Goal: Task Accomplishment & Management: Manage account settings

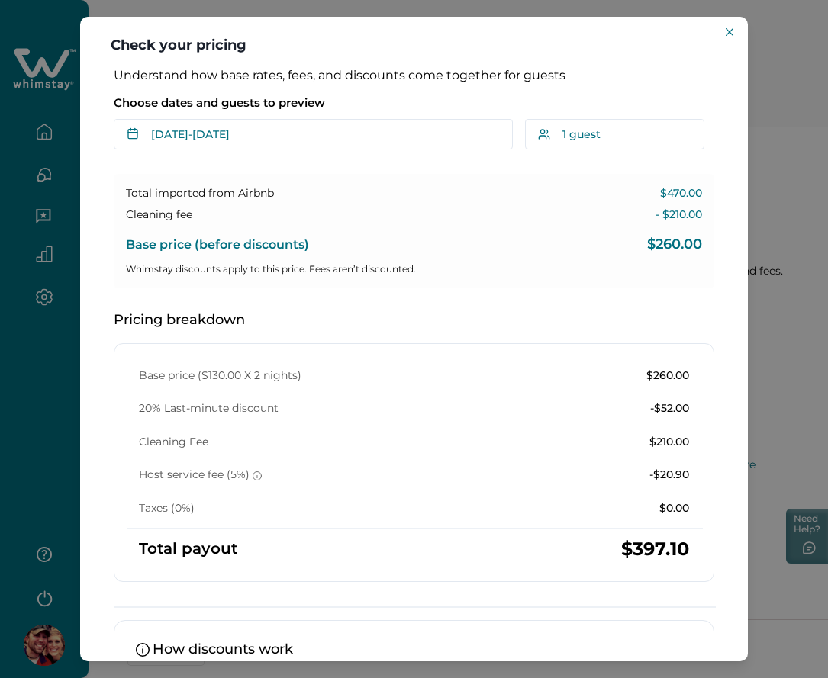
scroll to position [350, 0]
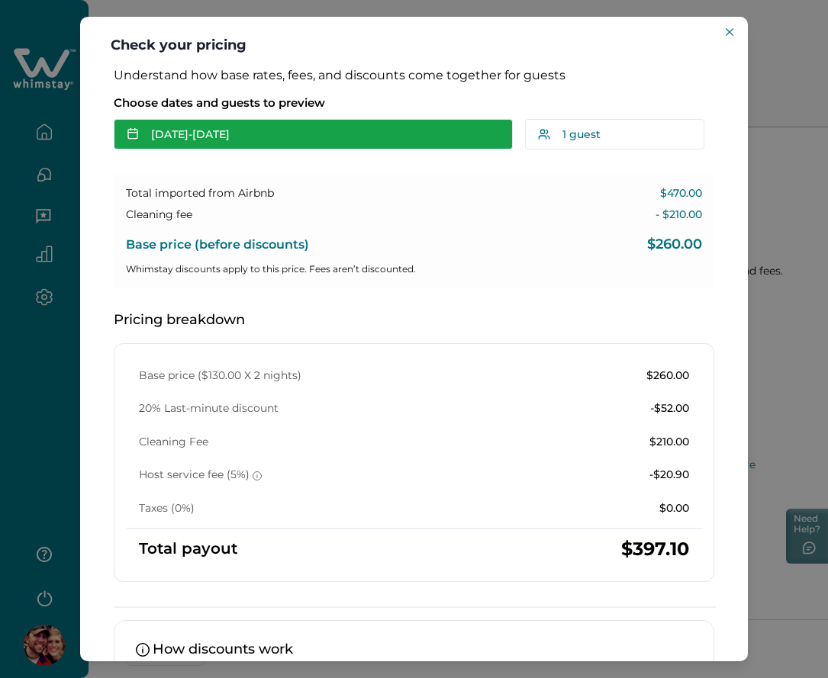
click at [365, 124] on button "Sep 28 - Sep 30" at bounding box center [313, 134] width 399 height 31
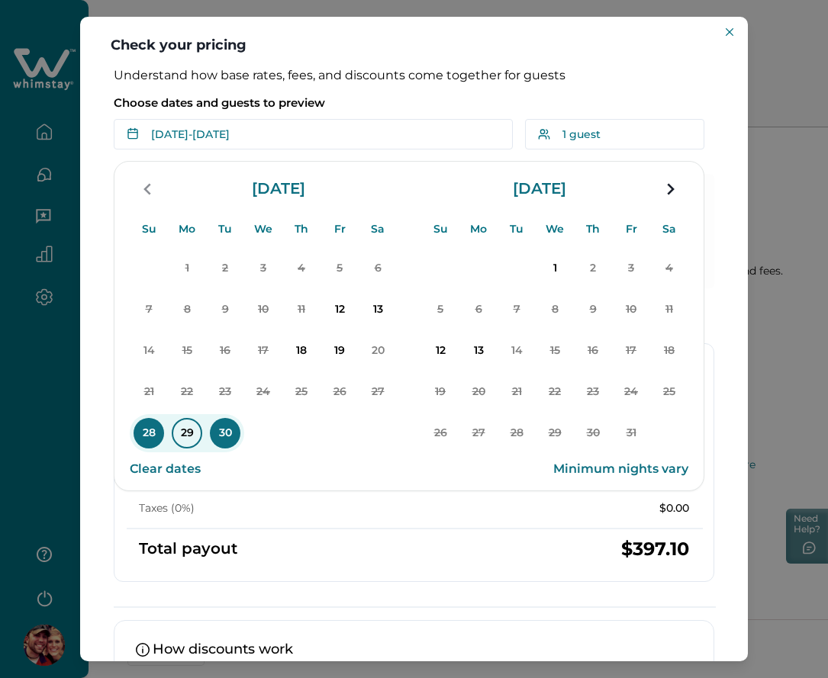
click at [185, 436] on p "29" at bounding box center [187, 433] width 31 height 31
click at [226, 436] on p "30" at bounding box center [225, 433] width 31 height 31
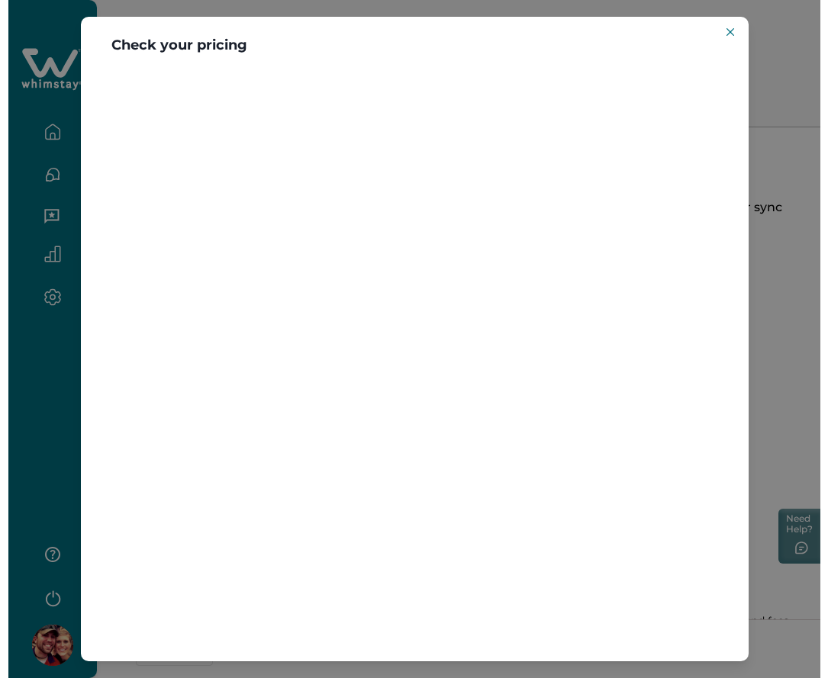
scroll to position [171, 0]
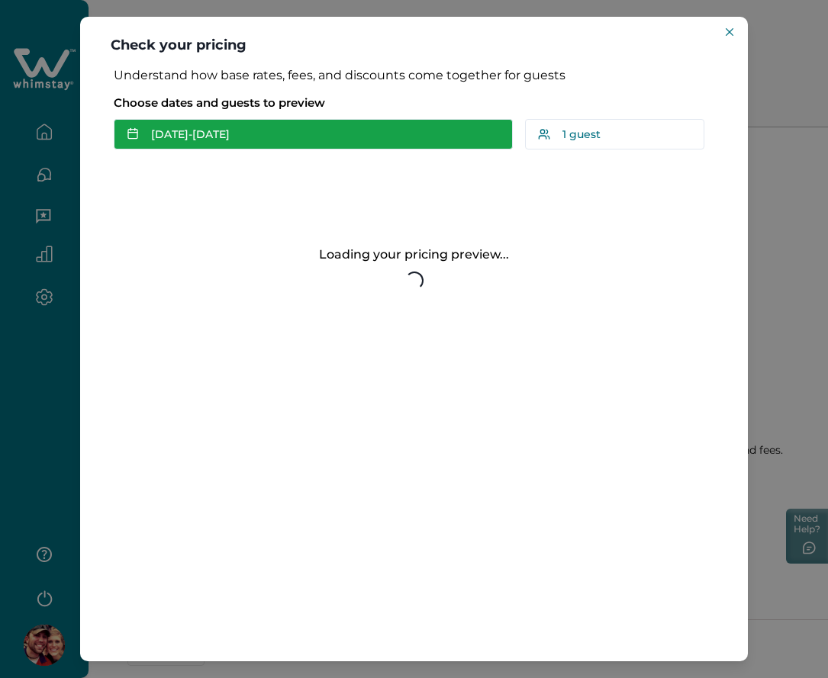
click at [269, 146] on button "[DATE] - [DATE]" at bounding box center [313, 134] width 399 height 31
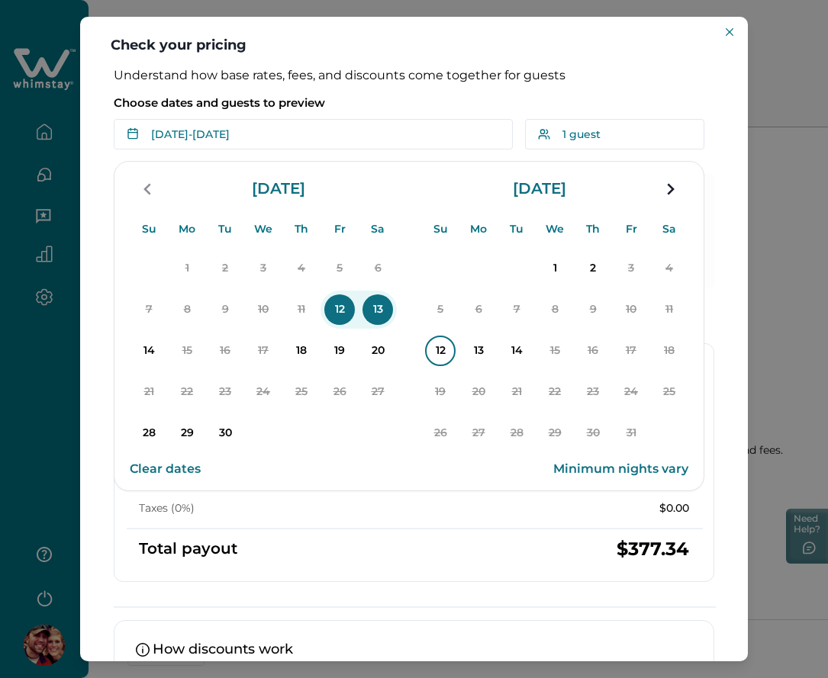
click at [435, 346] on p "12" at bounding box center [440, 351] width 31 height 31
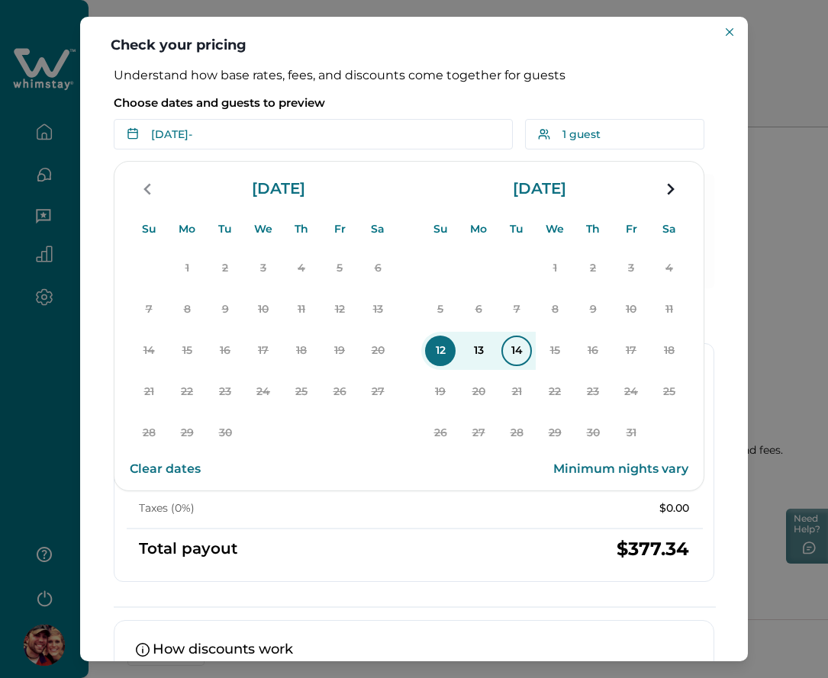
click at [516, 349] on p "14" at bounding box center [516, 351] width 31 height 31
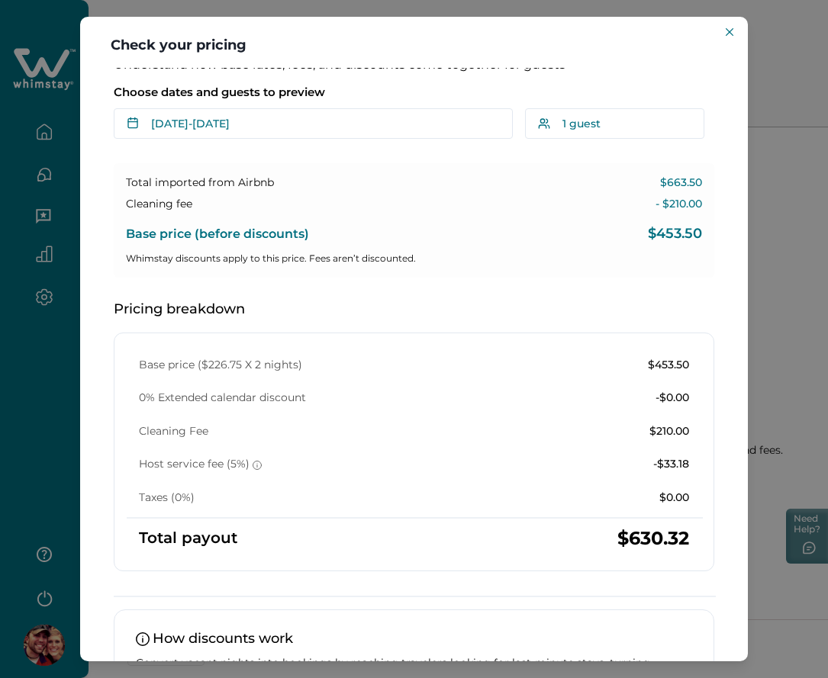
scroll to position [0, 0]
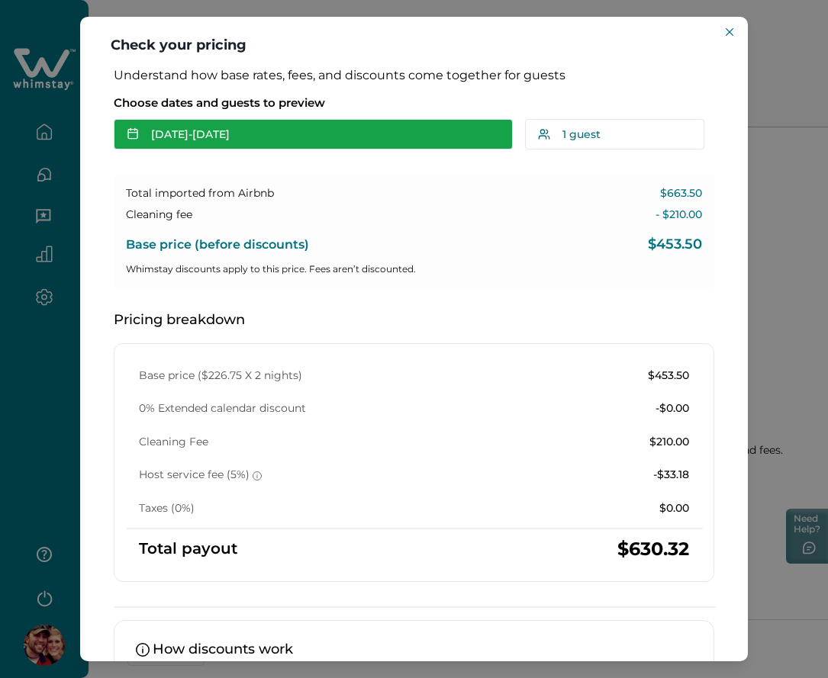
click at [292, 142] on button "Oct 12 - Oct 14" at bounding box center [313, 134] width 399 height 31
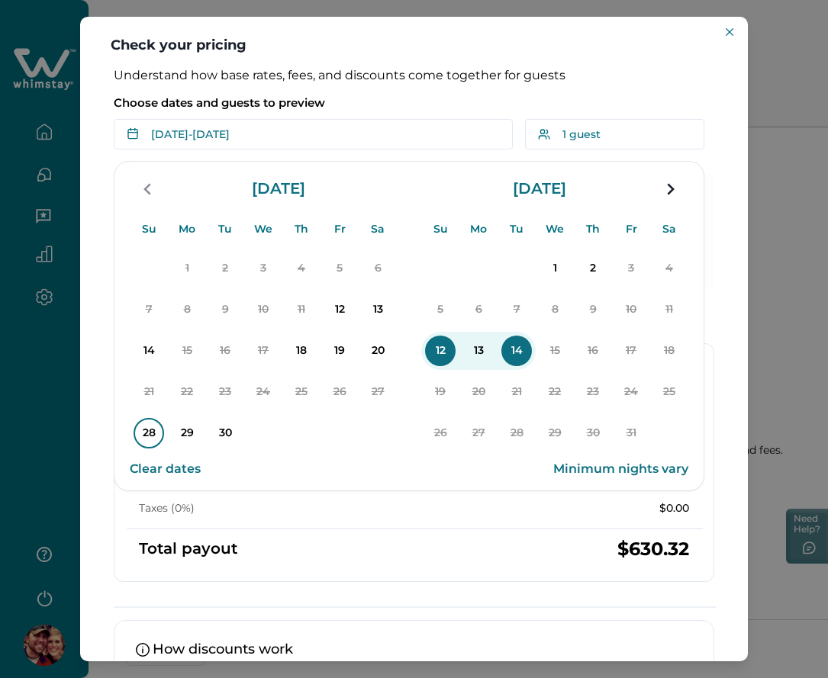
click at [144, 438] on p "28" at bounding box center [149, 433] width 31 height 31
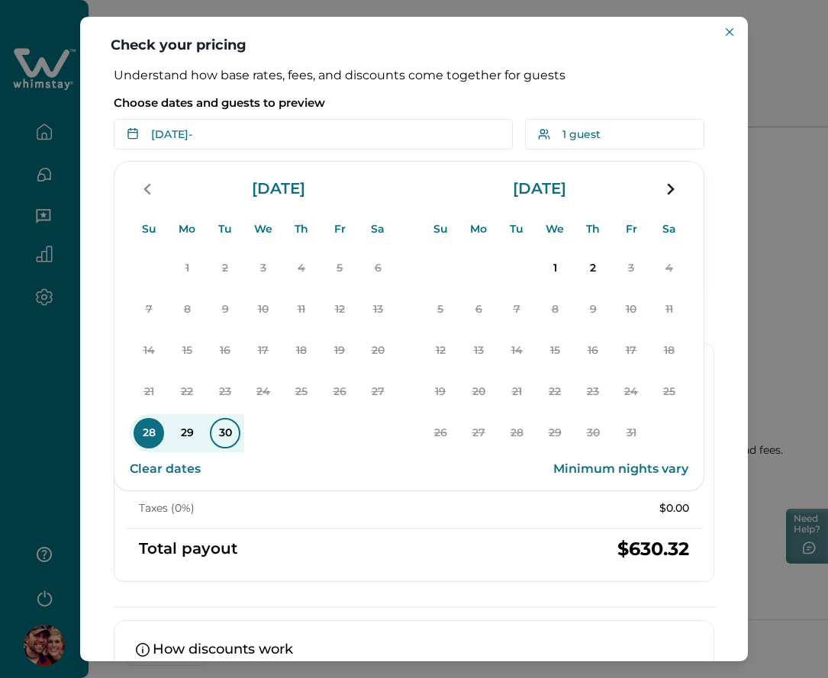
click at [229, 433] on p "30" at bounding box center [225, 433] width 31 height 31
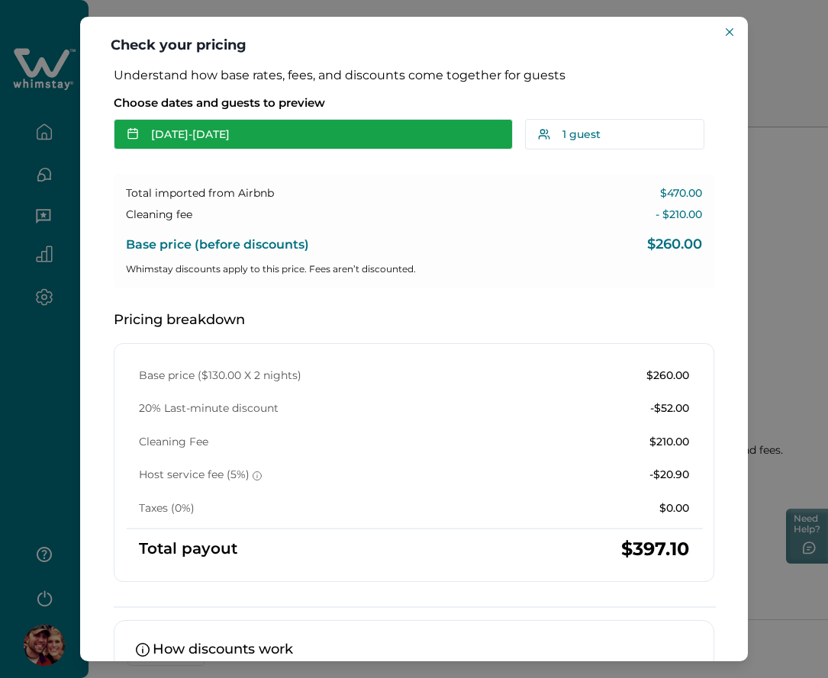
click at [231, 134] on button "Sep 28 - Sep 30" at bounding box center [313, 134] width 399 height 31
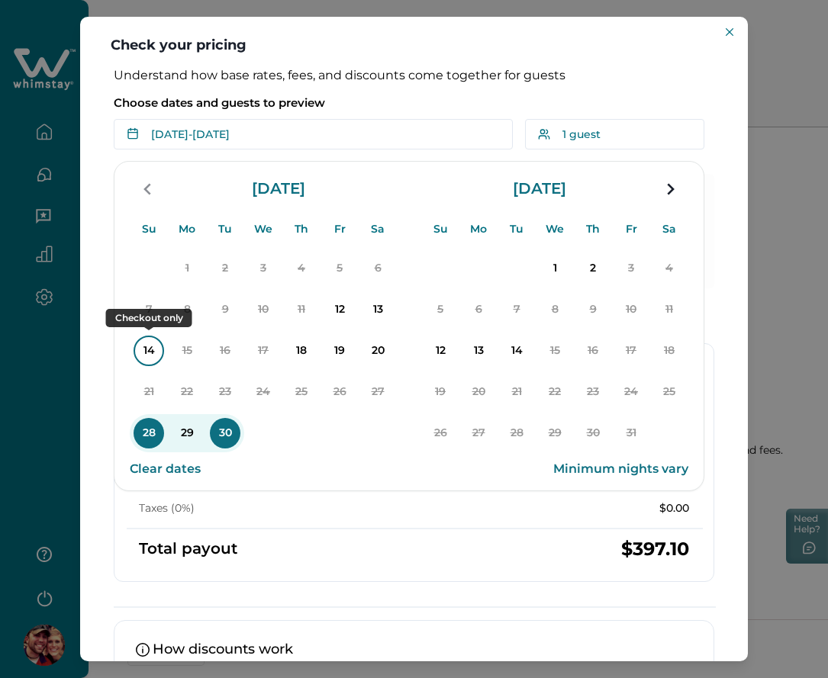
click at [150, 353] on p "14" at bounding box center [149, 351] width 31 height 31
click at [303, 347] on p "18" at bounding box center [301, 351] width 31 height 31
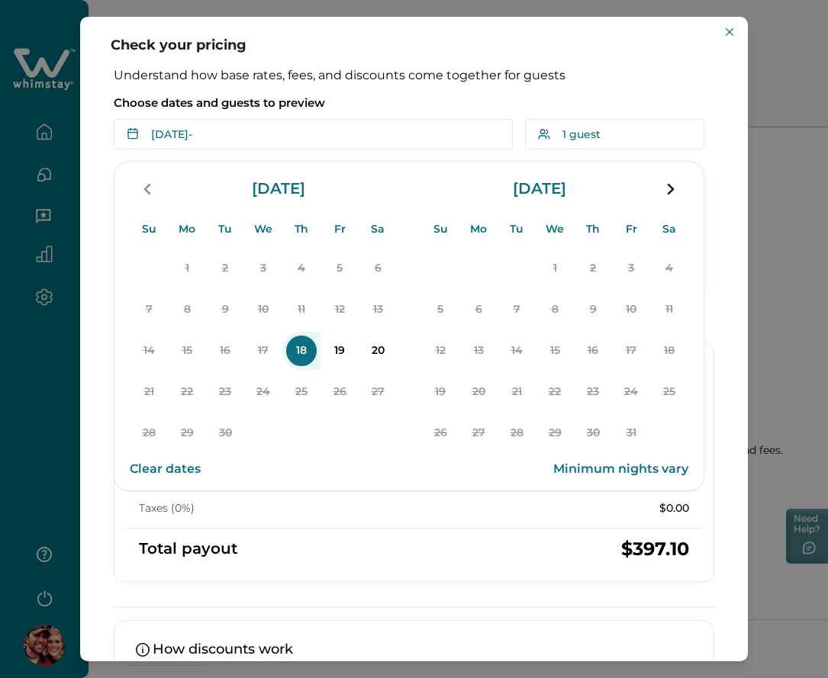
click at [303, 345] on p "18" at bounding box center [301, 351] width 31 height 31
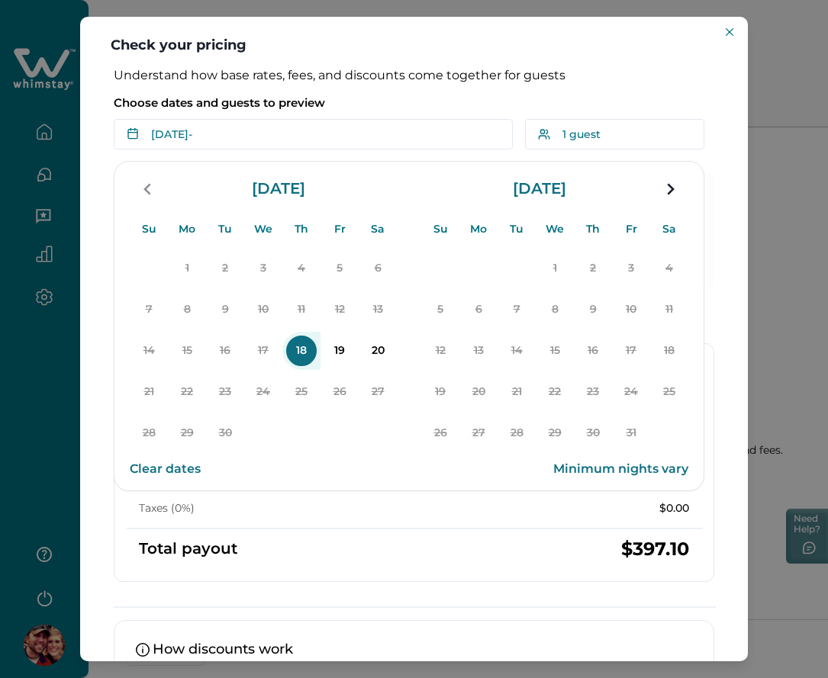
click at [303, 345] on p "18" at bounding box center [301, 351] width 31 height 31
click at [371, 346] on p "20" at bounding box center [377, 351] width 31 height 31
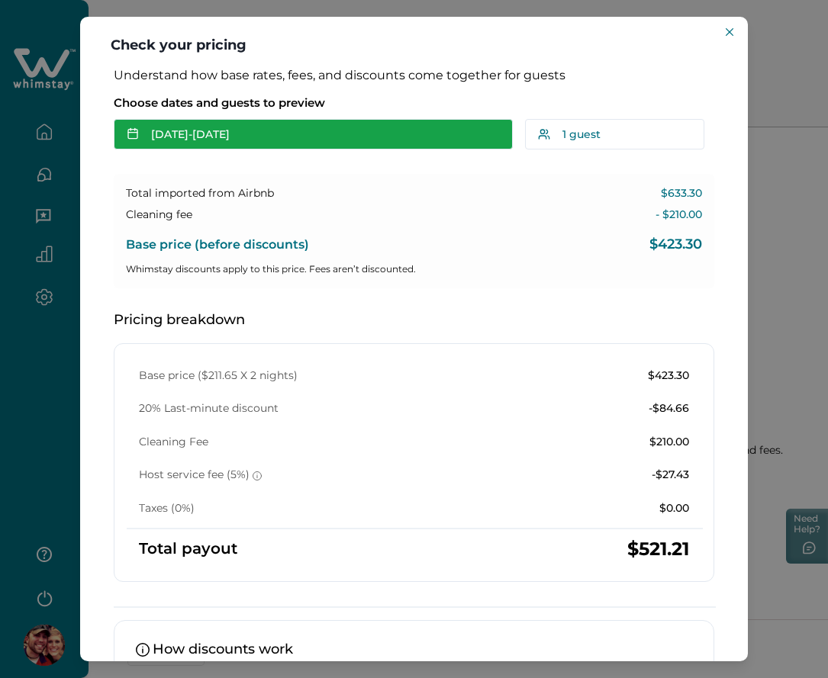
click at [223, 143] on button "Sep 18 - Sep 20" at bounding box center [313, 134] width 399 height 31
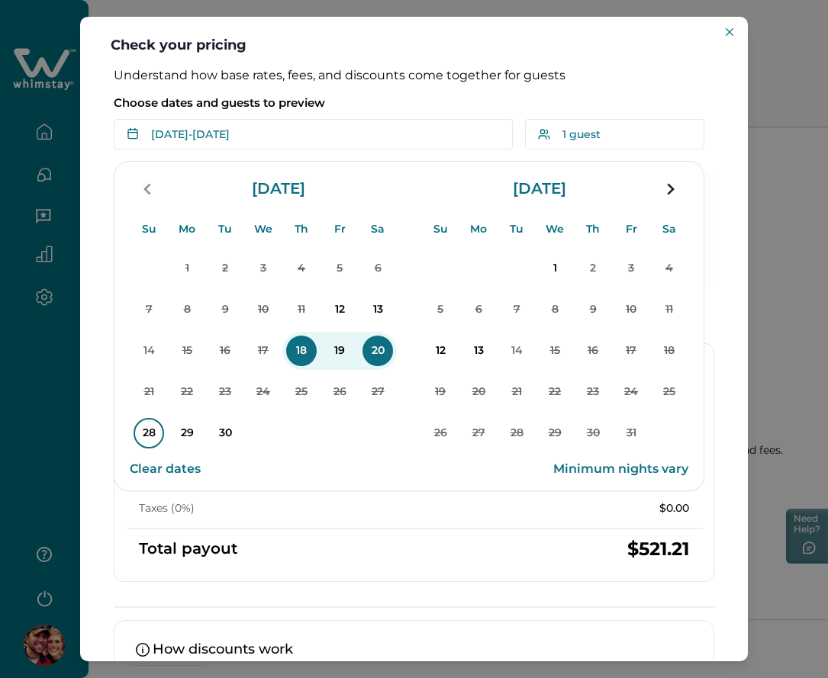
click at [142, 433] on p "28" at bounding box center [149, 433] width 31 height 31
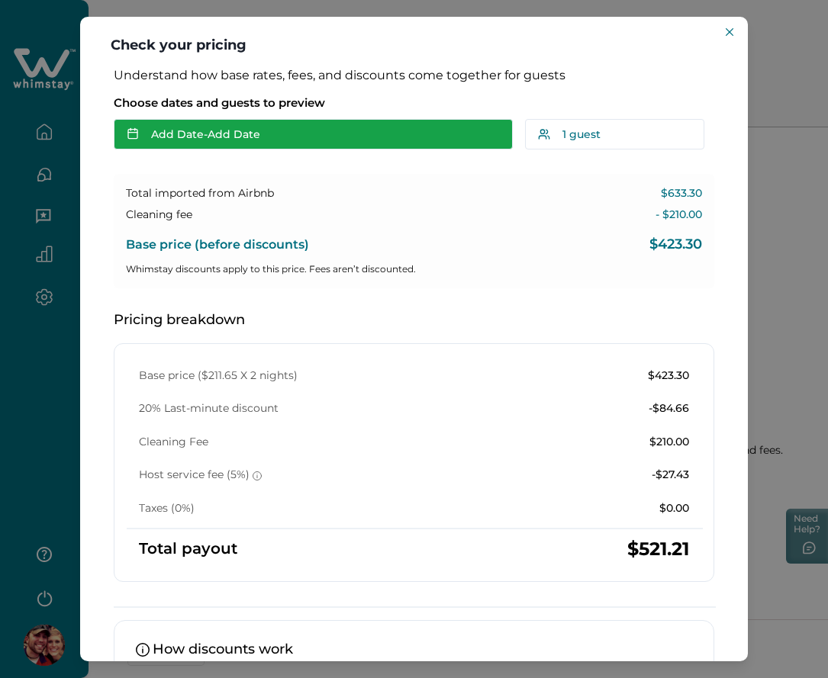
click at [213, 123] on button "Add Date - Add Date" at bounding box center [313, 134] width 399 height 31
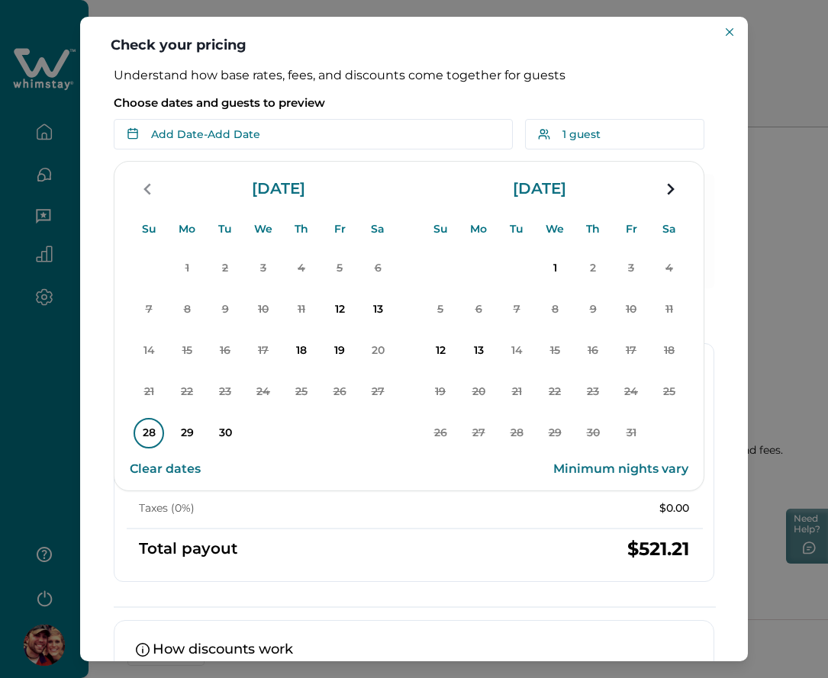
click at [145, 433] on p "28" at bounding box center [149, 433] width 31 height 31
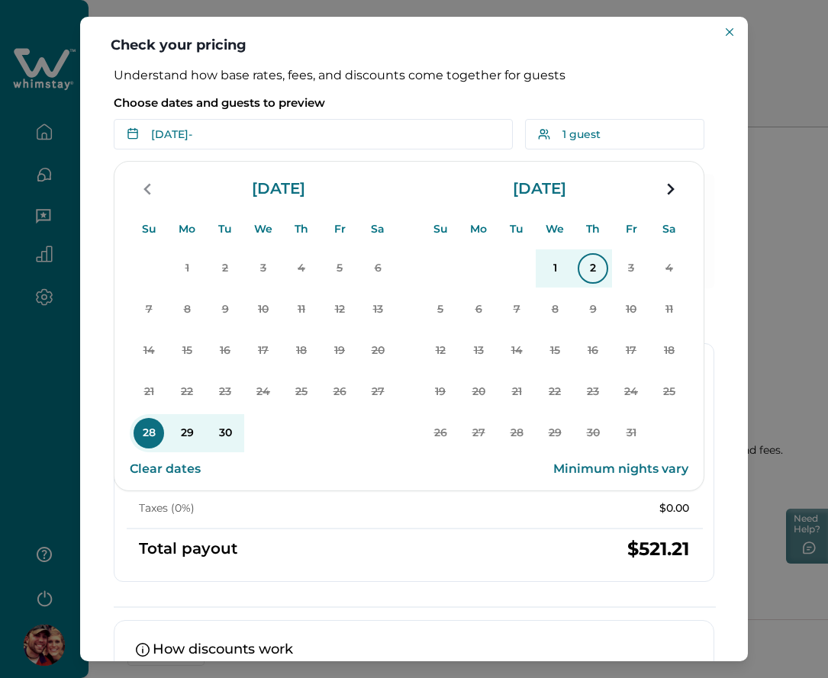
click at [581, 266] on p "2" at bounding box center [593, 268] width 31 height 31
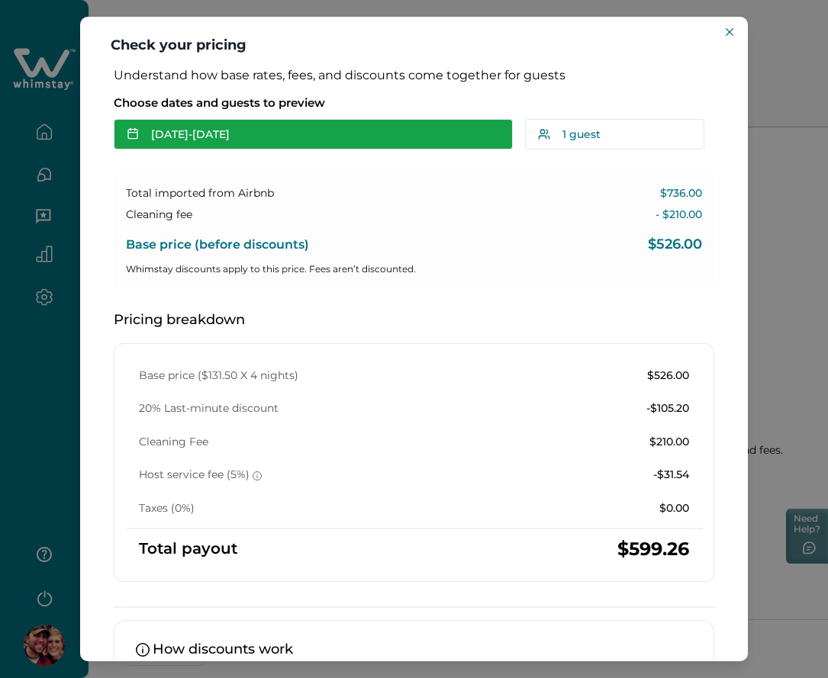
click at [264, 126] on button "[DATE] - [DATE]" at bounding box center [313, 134] width 399 height 31
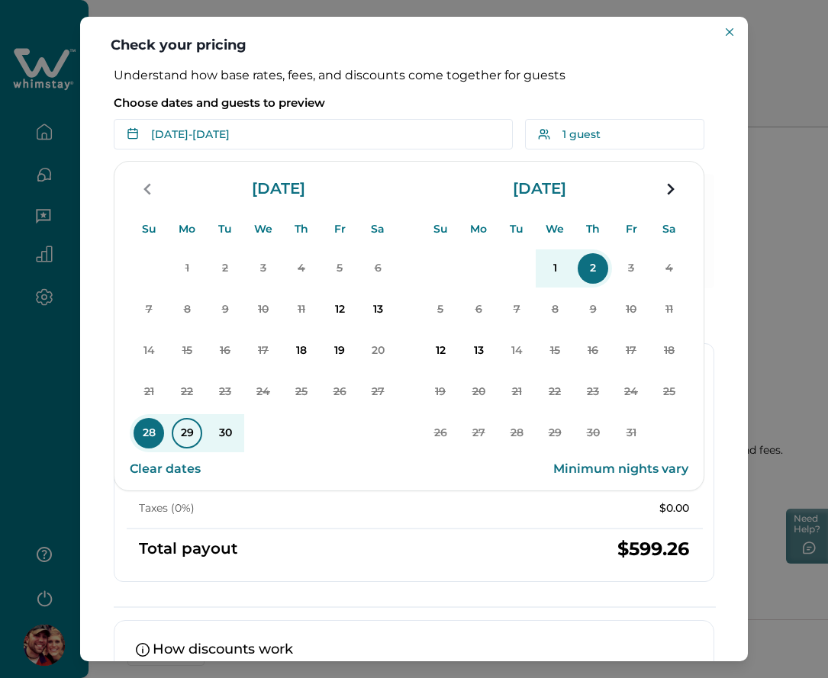
click at [187, 425] on p "29" at bounding box center [187, 433] width 31 height 31
click at [591, 272] on p "2" at bounding box center [593, 268] width 31 height 31
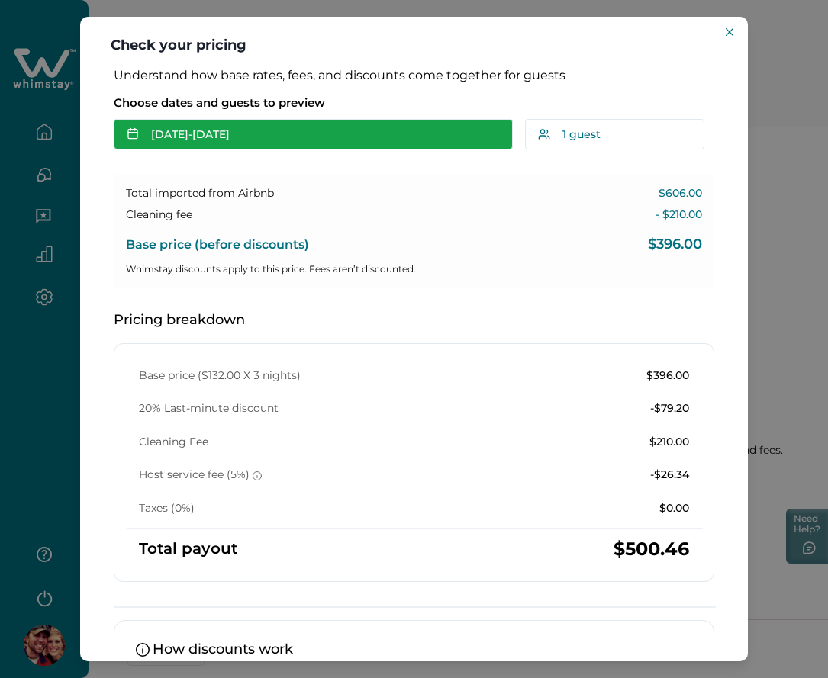
click at [297, 138] on button "Sep 29 - Oct 02" at bounding box center [313, 134] width 399 height 31
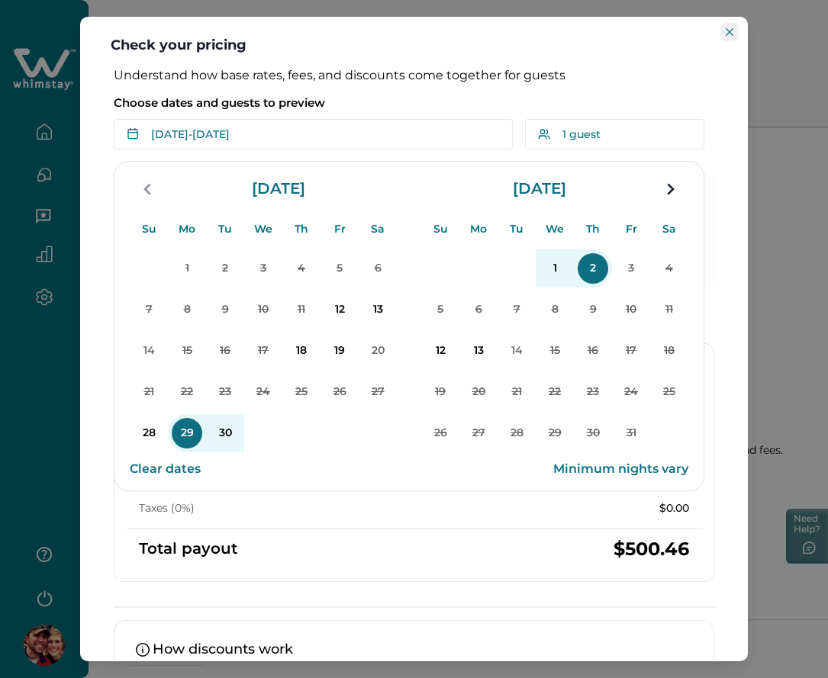
click at [732, 35] on icon "Close" at bounding box center [730, 32] width 8 height 8
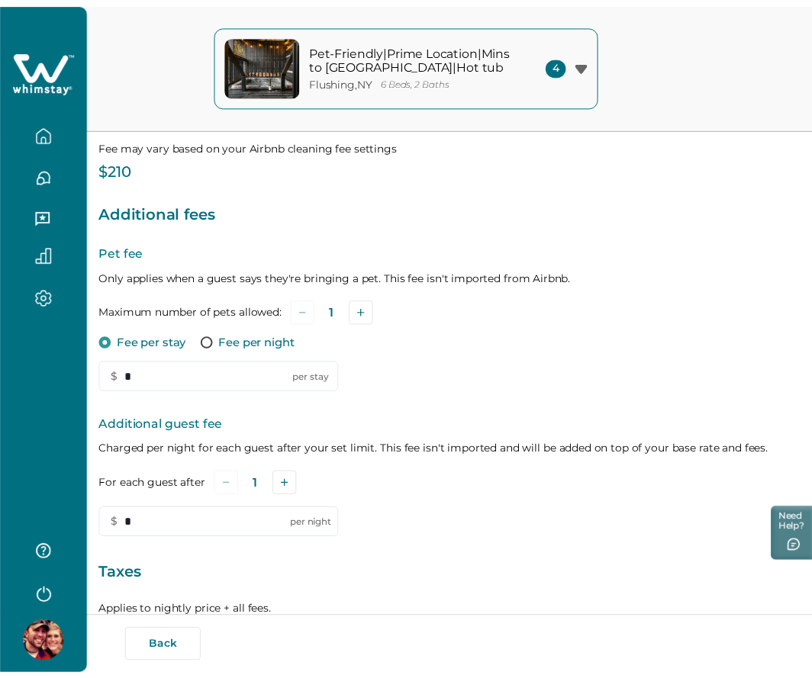
scroll to position [350, 0]
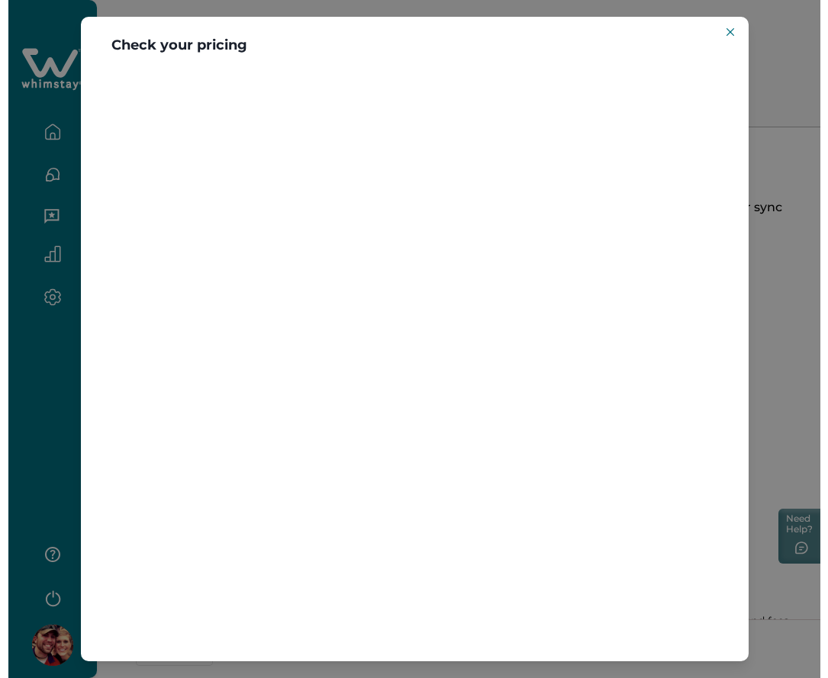
scroll to position [171, 0]
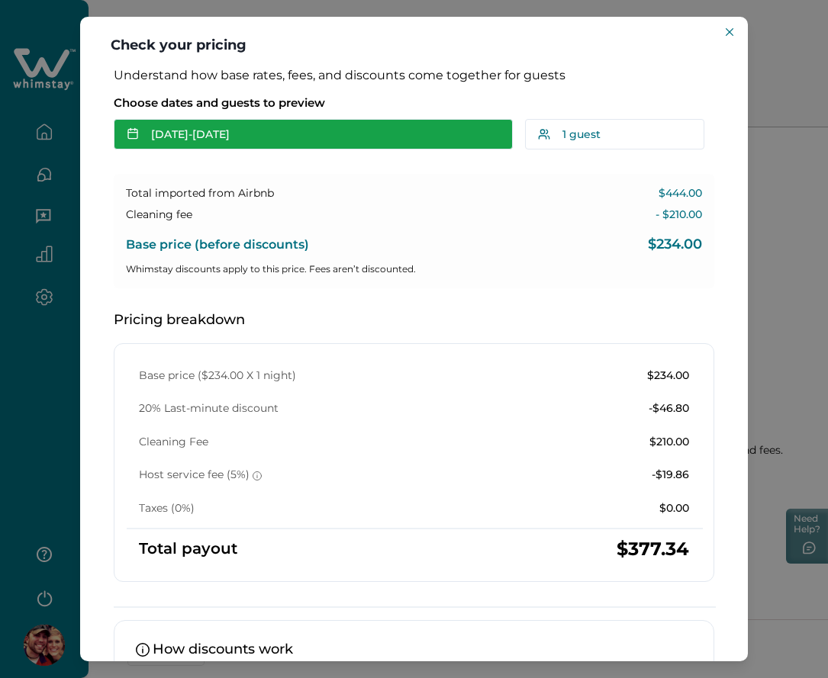
click at [319, 140] on button "[DATE] - [DATE]" at bounding box center [313, 134] width 399 height 31
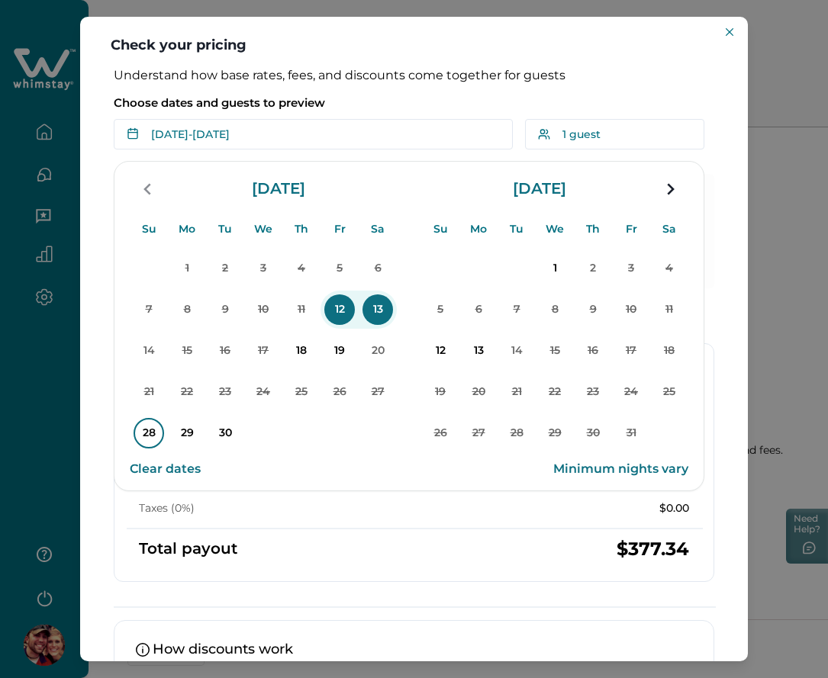
click at [151, 435] on p "28" at bounding box center [149, 433] width 31 height 31
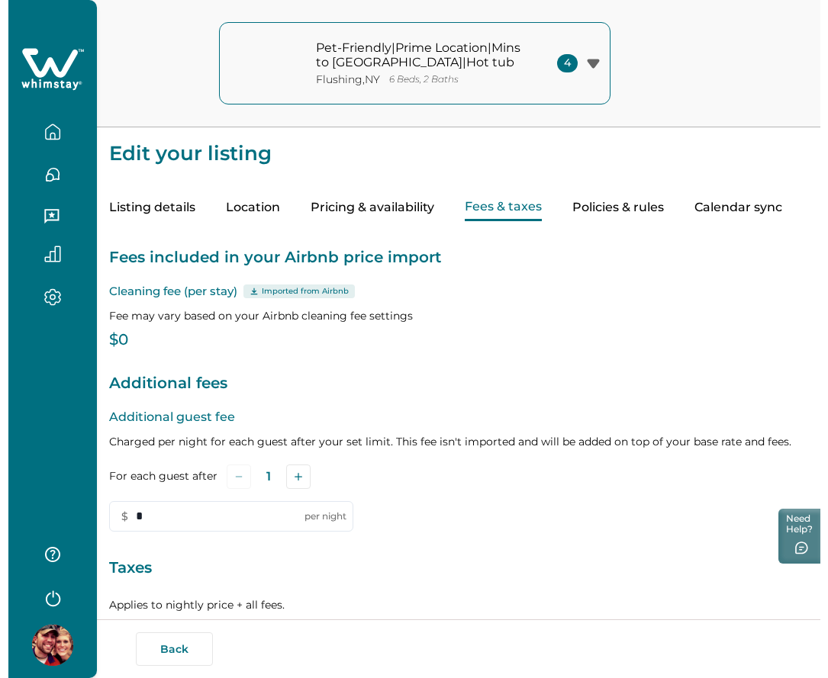
scroll to position [171, 0]
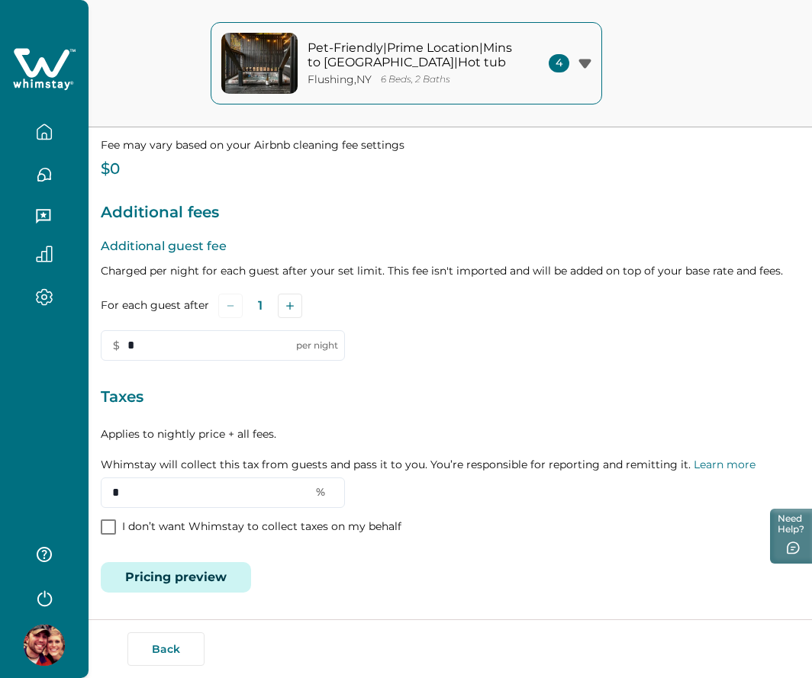
click at [192, 579] on button "Pricing preview" at bounding box center [176, 577] width 150 height 31
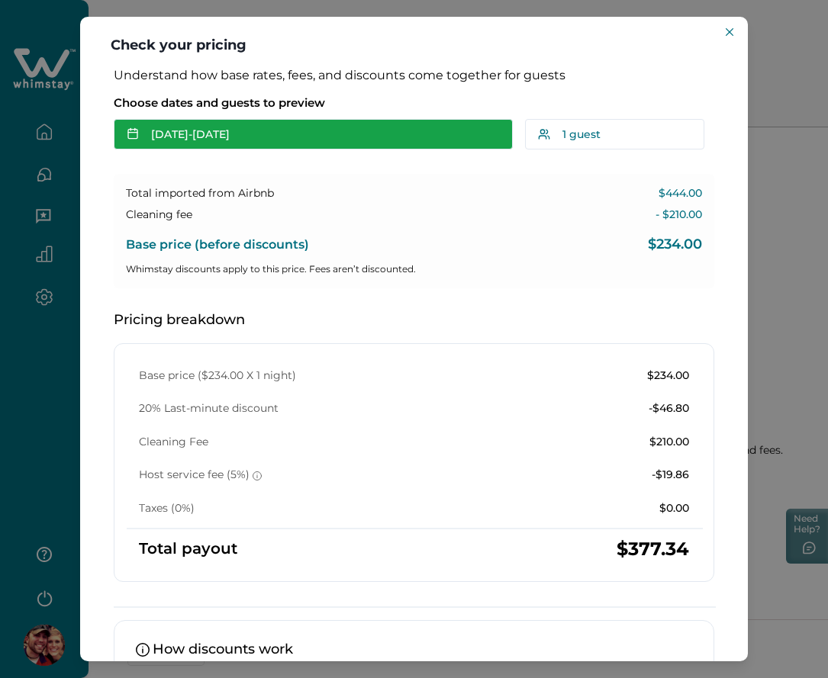
click at [275, 125] on button "[DATE] - [DATE]" at bounding box center [313, 134] width 399 height 31
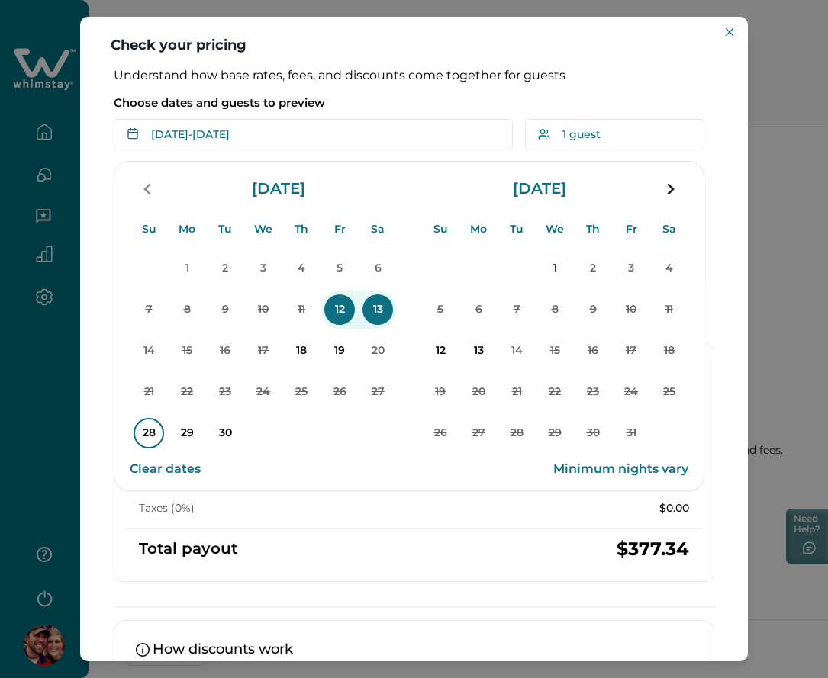
click at [134, 434] on p "28" at bounding box center [149, 433] width 31 height 31
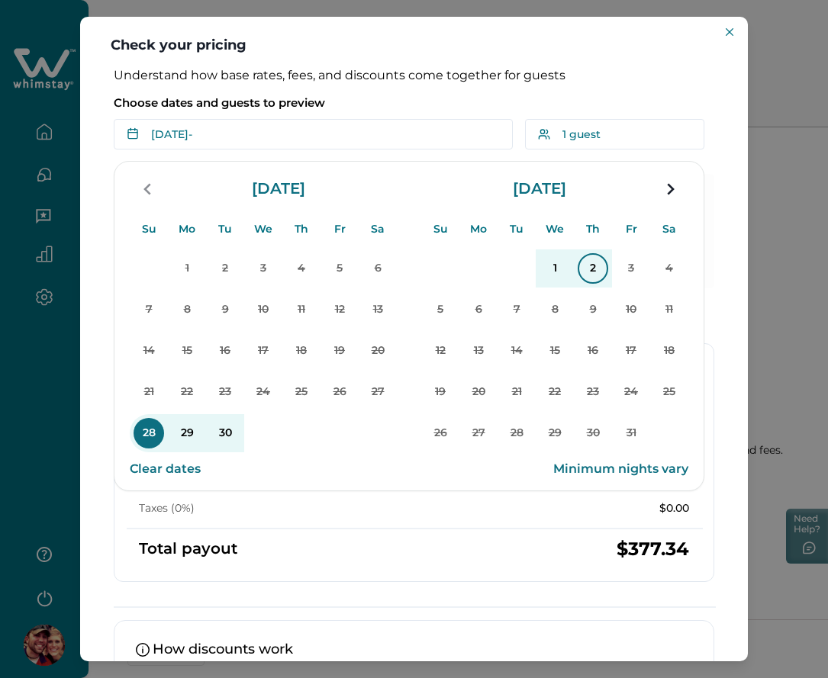
click at [589, 265] on p "2" at bounding box center [593, 268] width 31 height 31
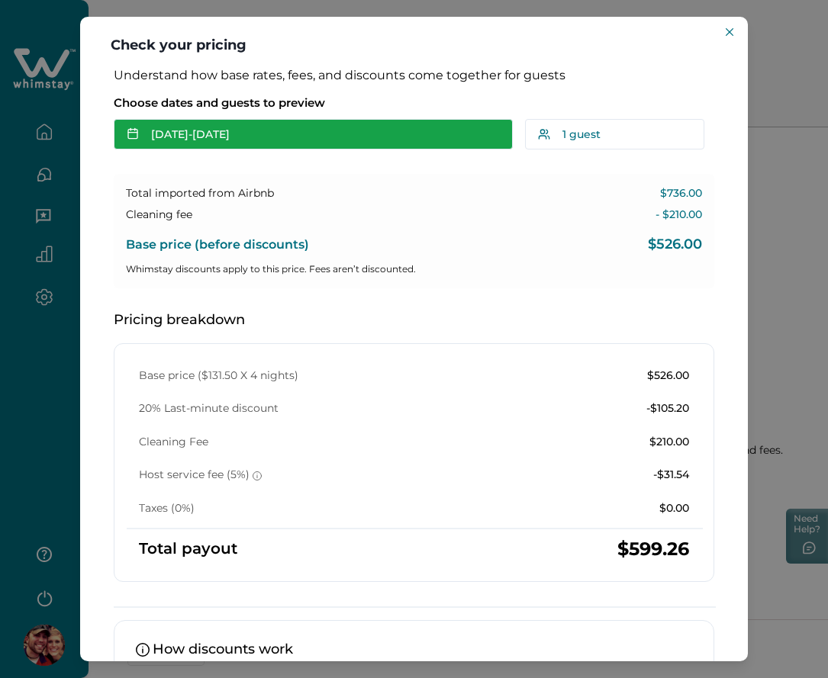
click at [295, 135] on button "[DATE] - [DATE]" at bounding box center [313, 134] width 399 height 31
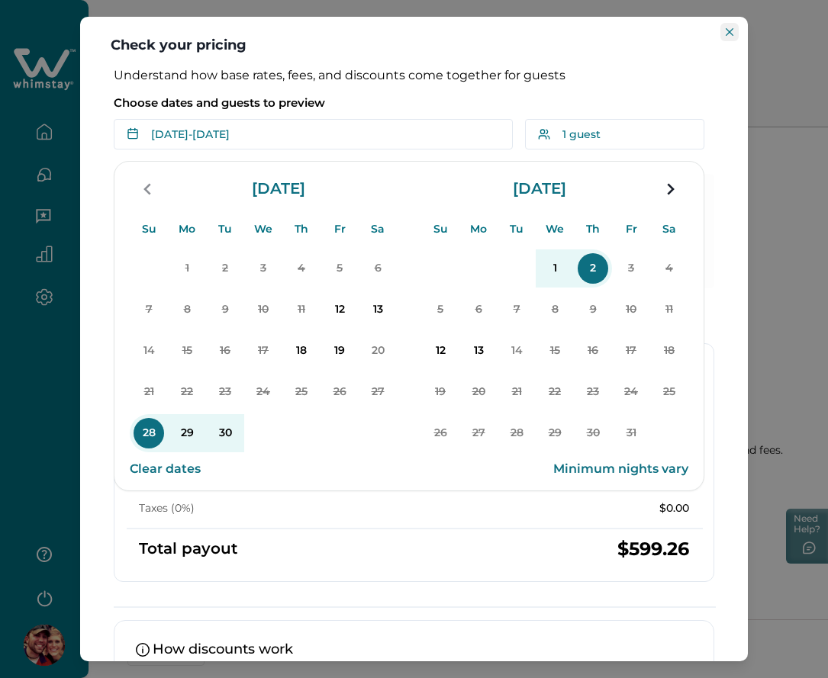
click at [727, 27] on button "Close" at bounding box center [729, 32] width 18 height 18
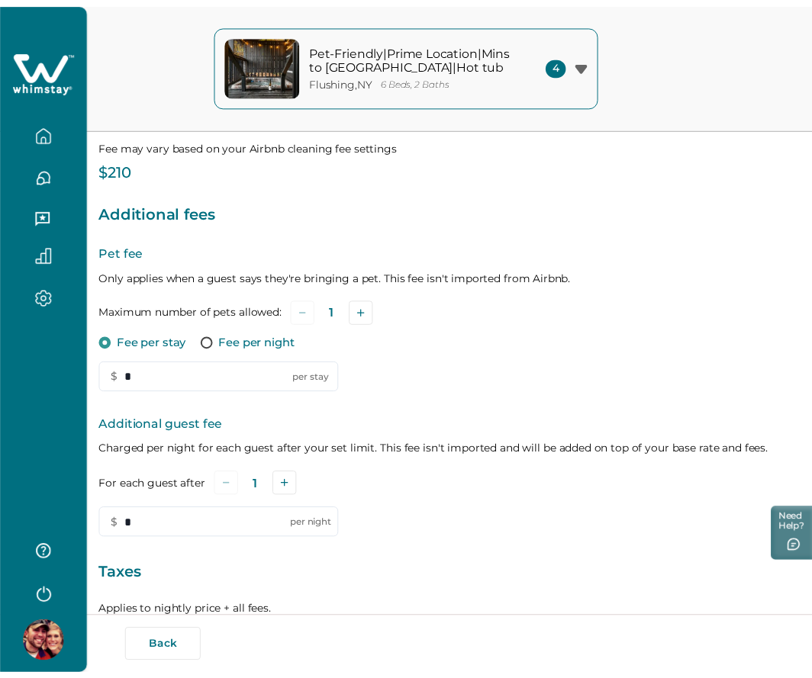
scroll to position [350, 0]
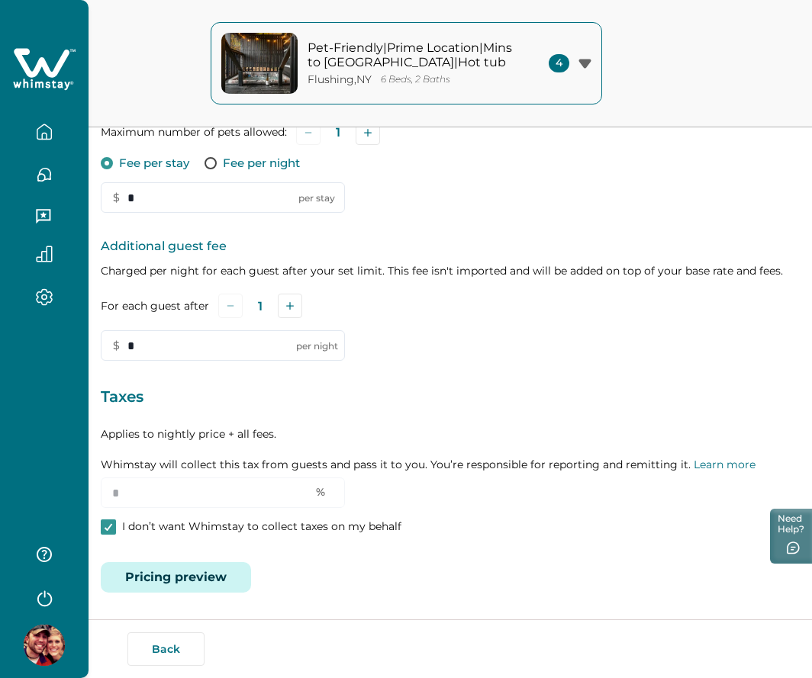
click at [211, 582] on button "Pricing preview" at bounding box center [176, 577] width 150 height 31
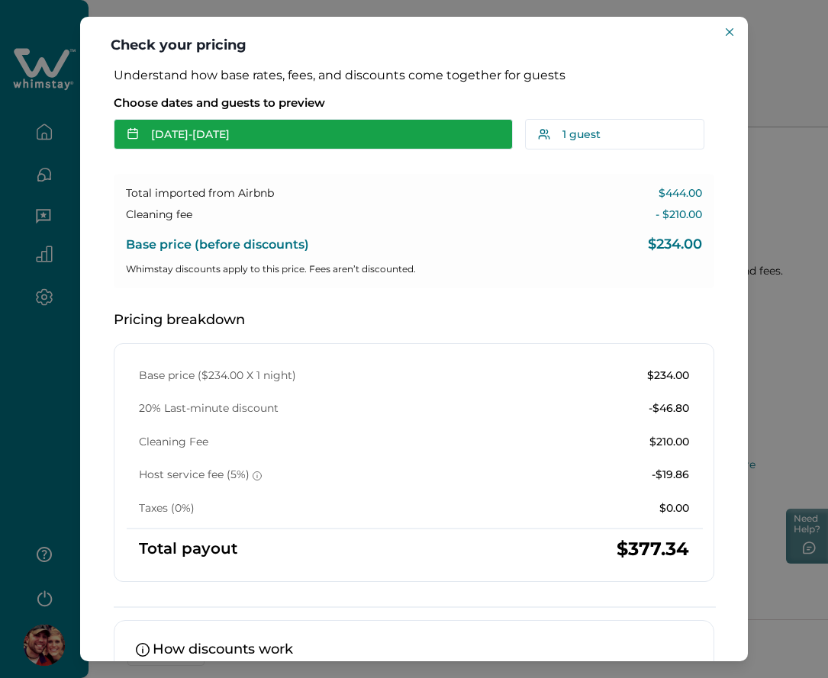
click at [183, 127] on button "[DATE] - [DATE]" at bounding box center [313, 134] width 399 height 31
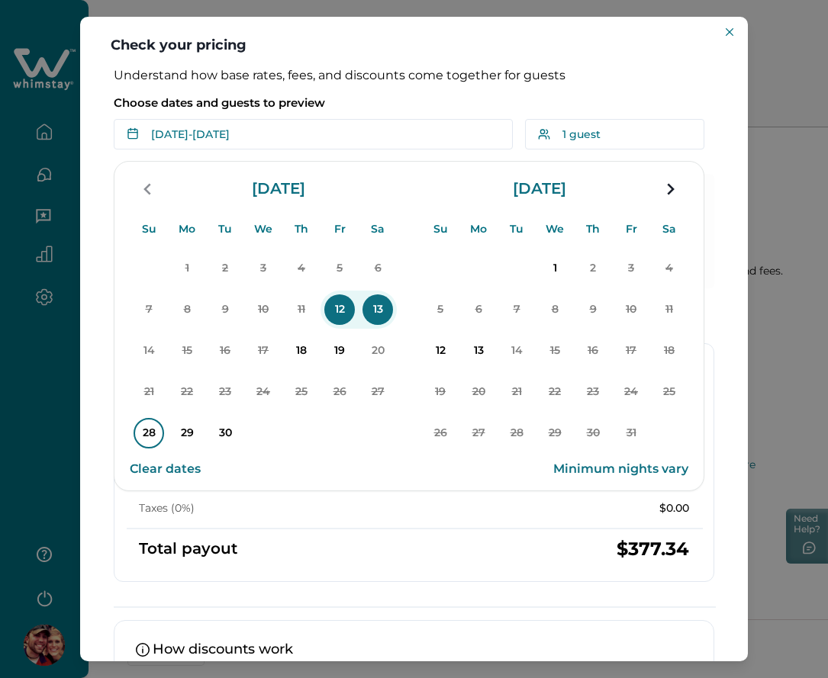
click at [154, 426] on p "28" at bounding box center [149, 433] width 31 height 31
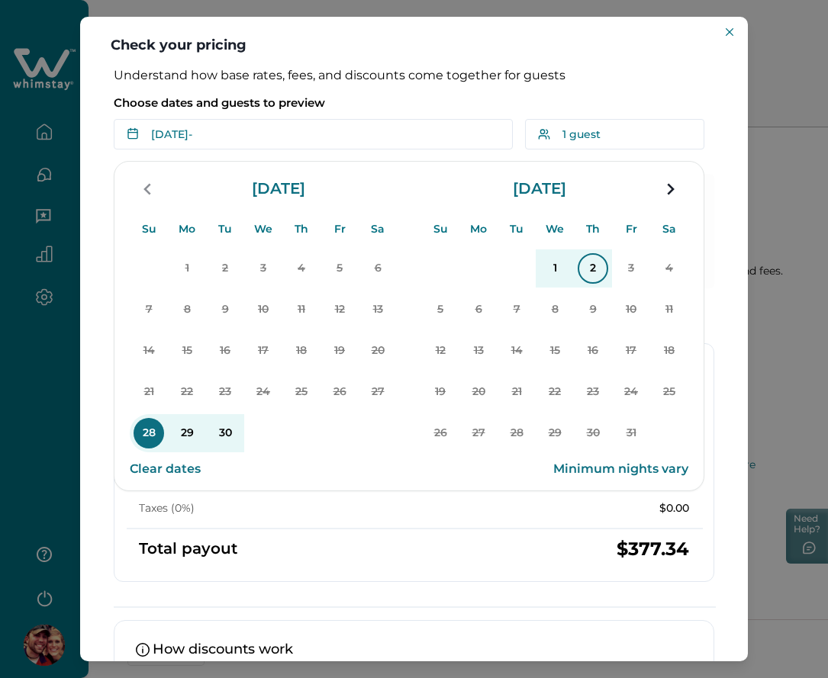
click at [603, 275] on p "2" at bounding box center [593, 268] width 31 height 31
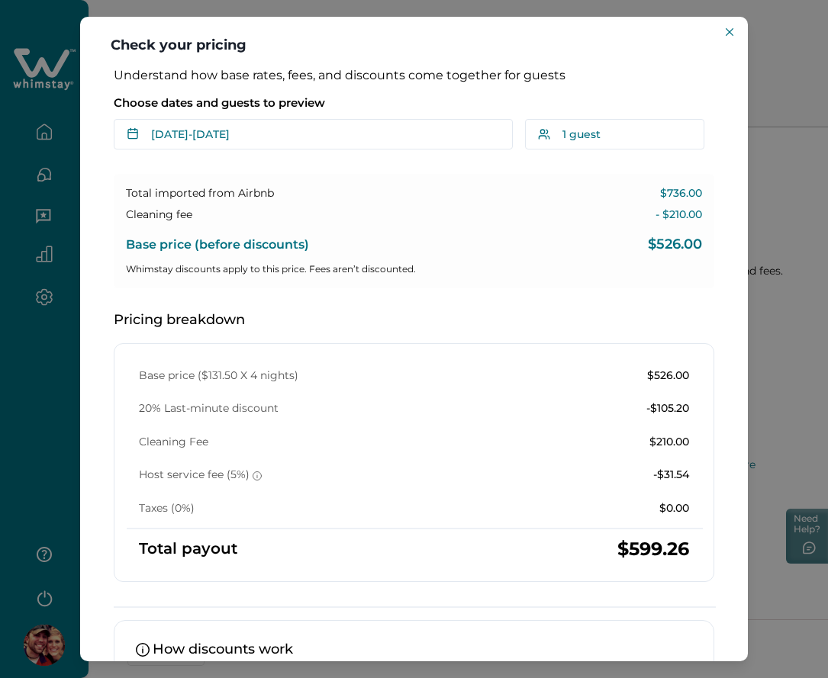
click at [732, 32] on icon "Close" at bounding box center [730, 32] width 8 height 8
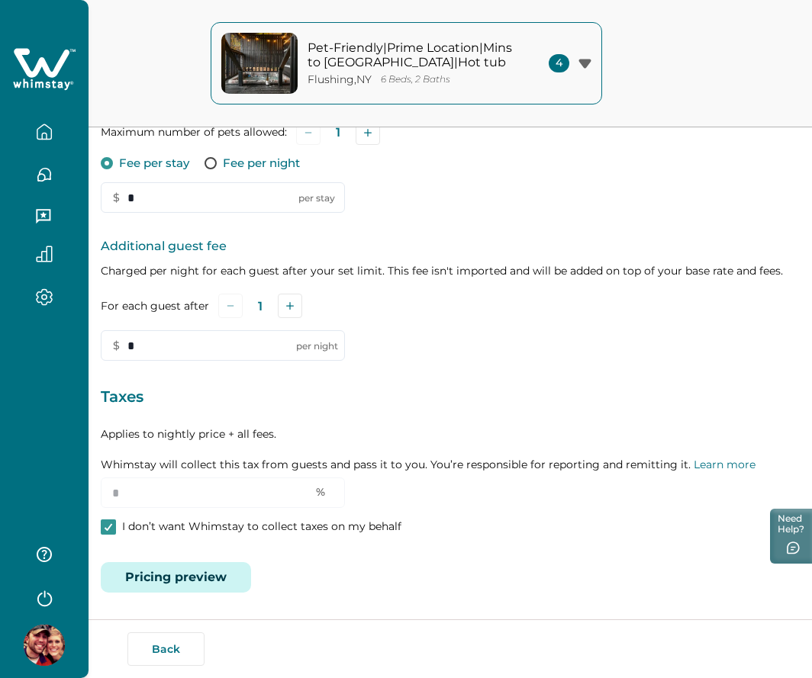
click at [191, 571] on button "Pricing preview" at bounding box center [176, 577] width 150 height 31
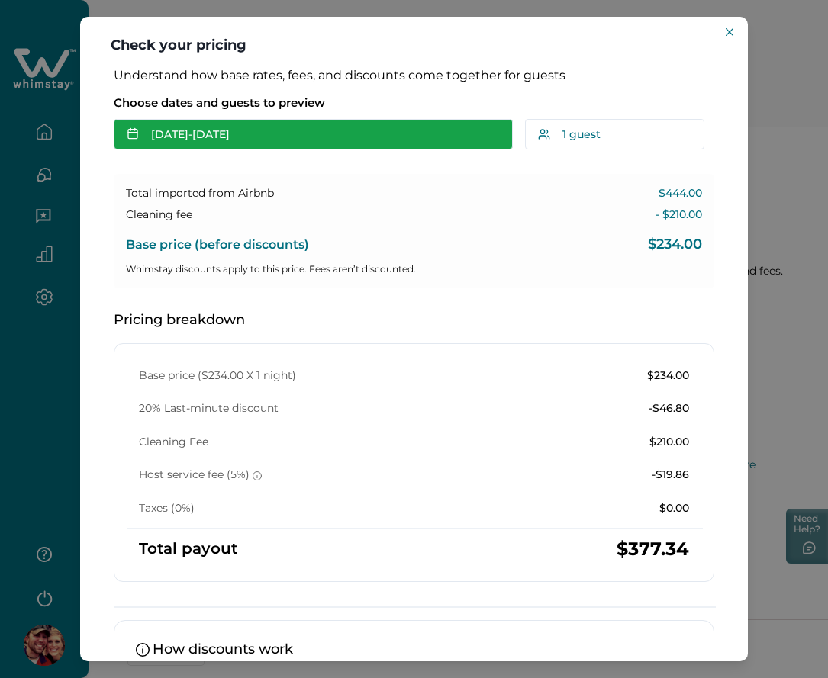
click at [230, 134] on button "[DATE] - [DATE]" at bounding box center [313, 134] width 399 height 31
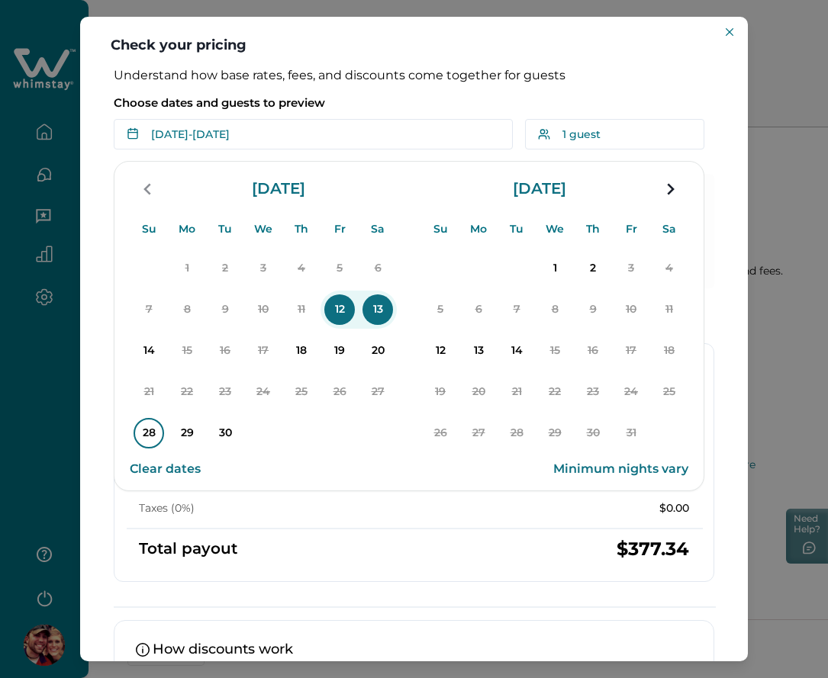
click at [145, 433] on p "28" at bounding box center [149, 433] width 31 height 31
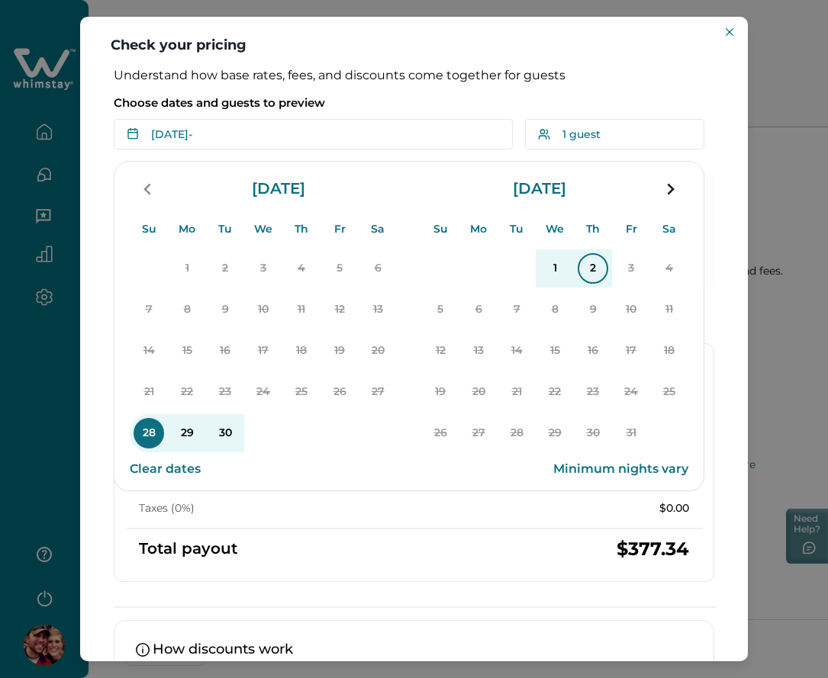
click at [593, 264] on p "2" at bounding box center [593, 268] width 31 height 31
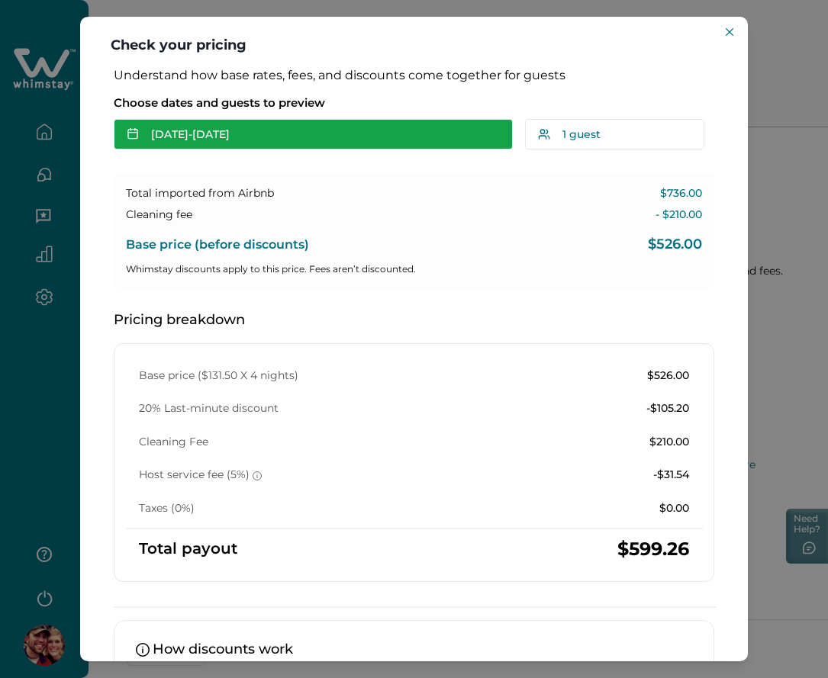
click at [298, 140] on button "[DATE] - [DATE]" at bounding box center [313, 134] width 399 height 31
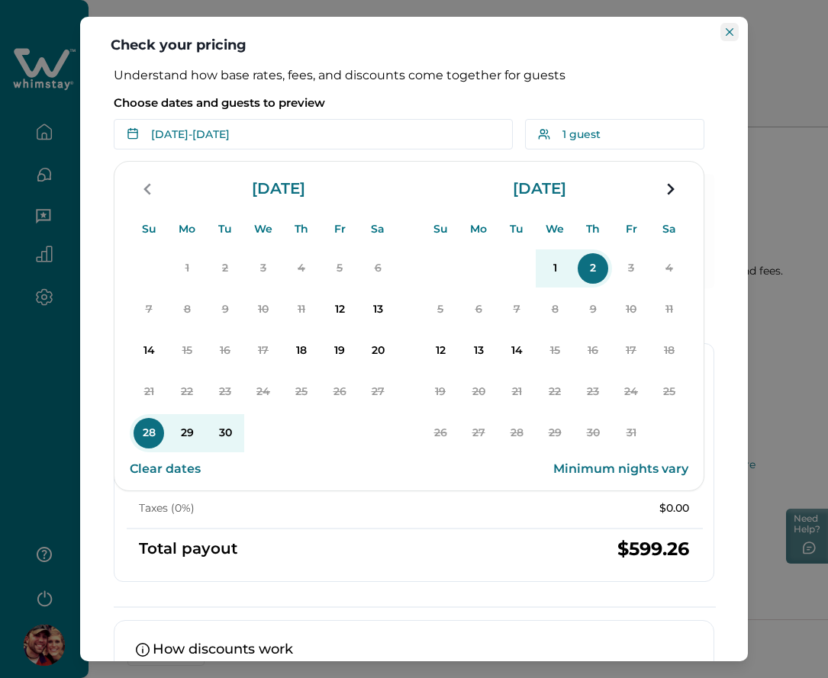
click at [735, 33] on button "Close" at bounding box center [729, 32] width 18 height 18
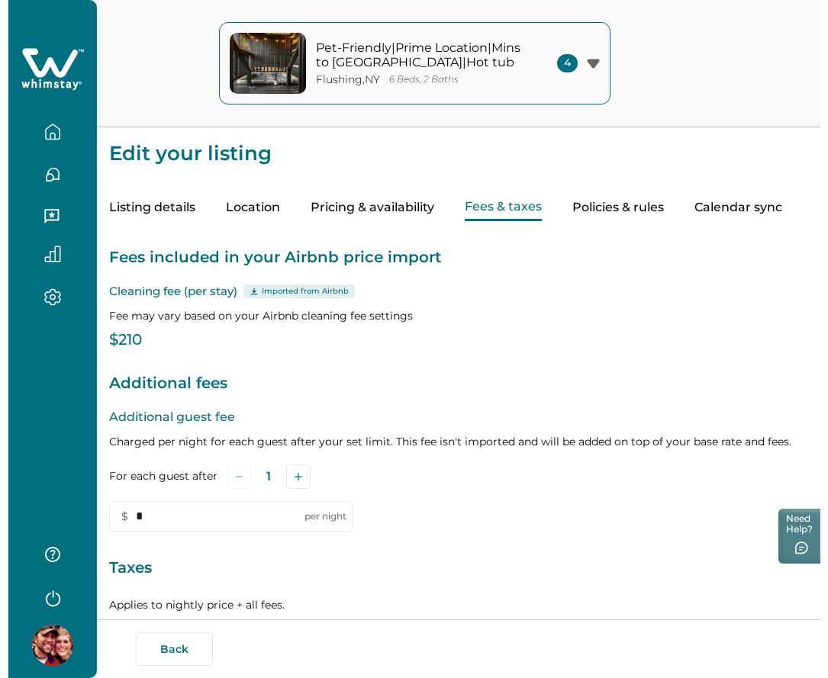
scroll to position [171, 0]
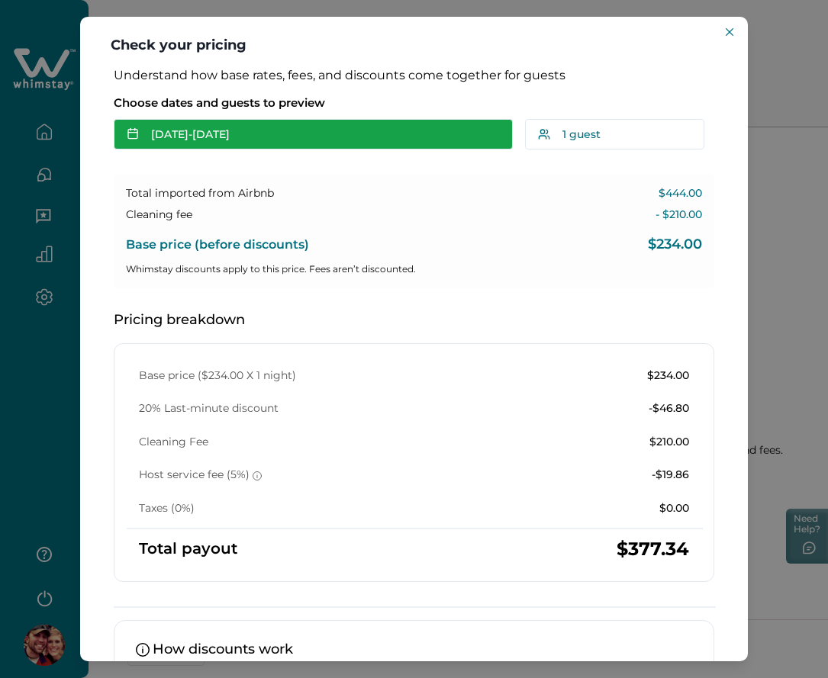
click at [217, 134] on button "[DATE] - [DATE]" at bounding box center [313, 134] width 399 height 31
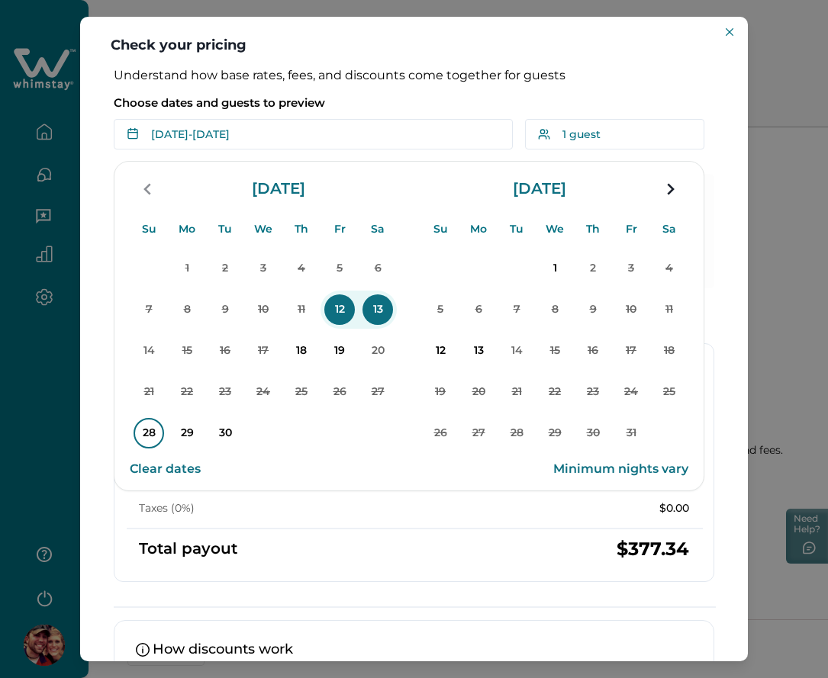
click at [150, 430] on p "28" at bounding box center [149, 433] width 31 height 31
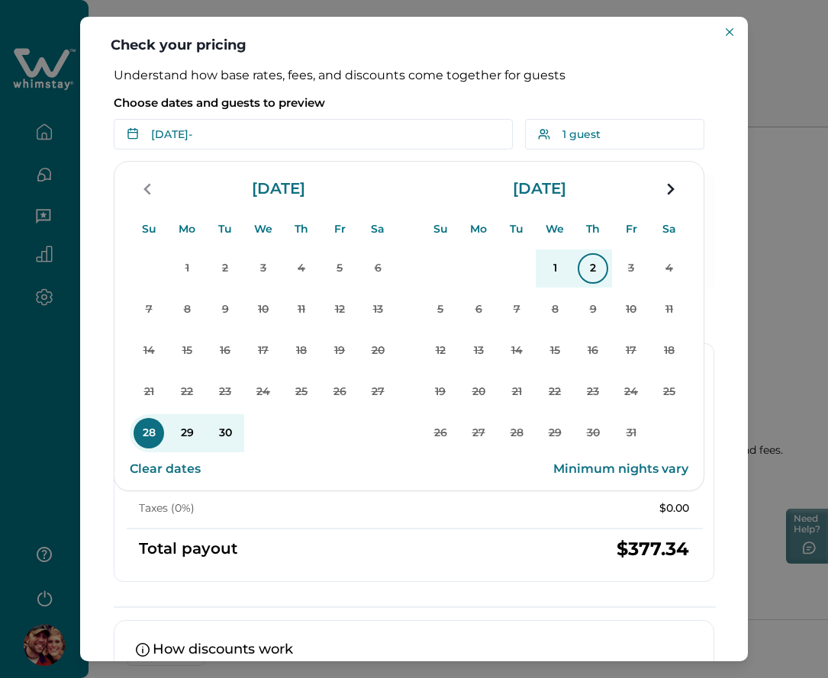
click at [587, 270] on p "2" at bounding box center [593, 268] width 31 height 31
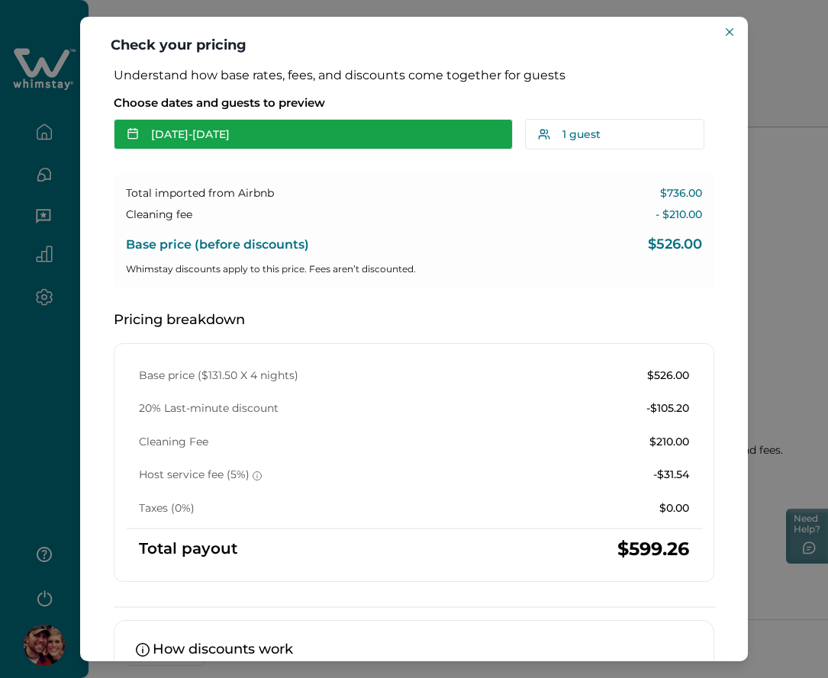
click at [253, 137] on button "[DATE] - [DATE]" at bounding box center [313, 134] width 399 height 31
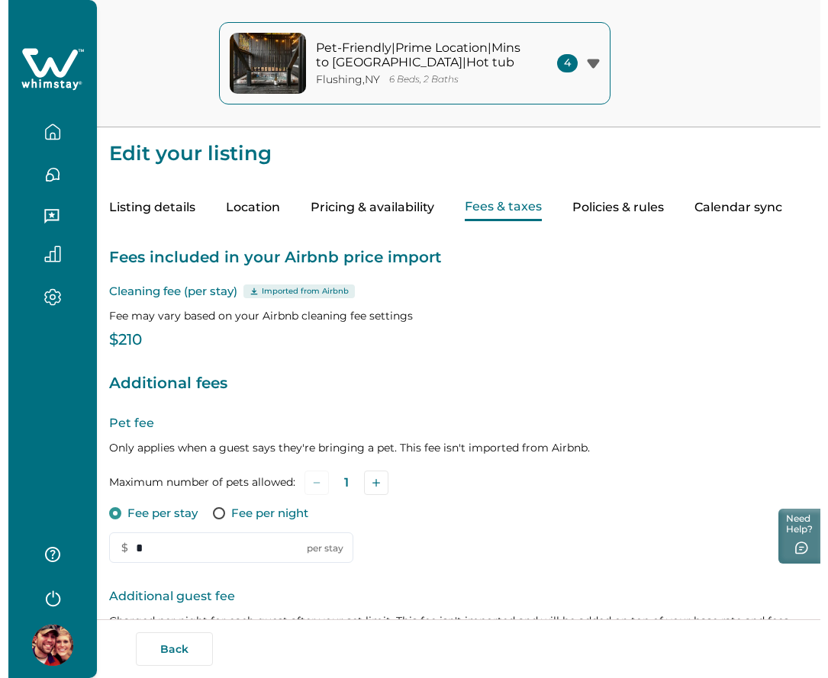
scroll to position [350, 0]
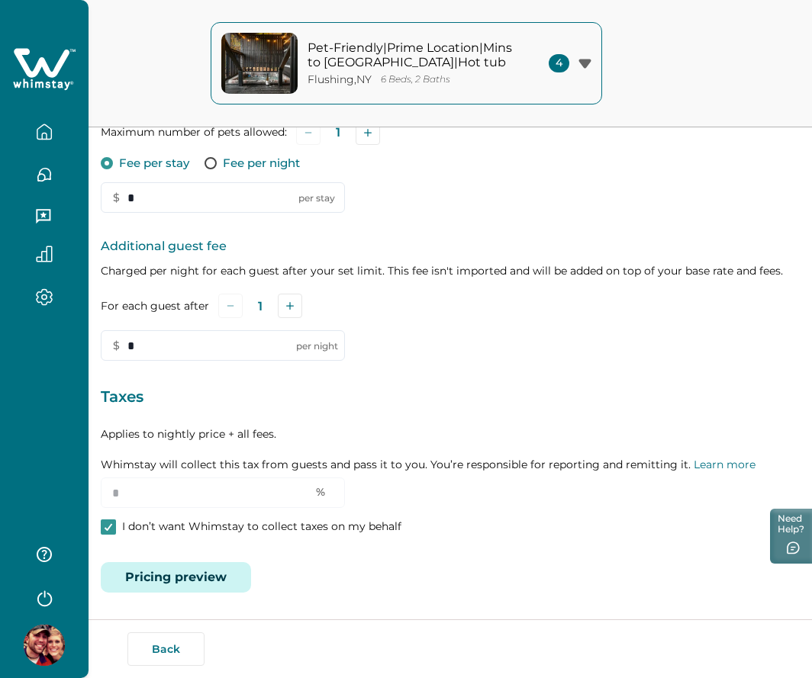
click at [192, 581] on button "Pricing preview" at bounding box center [176, 577] width 150 height 31
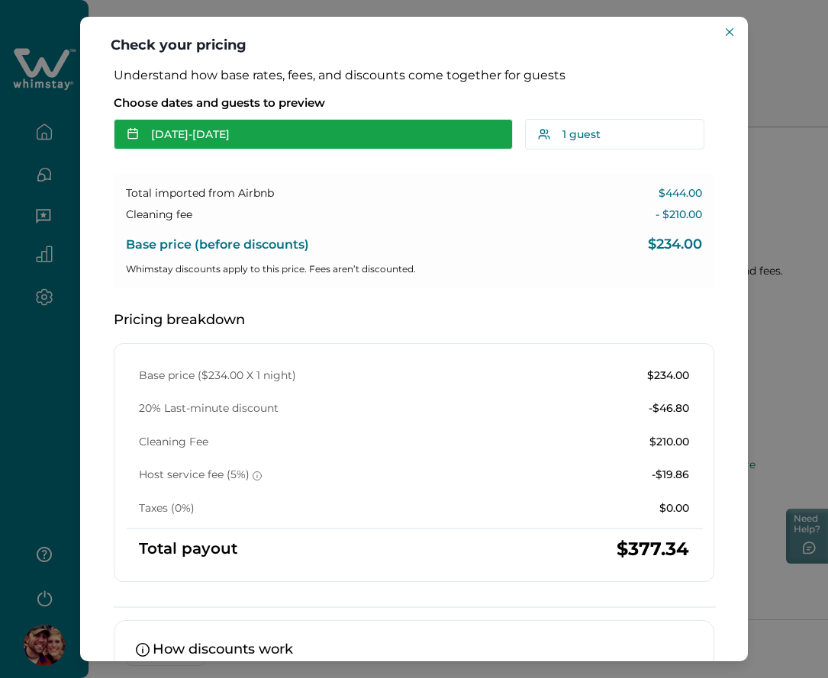
click at [349, 120] on button "[DATE] - [DATE]" at bounding box center [313, 134] width 399 height 31
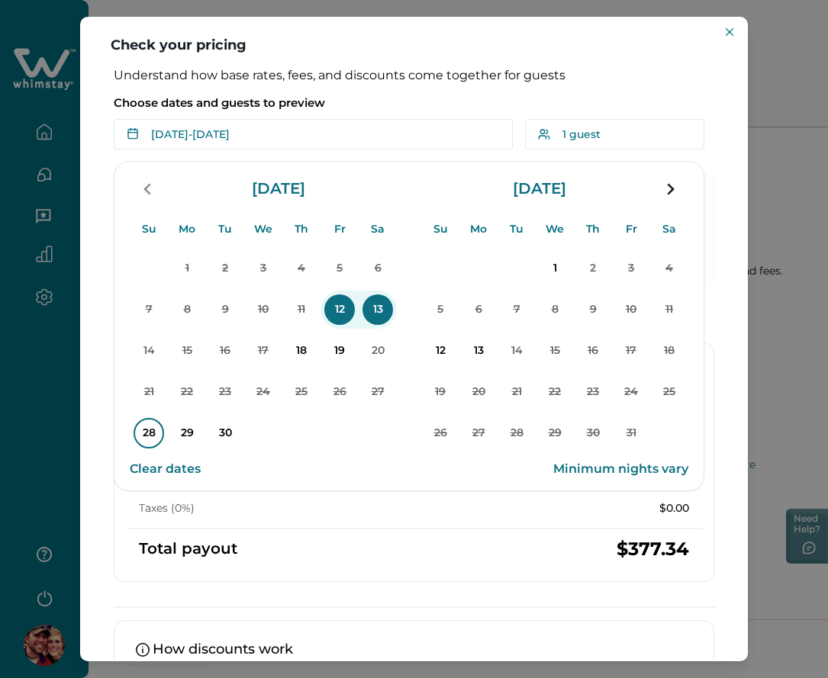
click at [150, 432] on p "28" at bounding box center [149, 433] width 31 height 31
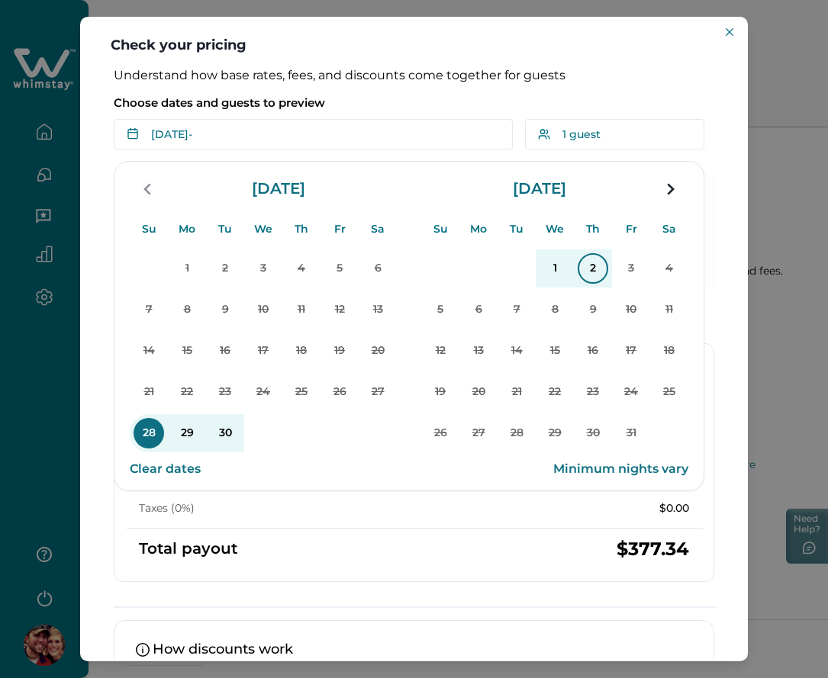
click at [600, 271] on p "2" at bounding box center [593, 268] width 31 height 31
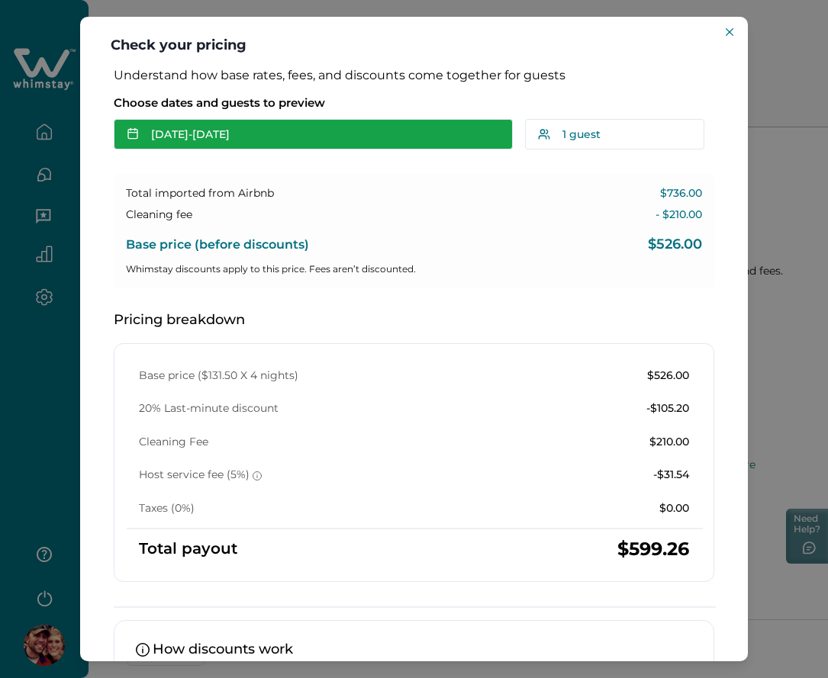
click at [163, 130] on button "[DATE] - [DATE]" at bounding box center [313, 134] width 399 height 31
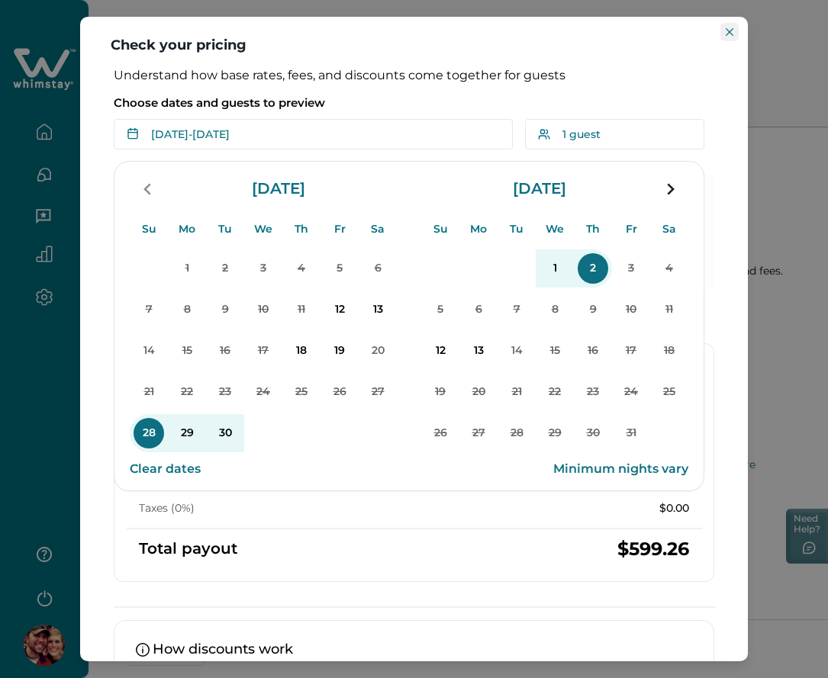
click at [736, 37] on button "Close" at bounding box center [729, 32] width 18 height 18
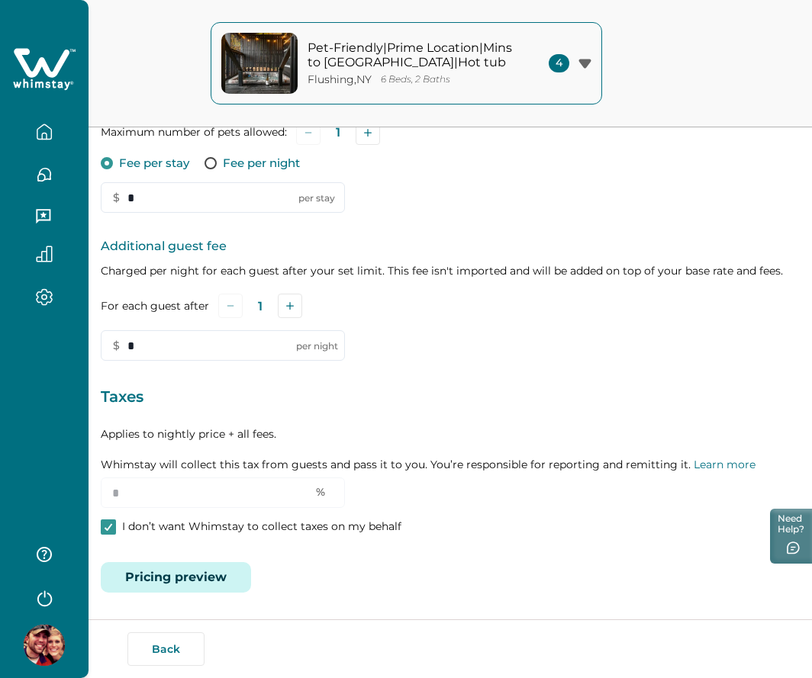
click at [162, 582] on button "Pricing preview" at bounding box center [176, 577] width 150 height 31
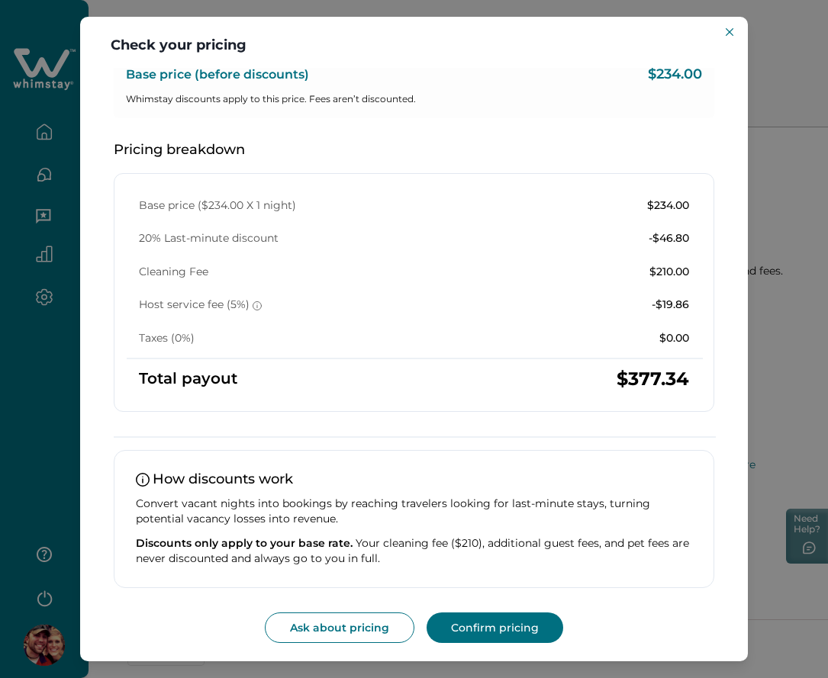
scroll to position [0, 0]
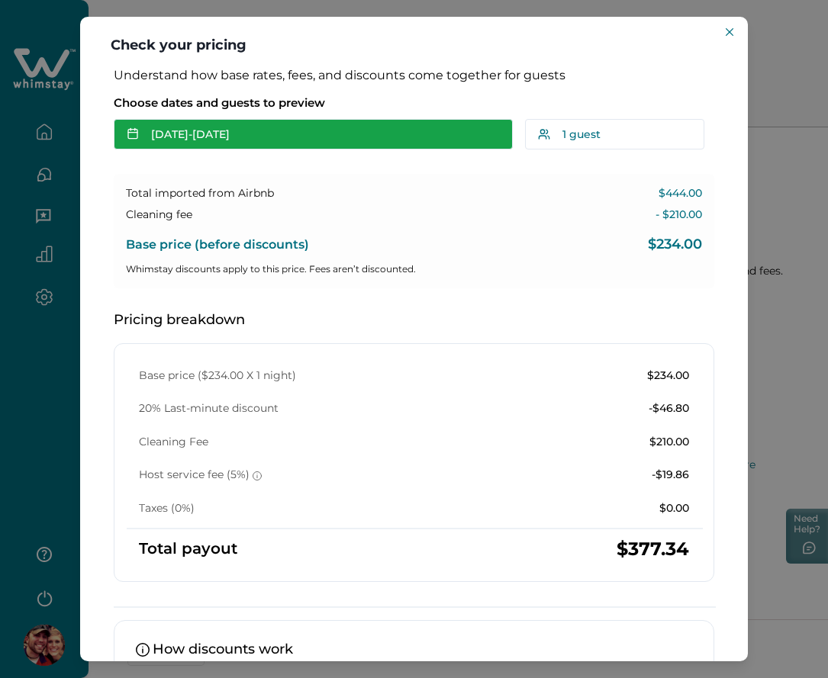
click at [246, 124] on button "[DATE] - [DATE]" at bounding box center [313, 134] width 399 height 31
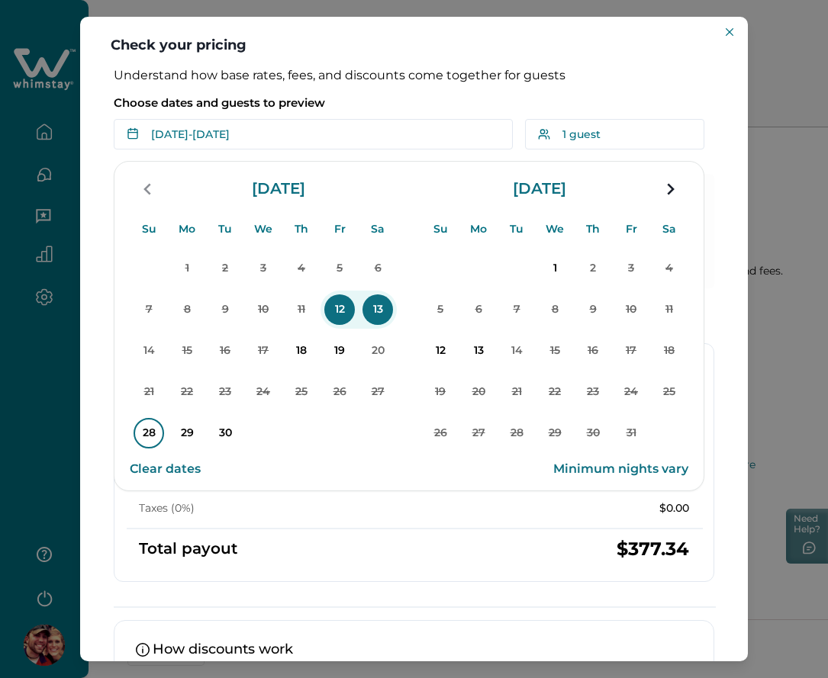
click at [145, 433] on p "28" at bounding box center [149, 433] width 31 height 31
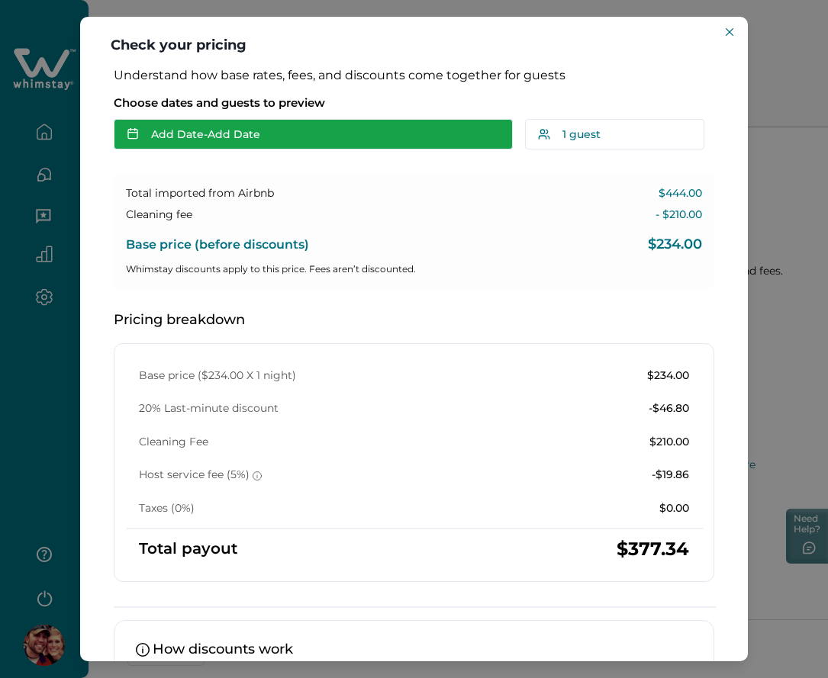
click at [273, 127] on button "Add Date - Add Date" at bounding box center [313, 134] width 399 height 31
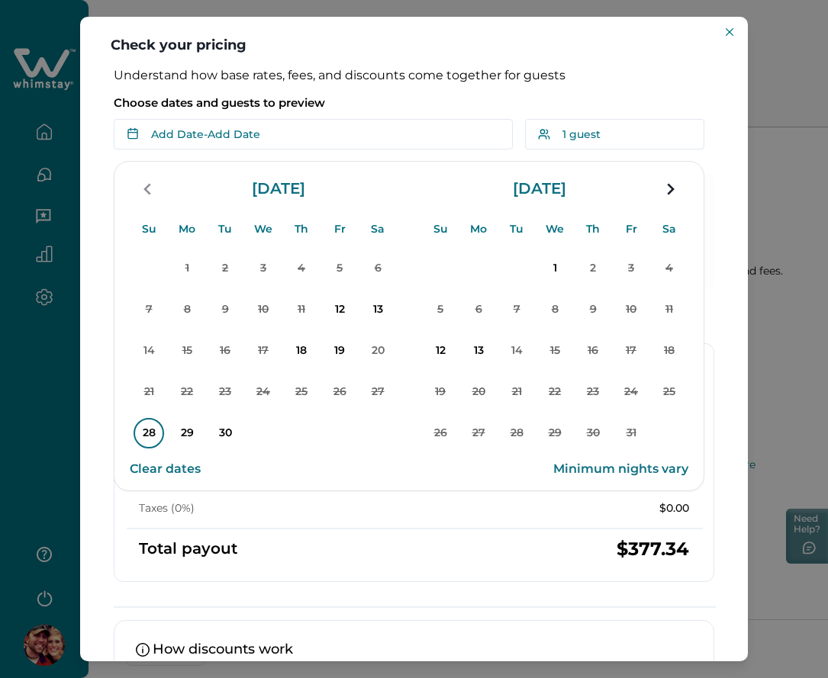
click at [143, 435] on p "28" at bounding box center [149, 433] width 31 height 31
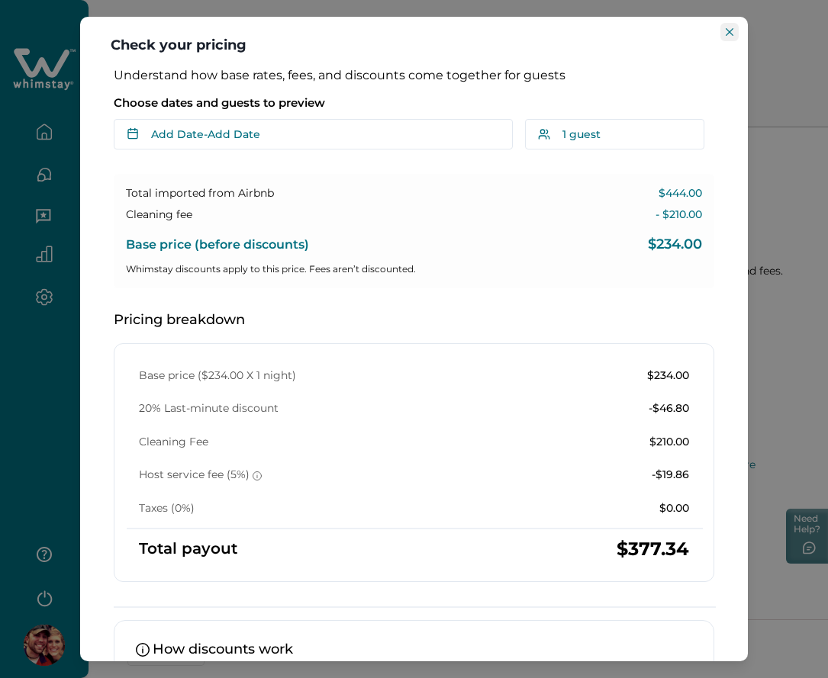
click at [729, 33] on icon "Close" at bounding box center [730, 32] width 8 height 8
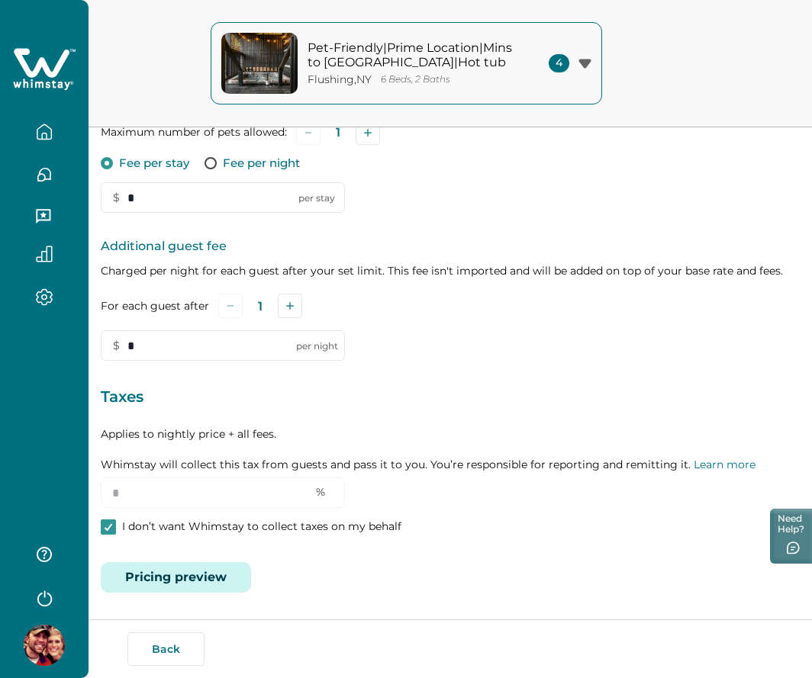
click at [177, 582] on button "Pricing preview" at bounding box center [176, 577] width 150 height 31
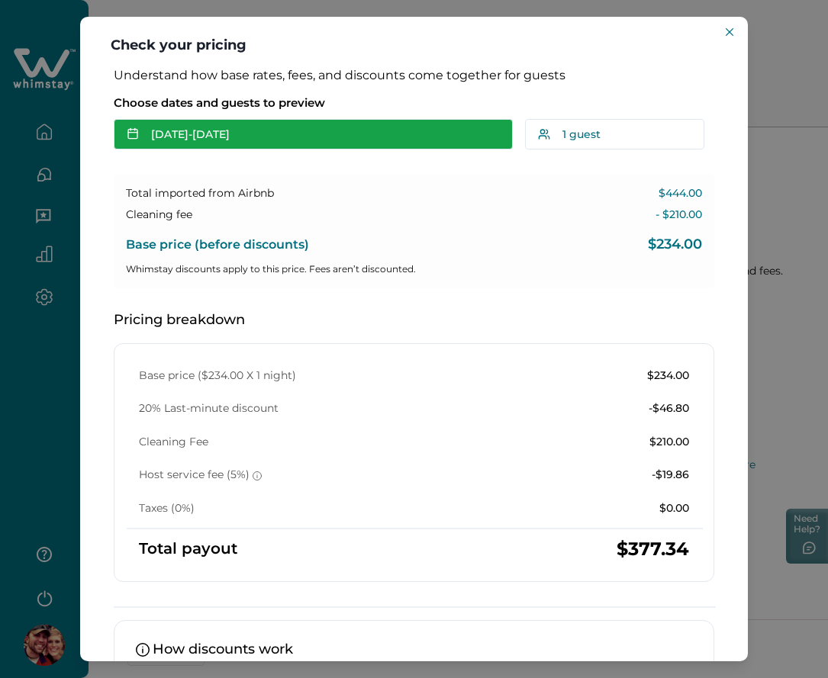
click at [233, 136] on button "[DATE] - [DATE]" at bounding box center [313, 134] width 399 height 31
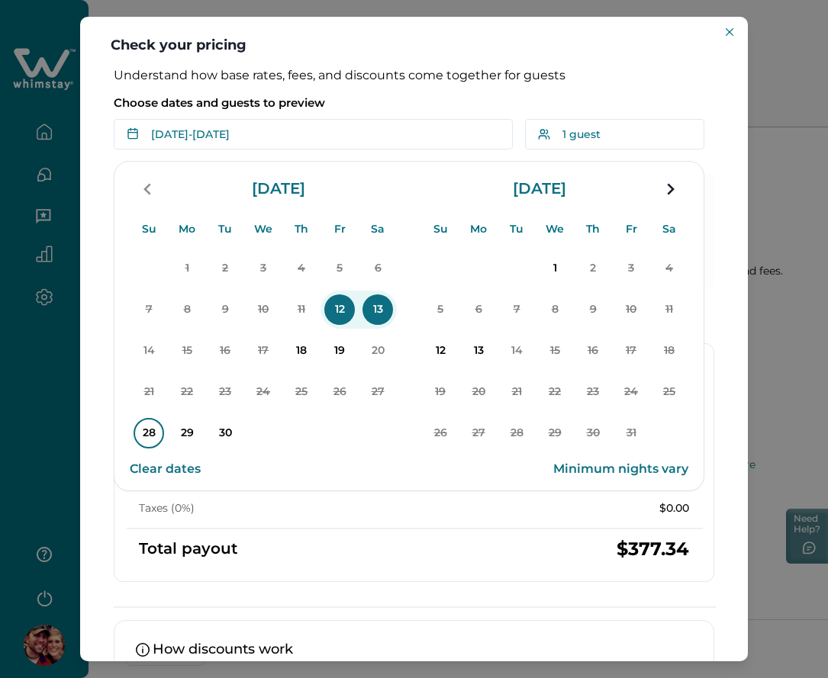
click at [145, 427] on p "28" at bounding box center [149, 433] width 31 height 31
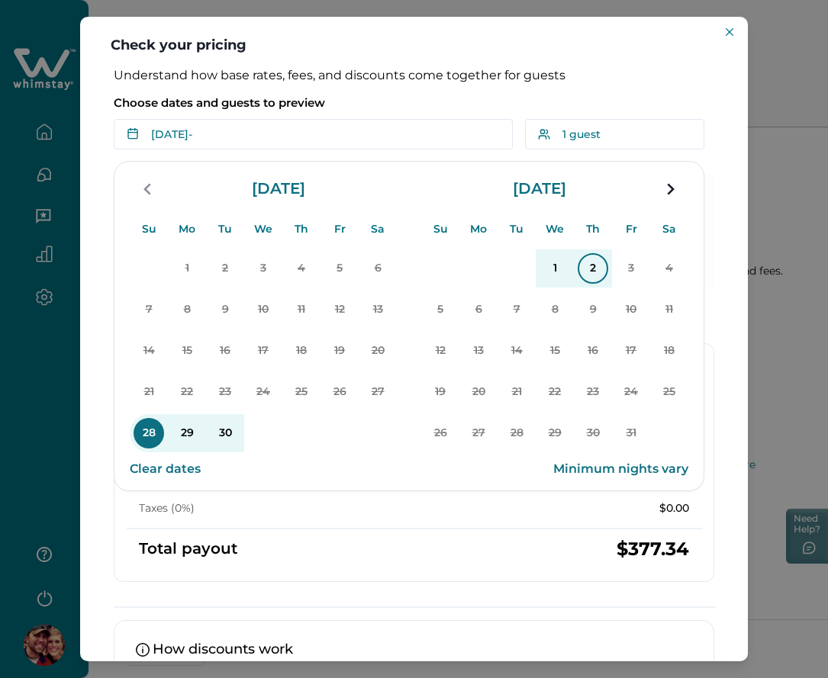
click at [585, 269] on p "2" at bounding box center [593, 268] width 31 height 31
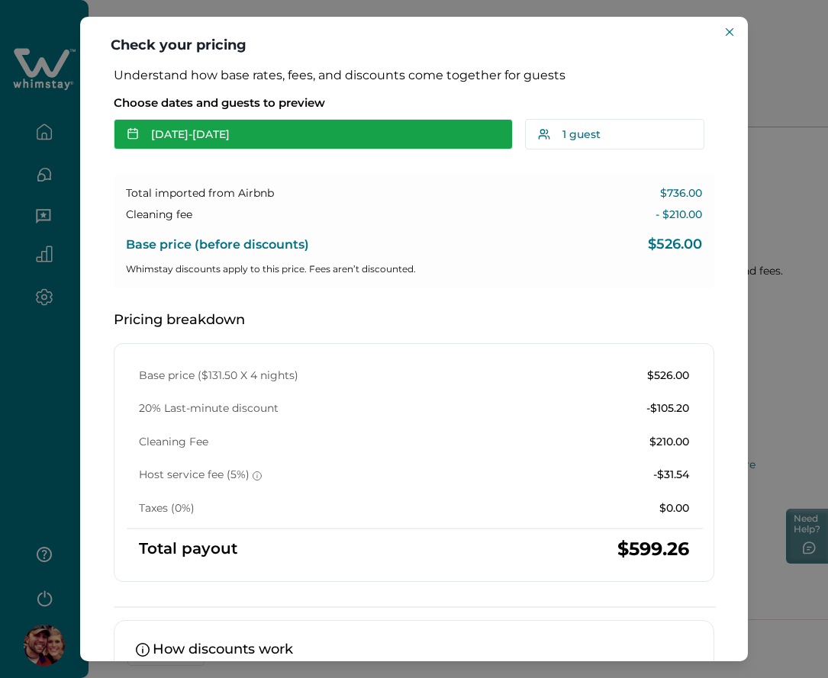
click at [287, 145] on button "[DATE] - [DATE]" at bounding box center [313, 134] width 399 height 31
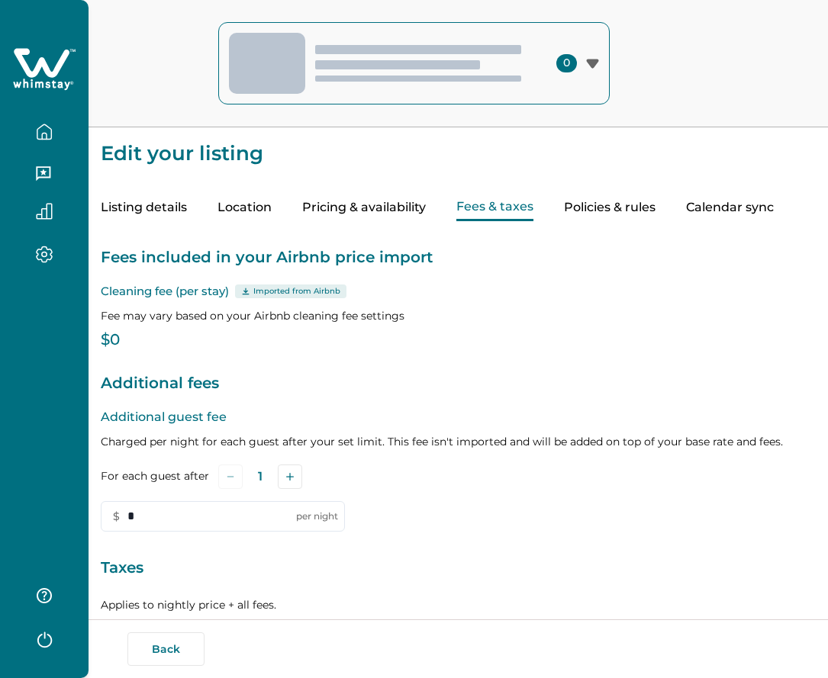
scroll to position [171, 0]
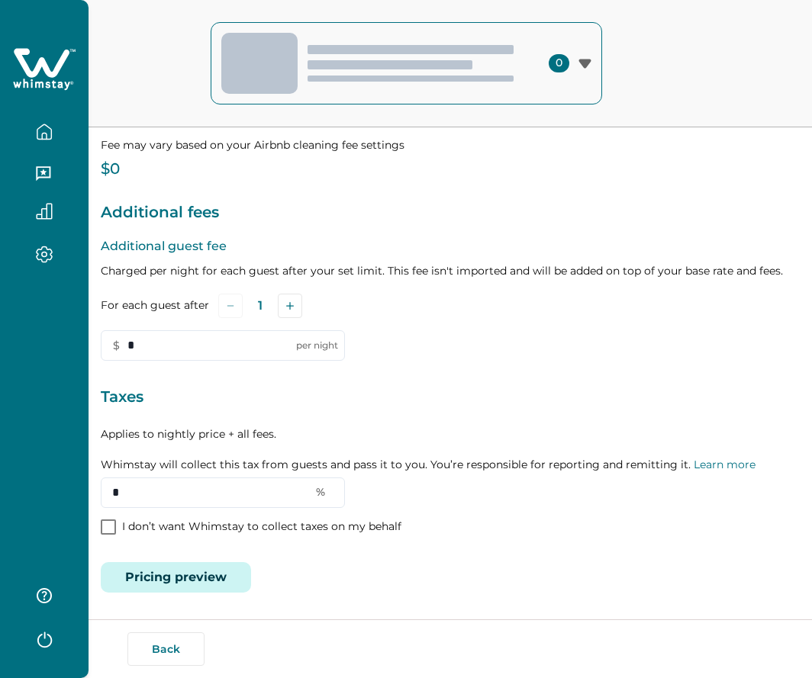
click at [166, 580] on button "Pricing preview" at bounding box center [176, 577] width 150 height 31
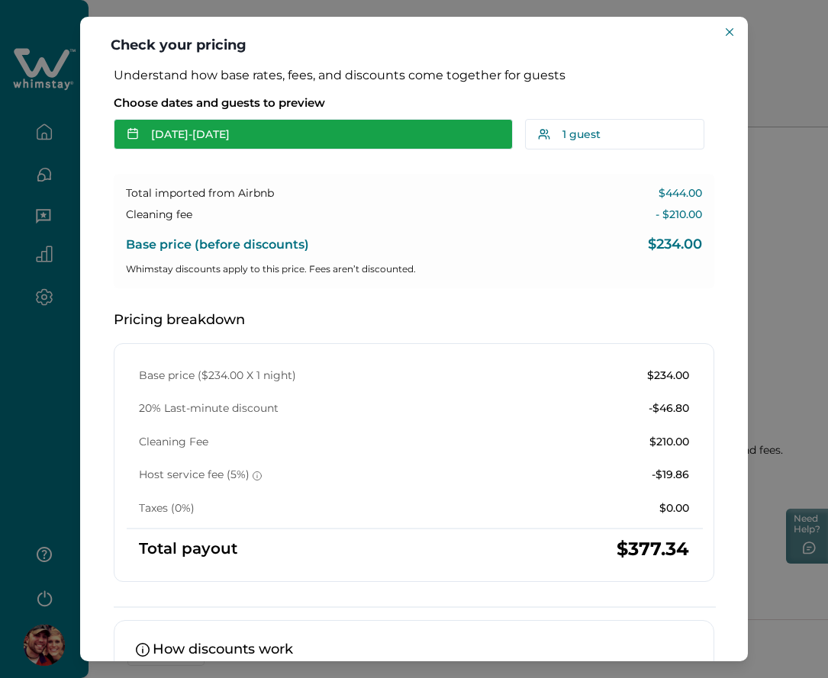
click at [238, 131] on button "[DATE] - [DATE]" at bounding box center [313, 134] width 399 height 31
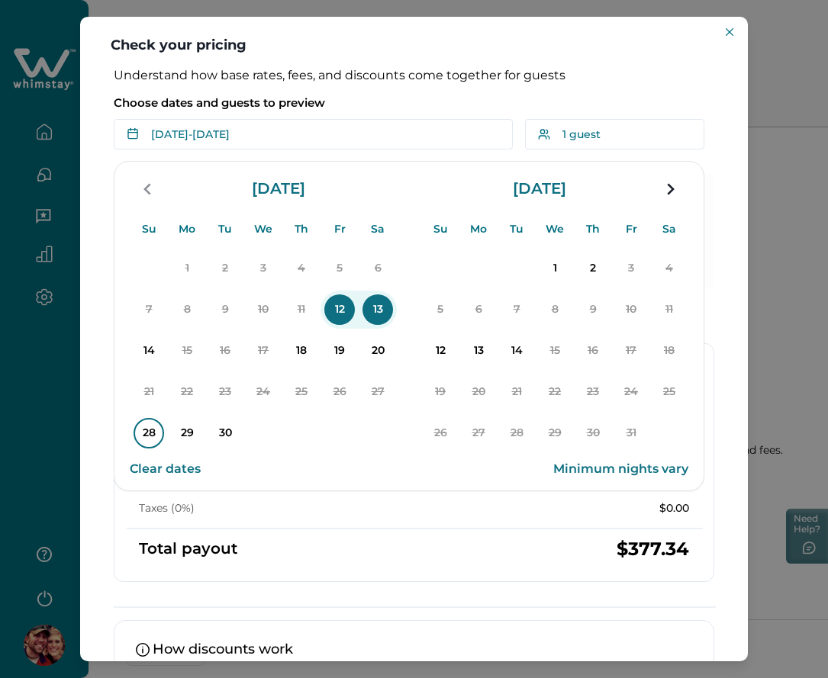
click at [143, 425] on p "28" at bounding box center [149, 433] width 31 height 31
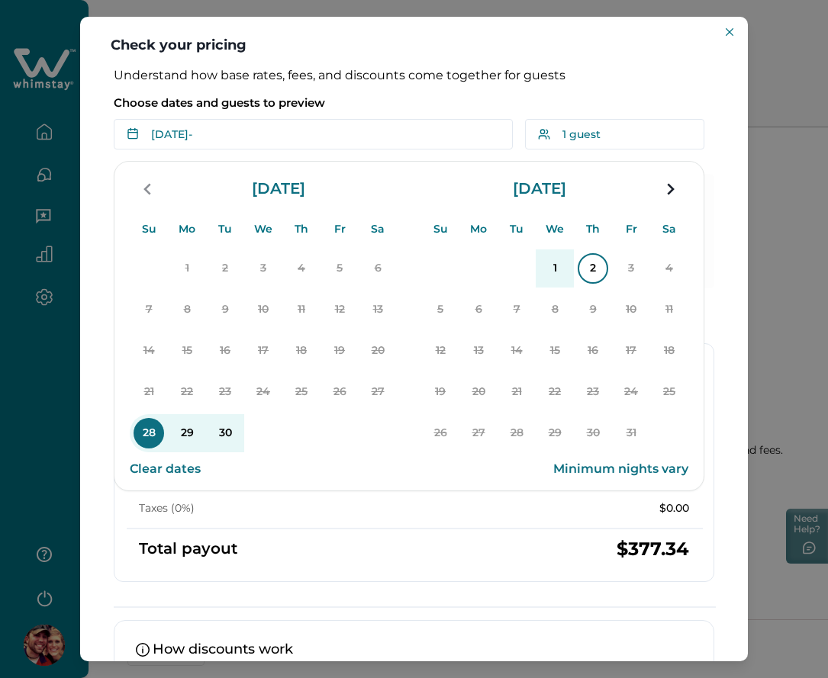
click at [579, 272] on p "2" at bounding box center [593, 268] width 31 height 31
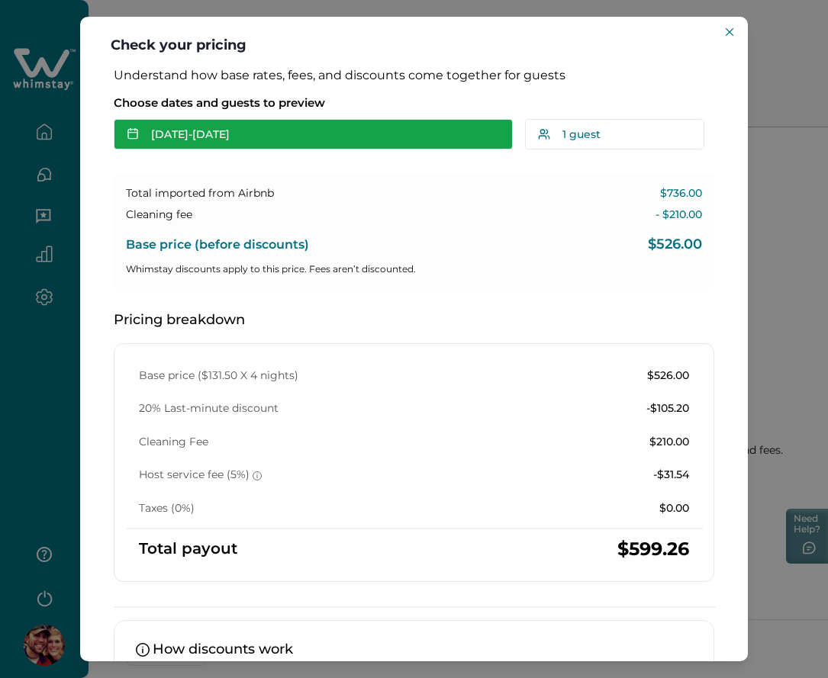
click at [337, 126] on button "Sep 28 - Oct 02" at bounding box center [313, 134] width 399 height 31
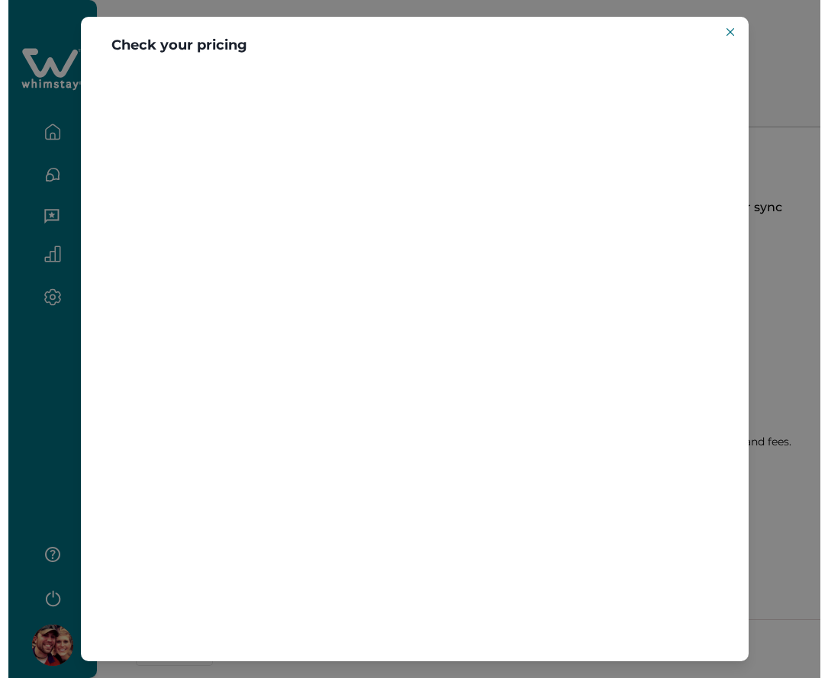
scroll to position [171, 0]
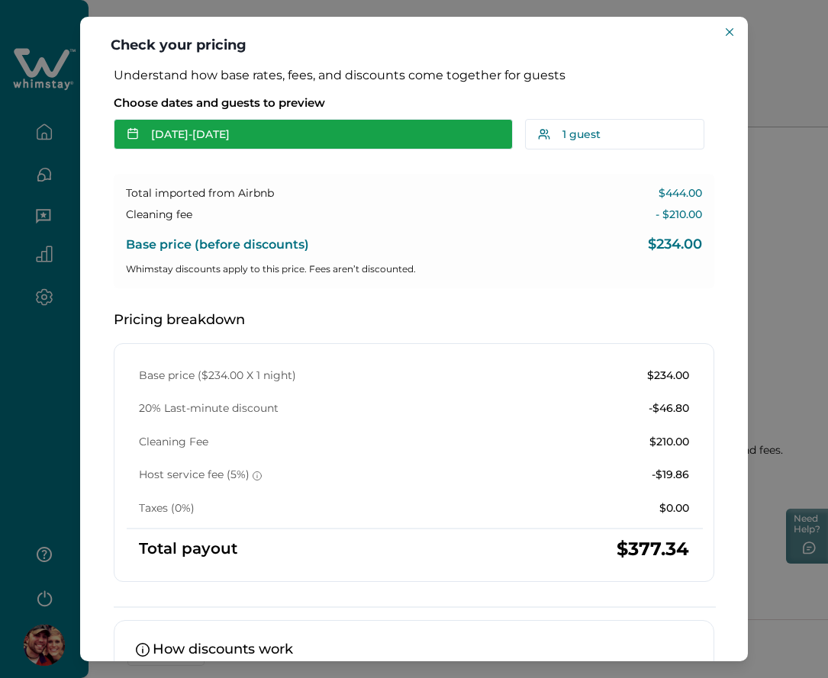
click at [207, 138] on button "[DATE] - [DATE]" at bounding box center [313, 134] width 399 height 31
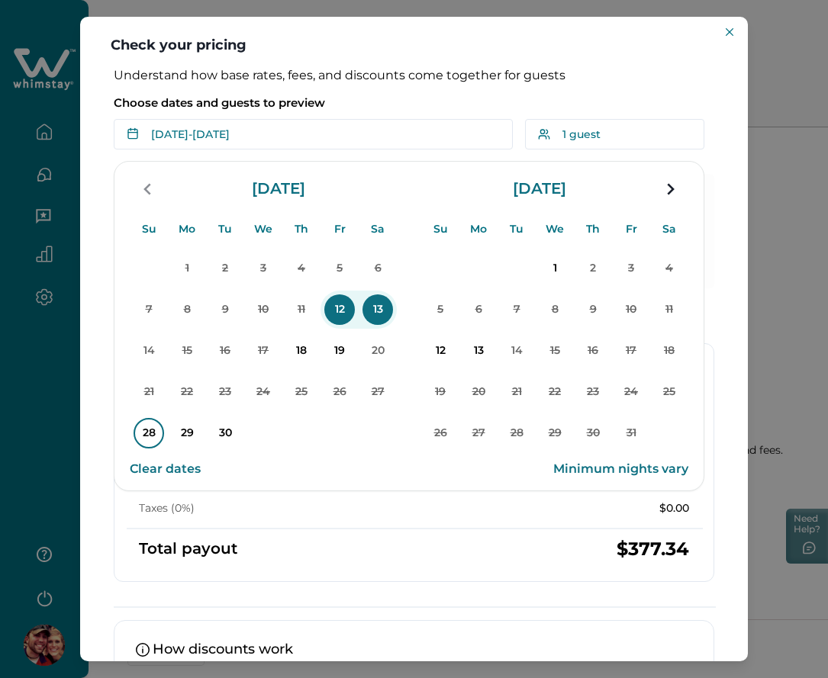
click at [150, 429] on p "28" at bounding box center [149, 433] width 31 height 31
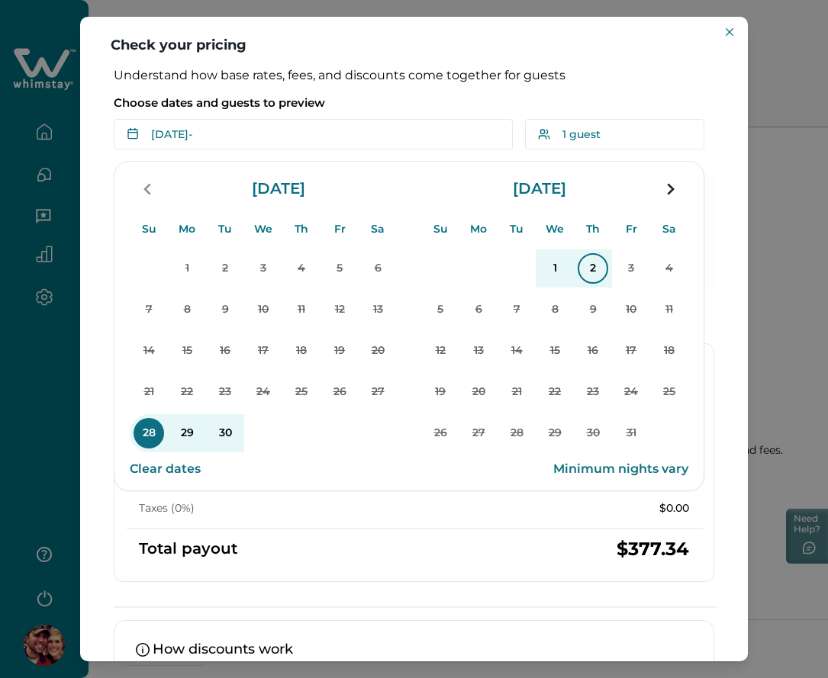
click at [586, 266] on p "2" at bounding box center [593, 268] width 31 height 31
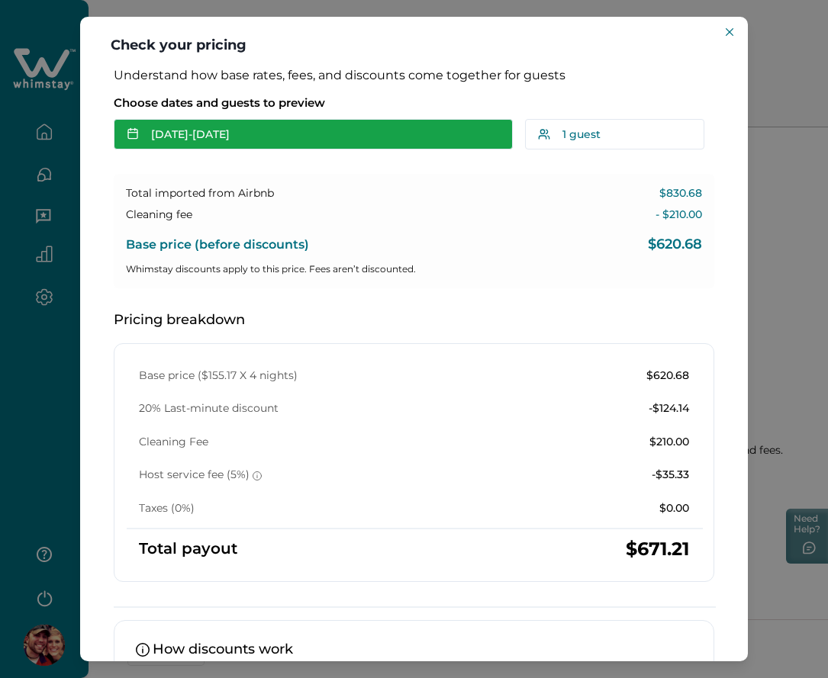
click at [214, 135] on button "[DATE] - [DATE]" at bounding box center [313, 134] width 399 height 31
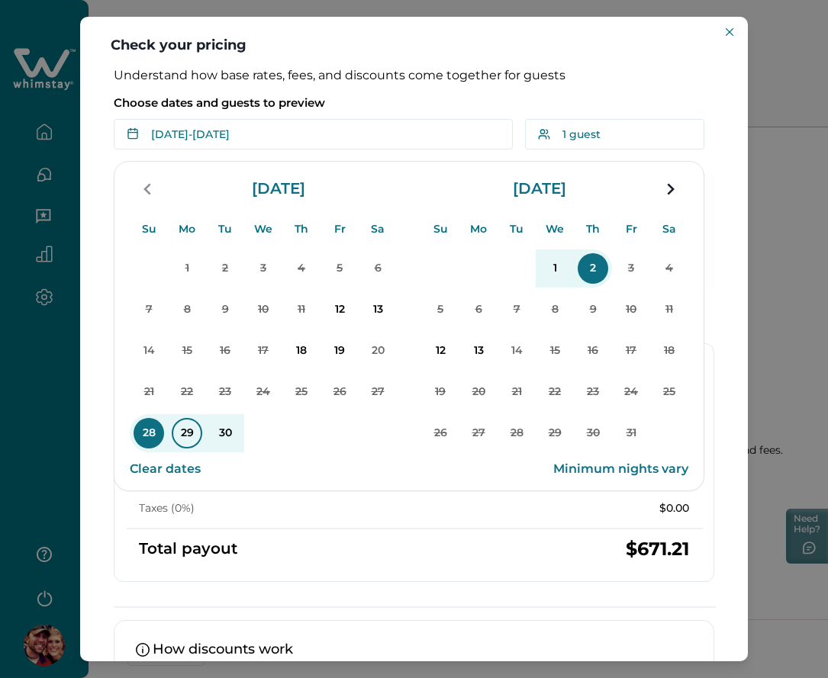
click at [181, 433] on p "29" at bounding box center [187, 433] width 31 height 31
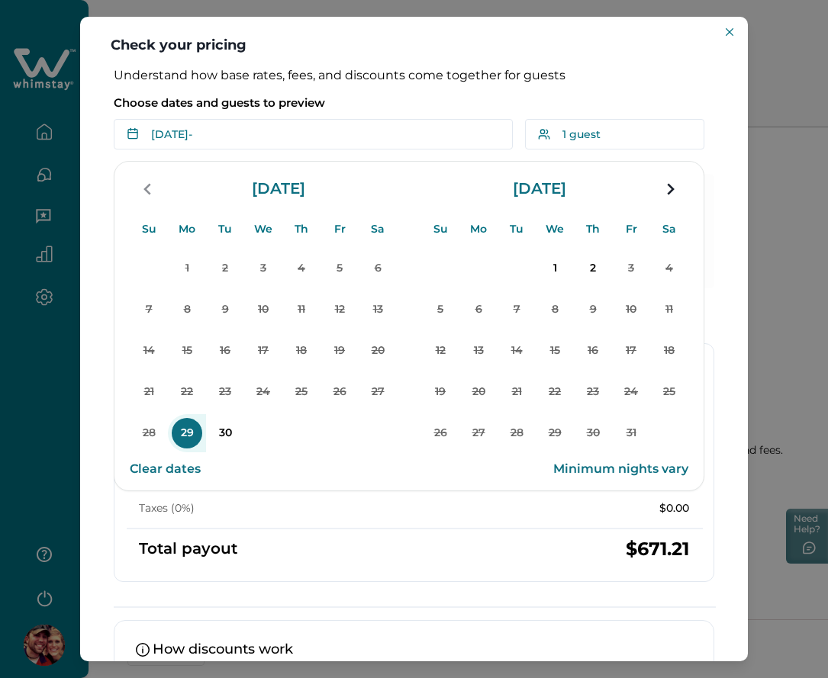
click at [388, 95] on p "Choose dates and guests to preview" at bounding box center [414, 102] width 600 height 15
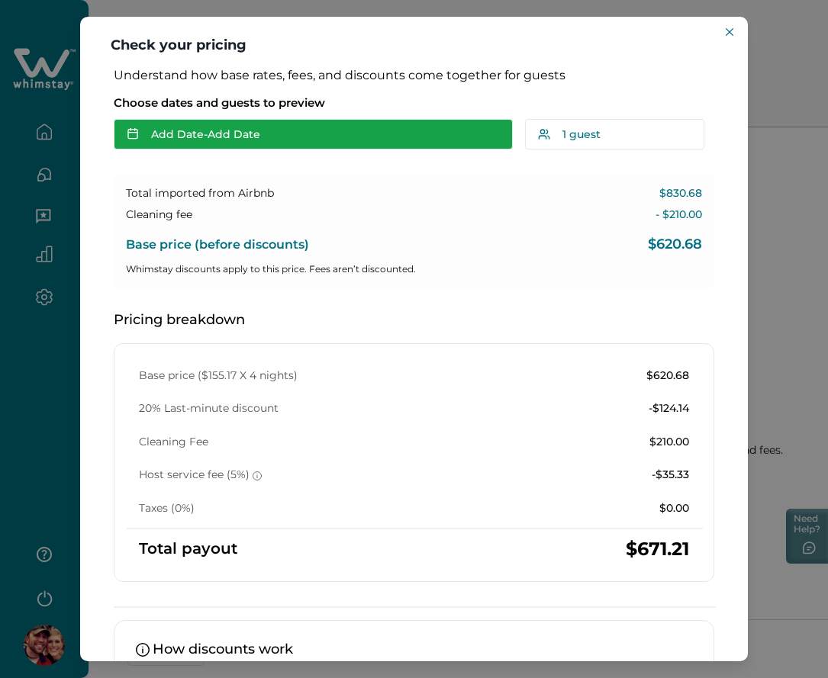
click at [286, 148] on button "Add Date - Add Date" at bounding box center [313, 134] width 399 height 31
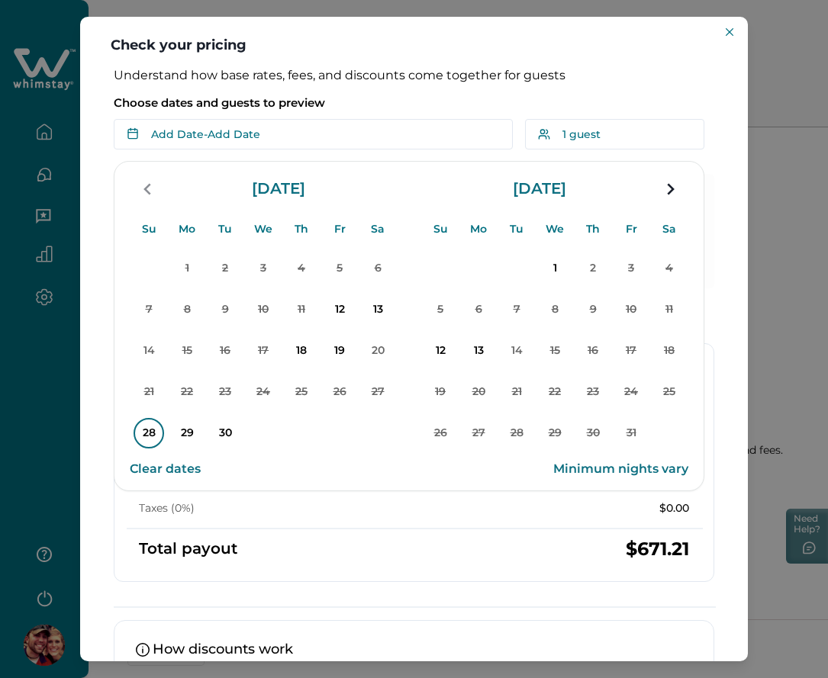
click at [155, 424] on p "28" at bounding box center [149, 433] width 31 height 31
click at [224, 425] on p "30" at bounding box center [225, 433] width 31 height 31
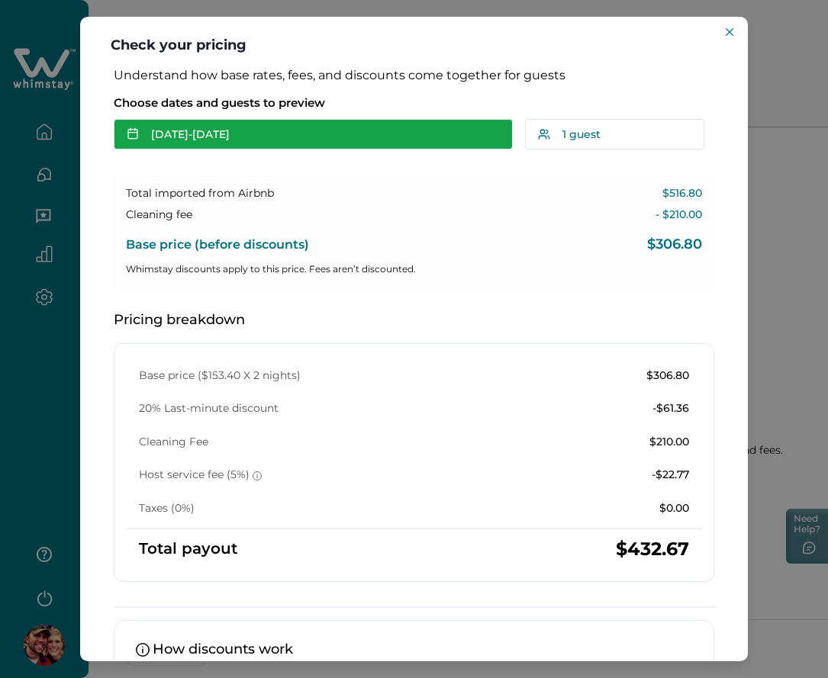
click at [294, 129] on button "[DATE] - [DATE]" at bounding box center [313, 134] width 399 height 31
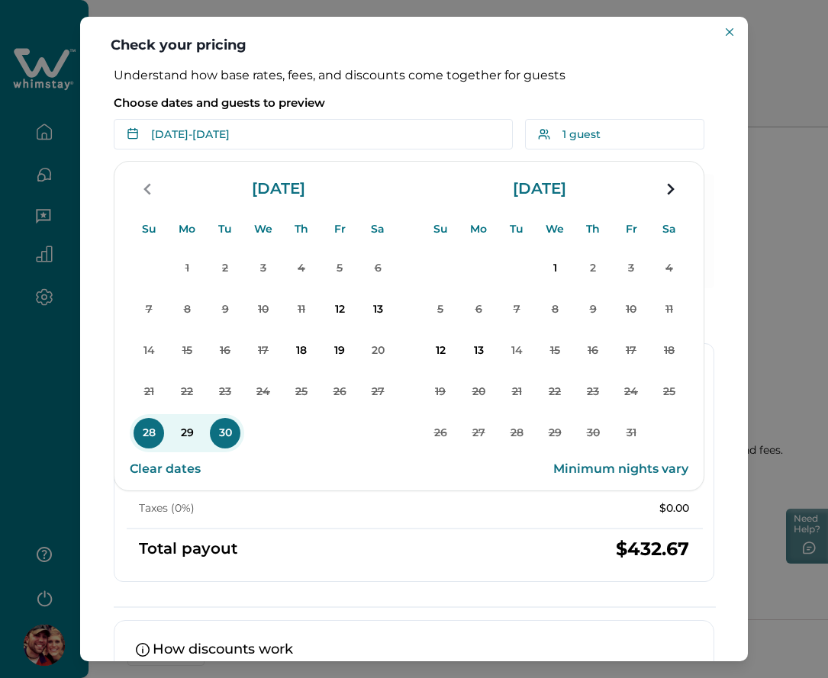
click at [452, 89] on div "Understand how base rates, fees, and discounts come together for guests Choose …" at bounding box center [413, 440] width 631 height 745
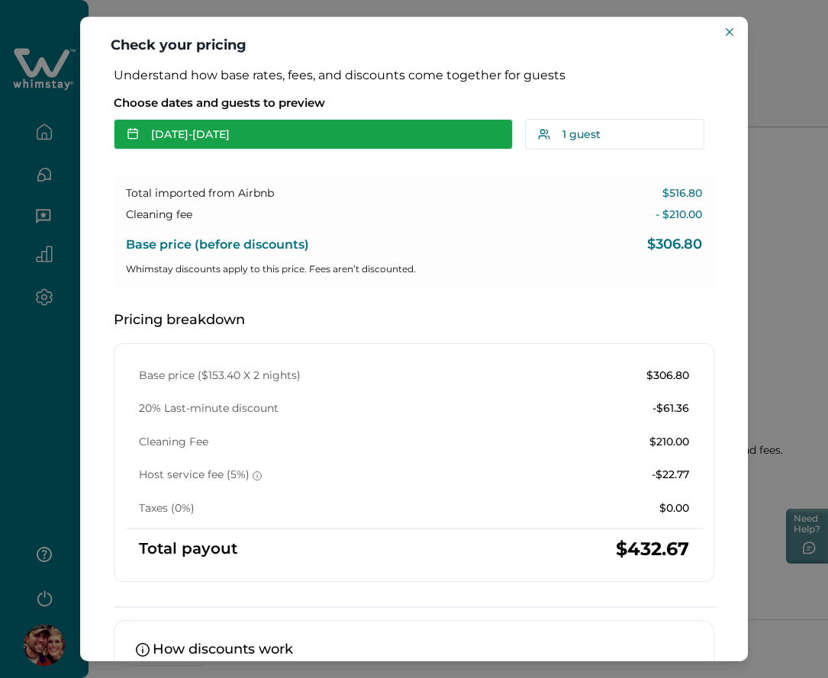
click at [309, 138] on button "[DATE] - [DATE]" at bounding box center [313, 134] width 399 height 31
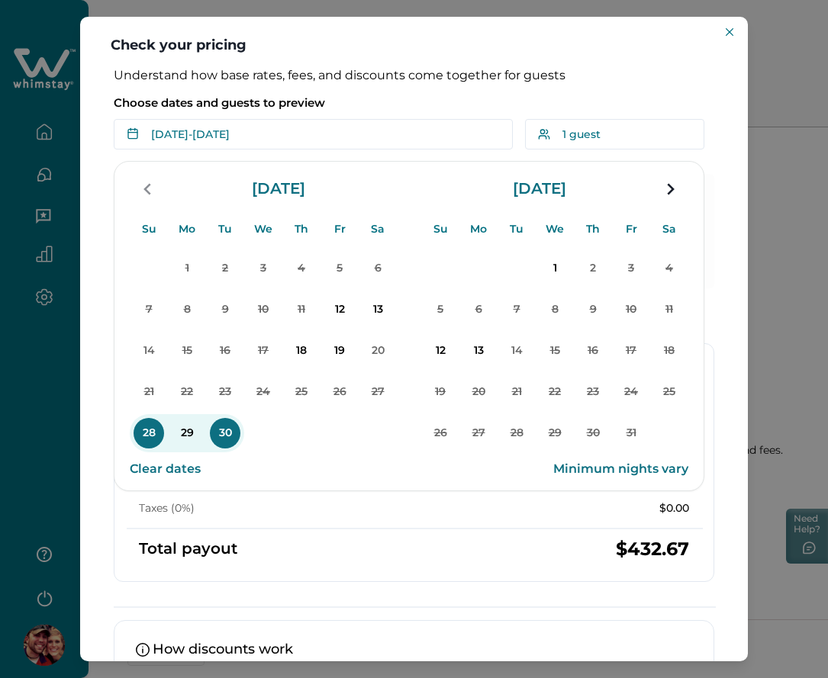
click at [180, 471] on button "Clear dates" at bounding box center [165, 469] width 71 height 31
click at [378, 95] on p "Choose dates and guests to preview" at bounding box center [414, 102] width 600 height 15
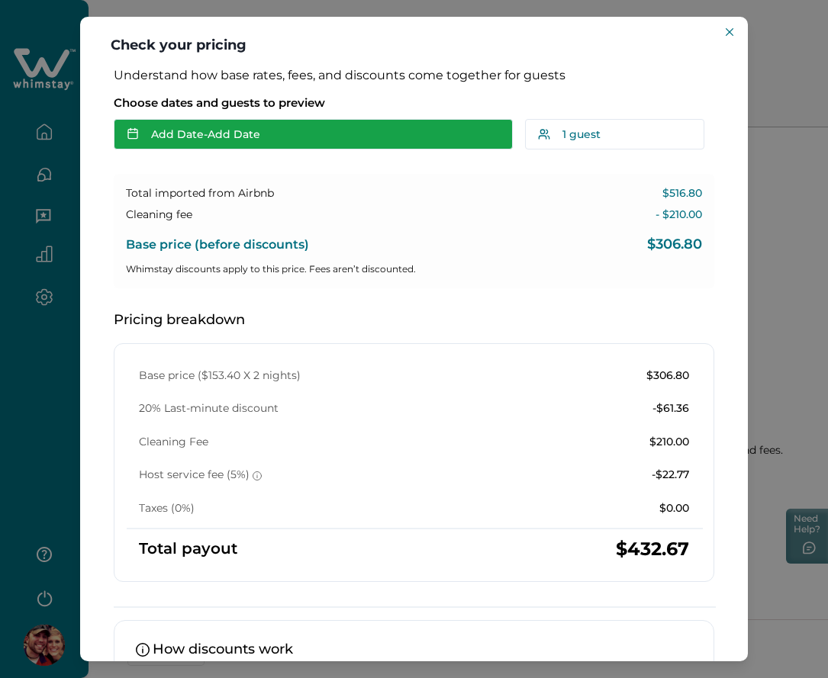
click at [278, 146] on button "Add Date - Add Date" at bounding box center [313, 134] width 399 height 31
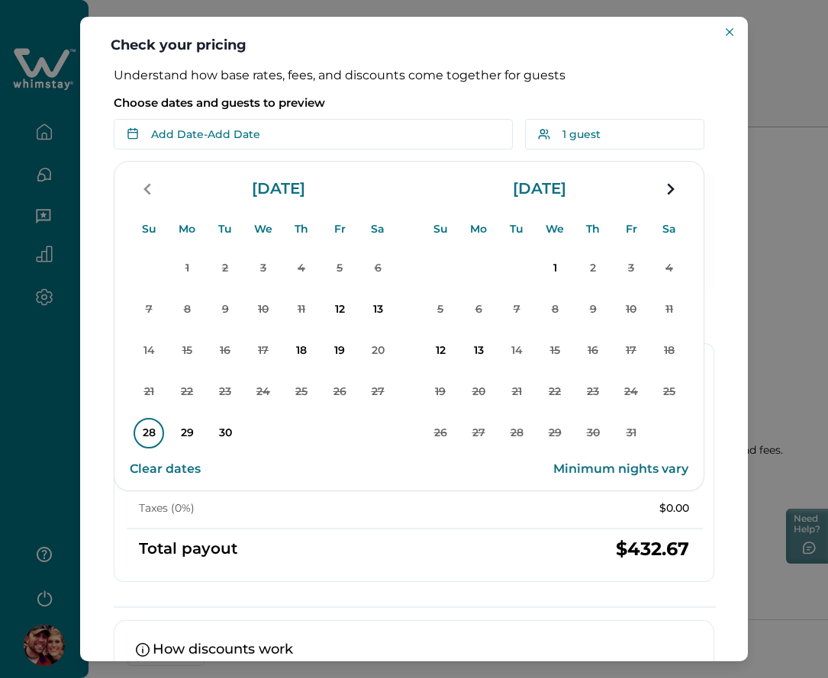
click at [147, 439] on p "28" at bounding box center [149, 433] width 31 height 31
click at [384, 107] on p "Choose dates and guests to preview" at bounding box center [414, 102] width 600 height 15
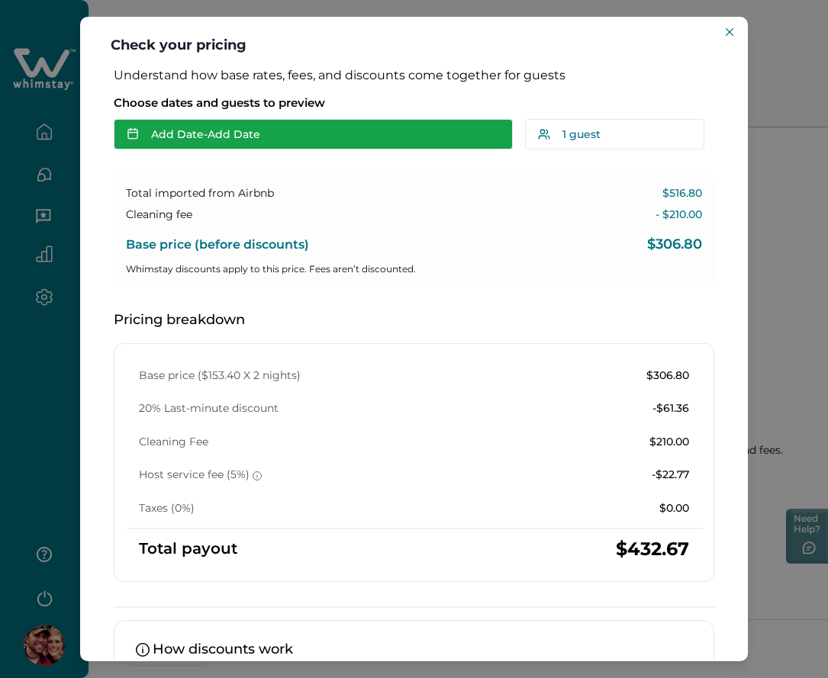
click at [312, 130] on button "Add Date - Add Date" at bounding box center [313, 134] width 399 height 31
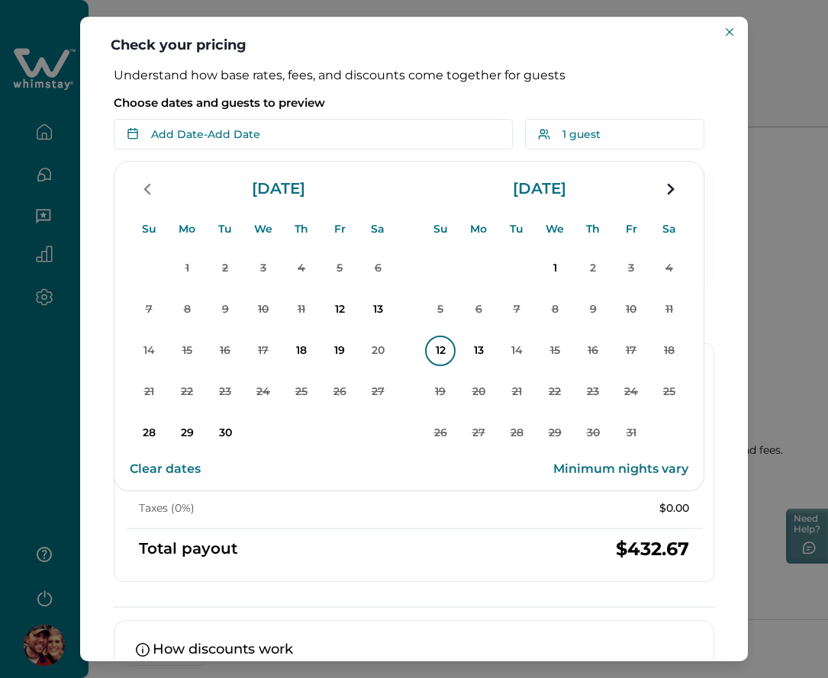
click at [449, 350] on p "12" at bounding box center [440, 351] width 31 height 31
click at [412, 103] on p "Choose dates and guests to preview" at bounding box center [414, 102] width 600 height 15
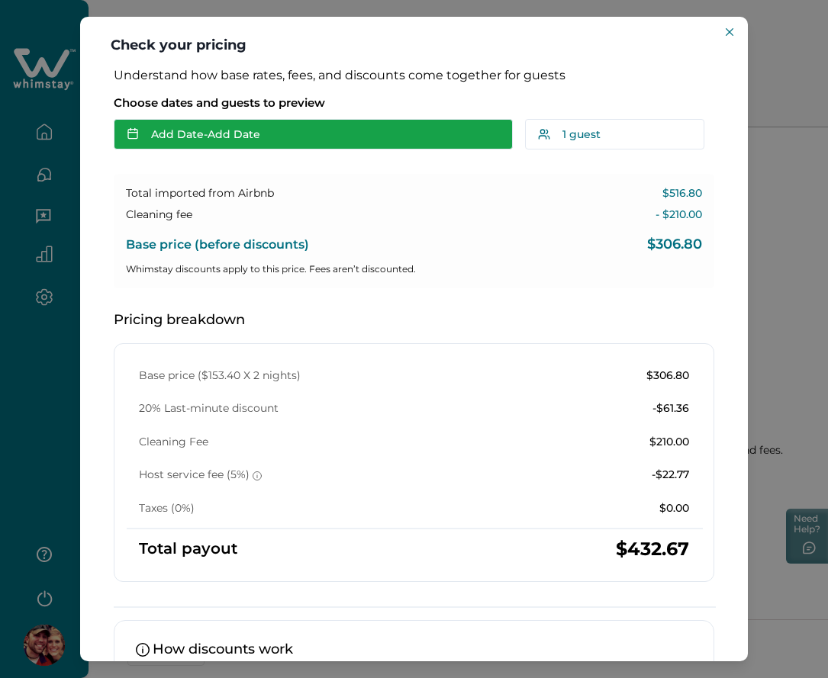
click at [315, 133] on button "Add Date - Add Date" at bounding box center [313, 134] width 399 height 31
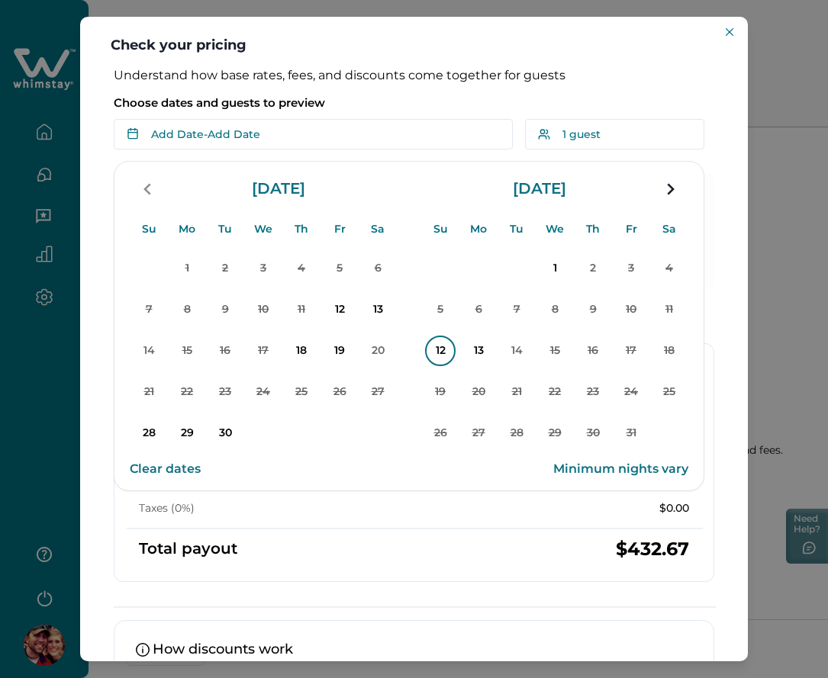
click at [437, 360] on p "12" at bounding box center [440, 351] width 31 height 31
click at [394, 97] on p "Choose dates and guests to preview" at bounding box center [414, 102] width 600 height 15
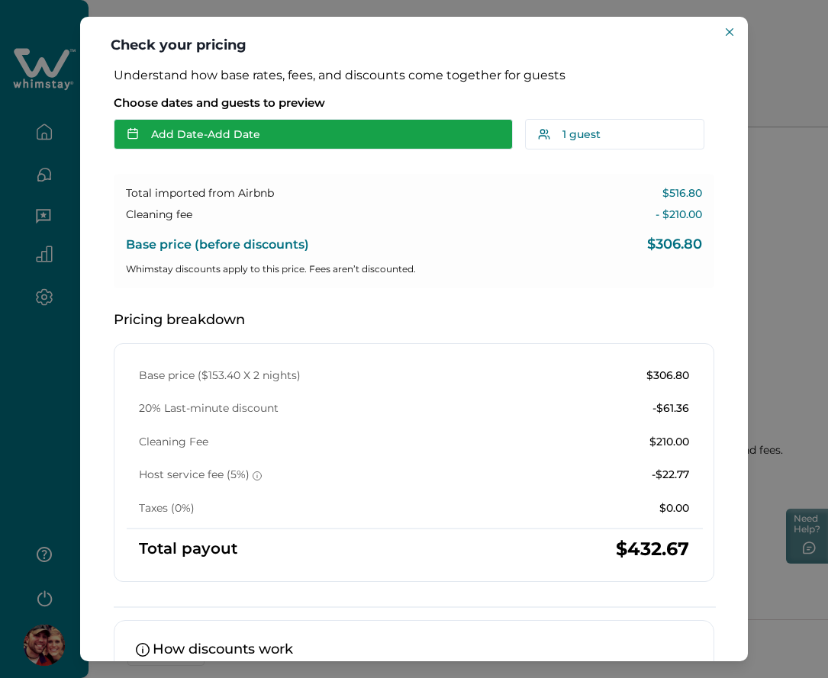
click at [270, 136] on button "Add Date - Add Date" at bounding box center [313, 134] width 399 height 31
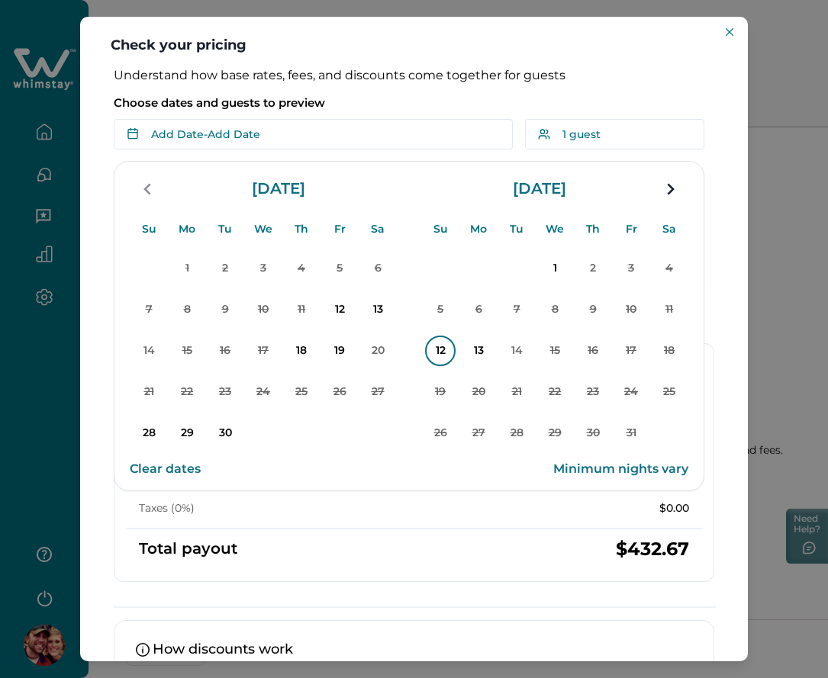
click at [430, 354] on p "12" at bounding box center [440, 351] width 31 height 31
click at [514, 356] on p "14" at bounding box center [516, 351] width 31 height 31
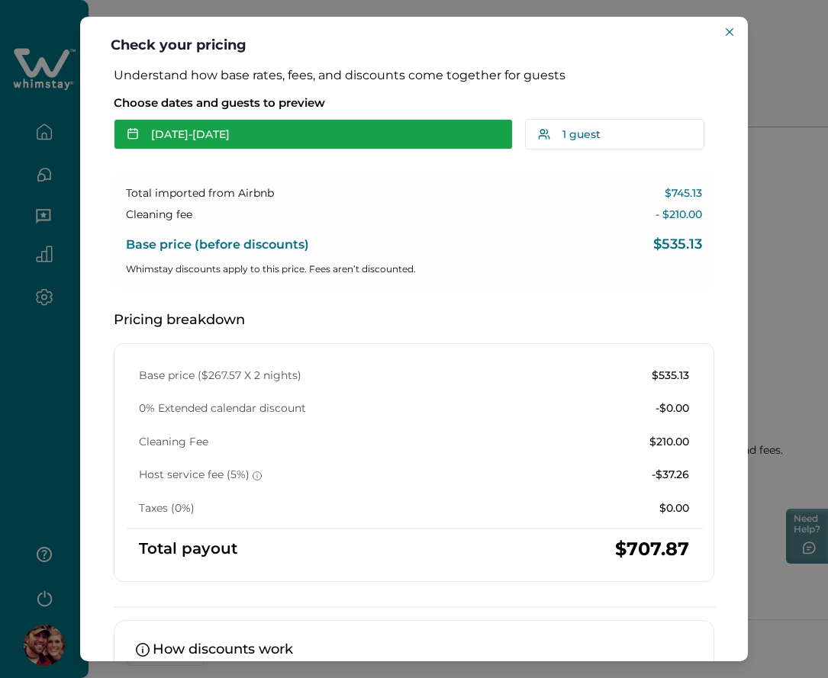
click at [285, 141] on button "Oct 12 - Oct 14" at bounding box center [313, 134] width 399 height 31
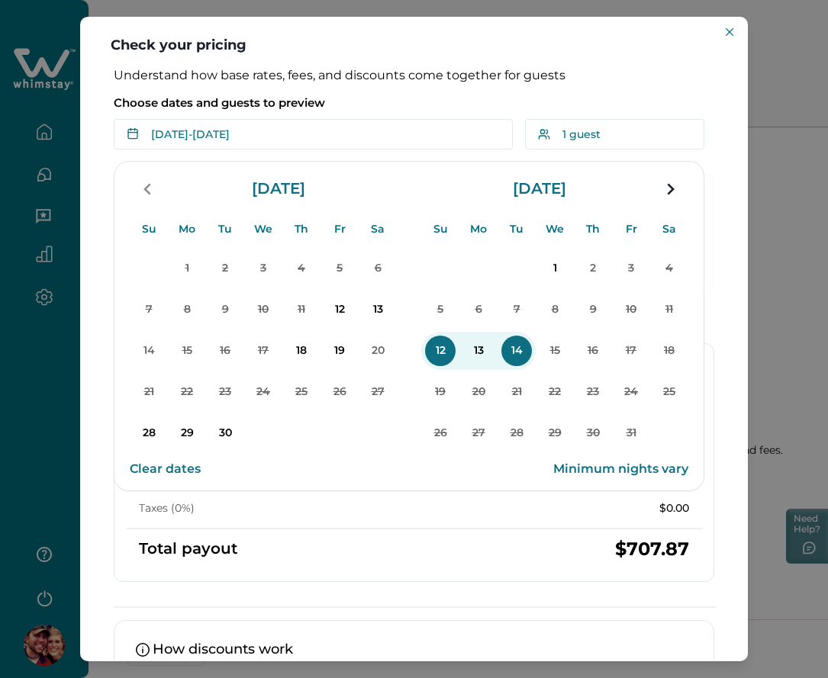
click at [420, 101] on p "Choose dates and guests to preview" at bounding box center [414, 102] width 600 height 15
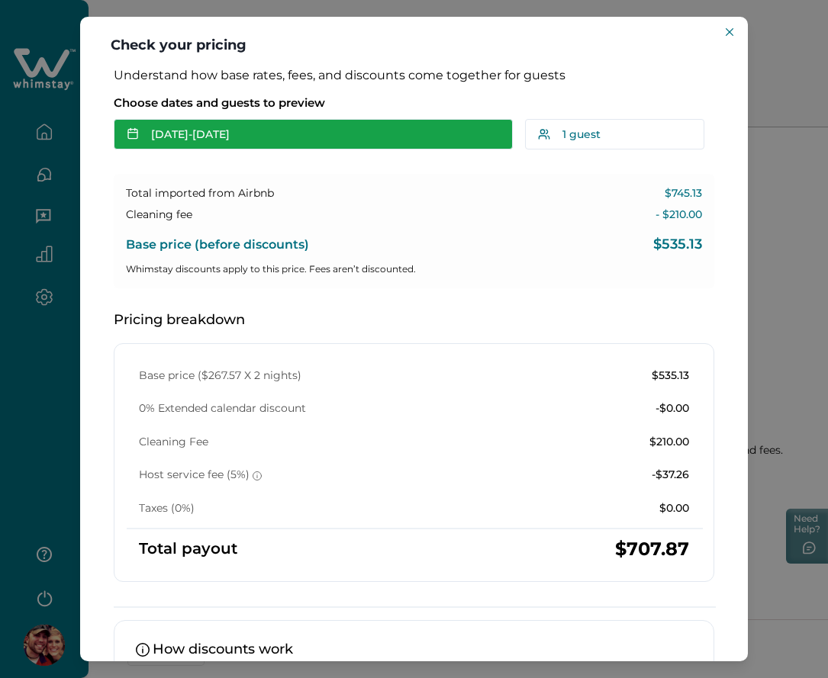
click at [301, 135] on button "Oct 12 - Oct 14" at bounding box center [313, 134] width 399 height 31
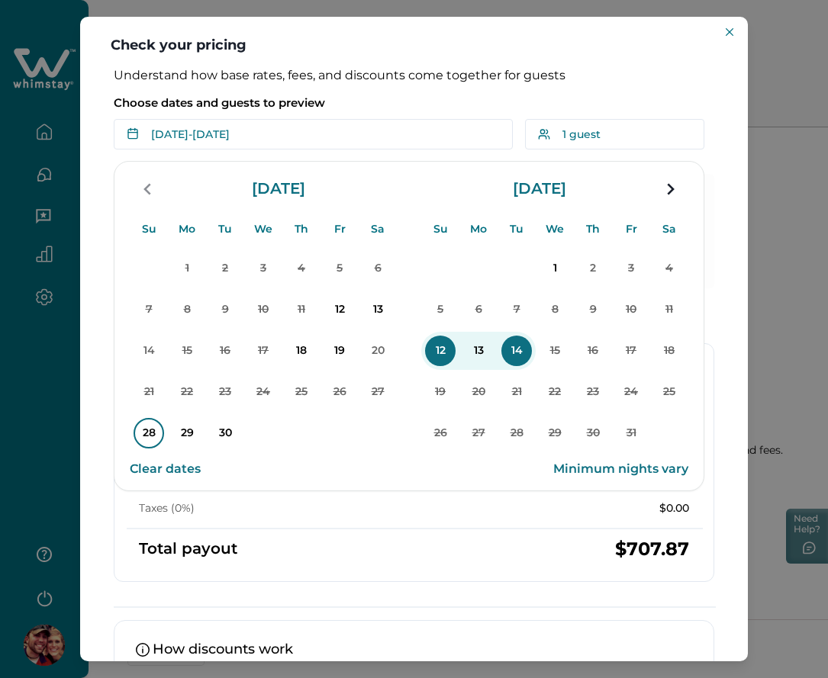
click at [146, 434] on p "28" at bounding box center [149, 433] width 31 height 31
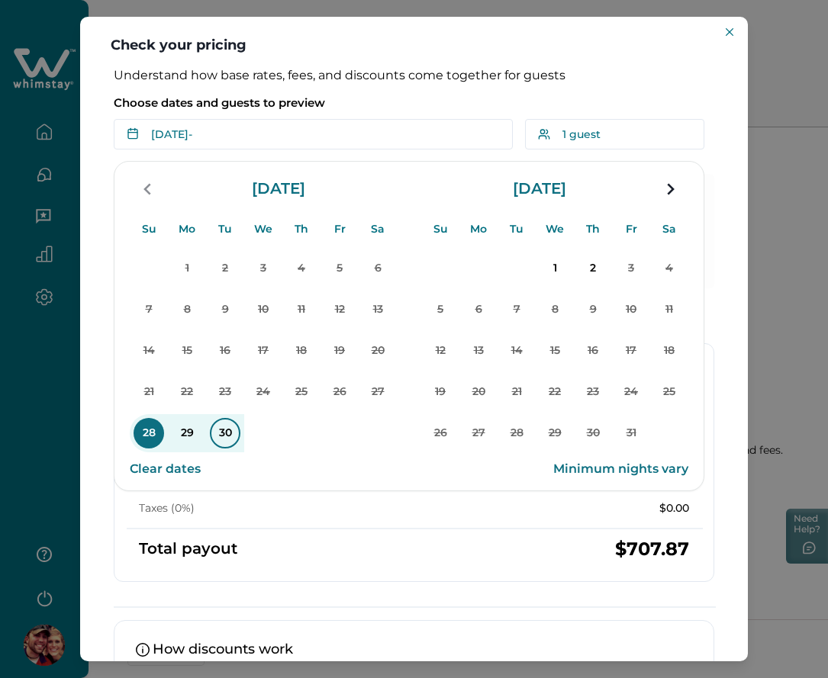
click at [231, 430] on p "30" at bounding box center [225, 433] width 31 height 31
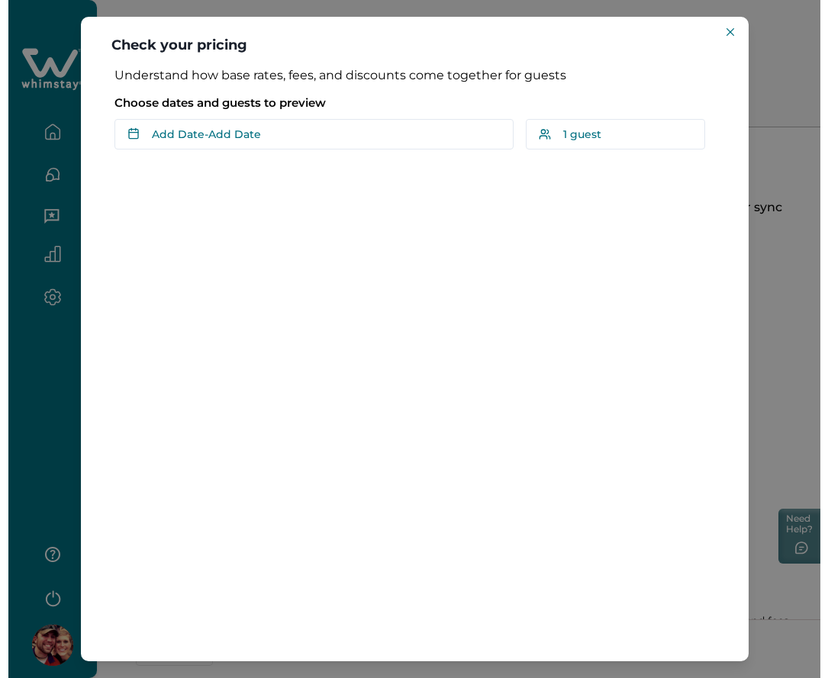
scroll to position [350, 0]
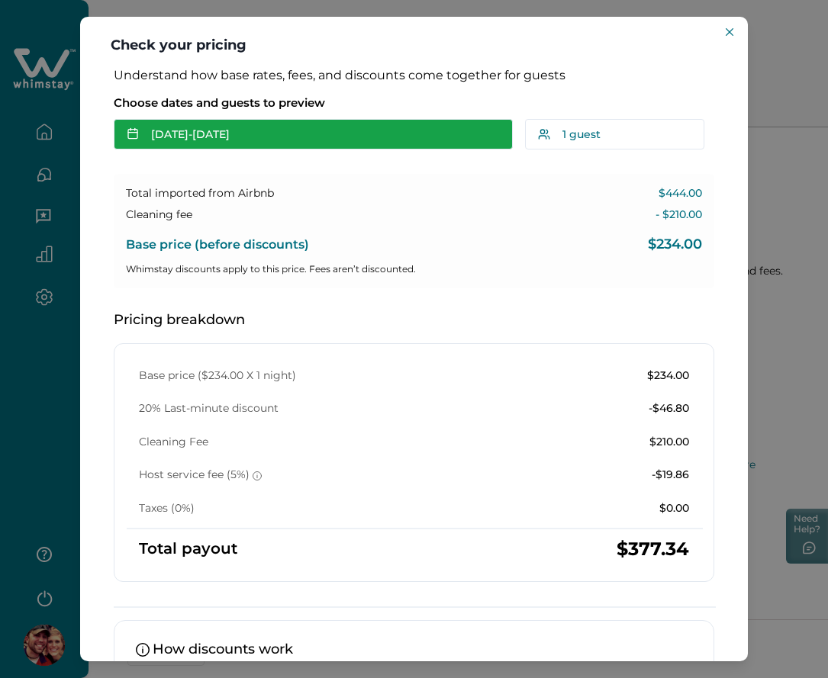
click at [287, 128] on button "[DATE] - [DATE]" at bounding box center [313, 134] width 399 height 31
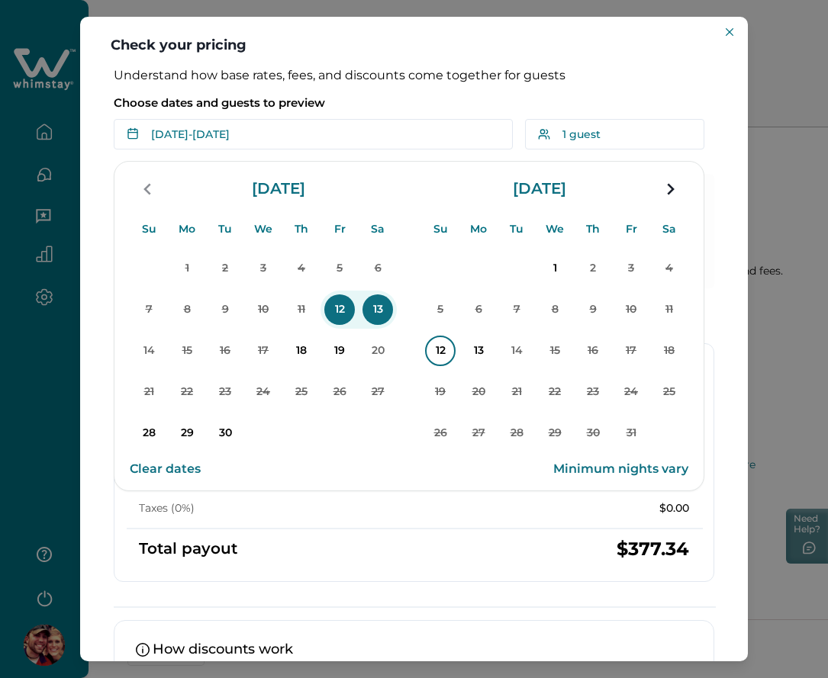
click at [441, 349] on p "12" at bounding box center [440, 351] width 31 height 31
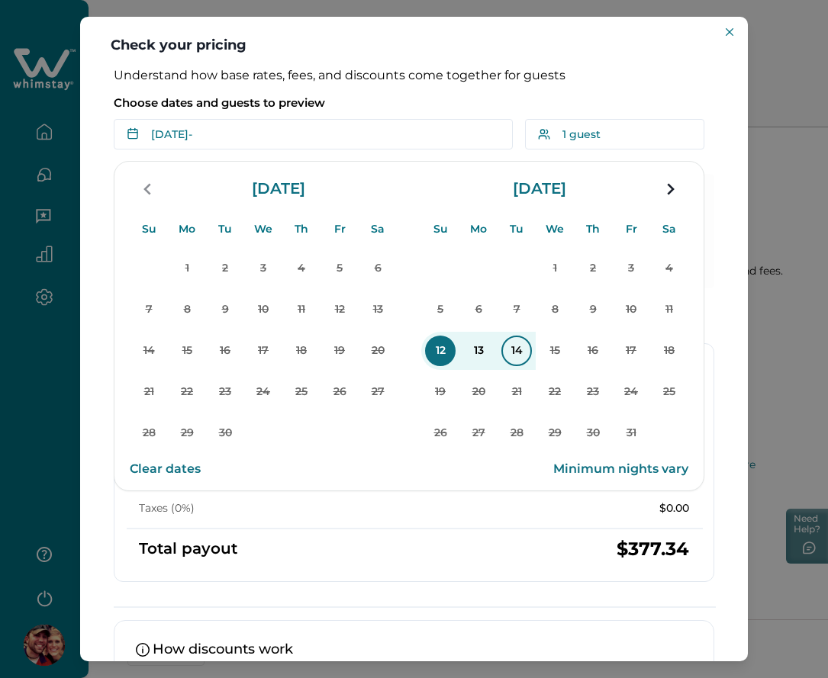
click at [507, 352] on p "14" at bounding box center [516, 351] width 31 height 31
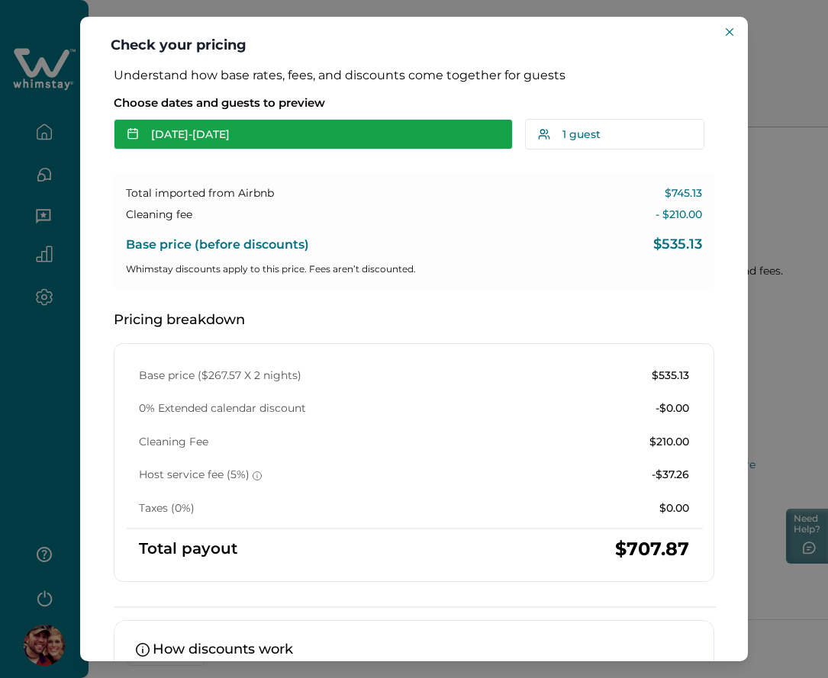
click at [346, 145] on button "[DATE] - [DATE]" at bounding box center [313, 134] width 399 height 31
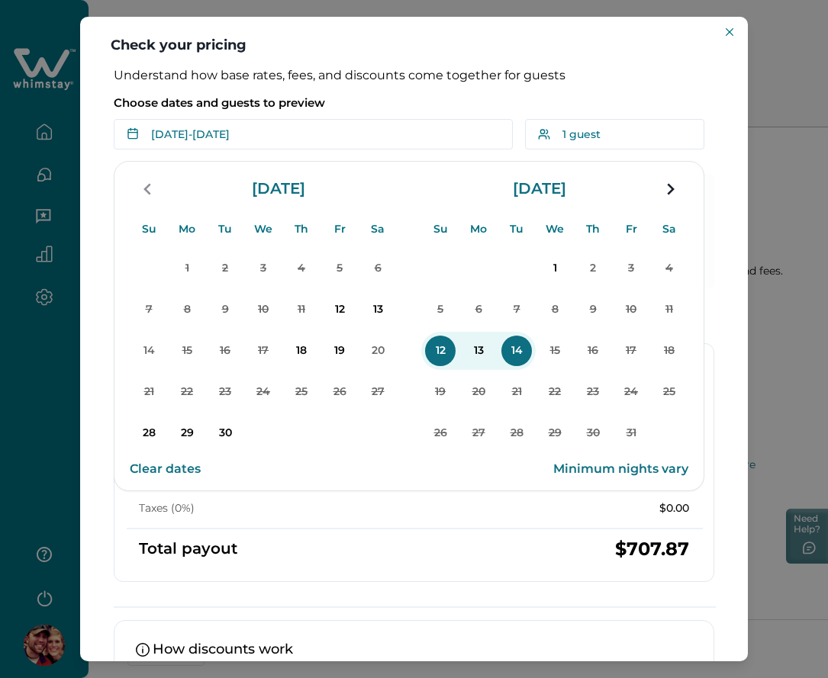
click at [435, 108] on p "Choose dates and guests to preview" at bounding box center [414, 102] width 600 height 15
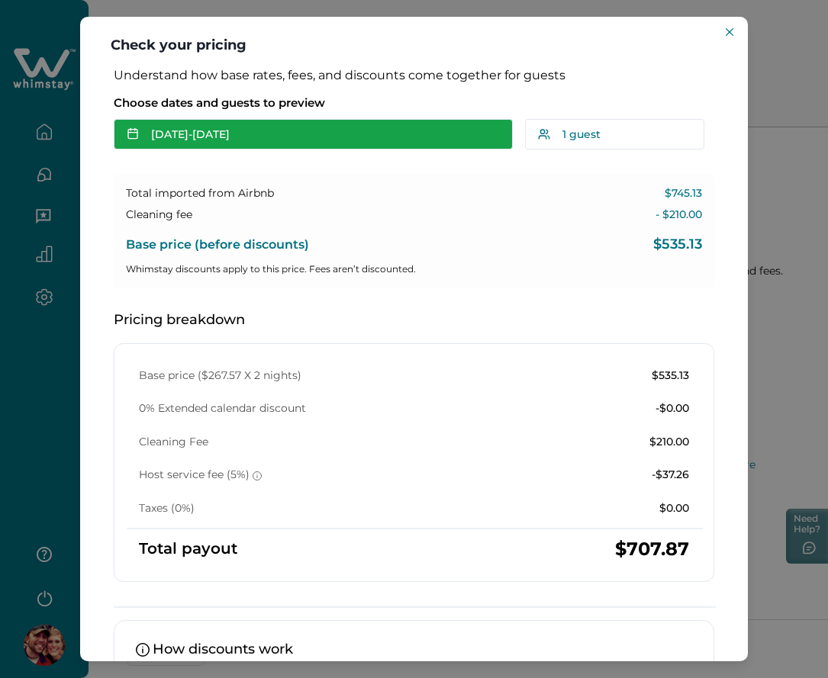
click at [369, 129] on button "[DATE] - [DATE]" at bounding box center [313, 134] width 399 height 31
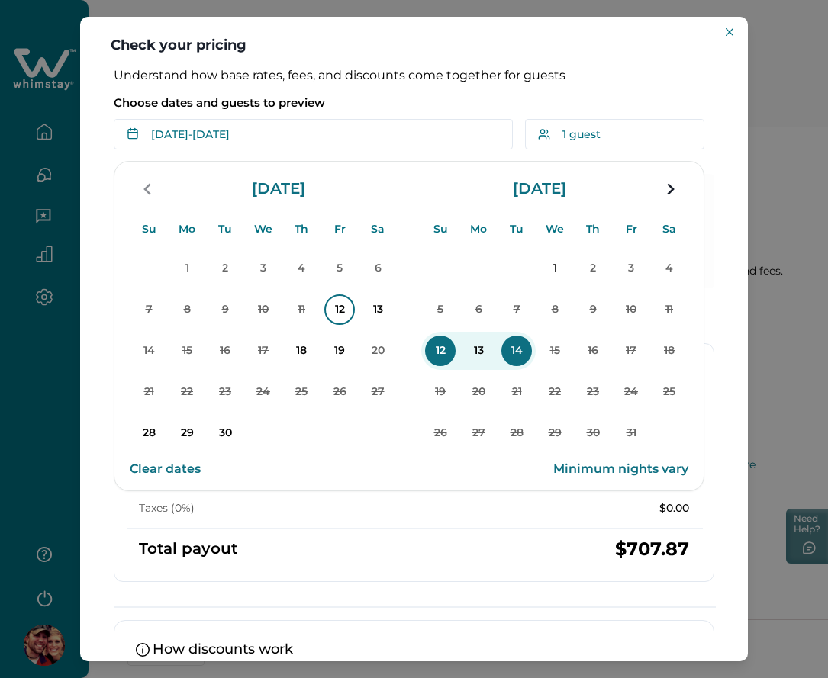
click at [339, 310] on p "12" at bounding box center [339, 310] width 31 height 31
click at [505, 105] on p "Choose dates and guests to preview" at bounding box center [414, 102] width 600 height 15
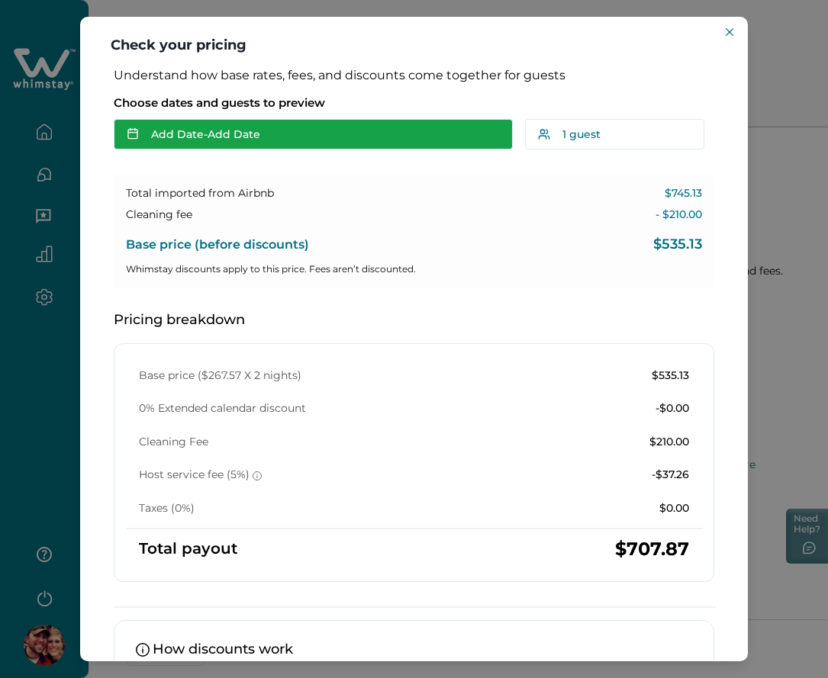
click at [328, 128] on button "Add Date - Add Date" at bounding box center [313, 134] width 399 height 31
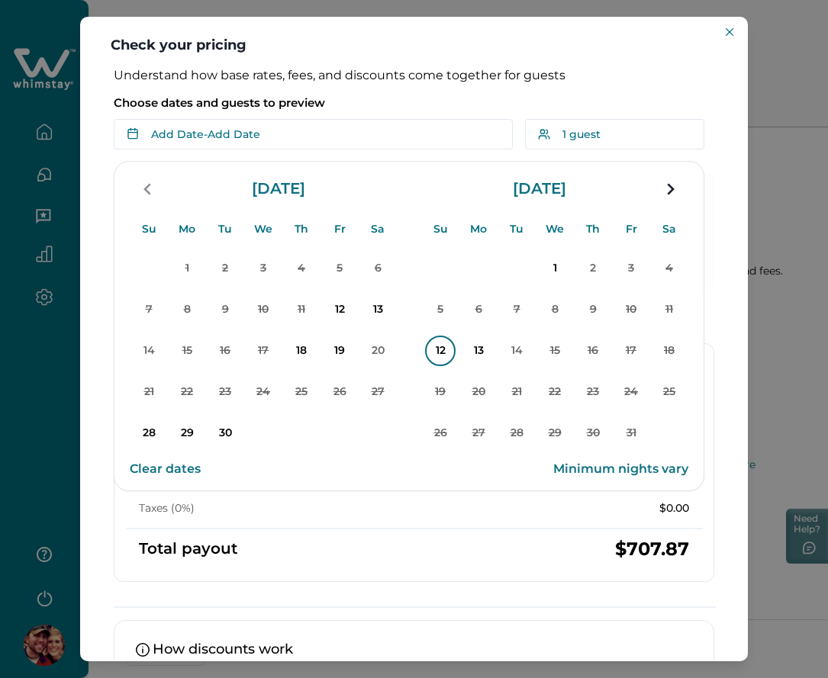
click at [437, 359] on p "12" at bounding box center [440, 351] width 31 height 31
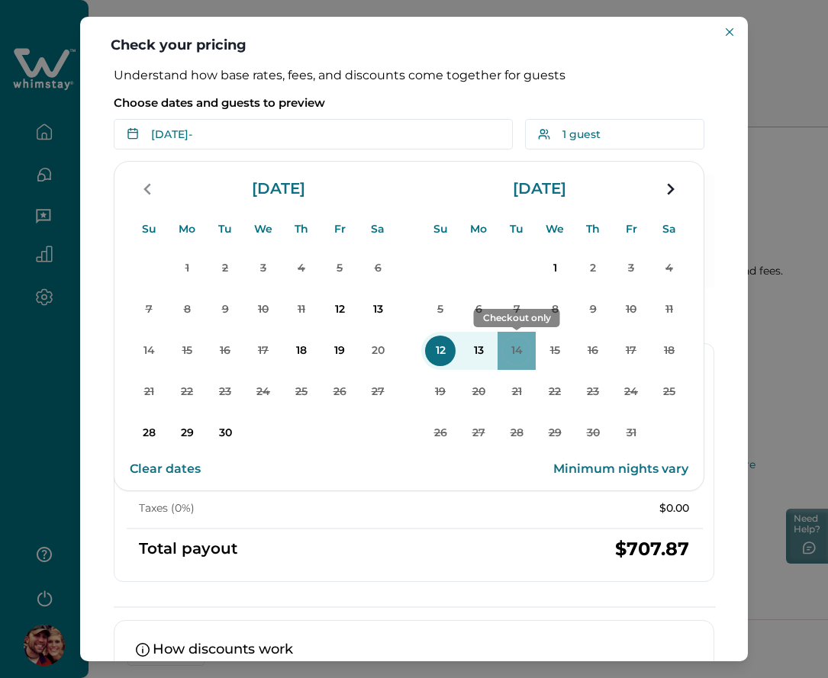
click at [509, 352] on p "14" at bounding box center [516, 351] width 31 height 31
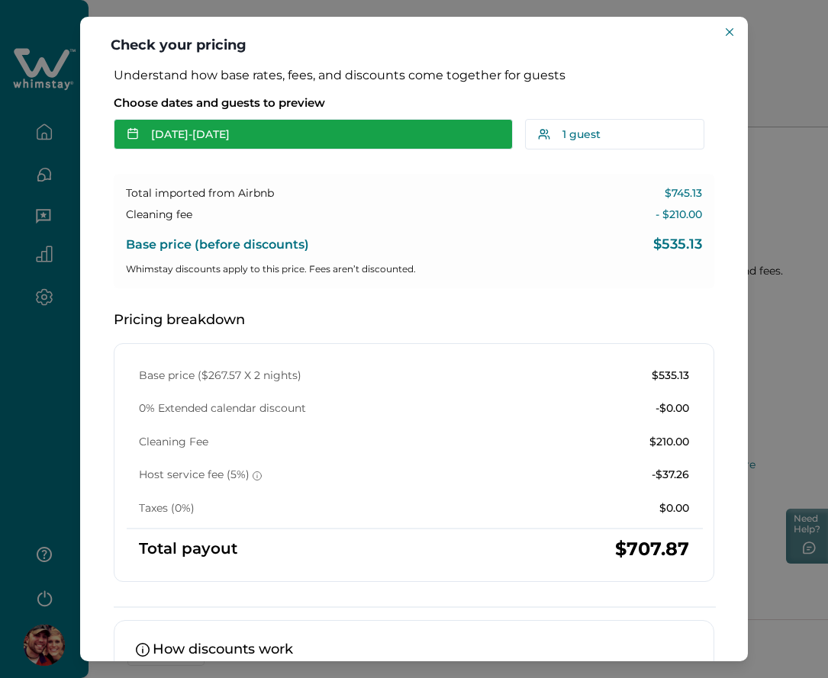
click at [378, 143] on button "Oct 12 - Oct 14" at bounding box center [313, 134] width 399 height 31
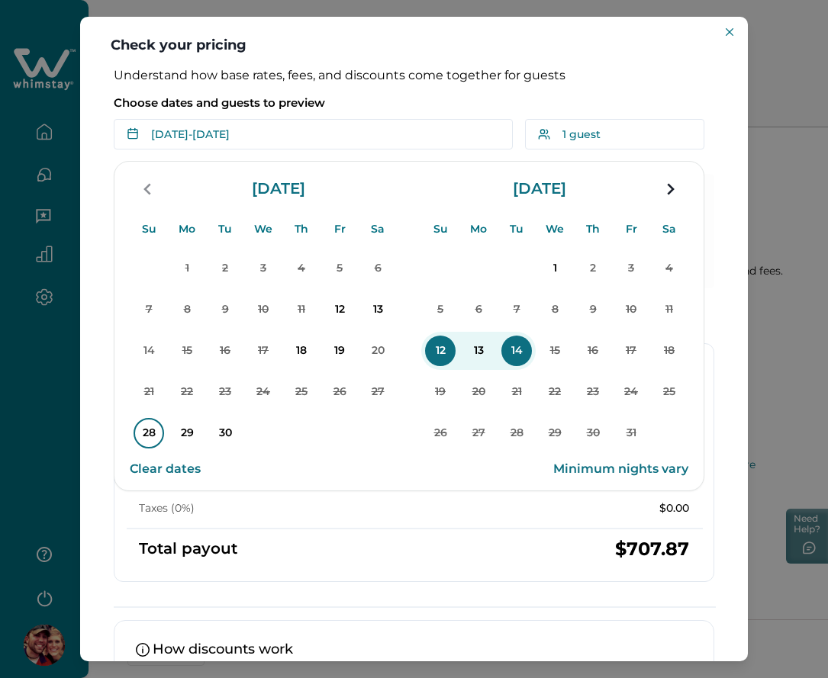
click at [149, 430] on p "28" at bounding box center [149, 433] width 31 height 31
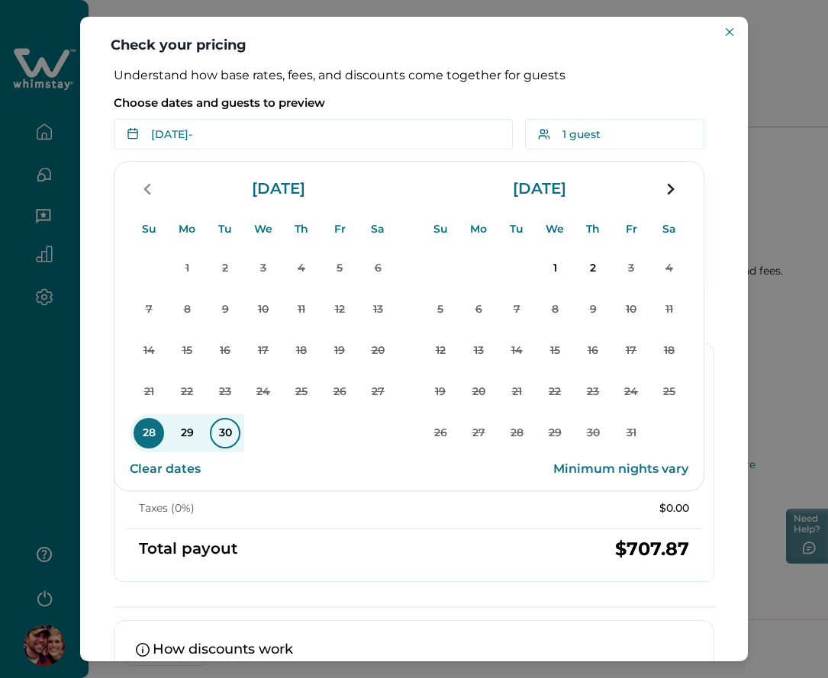
click at [232, 438] on p "30" at bounding box center [225, 433] width 31 height 31
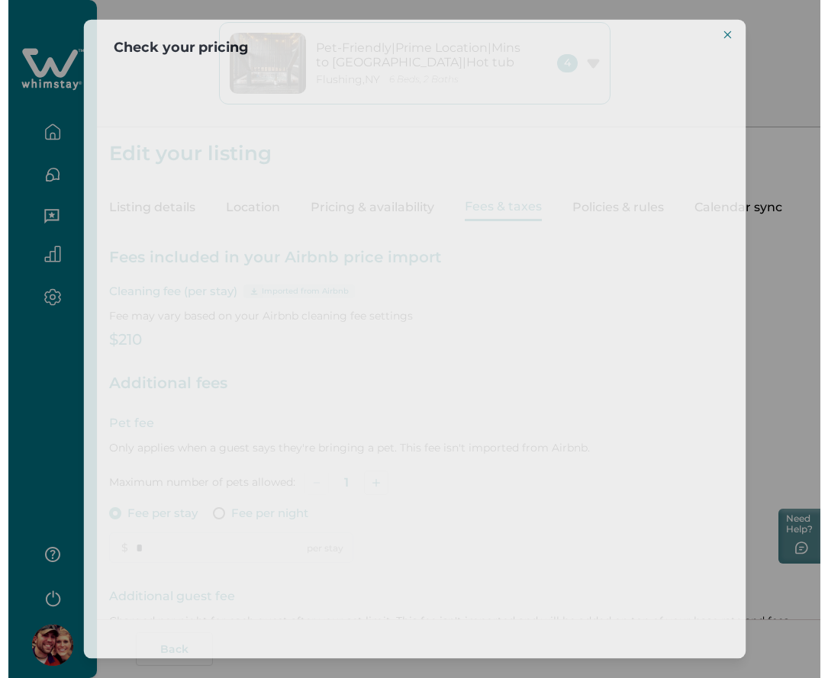
scroll to position [171, 0]
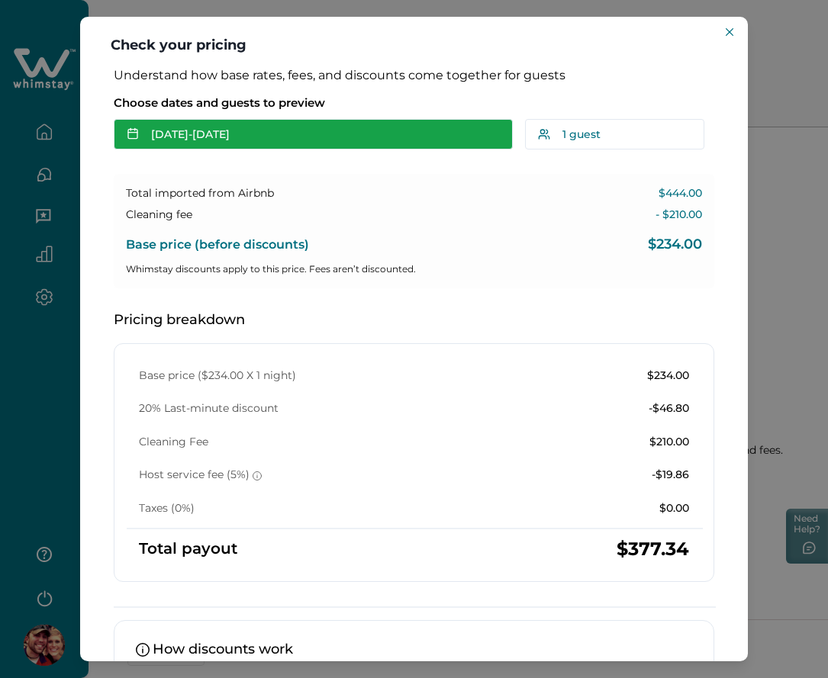
click at [276, 140] on button "[DATE] - [DATE]" at bounding box center [313, 134] width 399 height 31
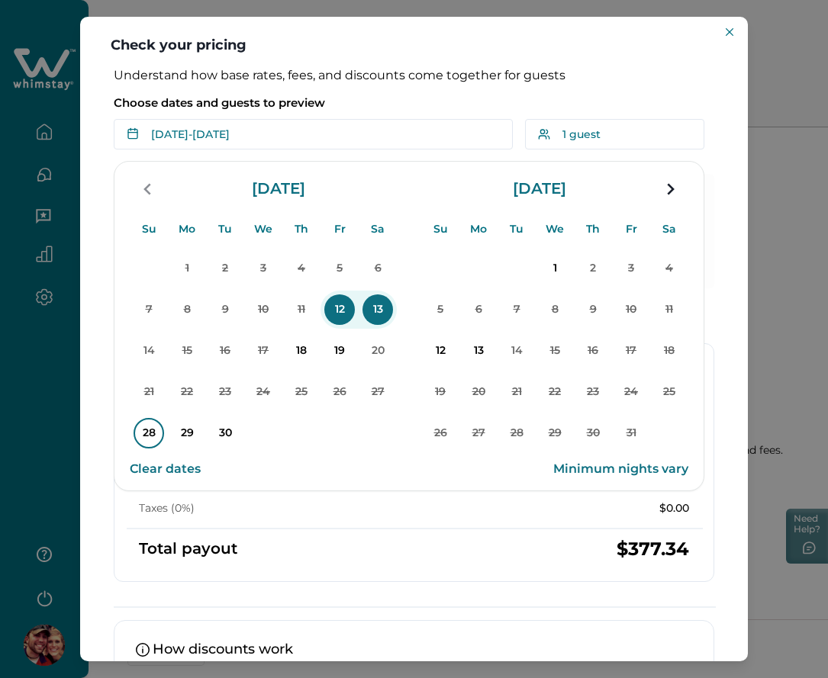
click at [137, 438] on p "28" at bounding box center [149, 433] width 31 height 31
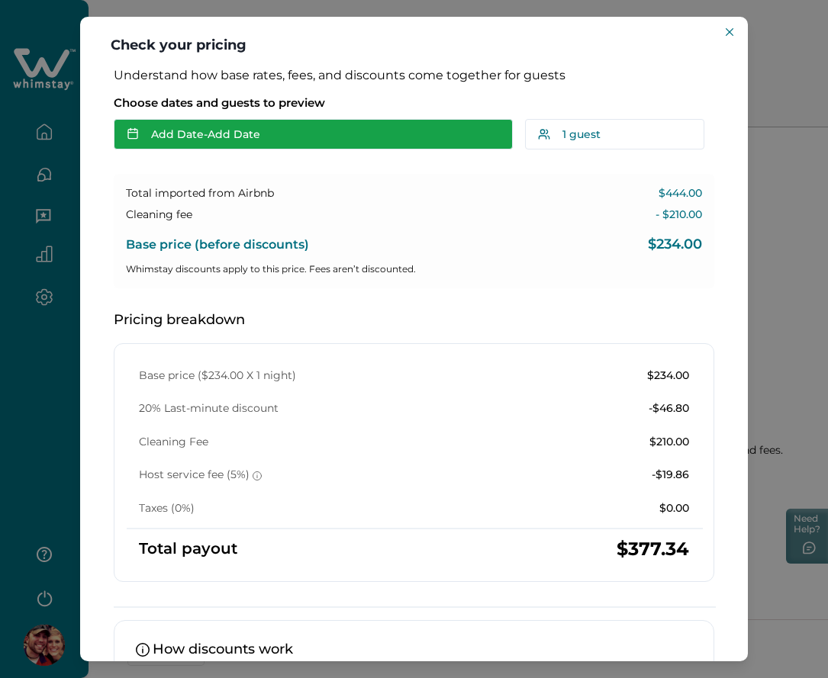
click at [251, 140] on button "Add Date - Add Date" at bounding box center [313, 134] width 399 height 31
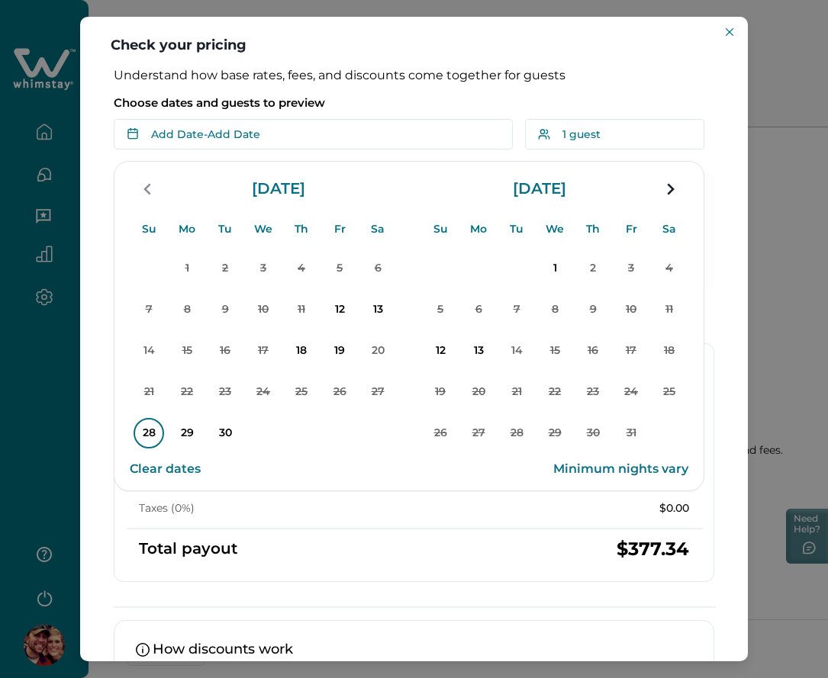
click at [151, 430] on p "28" at bounding box center [149, 433] width 31 height 31
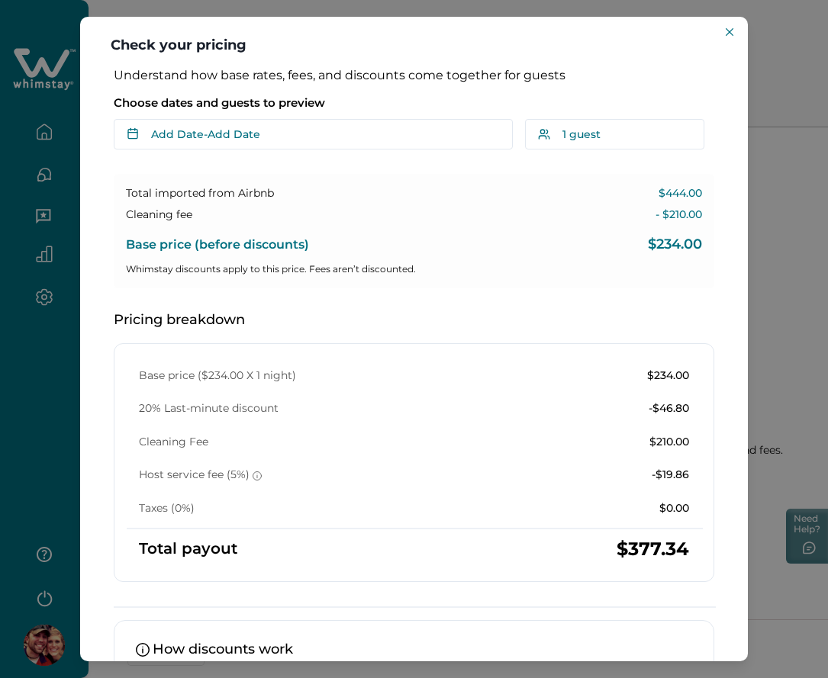
click at [373, 128] on button "Add Date - Add Date" at bounding box center [313, 134] width 399 height 31
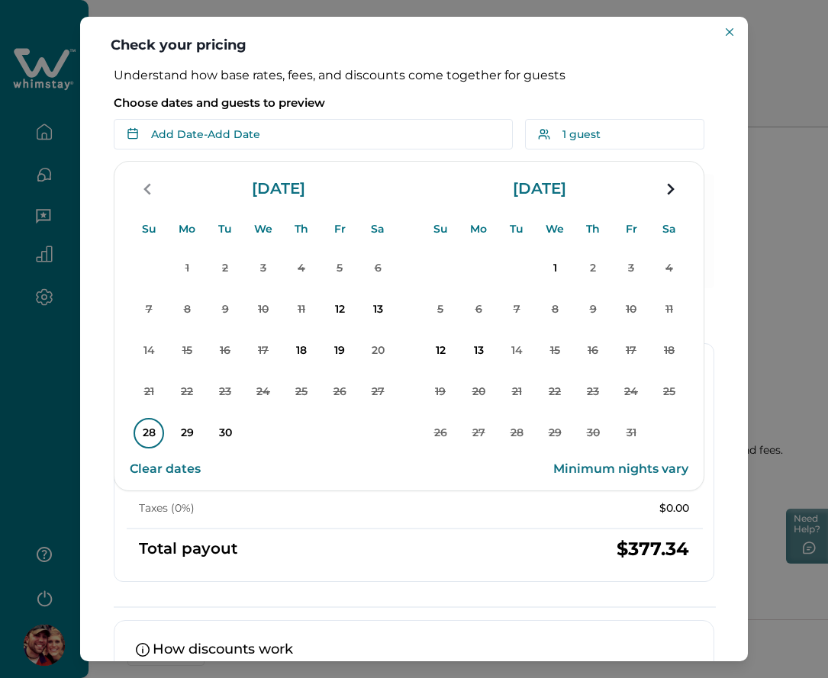
click at [141, 429] on p "28" at bounding box center [149, 433] width 31 height 31
click at [217, 428] on p "30" at bounding box center [225, 433] width 31 height 31
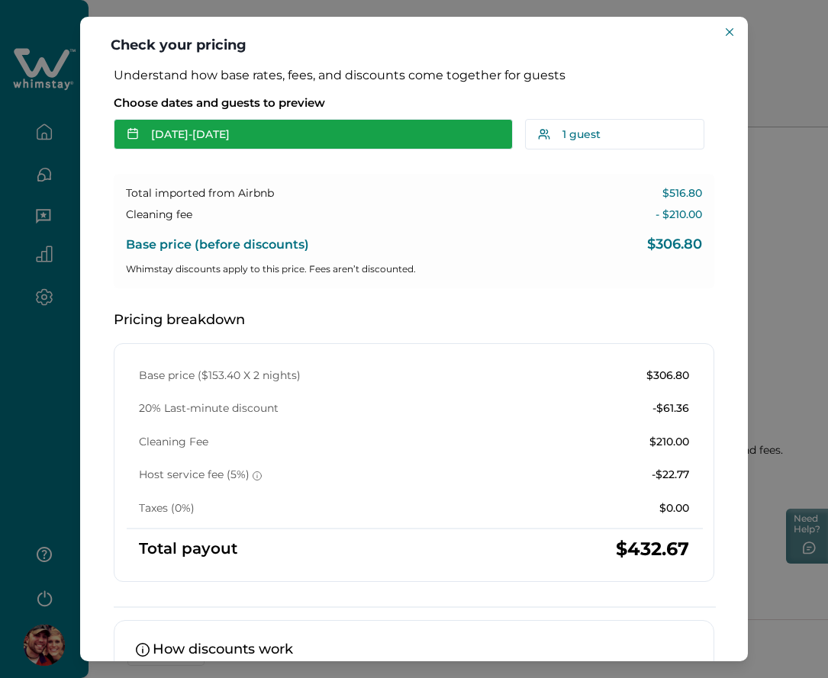
click at [224, 134] on button "[DATE] - [DATE]" at bounding box center [313, 134] width 399 height 31
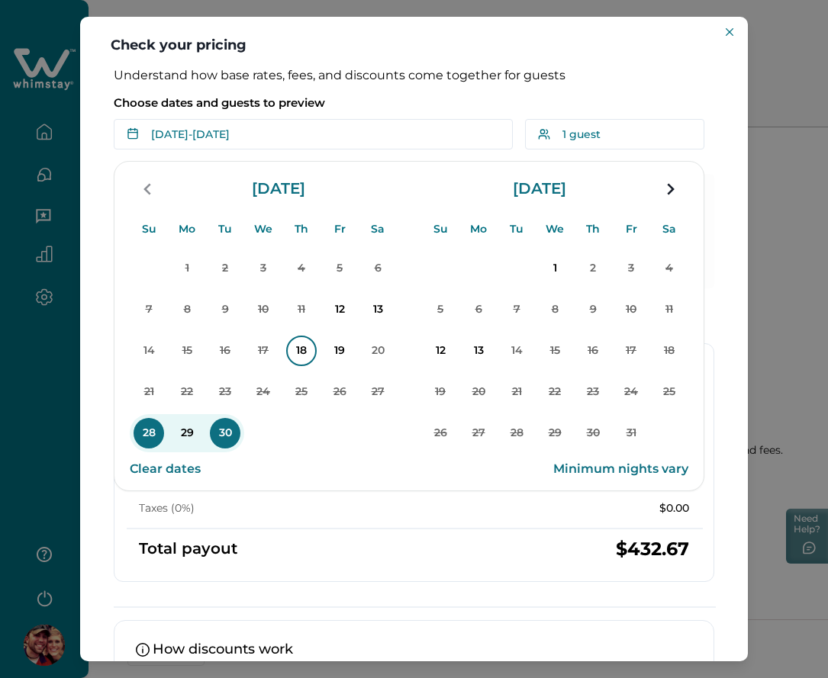
click at [290, 351] on p "18" at bounding box center [301, 351] width 31 height 31
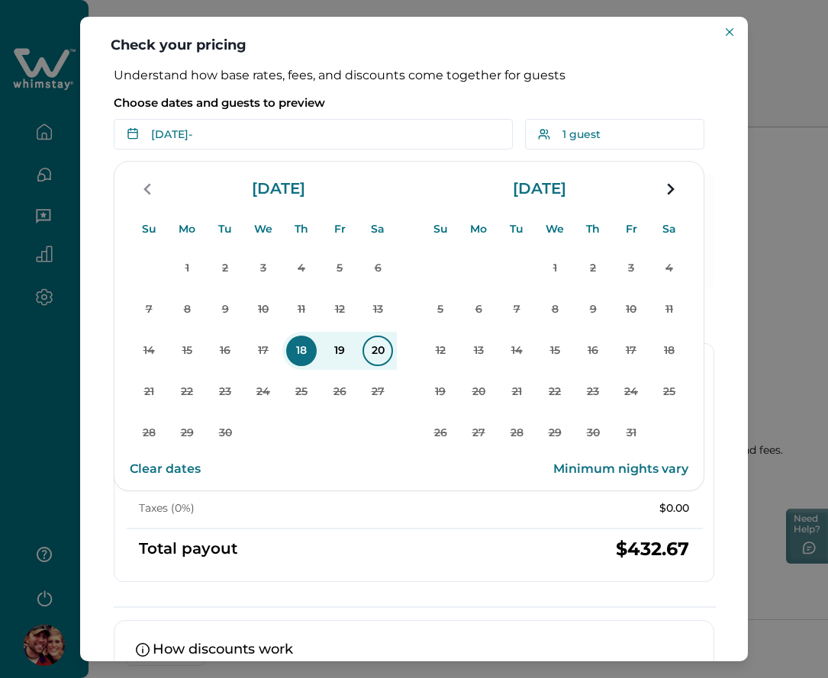
click at [369, 351] on p "20" at bounding box center [377, 351] width 31 height 31
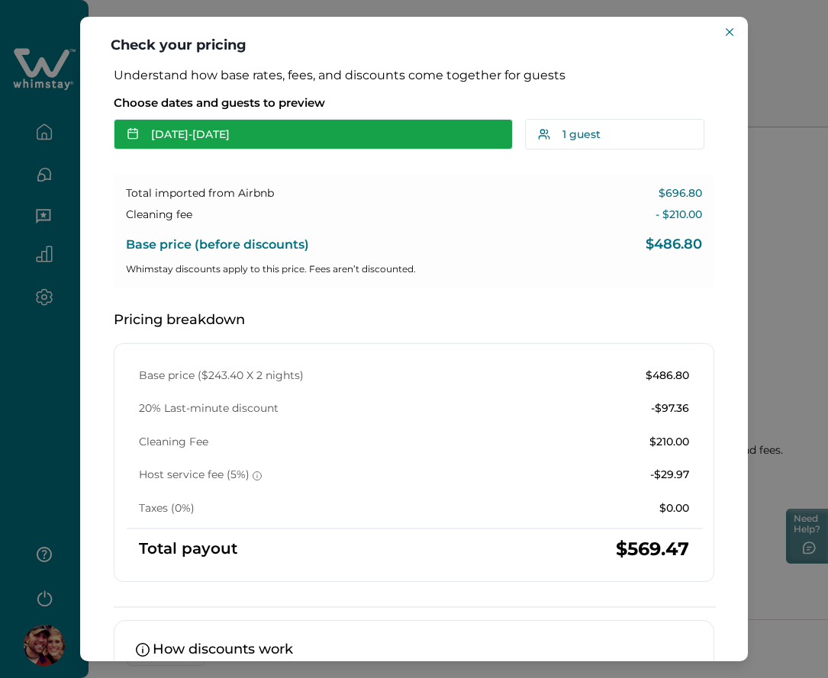
click at [281, 145] on button "Sep 18 - Sep 20" at bounding box center [313, 134] width 399 height 31
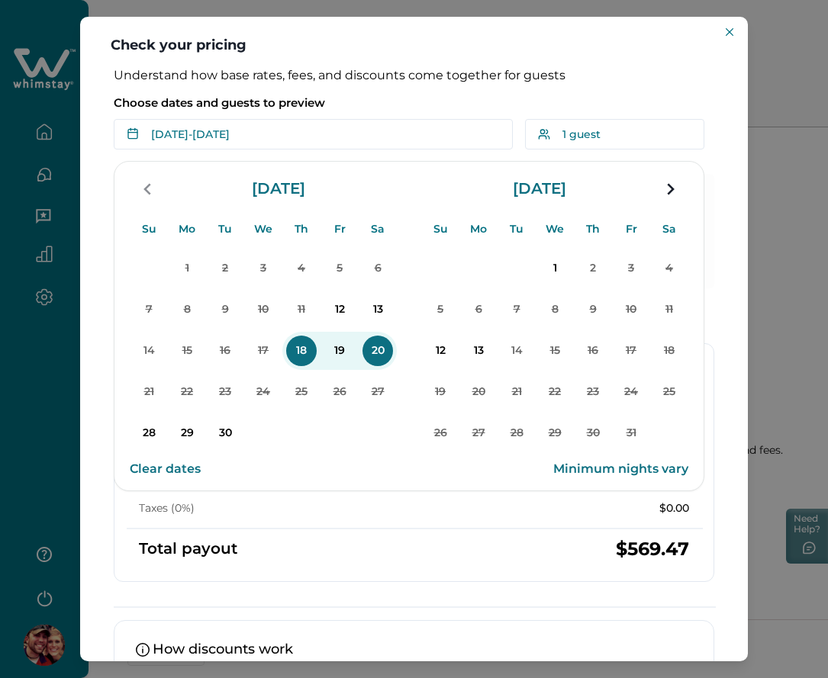
click at [420, 96] on p "Choose dates and guests to preview" at bounding box center [414, 102] width 600 height 15
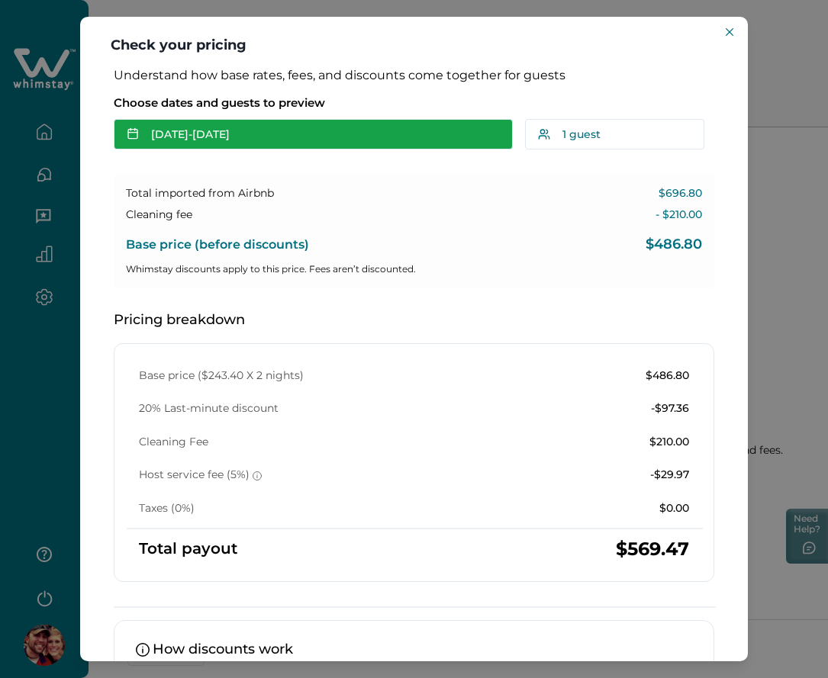
click at [205, 138] on button "Sep 18 - Sep 20" at bounding box center [313, 134] width 399 height 31
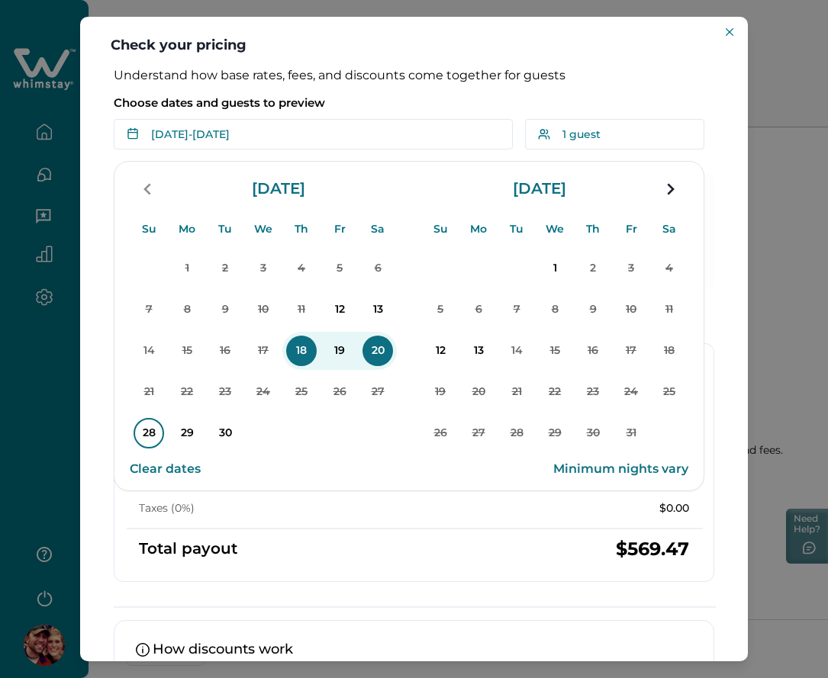
click at [141, 426] on p "28" at bounding box center [149, 433] width 31 height 31
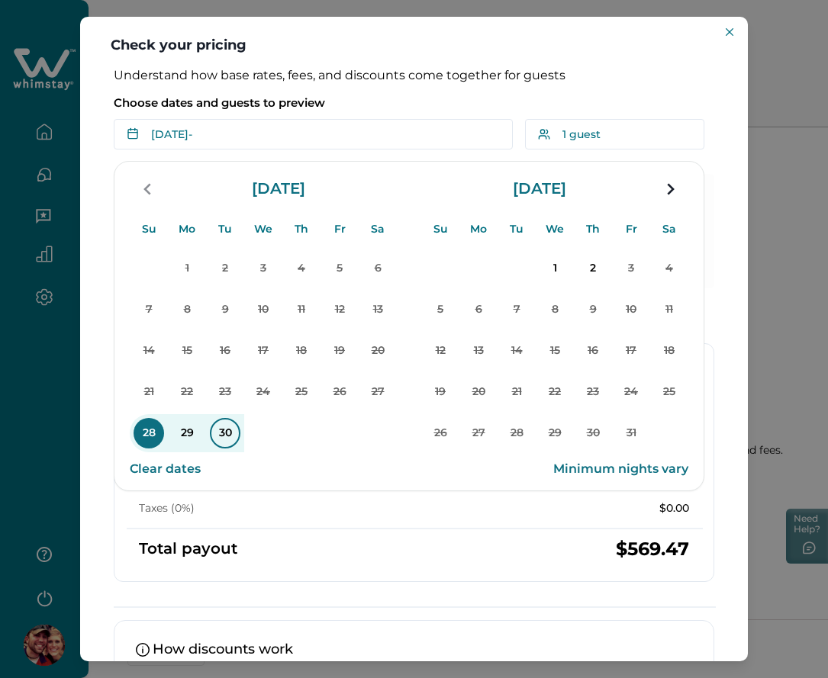
click at [214, 428] on p "30" at bounding box center [225, 433] width 31 height 31
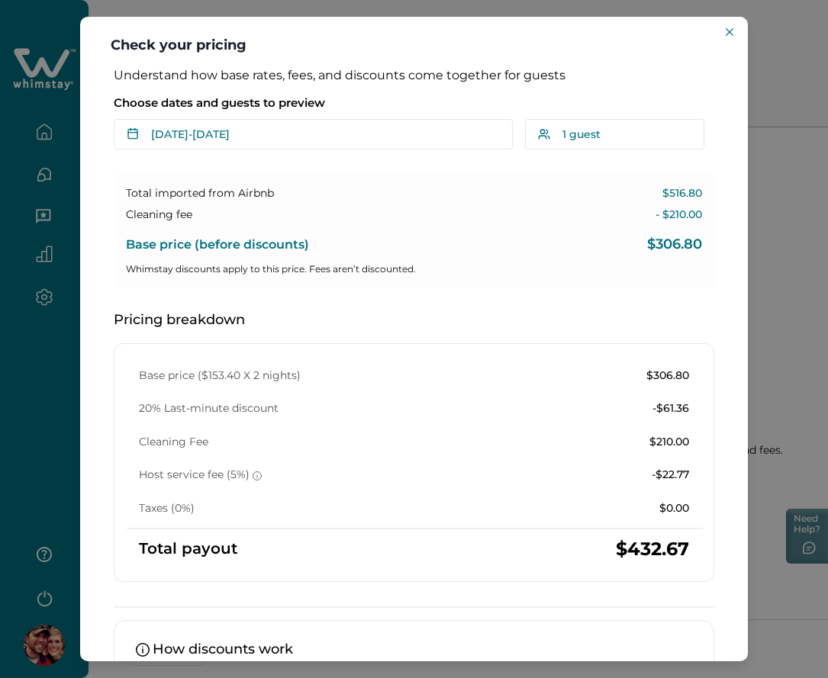
click at [303, 144] on button "[DATE] - [DATE]" at bounding box center [313, 134] width 399 height 31
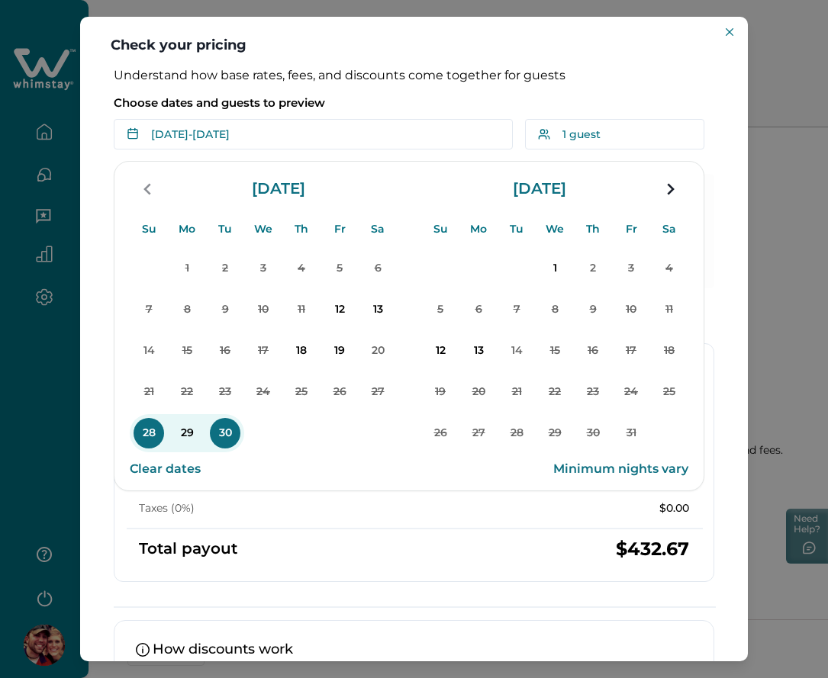
click at [408, 107] on p "Choose dates and guests to preview" at bounding box center [414, 102] width 600 height 15
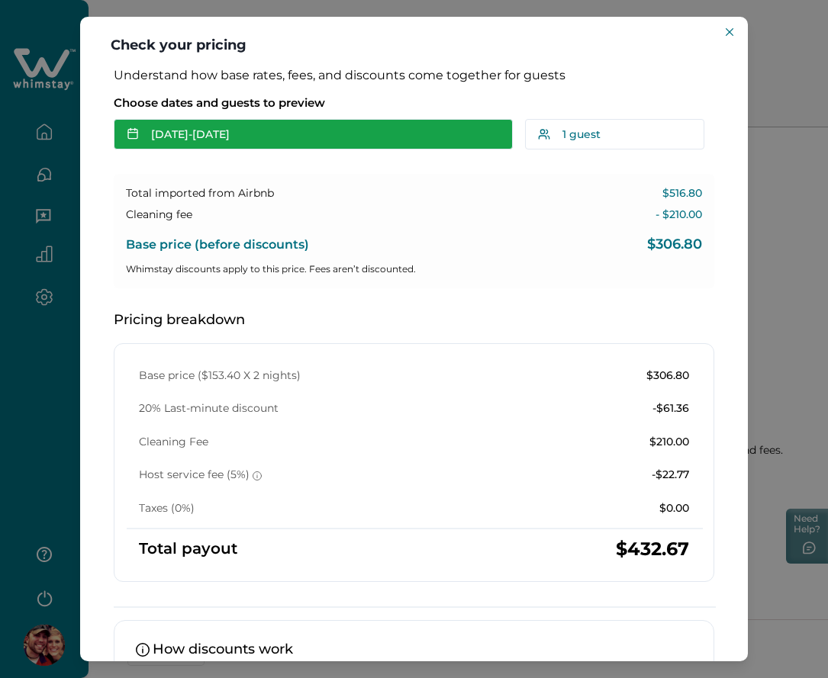
click at [326, 121] on button "[DATE] - [DATE]" at bounding box center [313, 134] width 399 height 31
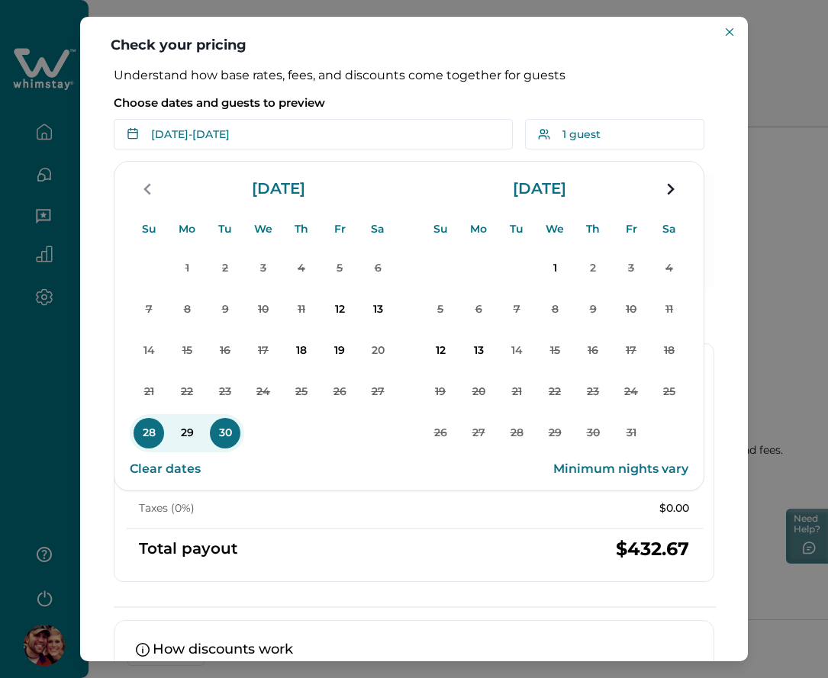
click at [353, 510] on div "Su Mo Tu We Th Fr Sa Su Mo Tu We Th Fr Sa [DATE] Su Mo Tu We Th Fr Sa 1 2 3 4 5…" at bounding box center [409, 372] width 591 height 330
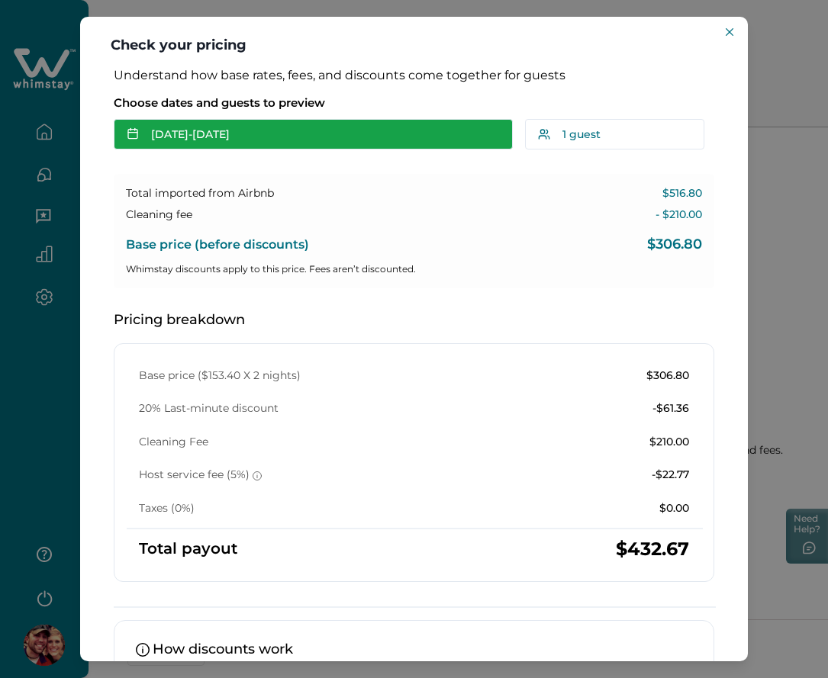
click at [291, 137] on button "[DATE] - [DATE]" at bounding box center [313, 134] width 399 height 31
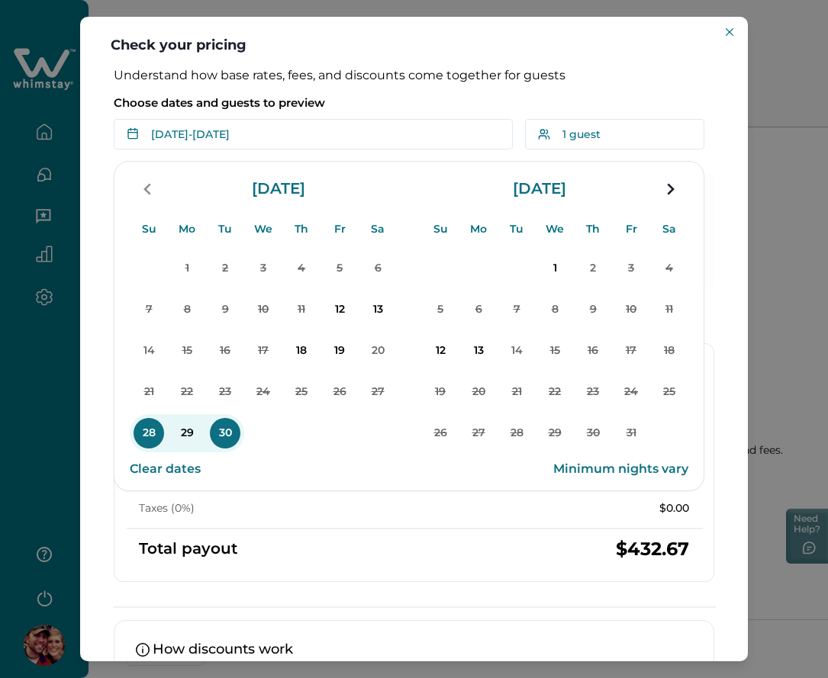
click at [413, 98] on p "Choose dates and guests to preview" at bounding box center [414, 102] width 600 height 15
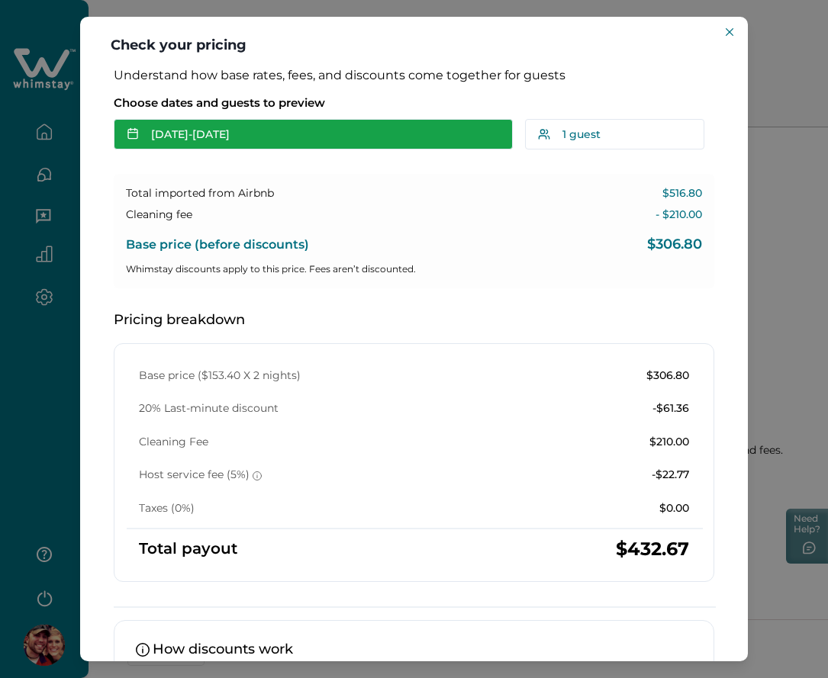
click at [261, 129] on button "[DATE] - [DATE]" at bounding box center [313, 134] width 399 height 31
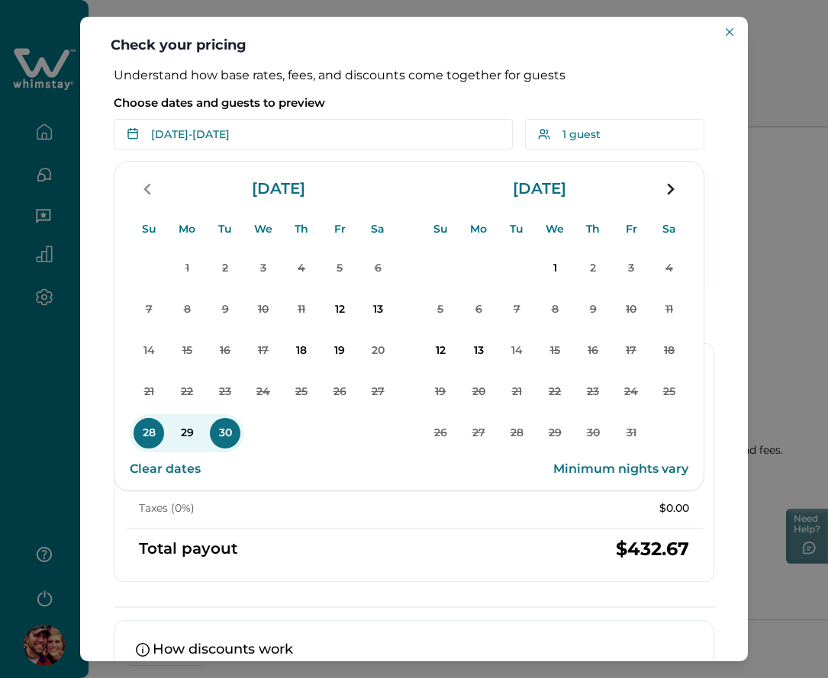
click at [154, 436] on p "28" at bounding box center [149, 433] width 31 height 31
click at [215, 431] on p "30" at bounding box center [225, 433] width 31 height 31
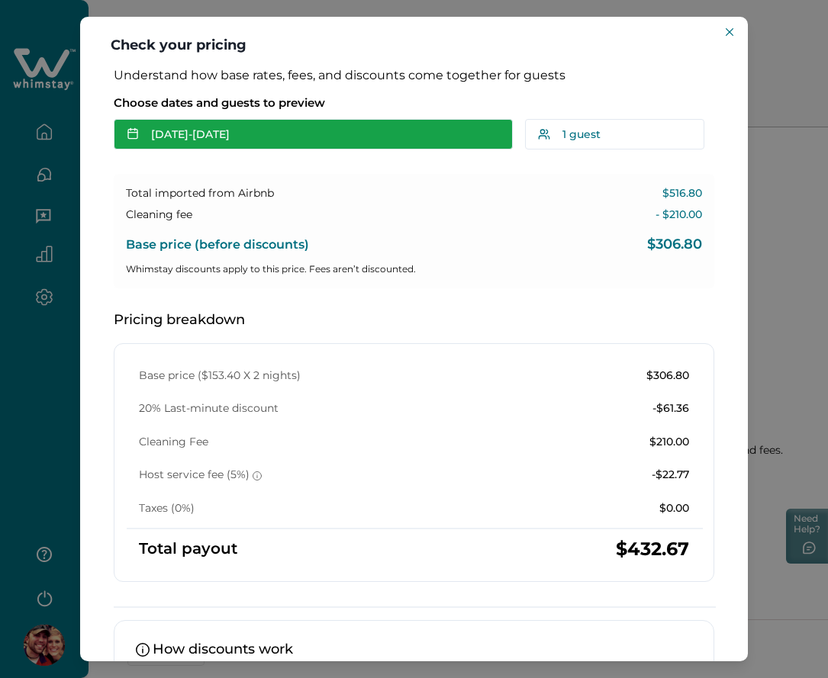
click at [259, 133] on button "Sep 28 - Sep 30" at bounding box center [313, 134] width 399 height 31
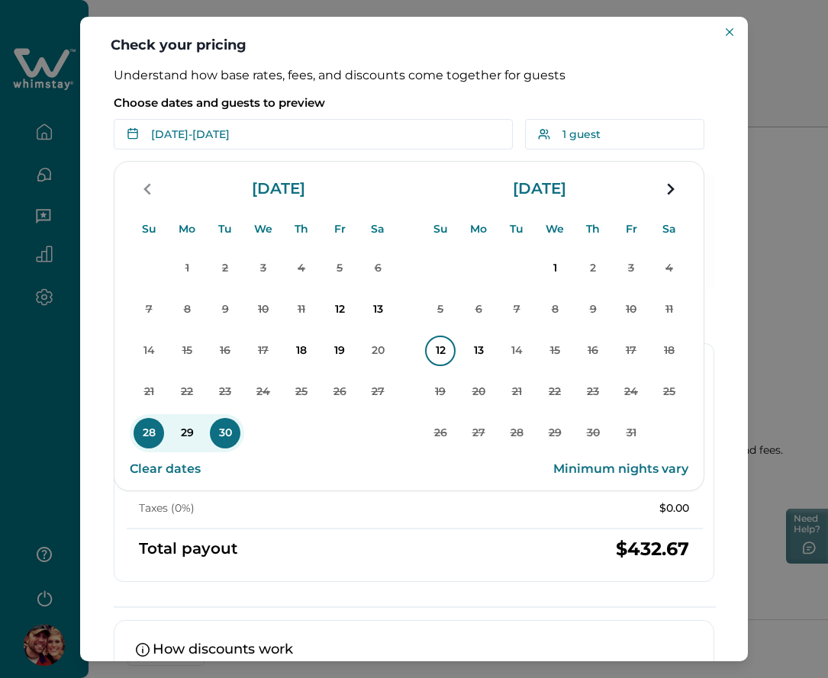
click at [440, 350] on p "12" at bounding box center [440, 351] width 31 height 31
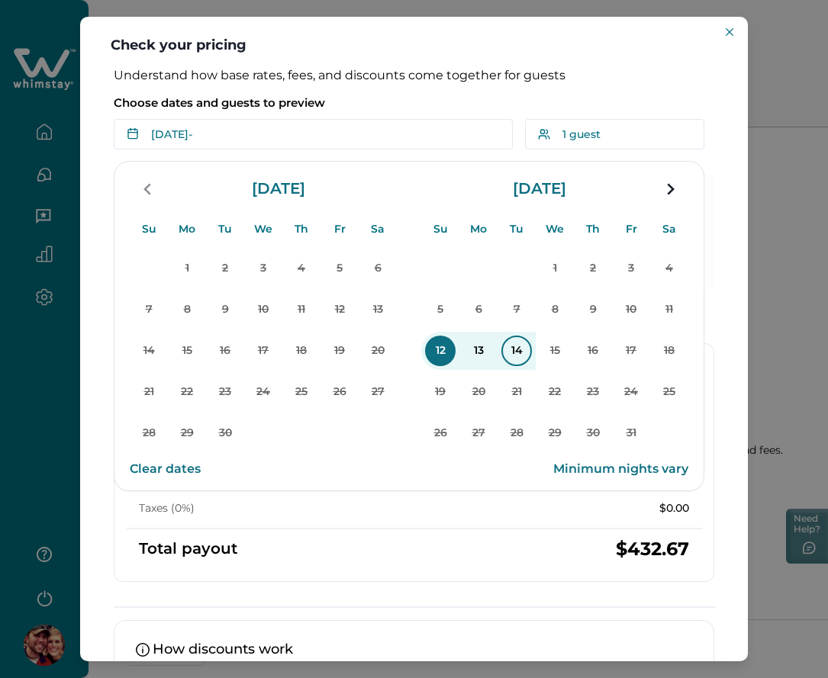
click at [512, 350] on p "14" at bounding box center [516, 351] width 31 height 31
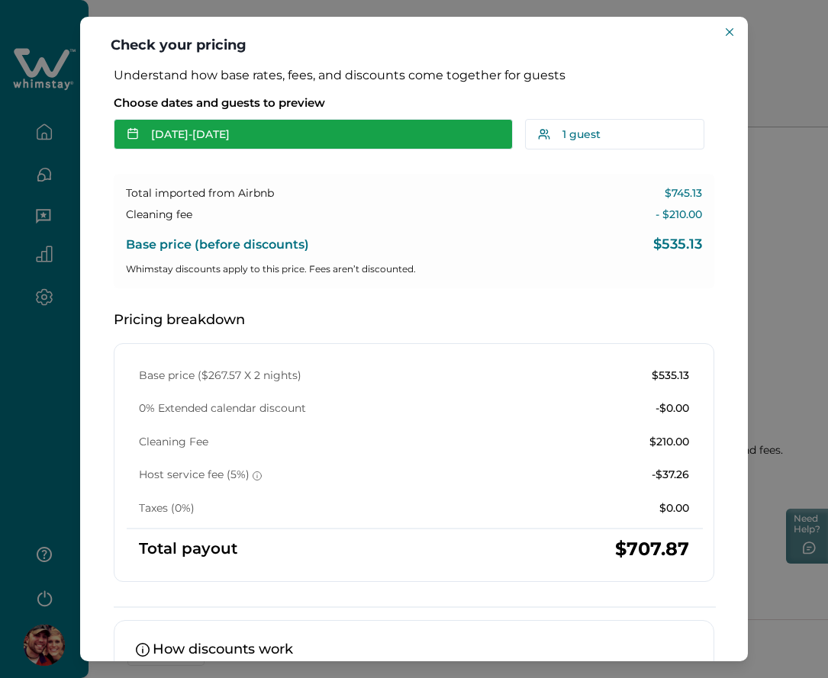
click at [288, 130] on button "Oct 12 - Oct 14" at bounding box center [313, 134] width 399 height 31
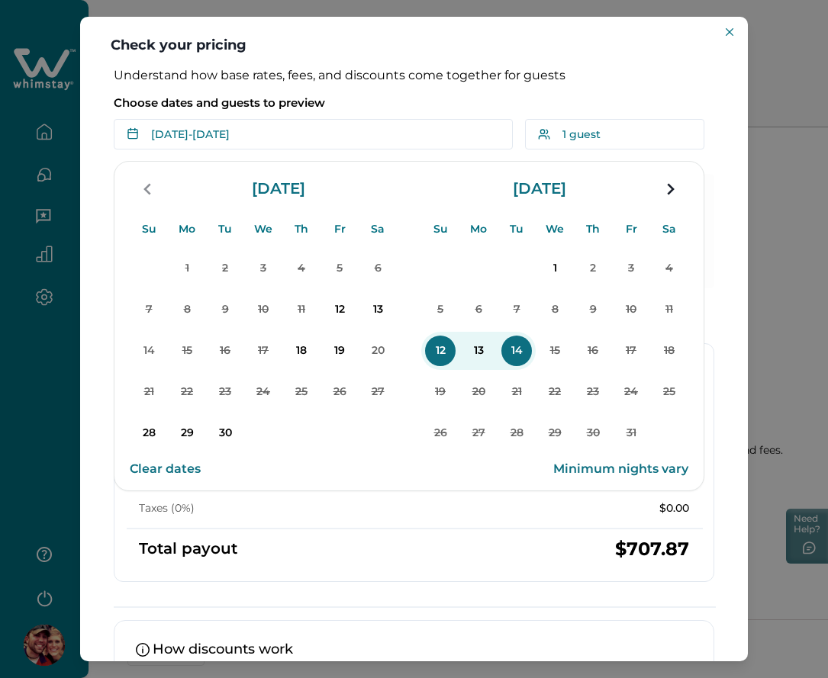
click at [98, 340] on div "Understand how base rates, fees, and discounts come together for guests Choose …" at bounding box center [413, 440] width 631 height 745
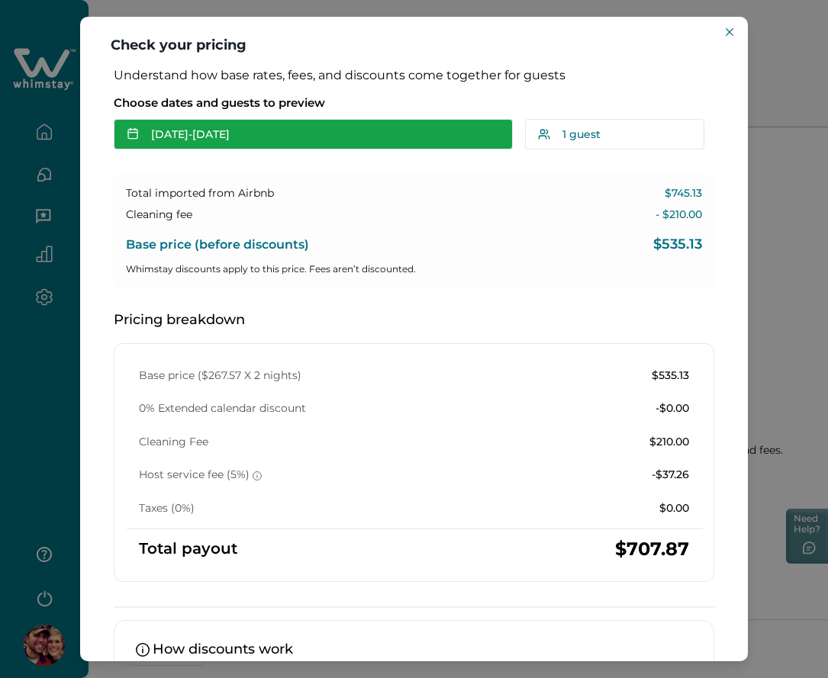
click at [185, 141] on button "Oct 12 - Oct 14" at bounding box center [313, 134] width 399 height 31
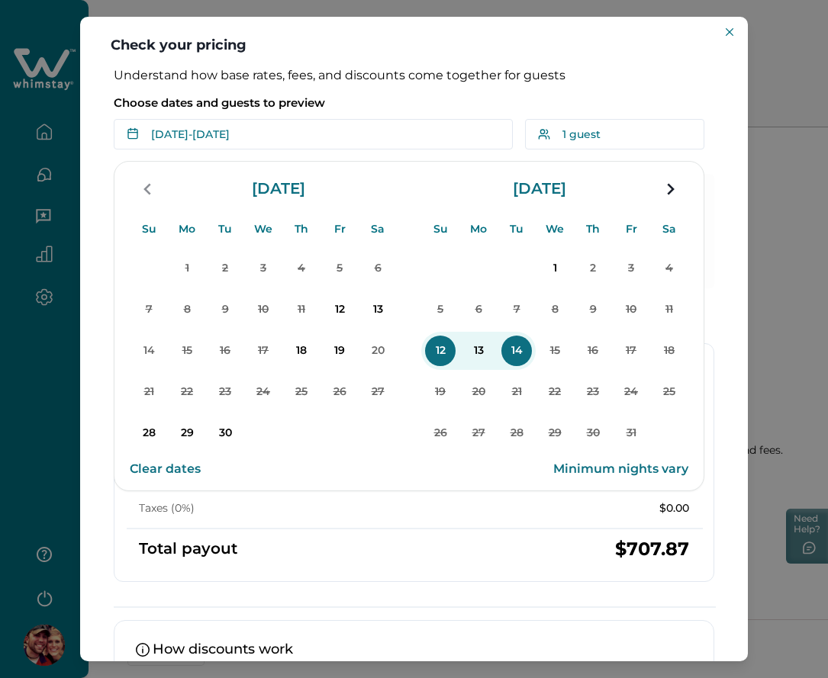
click at [320, 649] on p "How discounts work" at bounding box center [414, 649] width 556 height 15
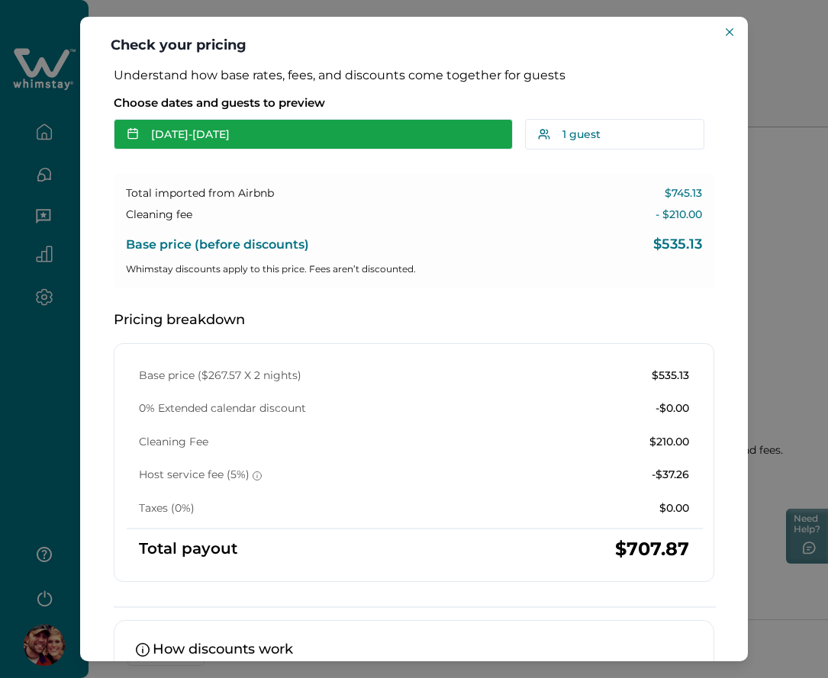
click at [365, 132] on button "Oct 12 - Oct 14" at bounding box center [313, 134] width 399 height 31
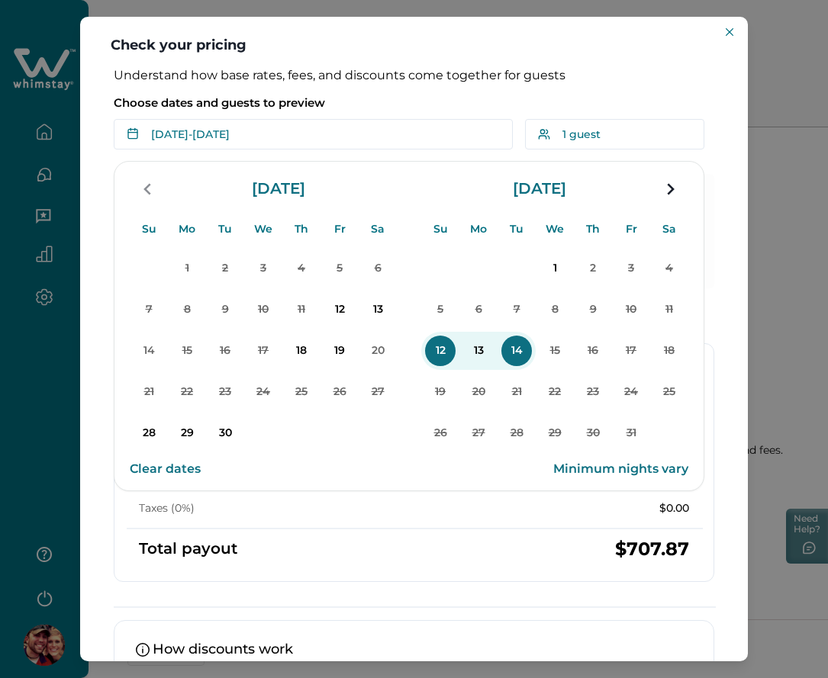
click at [199, 551] on p "Total payout" at bounding box center [188, 549] width 98 height 15
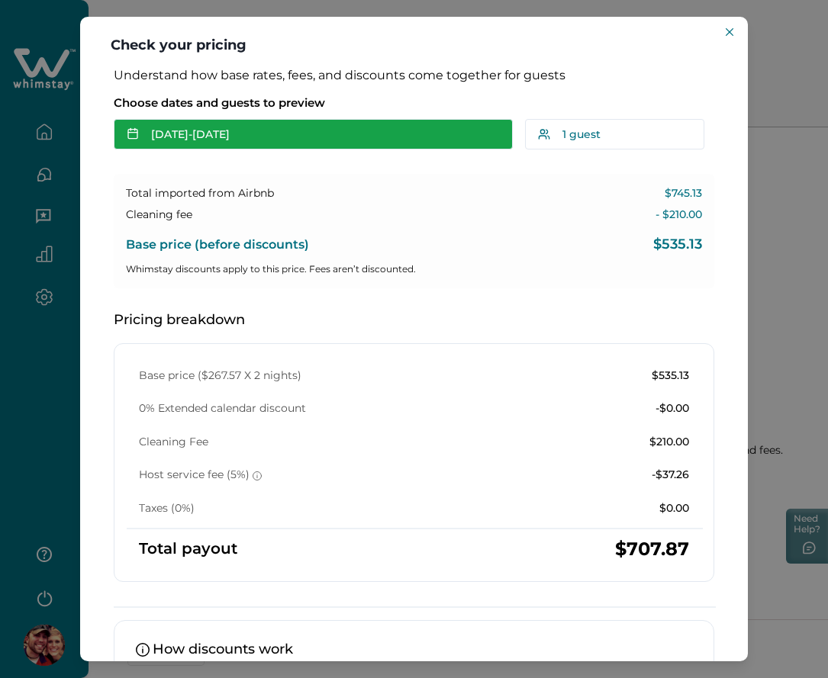
click at [255, 129] on button "Oct 12 - Oct 14" at bounding box center [313, 134] width 399 height 31
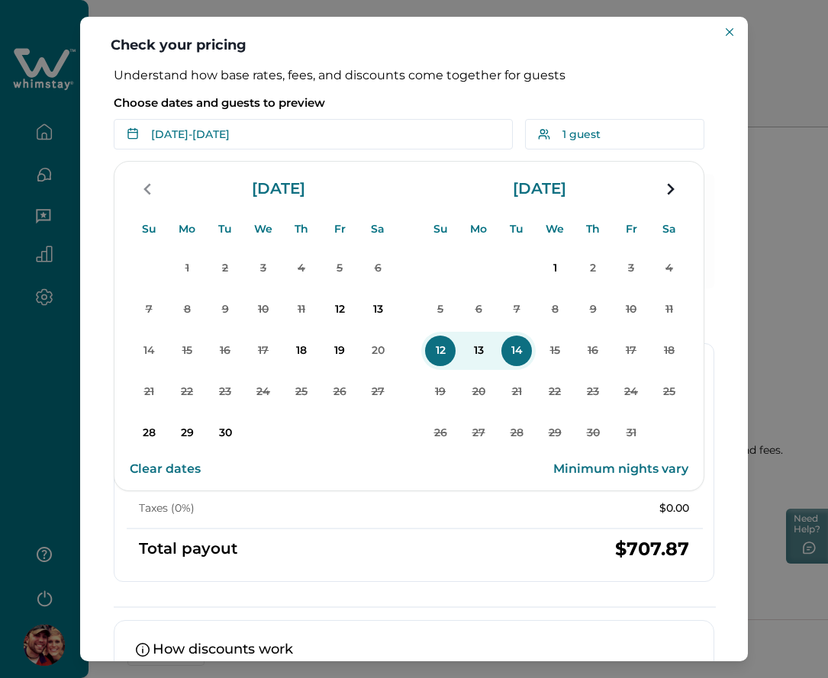
click at [378, 104] on p "Choose dates and guests to preview" at bounding box center [414, 102] width 600 height 15
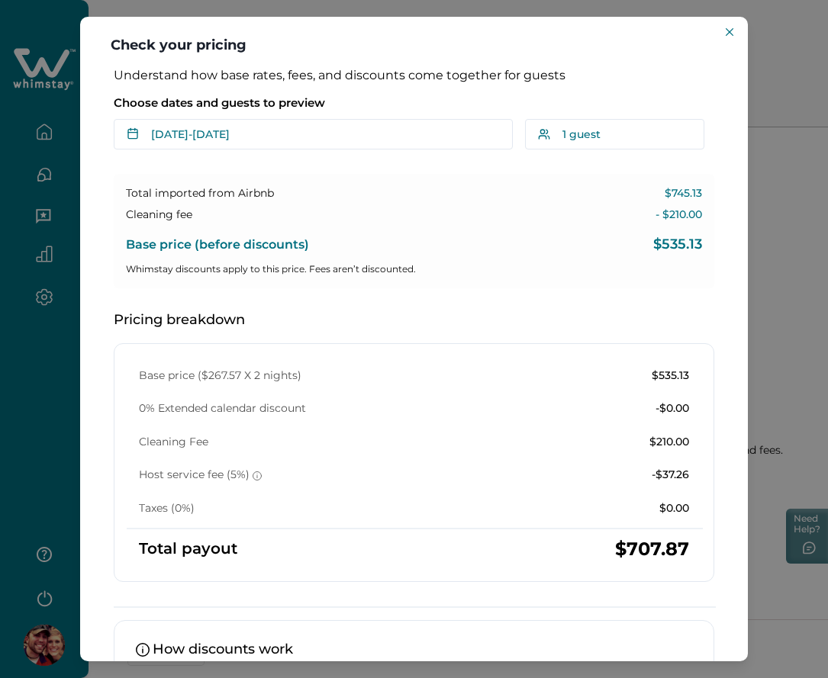
click at [316, 152] on div "Understand how base rates, fees, and discounts come together for guests Choose …" at bounding box center [413, 440] width 631 height 745
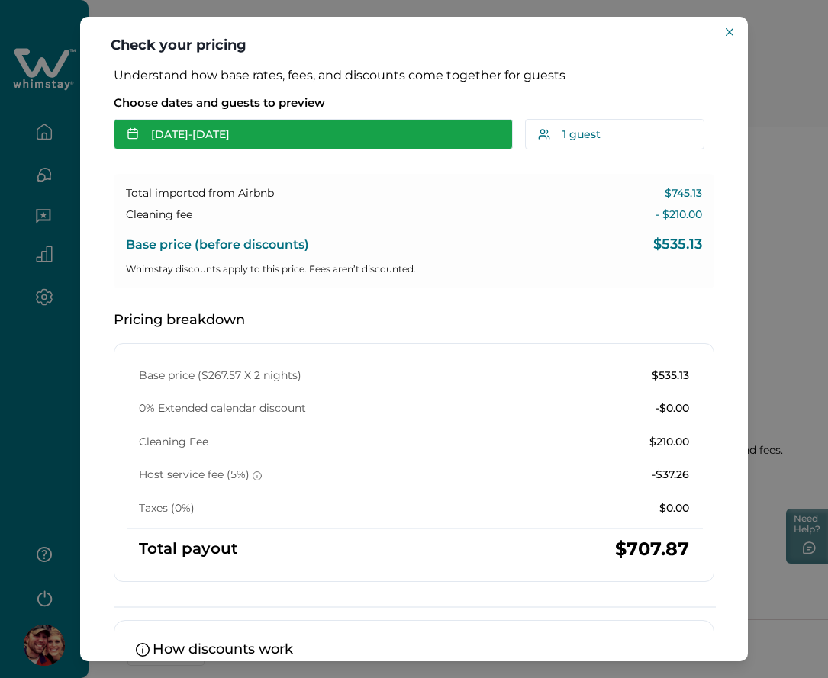
click at [298, 131] on button "Oct 12 - Oct 14" at bounding box center [313, 134] width 399 height 31
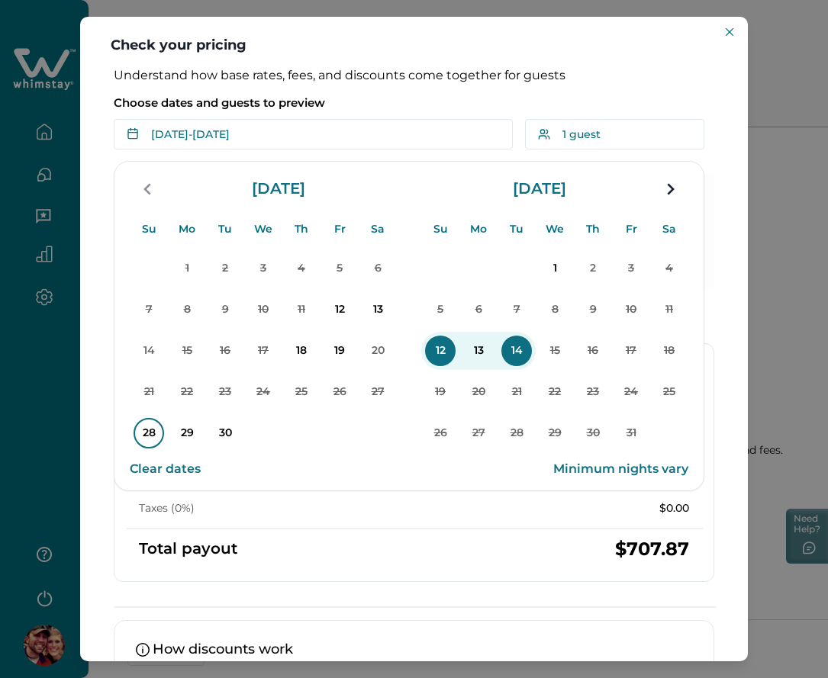
click at [142, 425] on p "28" at bounding box center [149, 433] width 31 height 31
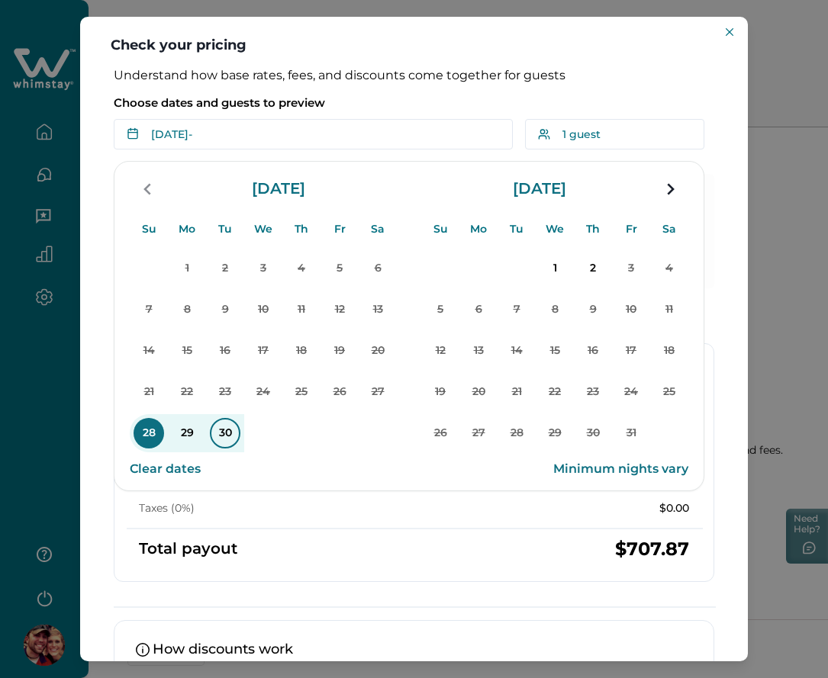
click at [234, 433] on p "30" at bounding box center [225, 433] width 31 height 31
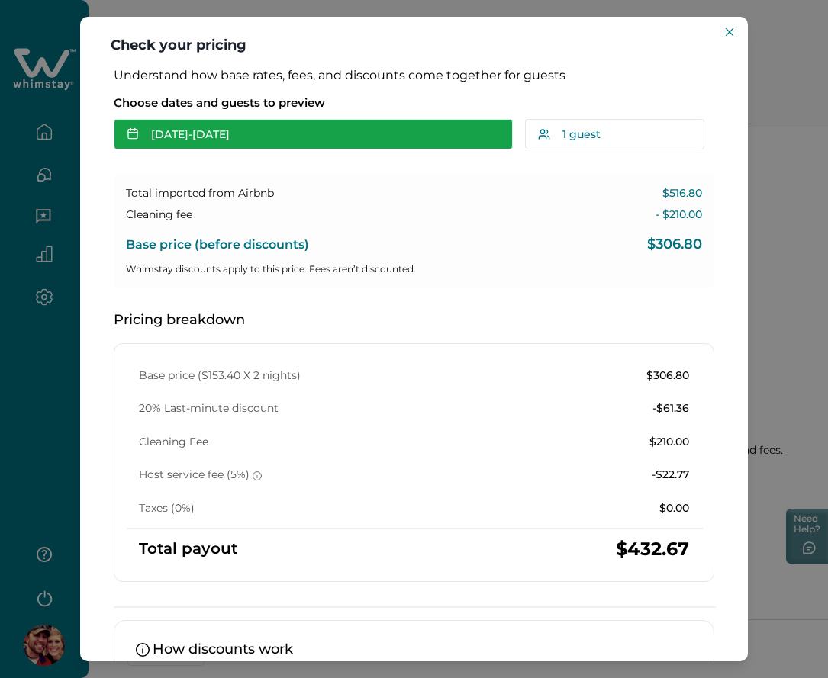
click at [228, 138] on button "Sep 28 - Sep 30" at bounding box center [313, 134] width 399 height 31
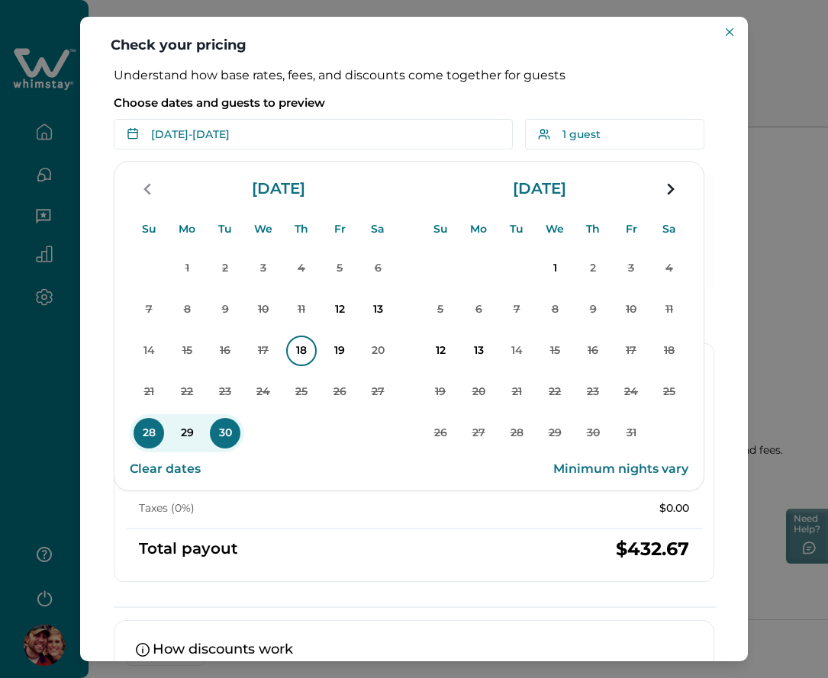
click at [300, 350] on p "18" at bounding box center [301, 351] width 31 height 31
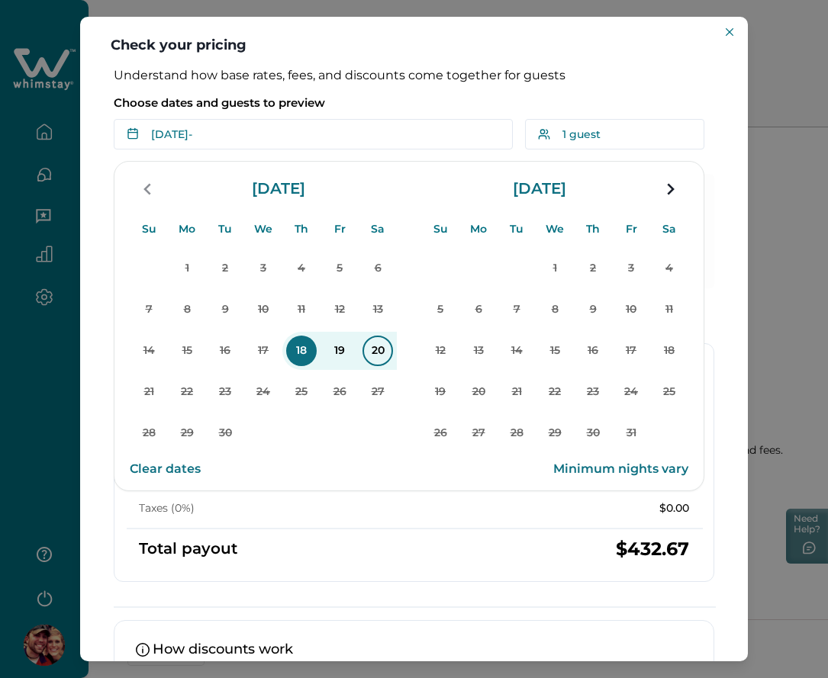
click at [372, 352] on p "20" at bounding box center [377, 351] width 31 height 31
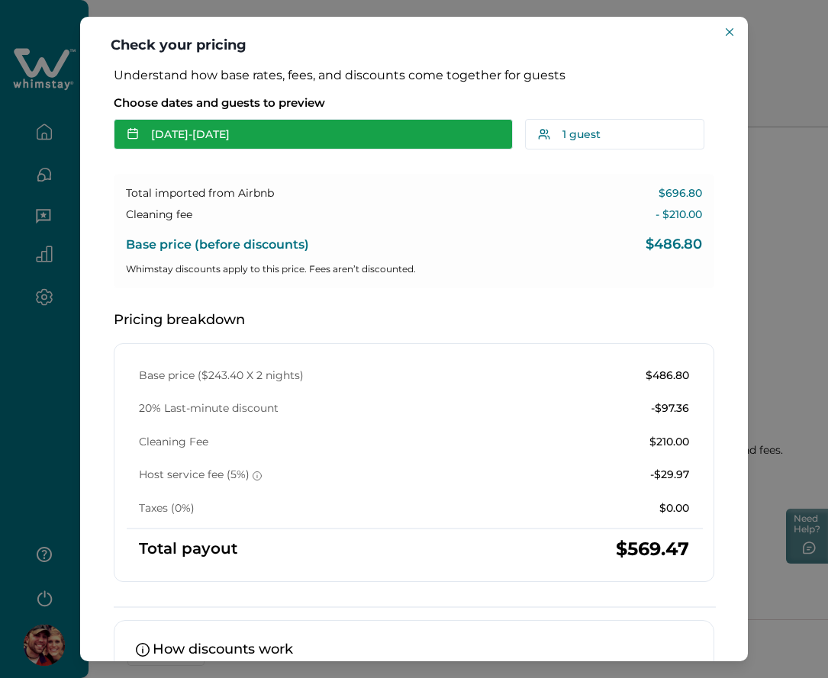
click at [274, 131] on button "Sep 18 - Sep 20" at bounding box center [313, 134] width 399 height 31
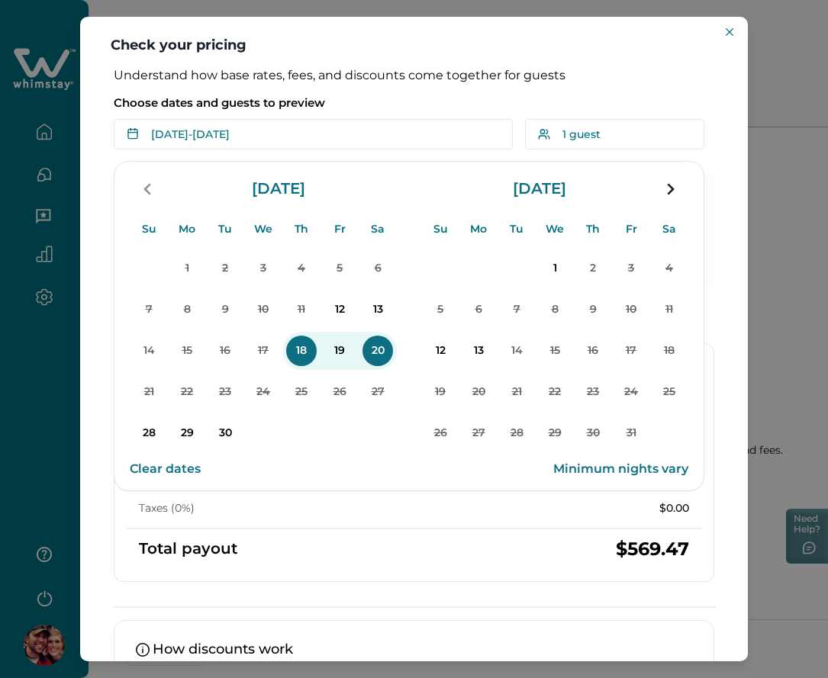
click at [417, 90] on div "Choose dates and guests to preview Sep 18 - Sep 20 Su Mo Tu We Th Fr Sa Su Mo T…" at bounding box center [414, 119] width 600 height 61
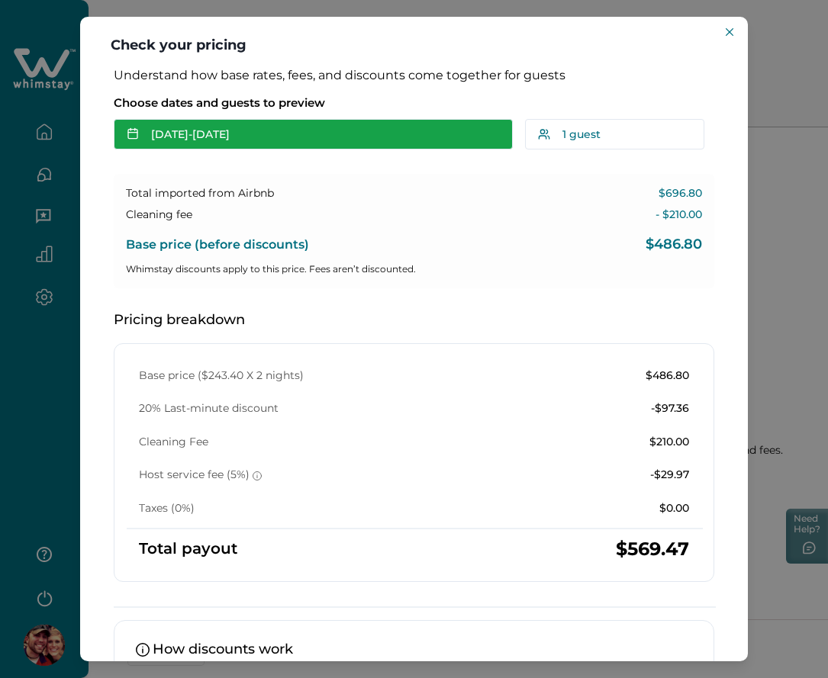
click at [309, 133] on button "Sep 18 - Sep 20" at bounding box center [313, 134] width 399 height 31
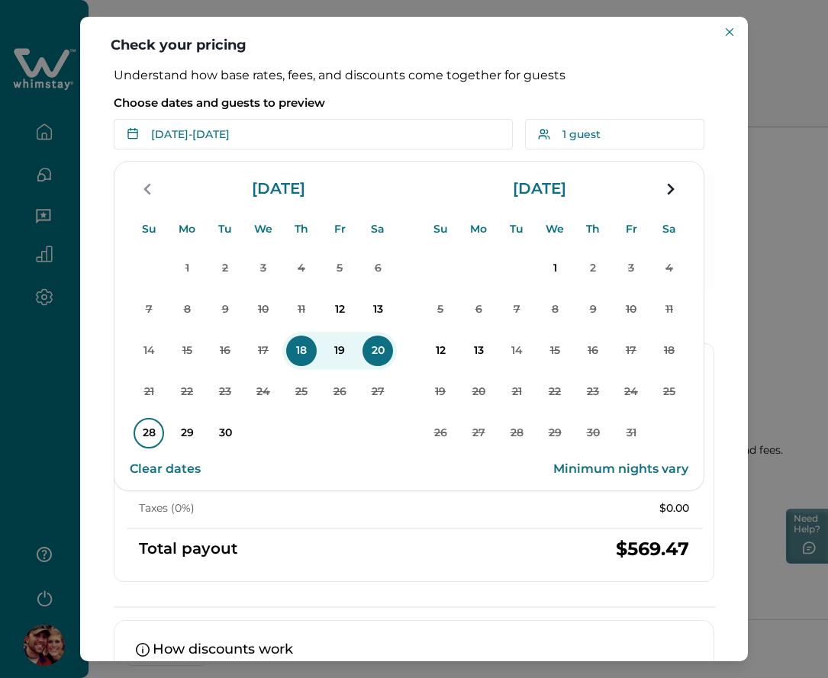
click at [146, 433] on p "28" at bounding box center [149, 433] width 31 height 31
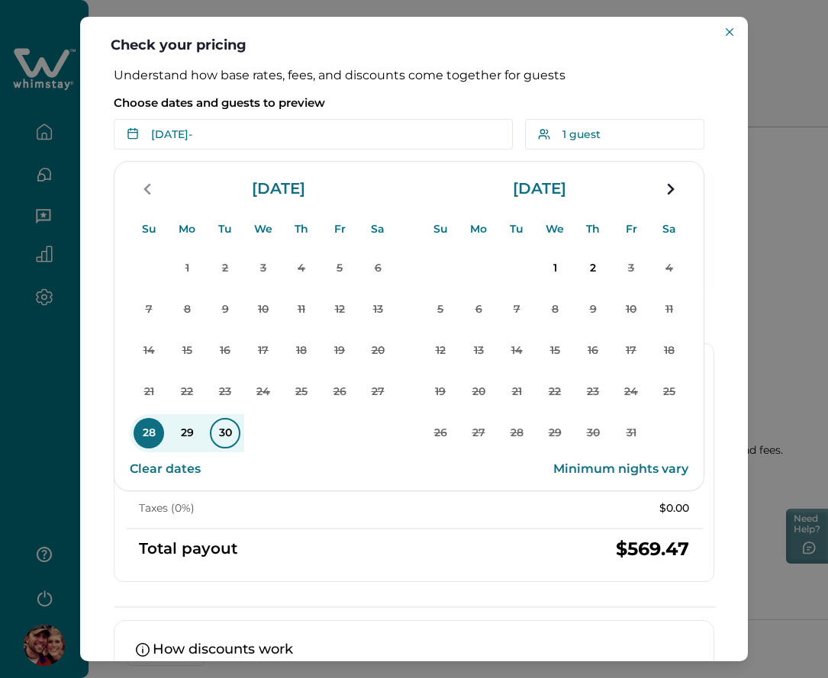
click at [222, 436] on p "30" at bounding box center [225, 433] width 31 height 31
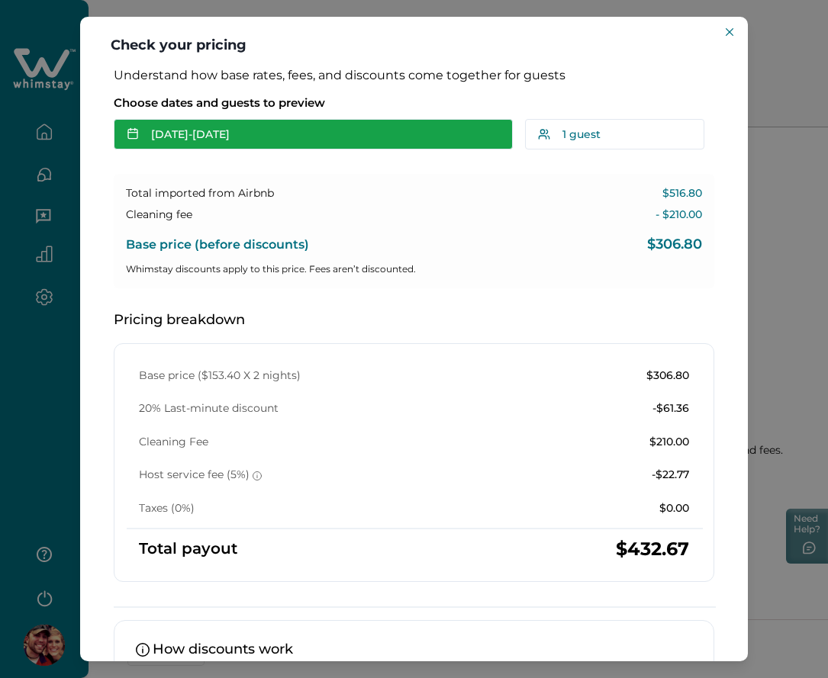
click at [245, 135] on button "Sep 28 - Sep 30" at bounding box center [313, 134] width 399 height 31
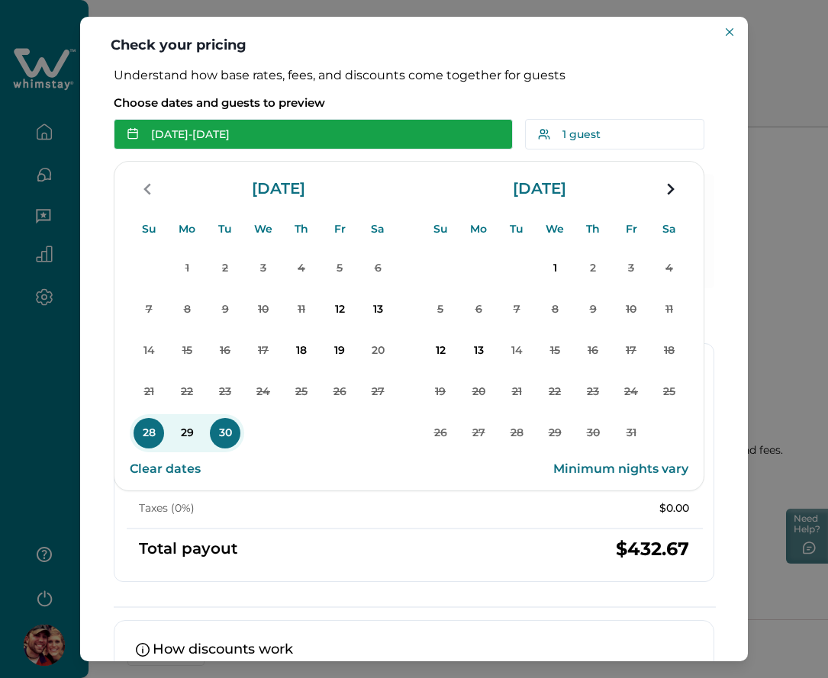
click at [245, 135] on button "Sep 28 - Sep 30" at bounding box center [313, 134] width 399 height 31
click at [130, 134] on icon "button" at bounding box center [133, 133] width 12 height 12
click at [258, 125] on button "Sep 28 - Sep 30" at bounding box center [313, 134] width 399 height 31
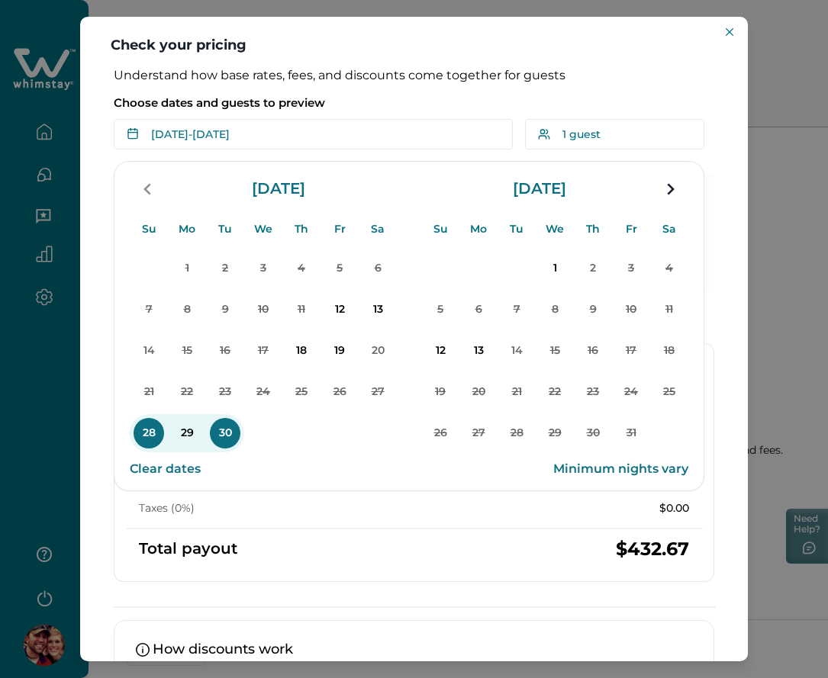
click at [264, 155] on div "Understand how base rates, fees, and discounts come together for guests Choose …" at bounding box center [413, 440] width 631 height 745
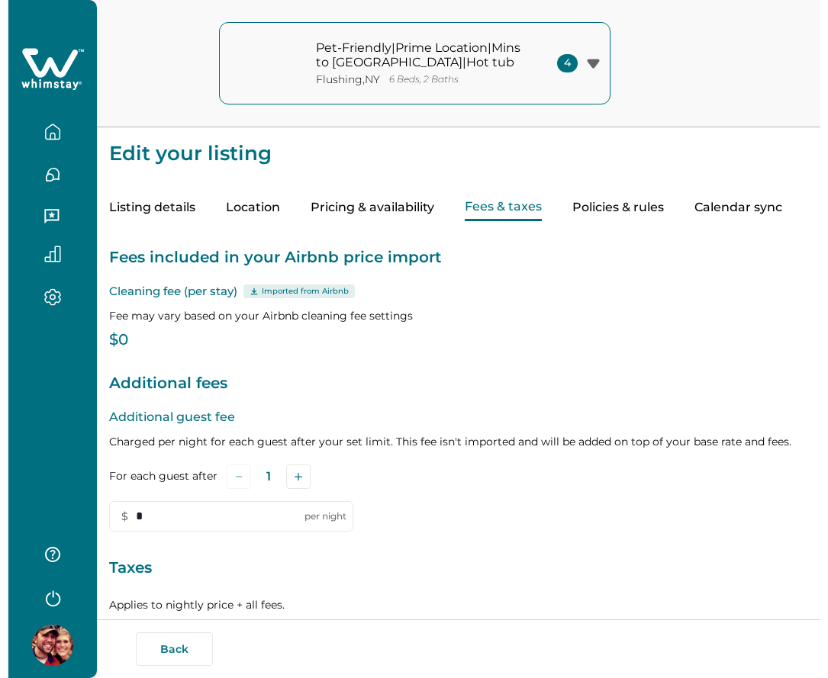
scroll to position [171, 0]
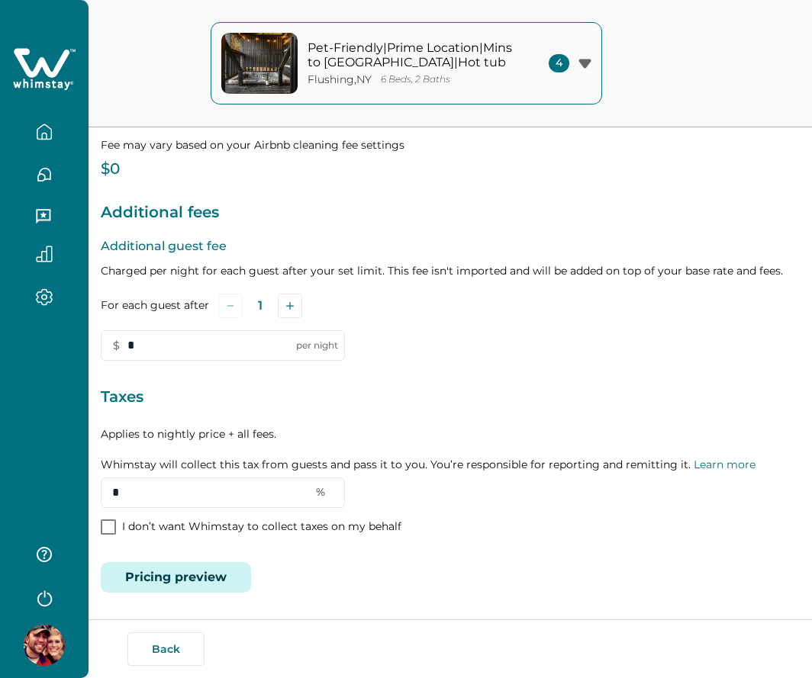
click at [188, 575] on button "Pricing preview" at bounding box center [176, 577] width 150 height 31
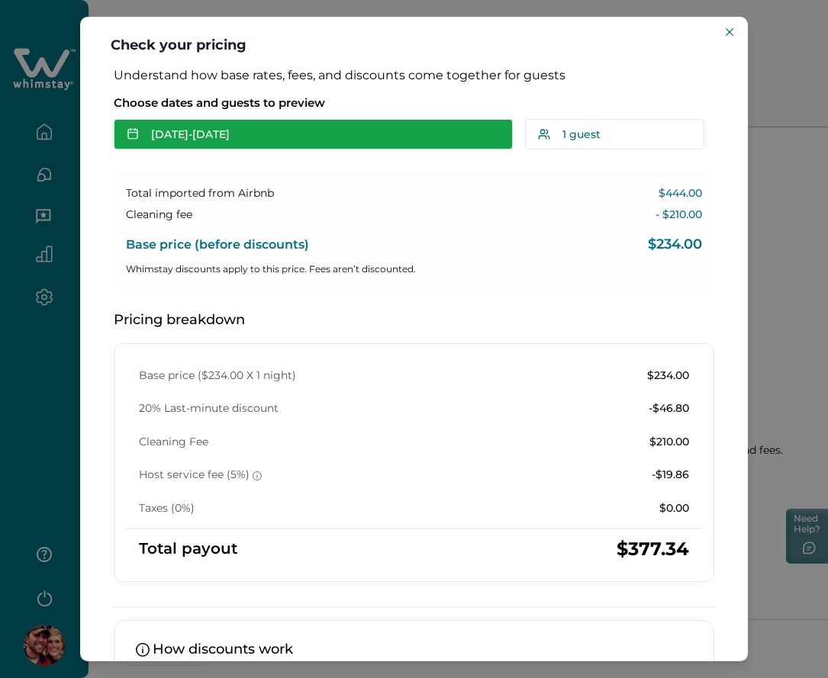
click at [290, 123] on button "[DATE] - [DATE]" at bounding box center [313, 134] width 399 height 31
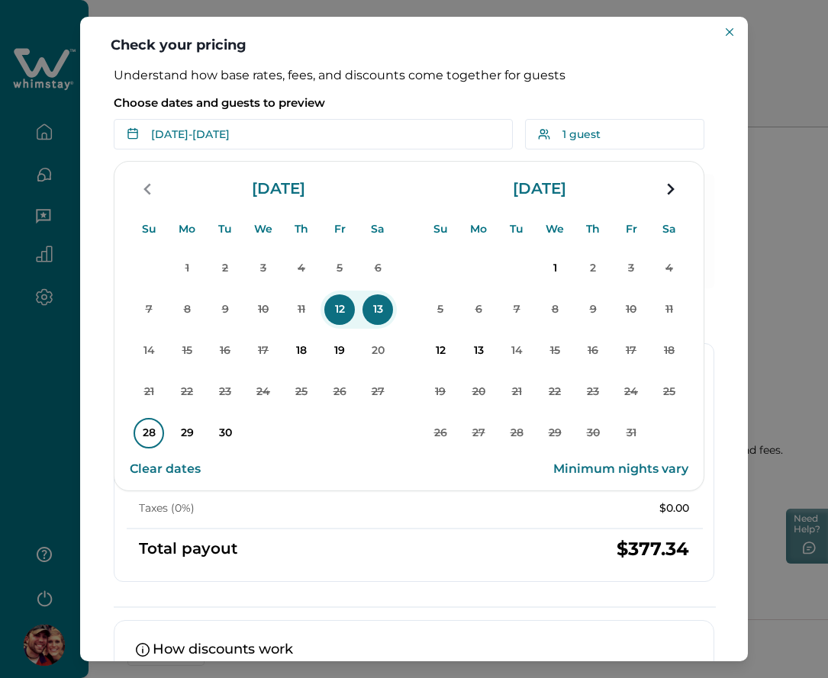
click at [151, 424] on p "28" at bounding box center [149, 433] width 31 height 31
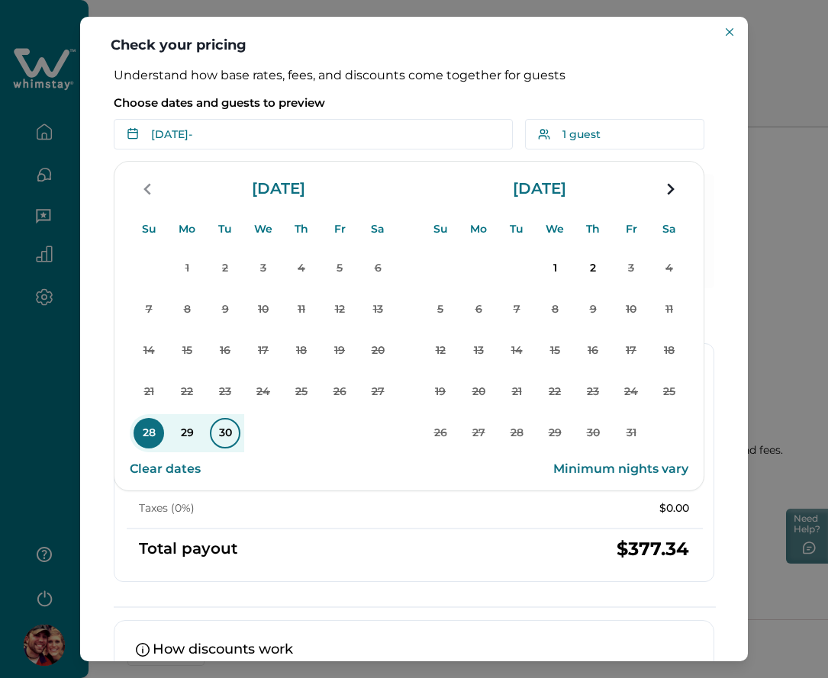
click at [227, 427] on p "30" at bounding box center [225, 433] width 31 height 31
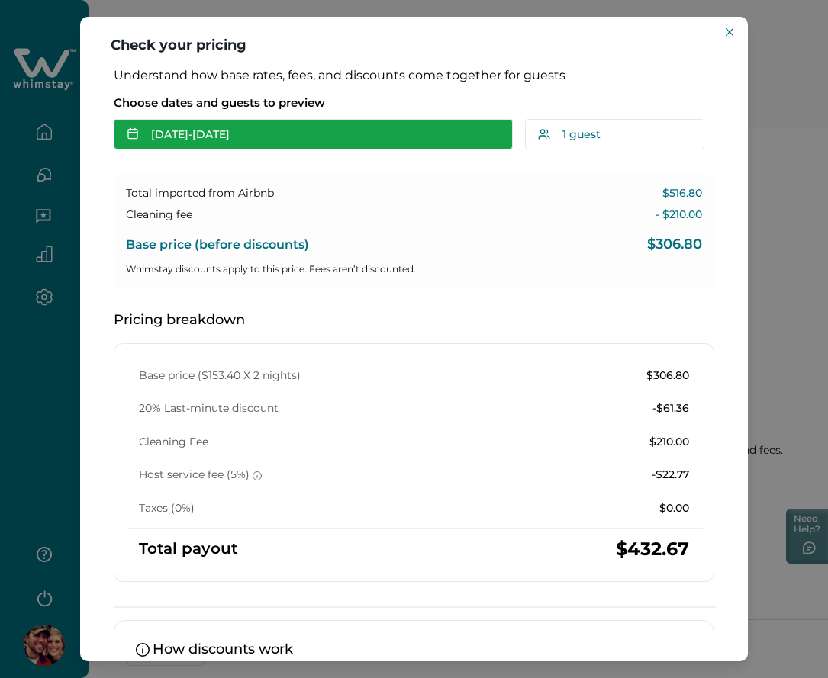
click at [275, 129] on button "[DATE] - [DATE]" at bounding box center [313, 134] width 399 height 31
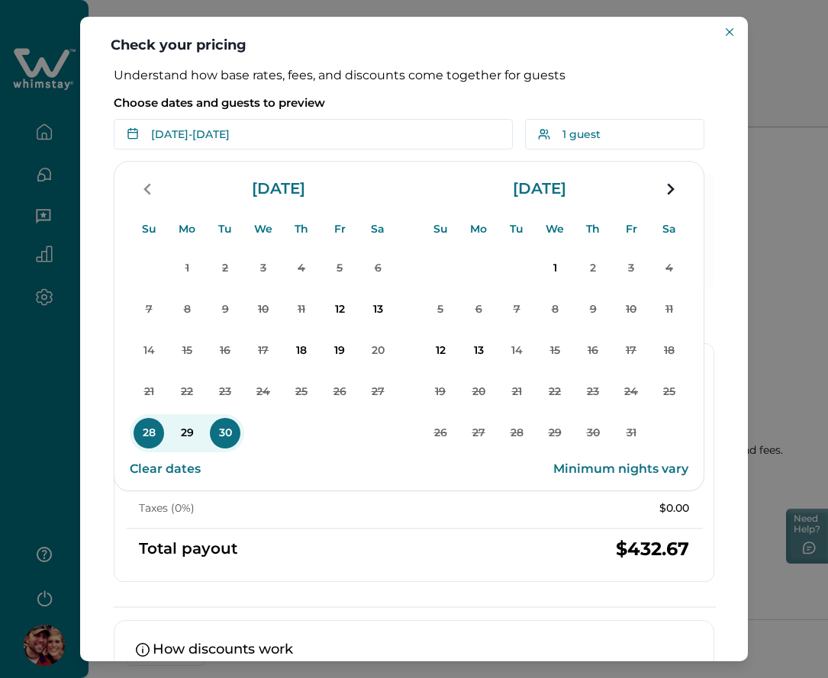
click at [378, 108] on p "Choose dates and guests to preview" at bounding box center [414, 102] width 600 height 15
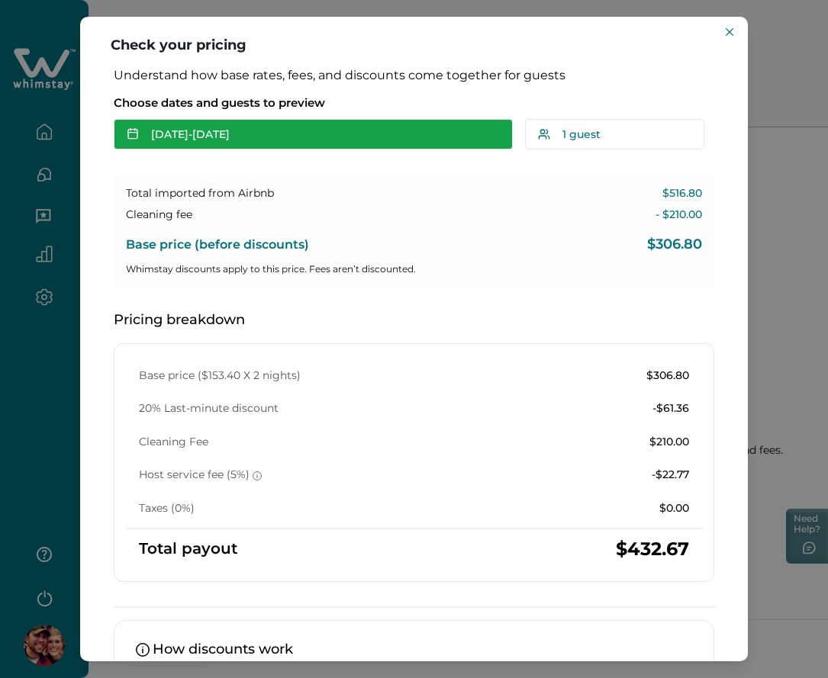
click at [266, 143] on button "[DATE] - [DATE]" at bounding box center [313, 134] width 399 height 31
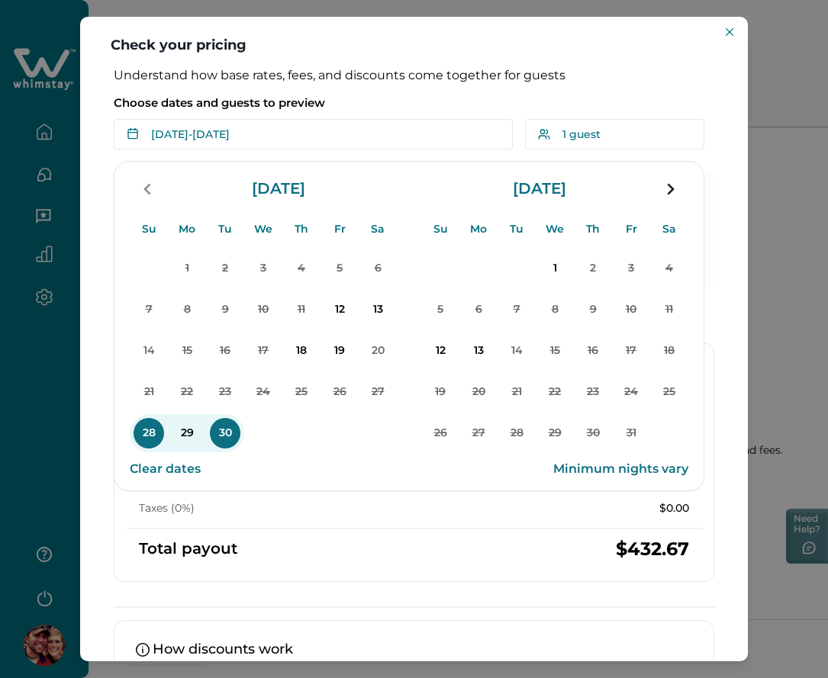
click at [212, 156] on div "Understand how base rates, fees, and discounts come together for guests Choose …" at bounding box center [413, 440] width 631 height 745
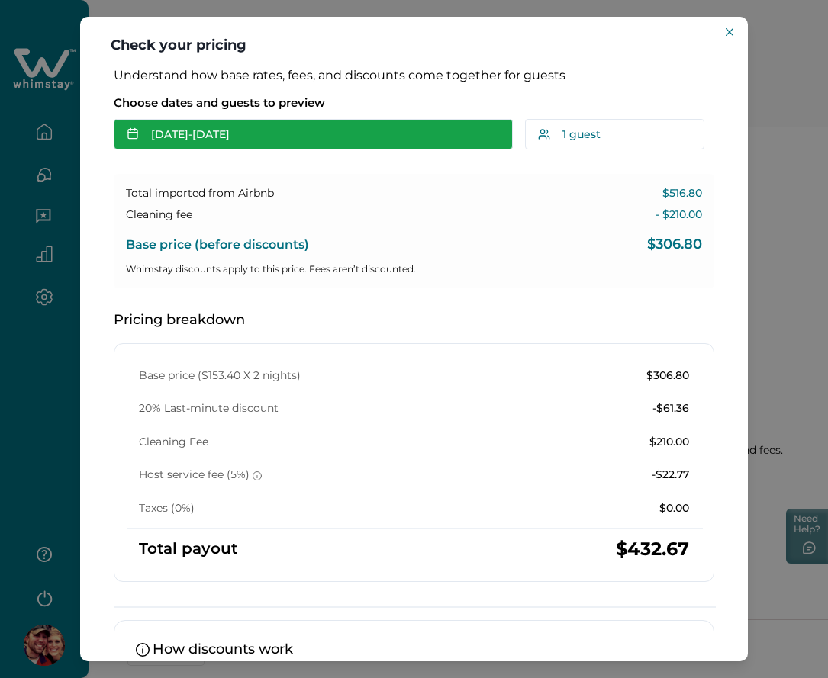
click at [243, 139] on button "[DATE] - [DATE]" at bounding box center [313, 134] width 399 height 31
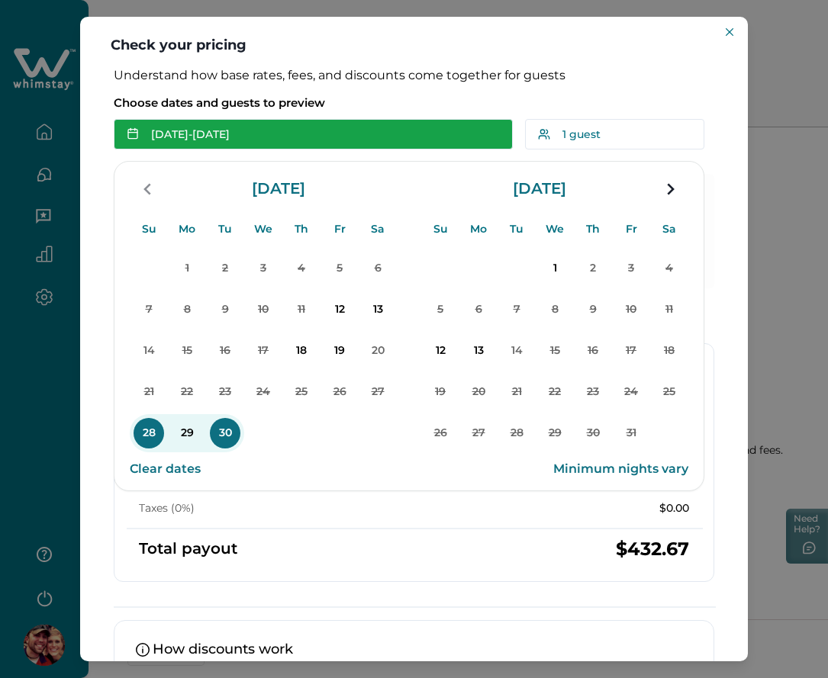
click at [243, 139] on button "[DATE] - [DATE]" at bounding box center [313, 134] width 399 height 31
click at [141, 135] on button "[DATE] - [DATE]" at bounding box center [313, 134] width 399 height 31
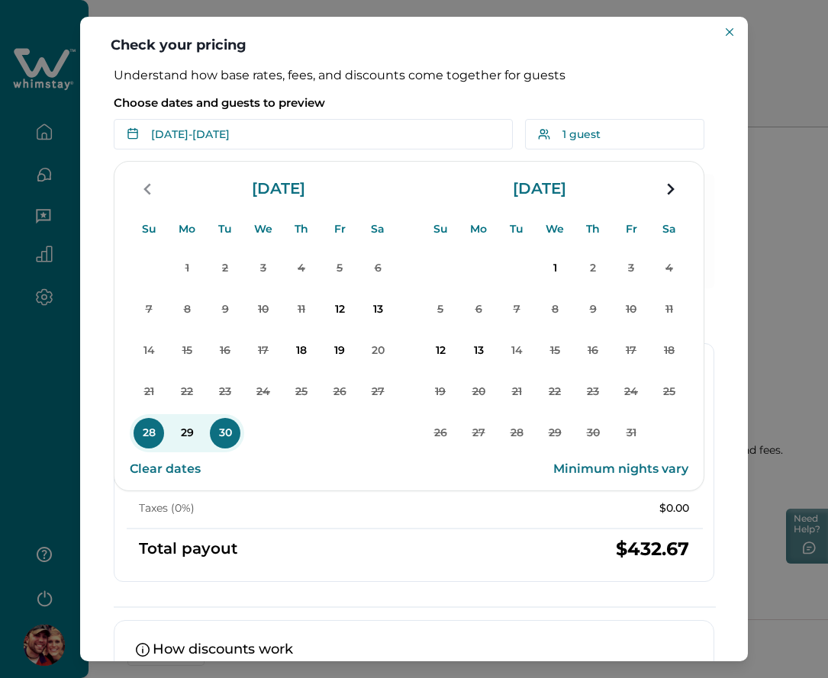
click at [95, 171] on div "Understand how base rates, fees, and discounts come together for guests Choose …" at bounding box center [414, 365] width 668 height 594
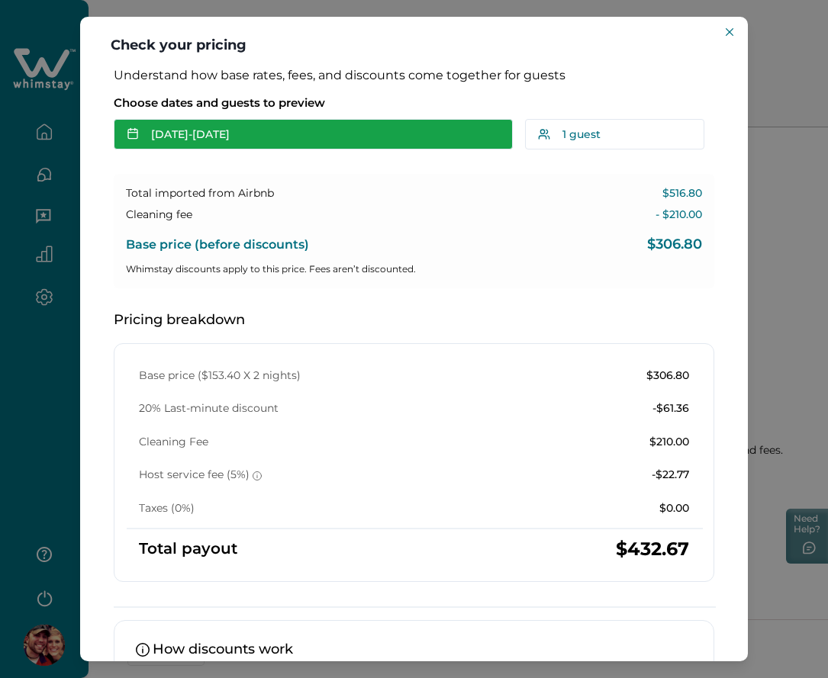
click at [282, 146] on button "[DATE] - [DATE]" at bounding box center [313, 134] width 399 height 31
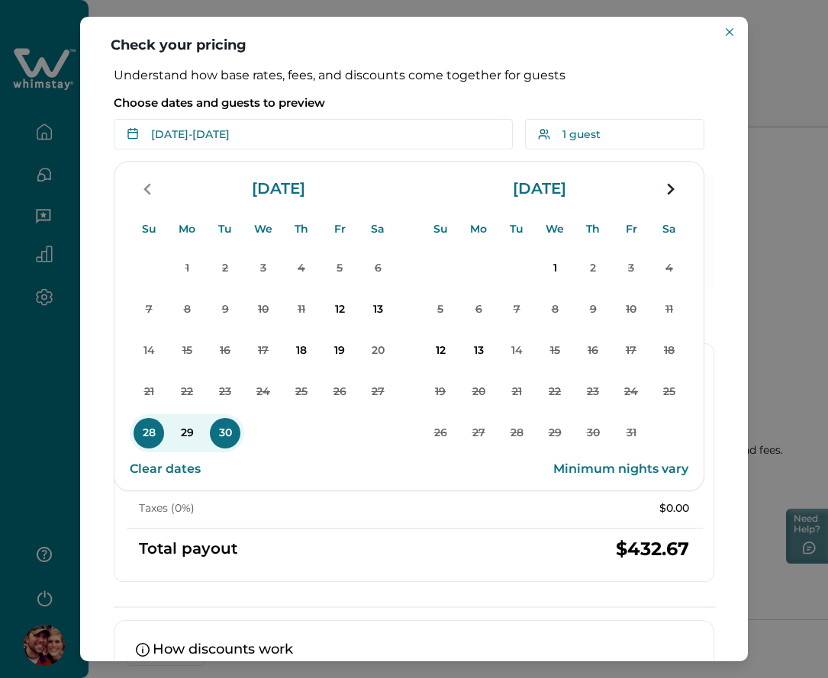
click at [728, 256] on div "Understand how base rates, fees, and discounts come together for guests Choose …" at bounding box center [414, 365] width 668 height 594
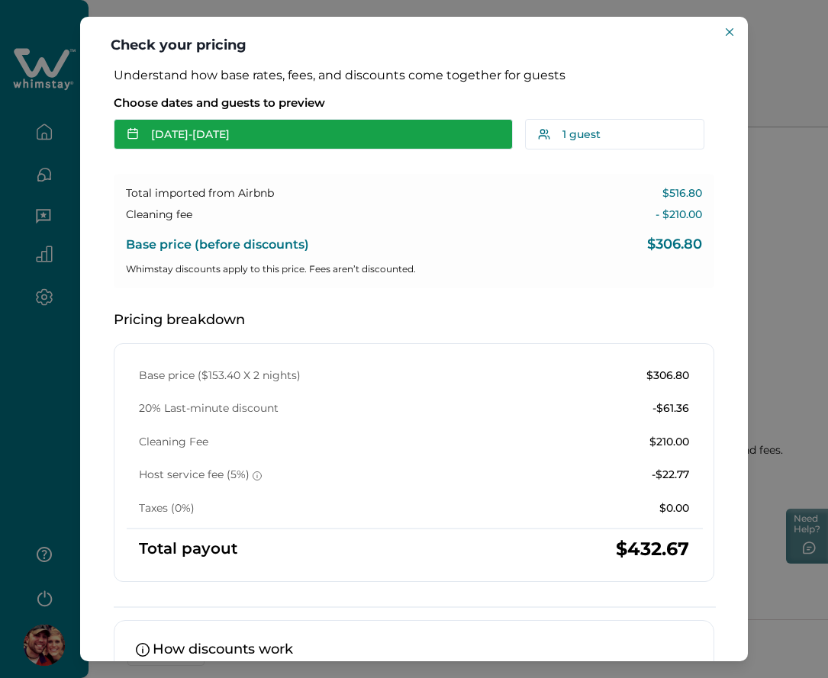
click at [356, 142] on button "[DATE] - [DATE]" at bounding box center [313, 134] width 399 height 31
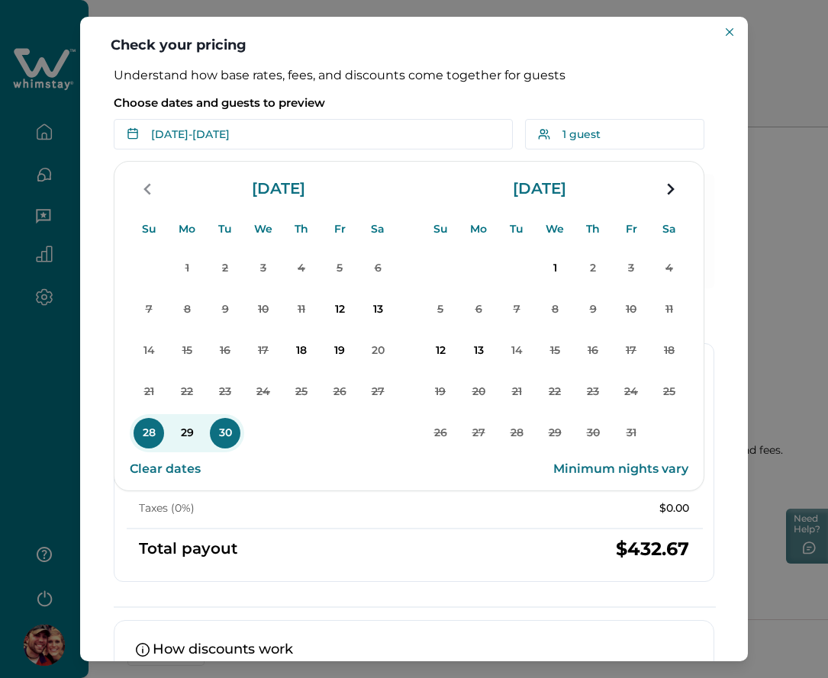
click at [340, 545] on div "Total payout $432.67" at bounding box center [414, 549] width 550 height 15
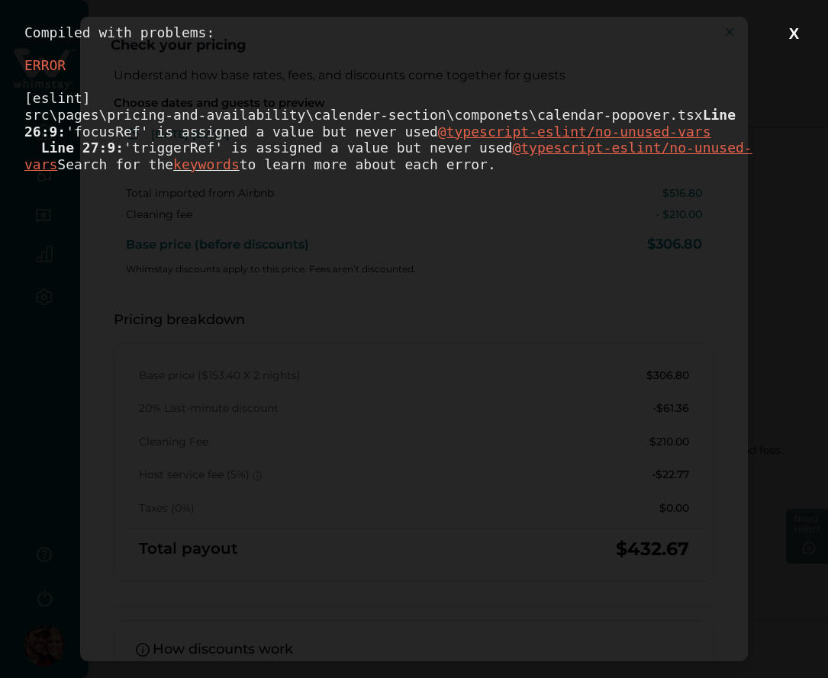
scroll to position [0, 0]
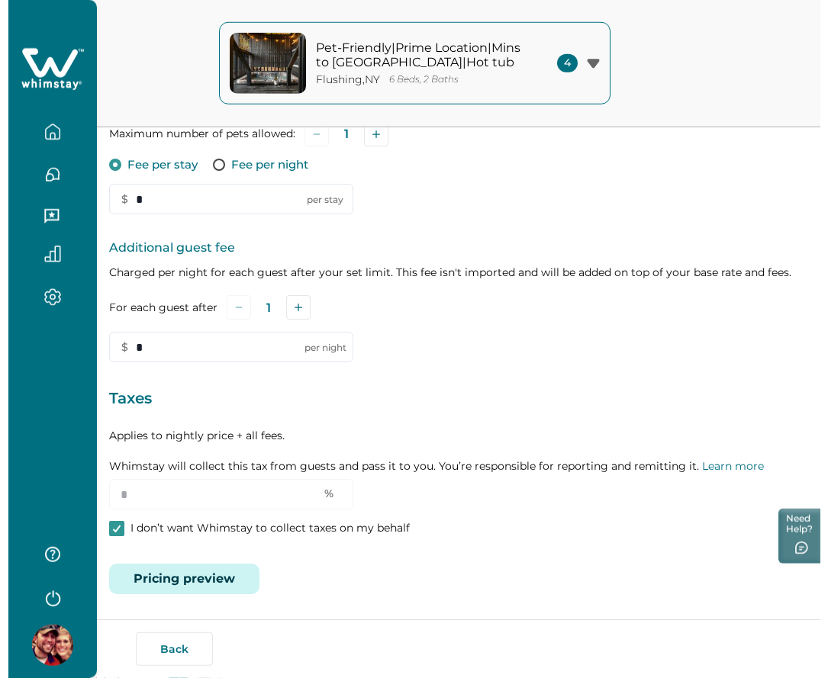
scroll to position [350, 0]
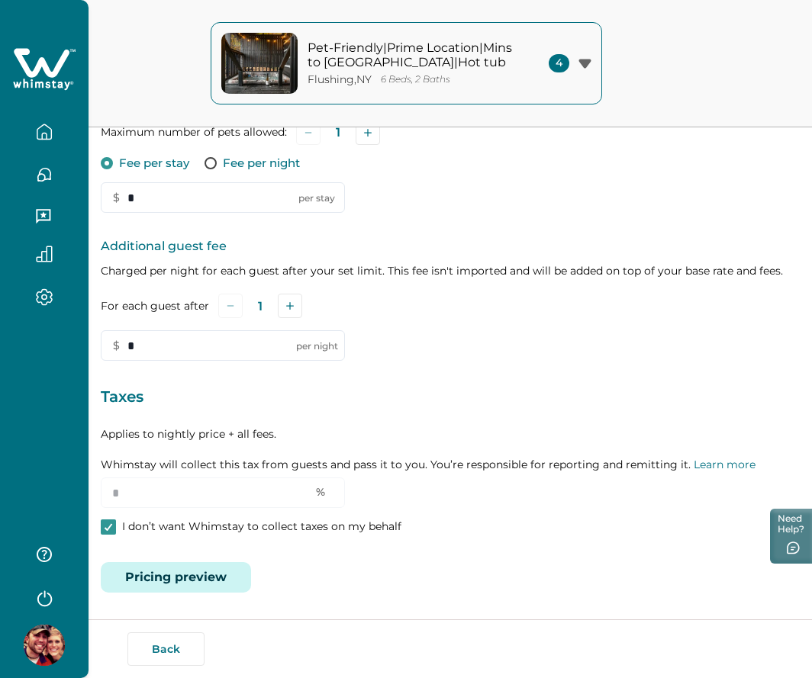
click at [215, 578] on button "Pricing preview" at bounding box center [176, 577] width 150 height 31
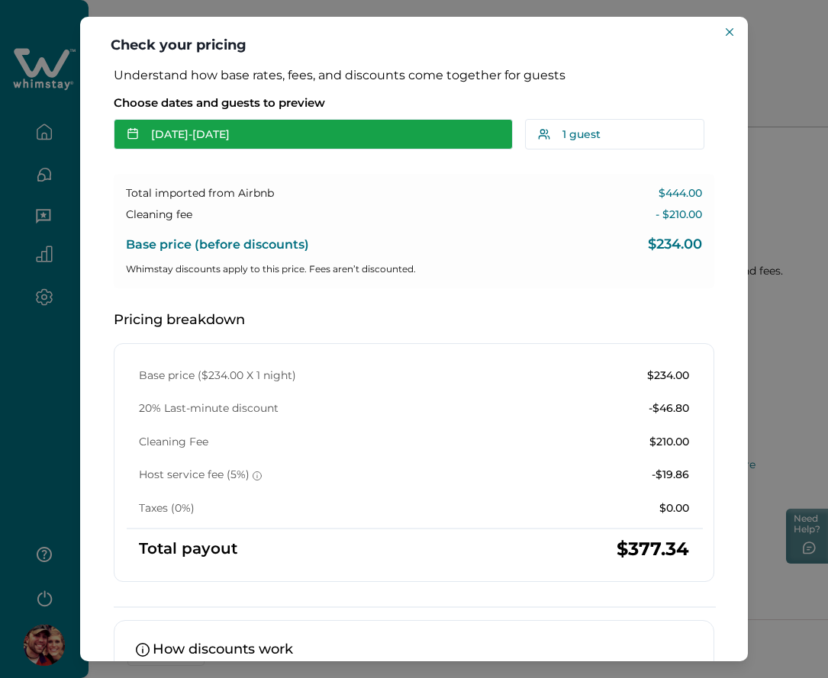
click at [192, 127] on button "[DATE] - [DATE]" at bounding box center [313, 134] width 399 height 31
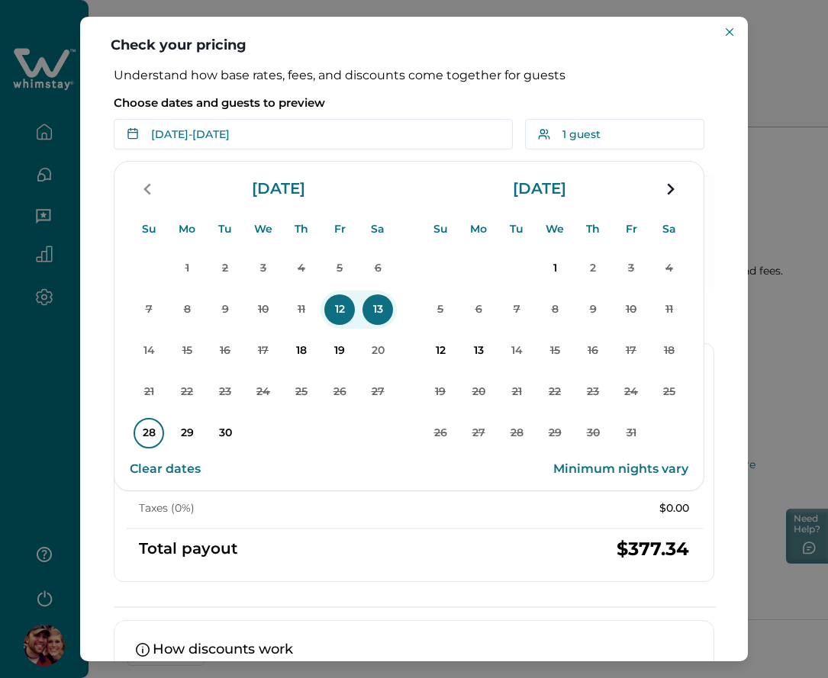
click at [142, 431] on p "28" at bounding box center [149, 433] width 31 height 31
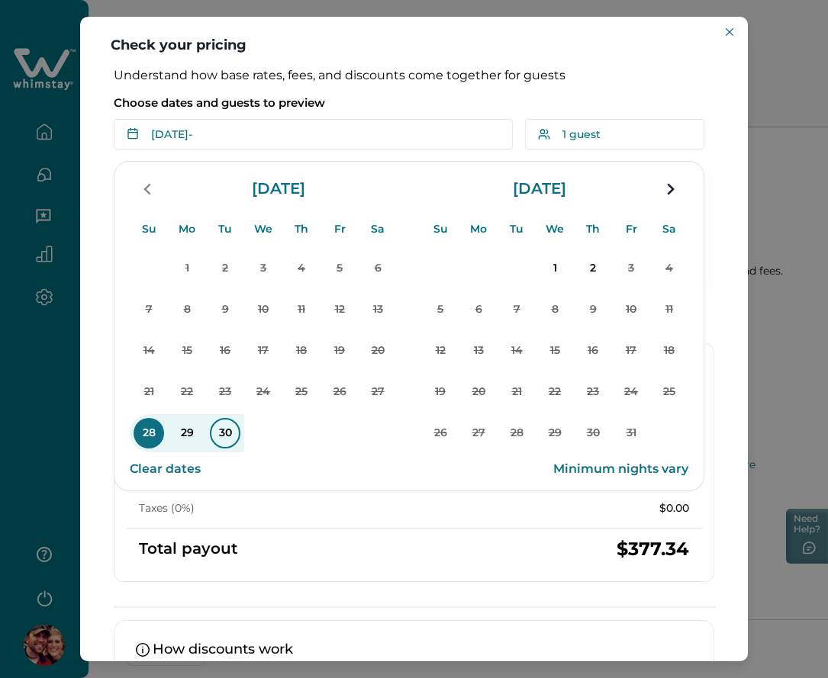
click at [222, 435] on p "30" at bounding box center [225, 433] width 31 height 31
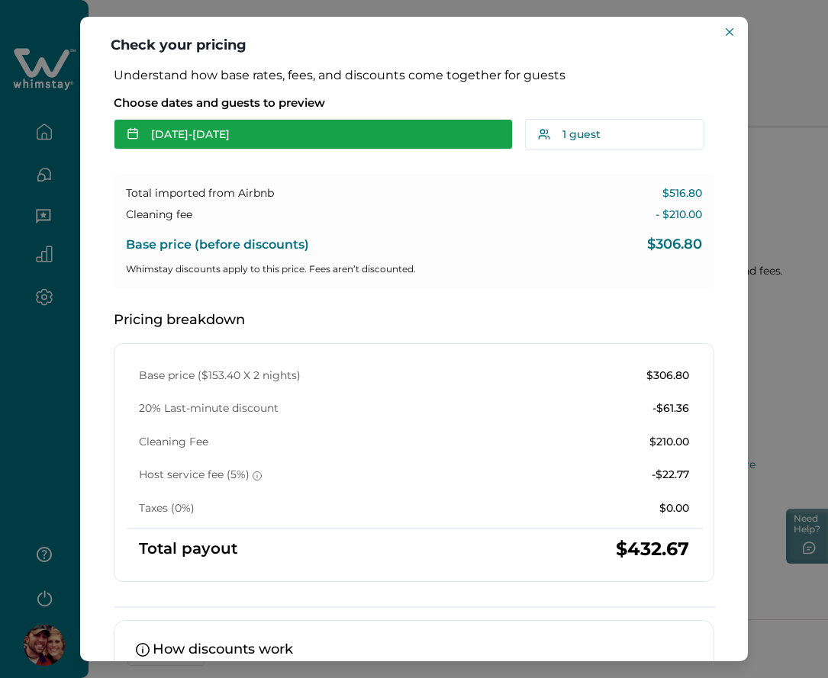
click at [283, 133] on button "[DATE] - [DATE]" at bounding box center [313, 134] width 399 height 31
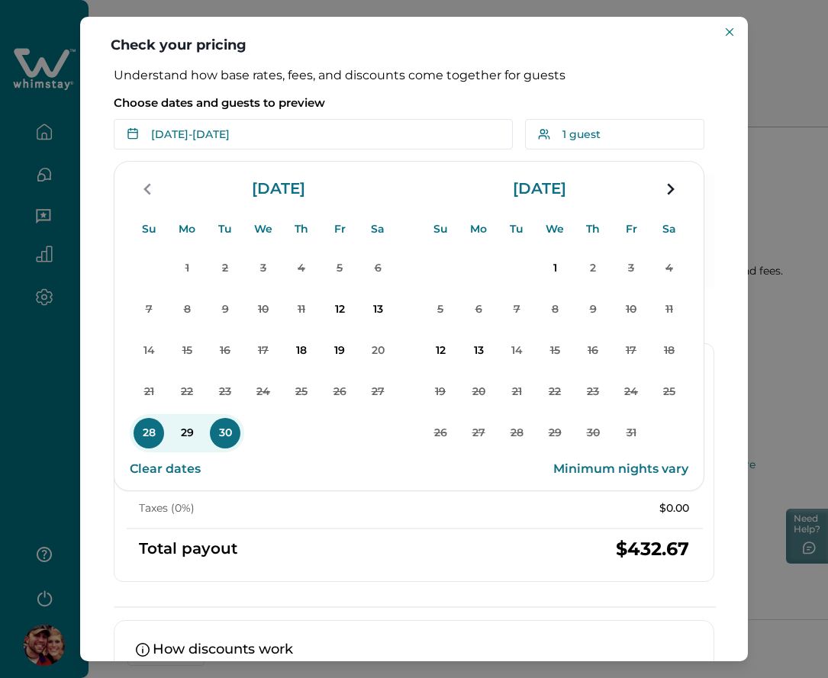
click at [401, 107] on p "Choose dates and guests to preview" at bounding box center [414, 102] width 600 height 15
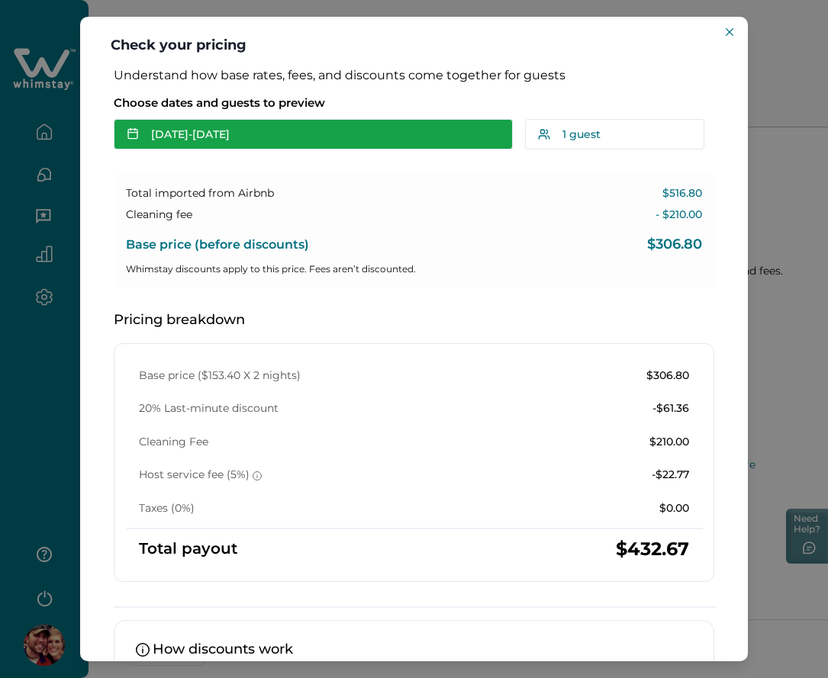
click at [306, 133] on button "[DATE] - [DATE]" at bounding box center [313, 134] width 399 height 31
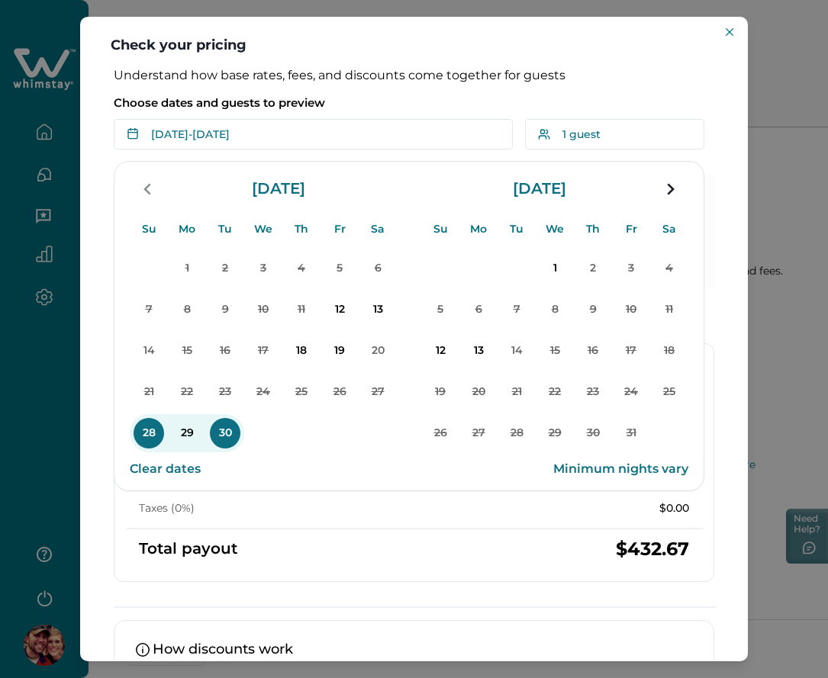
click at [85, 266] on div "Understand how base rates, fees, and discounts come together for guests Choose …" at bounding box center [414, 365] width 668 height 594
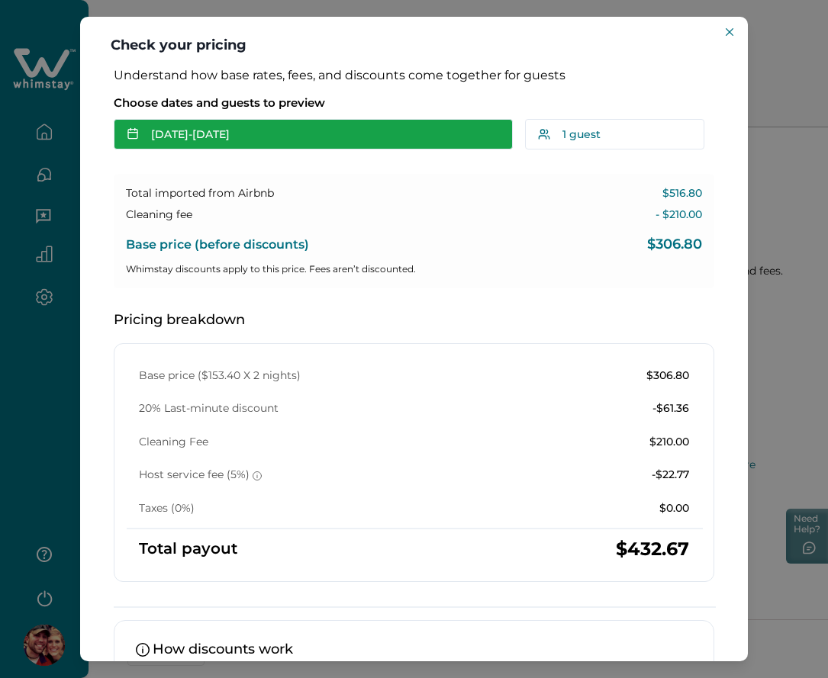
click at [214, 139] on button "[DATE] - [DATE]" at bounding box center [313, 134] width 399 height 31
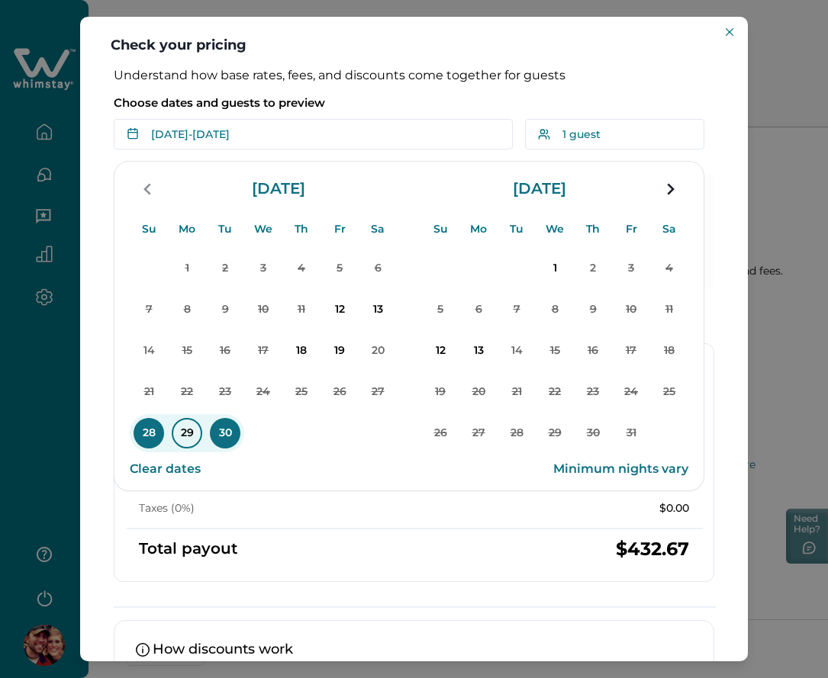
click at [174, 434] on p "29" at bounding box center [187, 433] width 31 height 31
click at [388, 105] on p "Choose dates and guests to preview" at bounding box center [414, 102] width 600 height 15
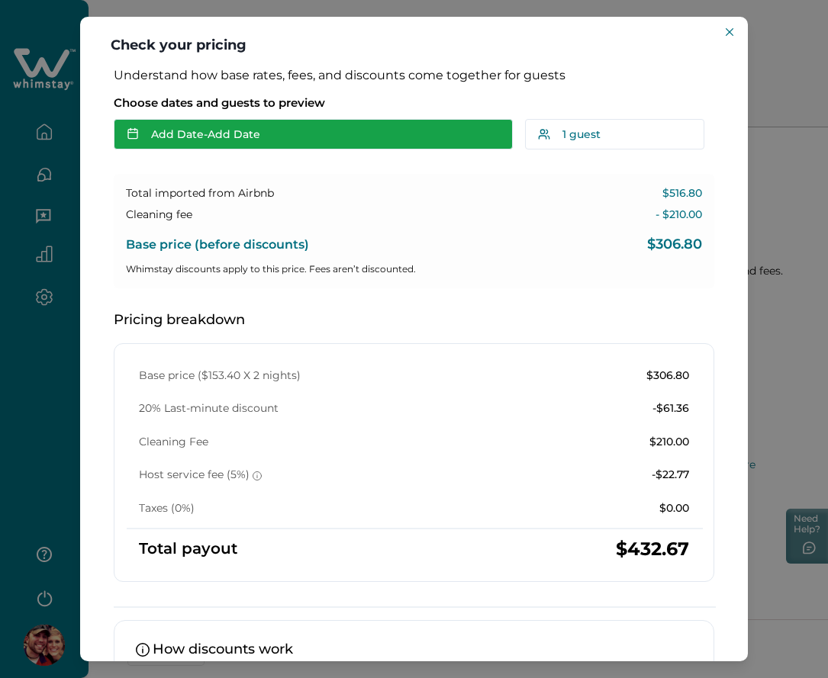
click at [317, 134] on button "Add Date - Add Date" at bounding box center [313, 134] width 399 height 31
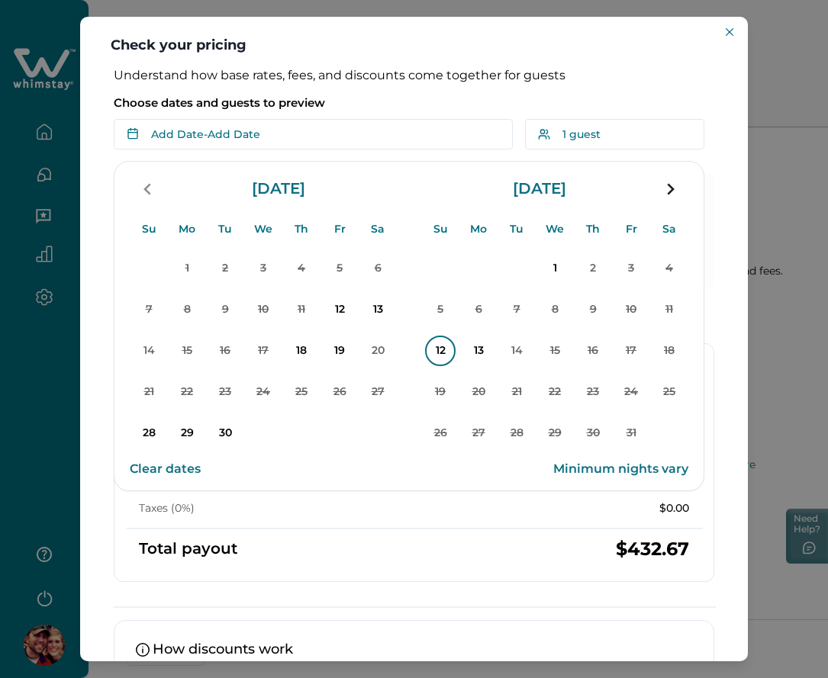
click at [446, 345] on p "12" at bounding box center [440, 351] width 31 height 31
click at [391, 89] on div "Understand how base rates, fees, and discounts come together for guests Choose …" at bounding box center [413, 440] width 631 height 745
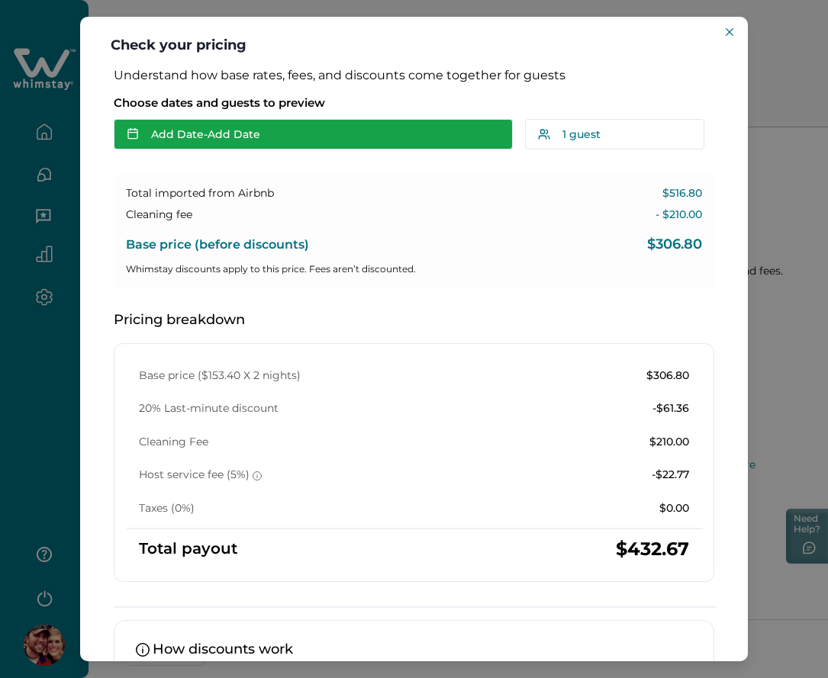
click at [281, 137] on button "Add Date - Add Date" at bounding box center [313, 134] width 399 height 31
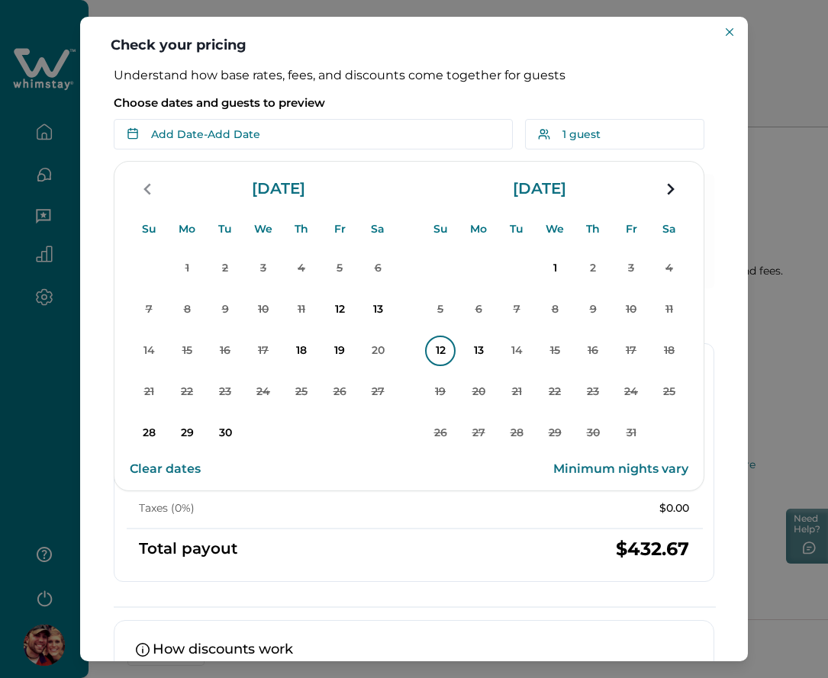
click at [438, 359] on p "12" at bounding box center [440, 351] width 31 height 31
click at [421, 95] on p "Choose dates and guests to preview" at bounding box center [414, 102] width 600 height 15
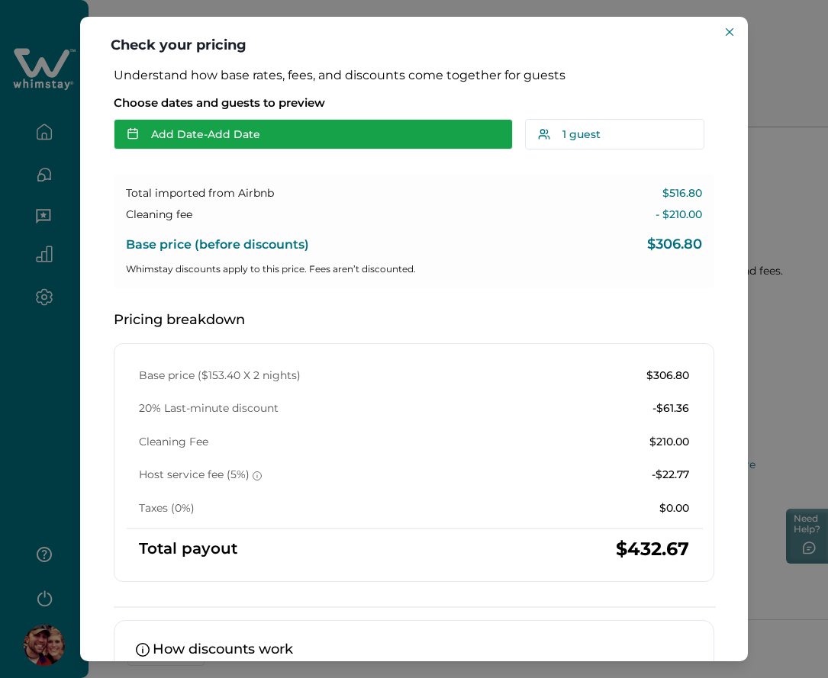
click at [293, 136] on button "Add Date - Add Date" at bounding box center [313, 134] width 399 height 31
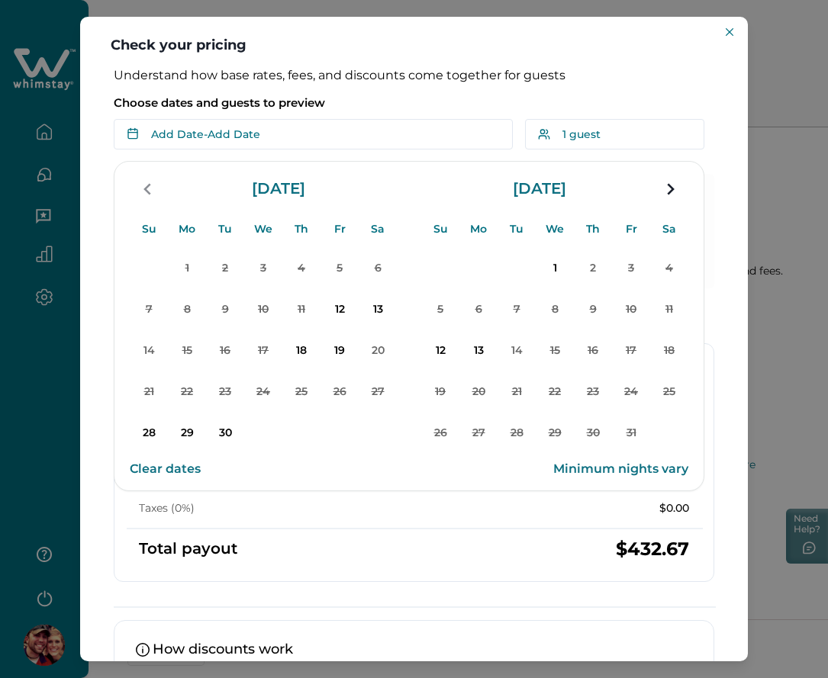
click at [170, 470] on button "Clear dates" at bounding box center [165, 469] width 71 height 31
click at [410, 101] on p "Choose dates and guests to preview" at bounding box center [414, 102] width 600 height 15
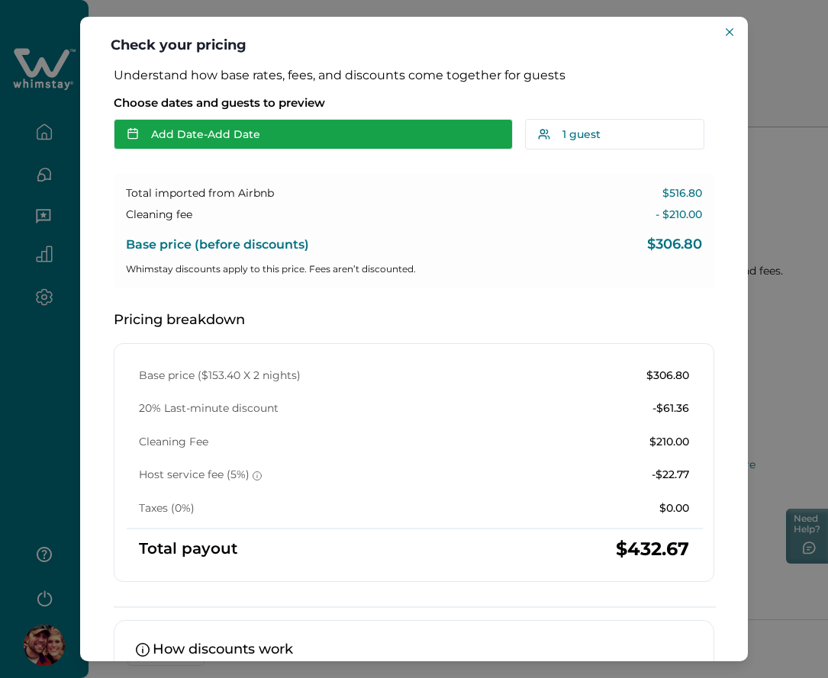
click at [292, 144] on button "Add Date - Add Date" at bounding box center [313, 134] width 399 height 31
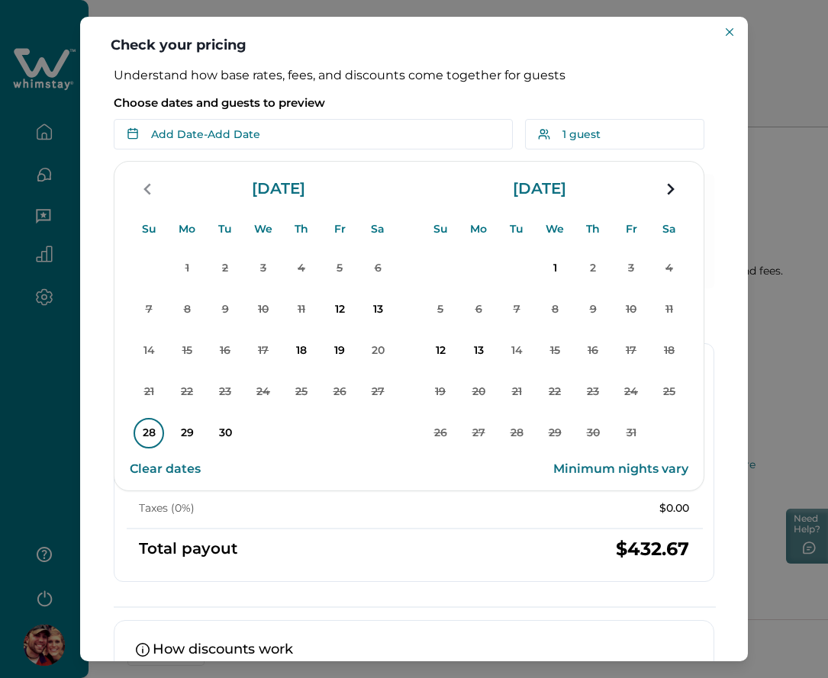
click at [146, 436] on p "28" at bounding box center [149, 433] width 31 height 31
click at [224, 438] on p "30" at bounding box center [225, 433] width 31 height 31
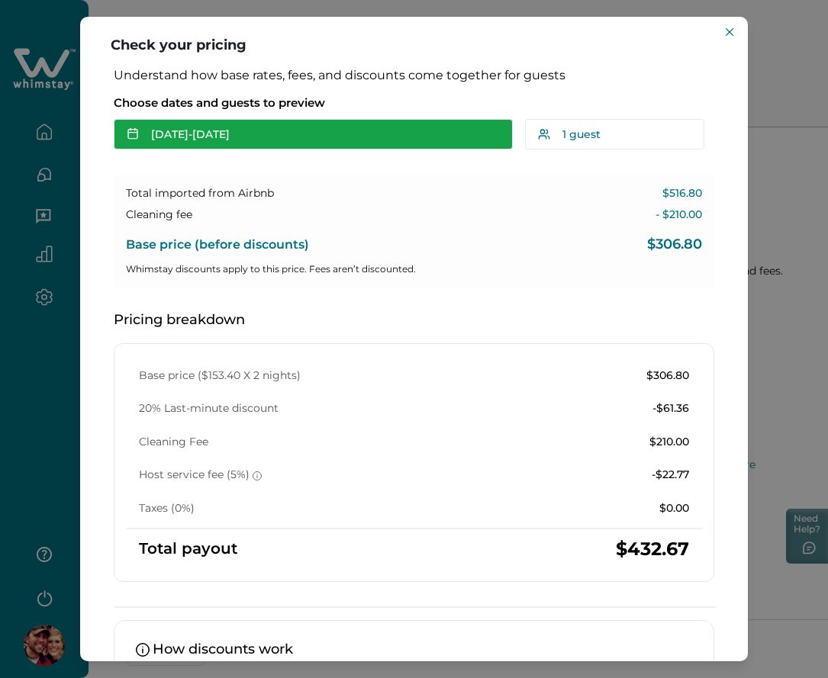
click at [380, 122] on button "[DATE] - [DATE]" at bounding box center [313, 134] width 399 height 31
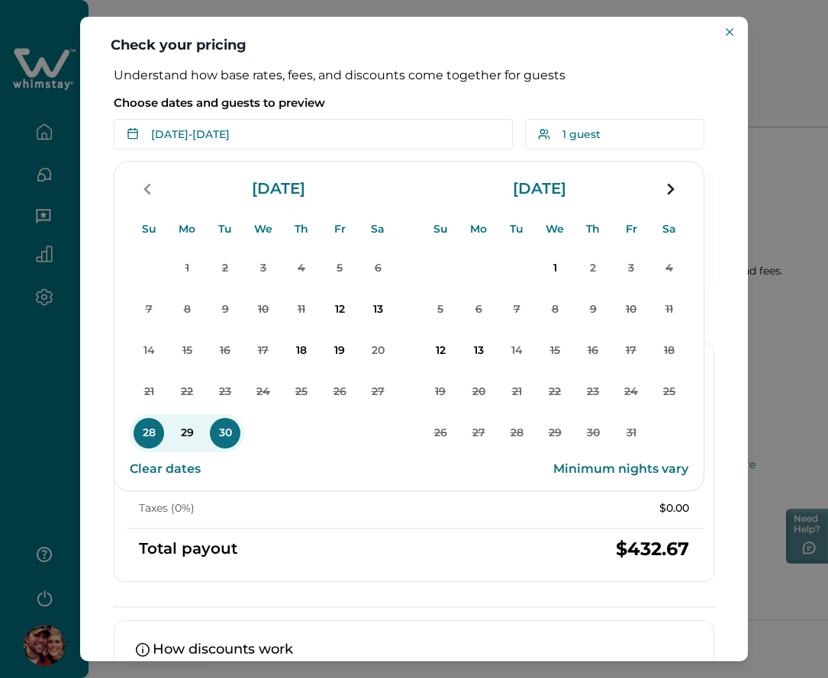
click at [396, 101] on p "Choose dates and guests to preview" at bounding box center [414, 102] width 600 height 15
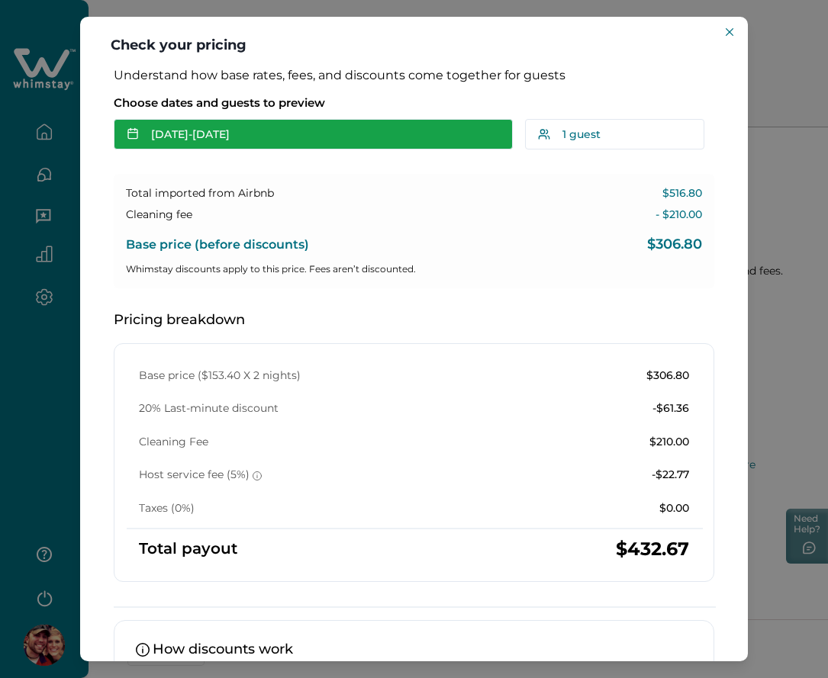
click at [307, 132] on button "[DATE] - [DATE]" at bounding box center [313, 134] width 399 height 31
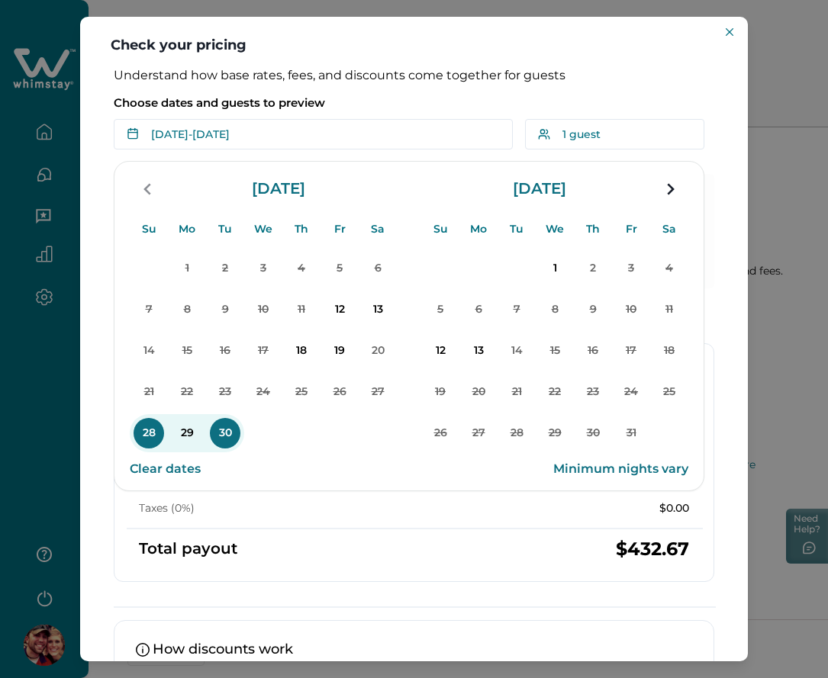
click at [175, 464] on button "Clear dates" at bounding box center [165, 469] width 71 height 31
click at [391, 94] on div "Choose dates and guests to preview Add Date - Add Date Su Mo Tu We Th Fr Sa Su …" at bounding box center [414, 119] width 600 height 61
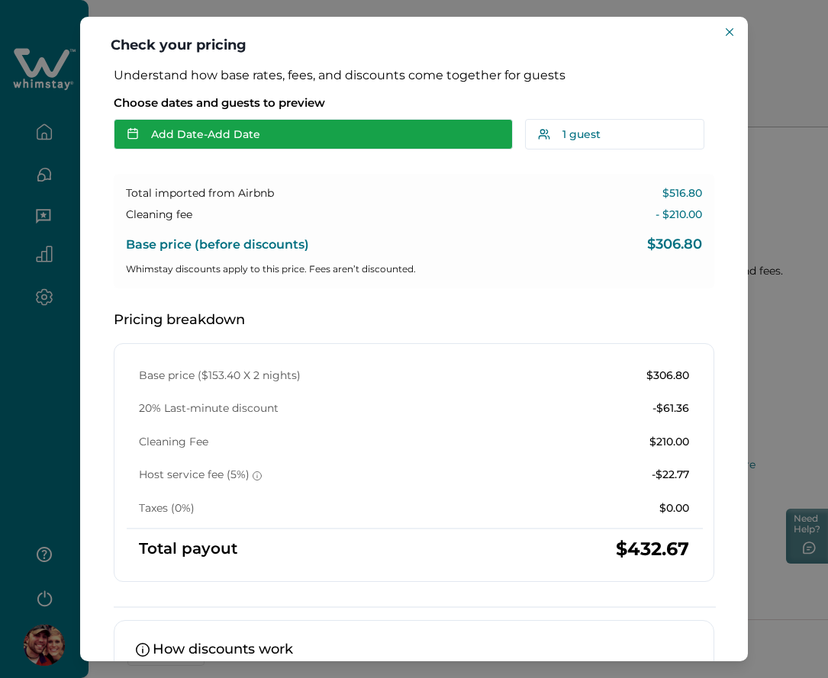
click at [301, 139] on button "Add Date - Add Date" at bounding box center [313, 134] width 399 height 31
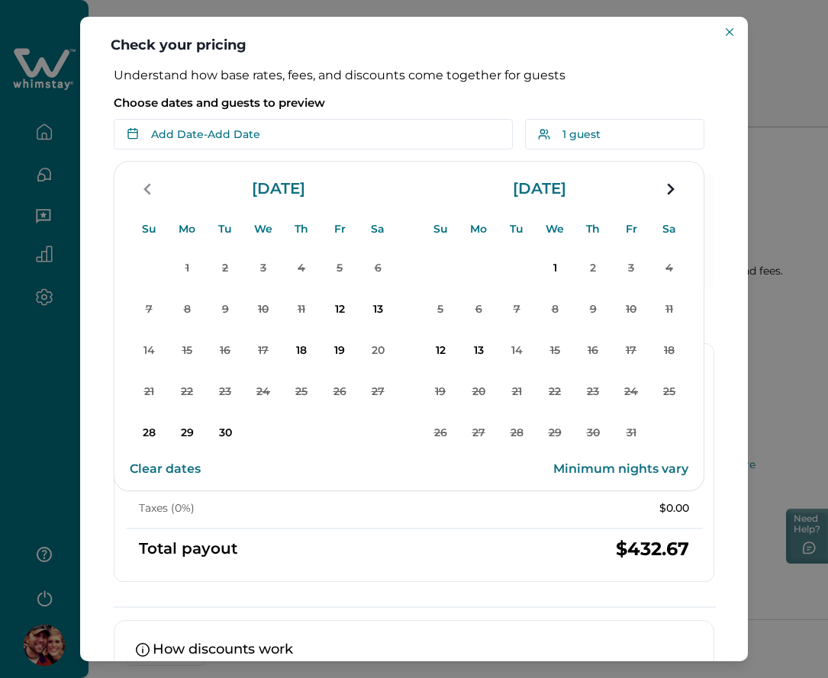
click at [278, 579] on div "Base price ($153.40 X 2 nights) $306.80 20% Last-minute discount -$61.36 Cleani…" at bounding box center [414, 462] width 600 height 239
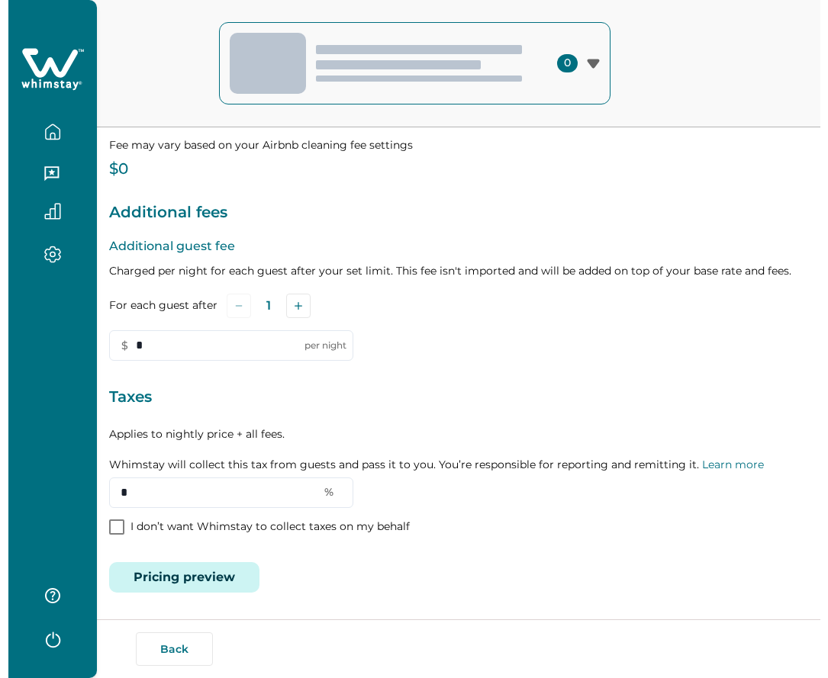
scroll to position [171, 0]
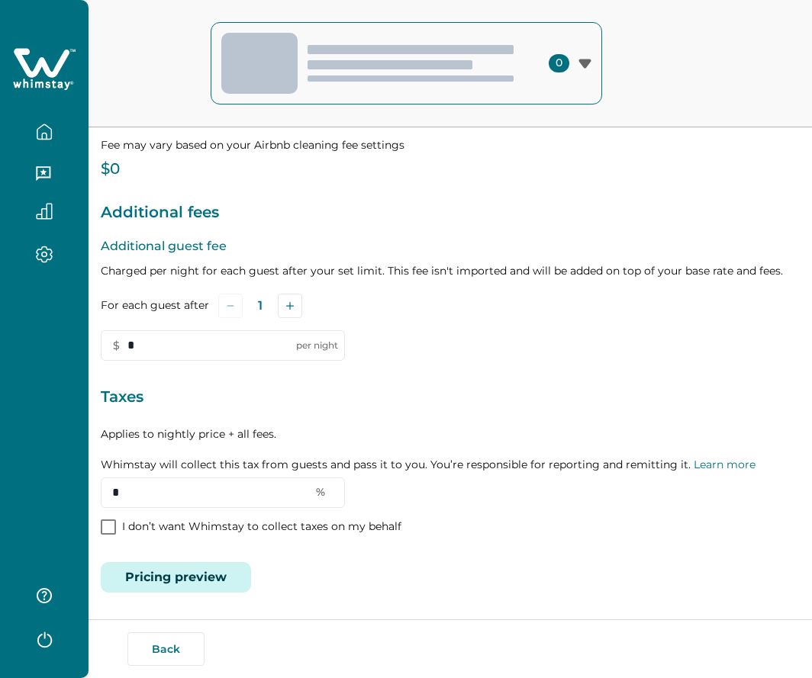
click at [191, 578] on button "Pricing preview" at bounding box center [176, 577] width 150 height 31
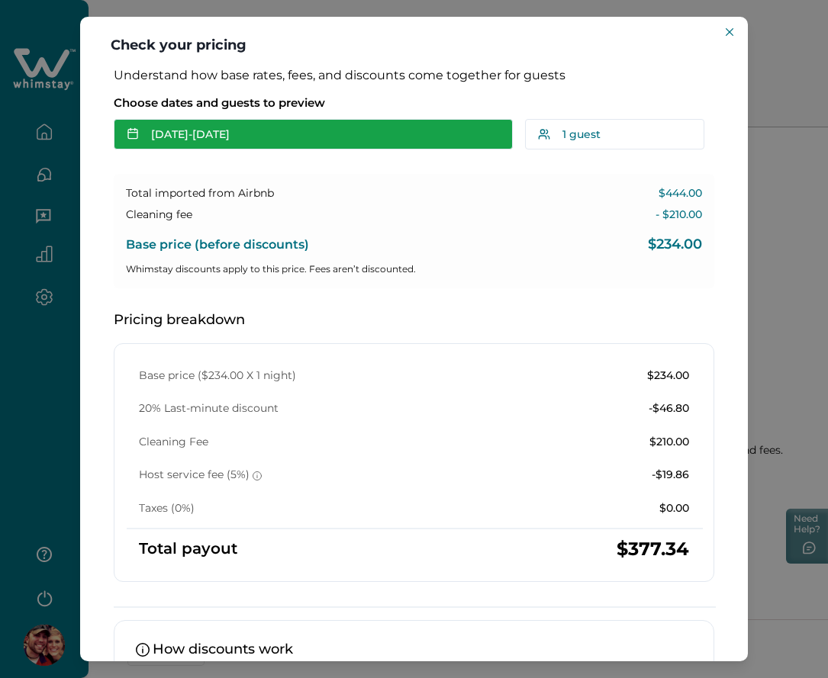
click at [235, 134] on button "[DATE] - [DATE]" at bounding box center [313, 134] width 399 height 31
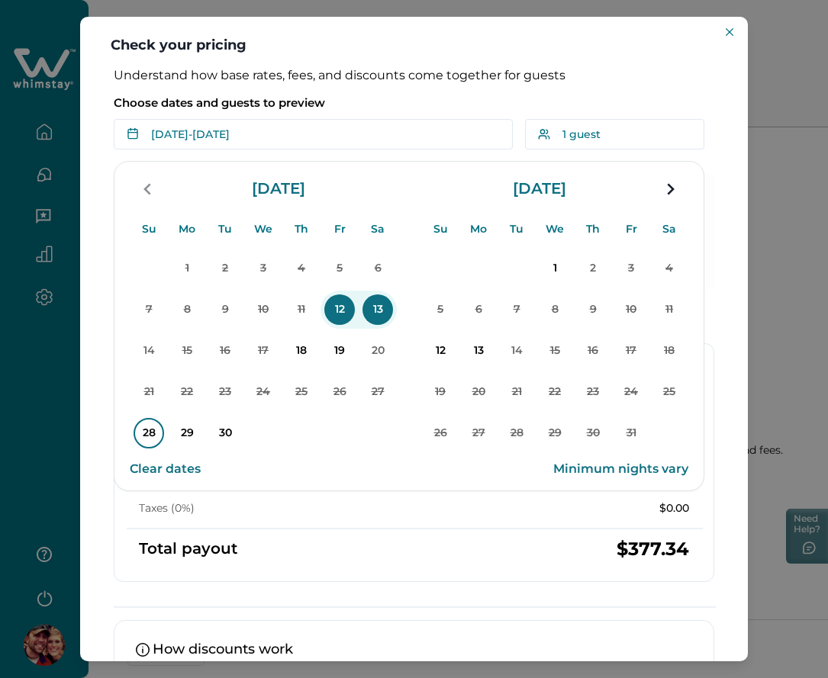
click at [148, 430] on p "28" at bounding box center [149, 433] width 31 height 31
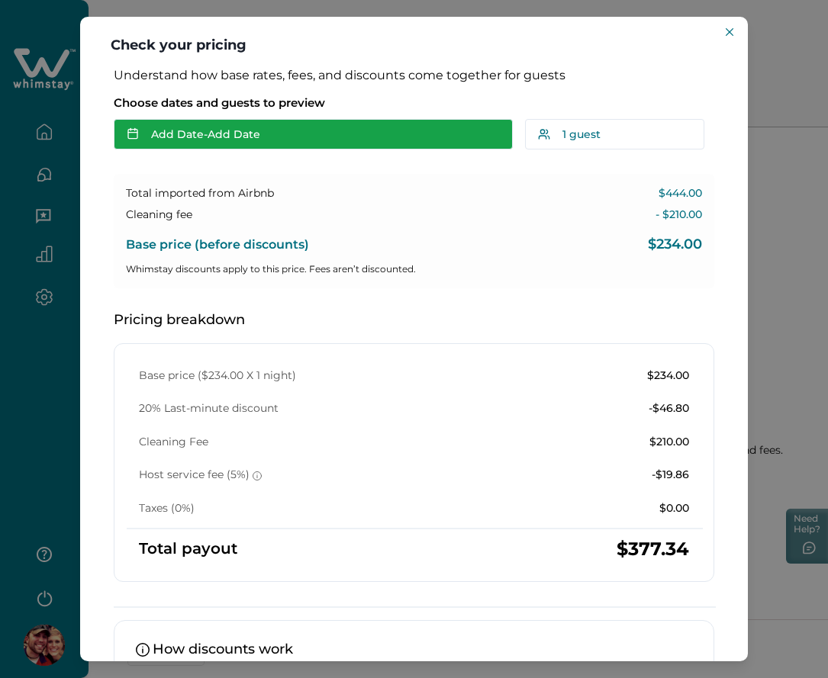
click at [243, 134] on button "Add Date - Add Date" at bounding box center [313, 134] width 399 height 31
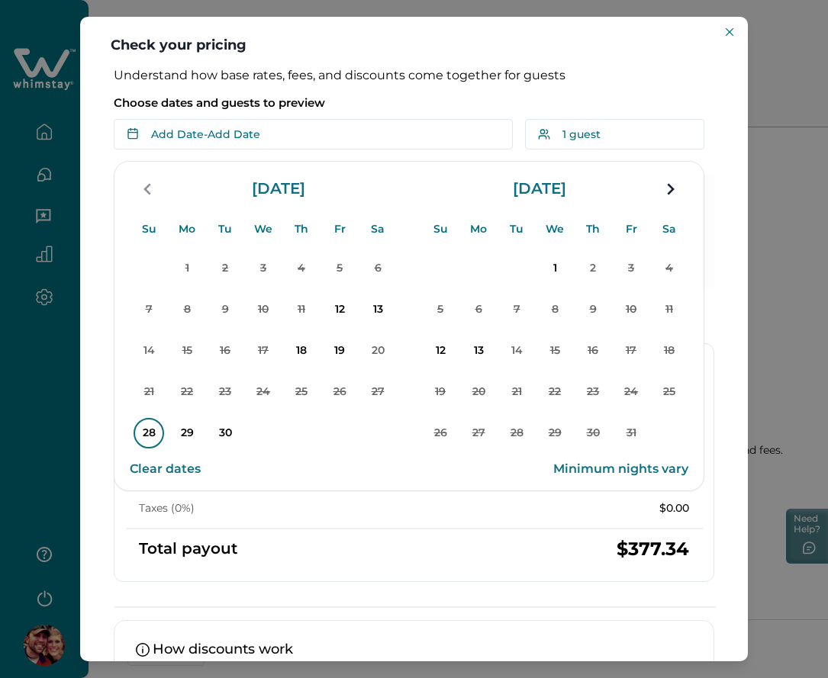
click at [141, 430] on p "28" at bounding box center [149, 433] width 31 height 31
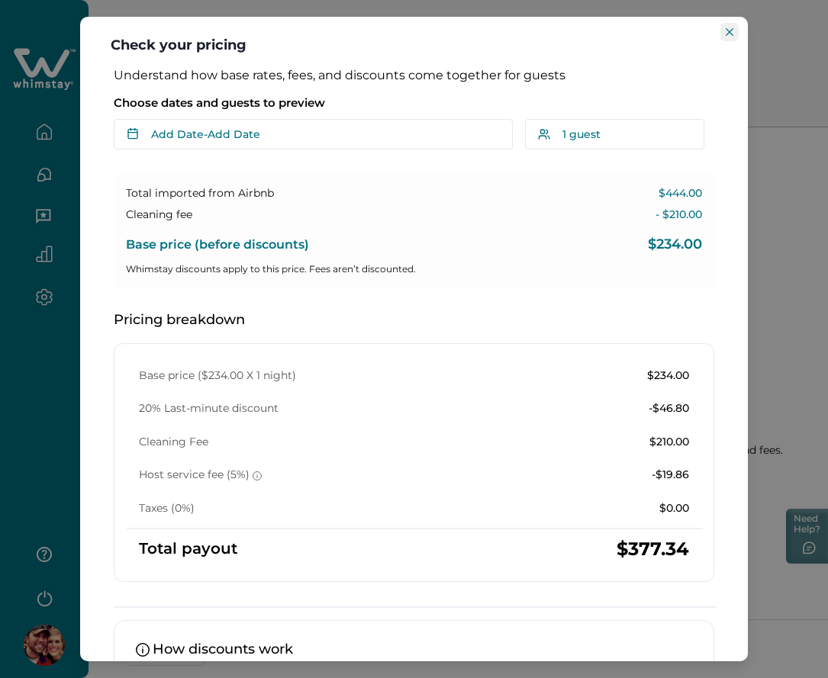
click at [729, 27] on button "Close" at bounding box center [729, 32] width 18 height 18
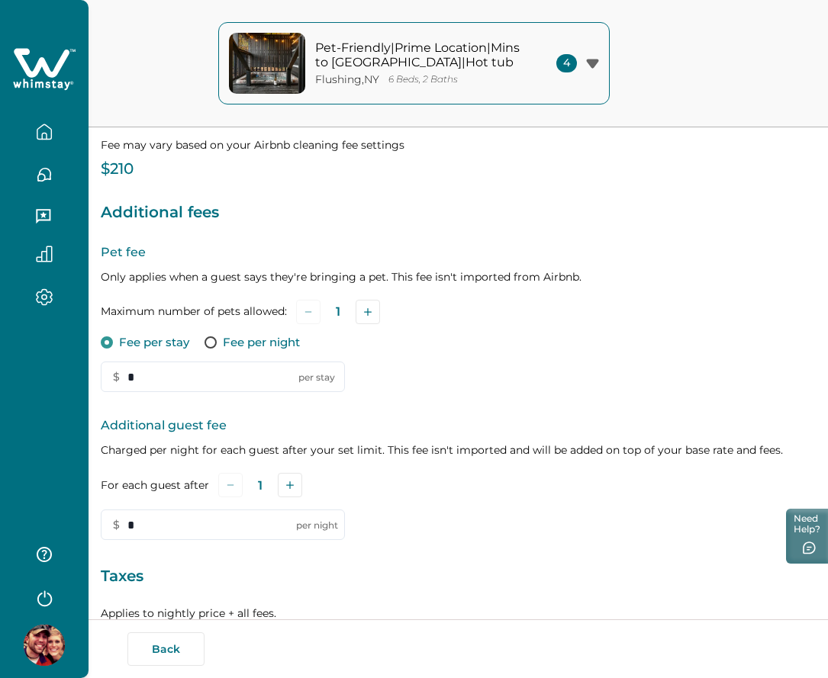
scroll to position [350, 0]
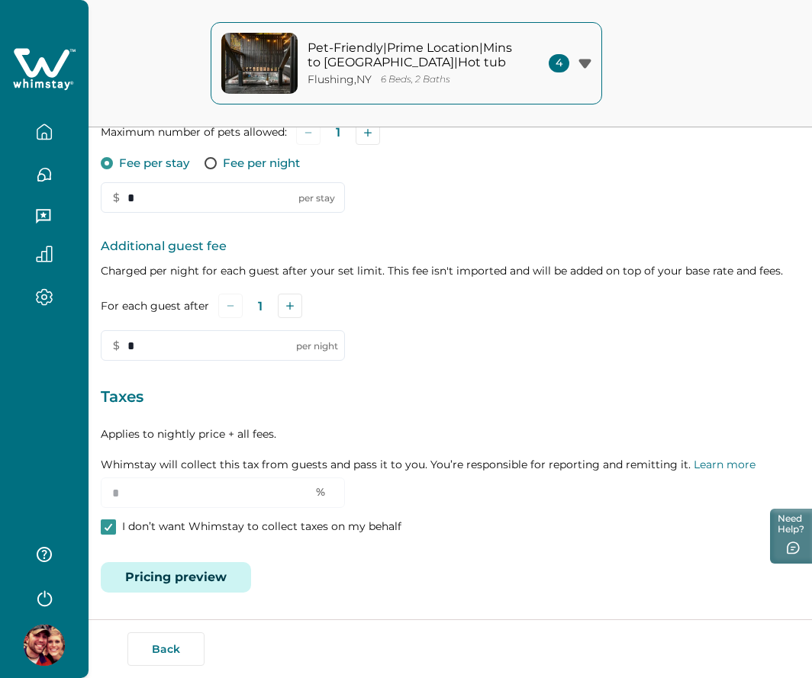
click at [218, 582] on button "Pricing preview" at bounding box center [176, 577] width 150 height 31
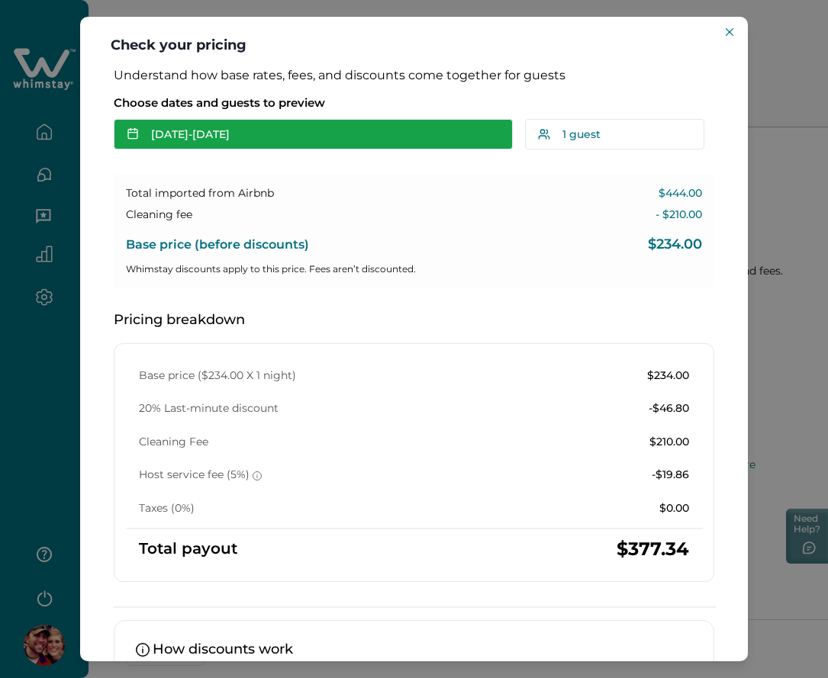
click at [269, 122] on button "[DATE] - [DATE]" at bounding box center [313, 134] width 399 height 31
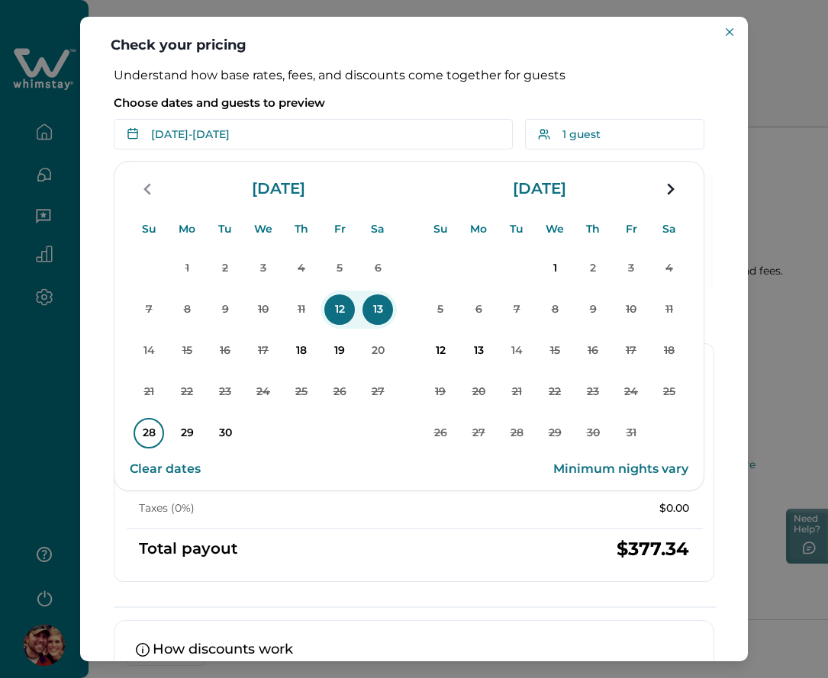
click at [144, 443] on p "28" at bounding box center [149, 433] width 31 height 31
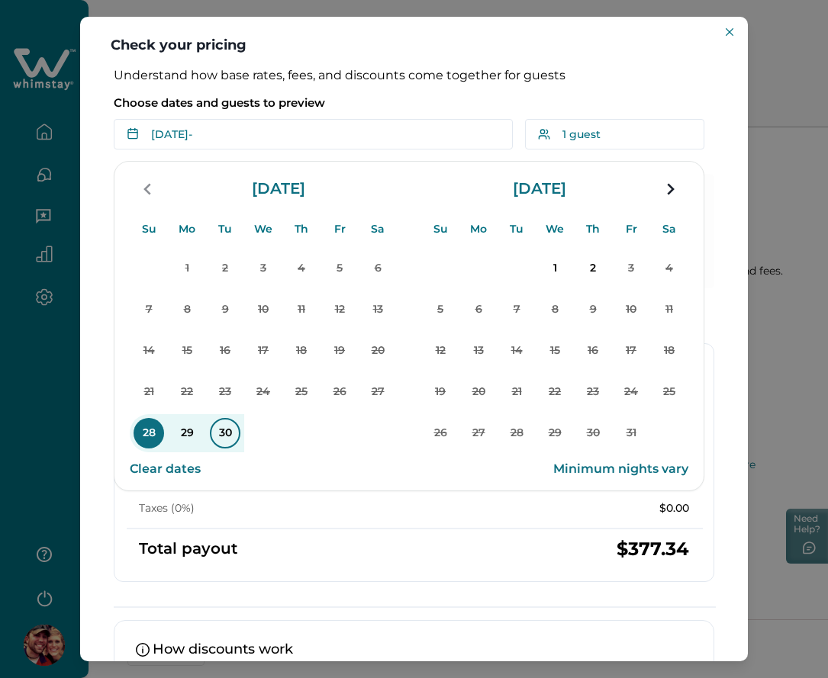
click at [220, 436] on p "30" at bounding box center [225, 433] width 31 height 31
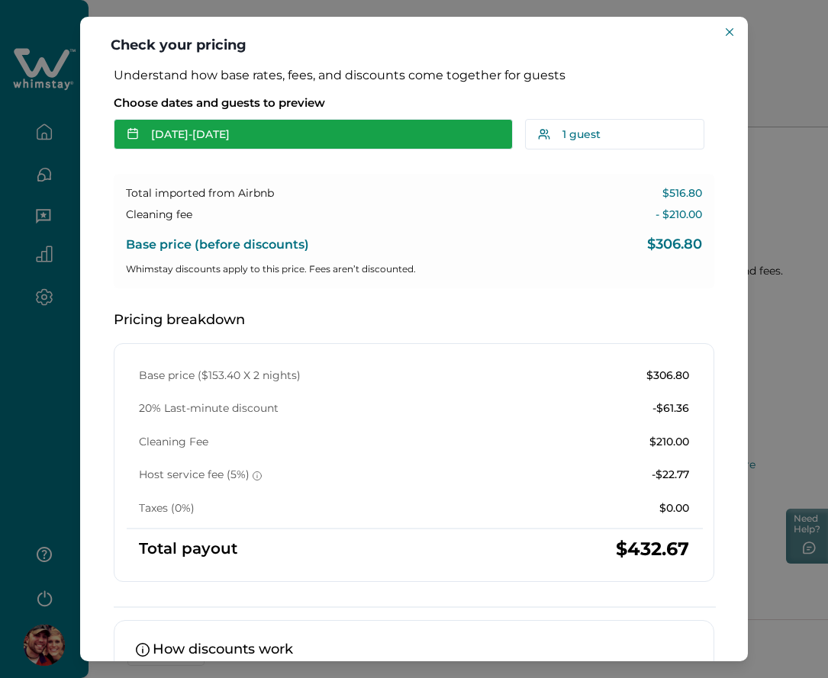
click at [243, 142] on button "[DATE] - [DATE]" at bounding box center [313, 134] width 399 height 31
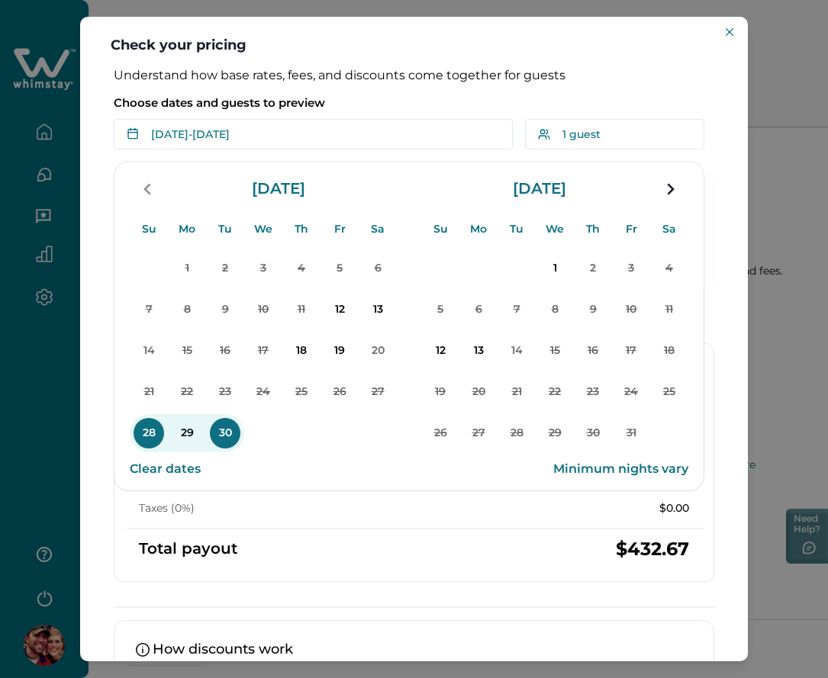
click at [413, 101] on p "Choose dates and guests to preview" at bounding box center [414, 102] width 600 height 15
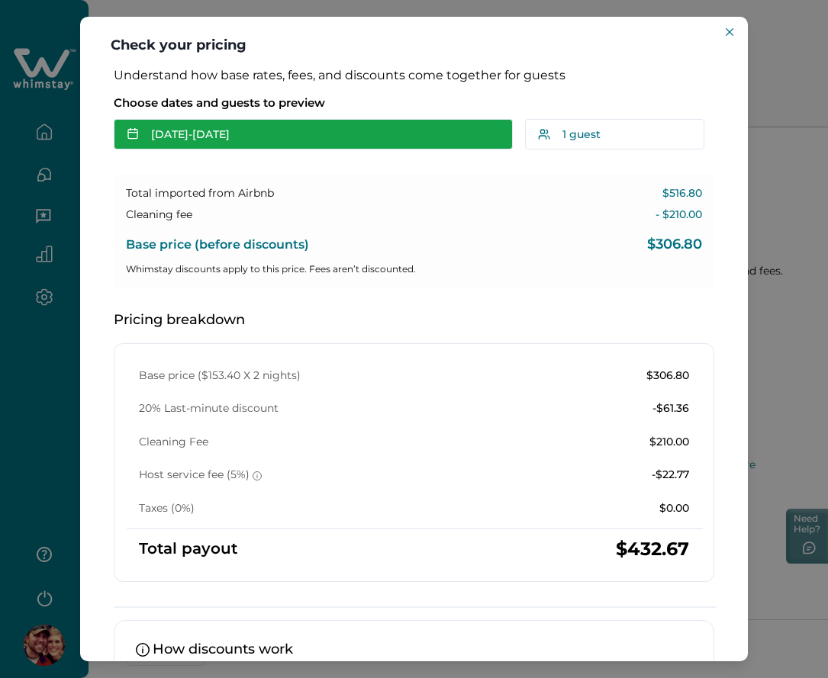
click at [325, 145] on button "[DATE] - [DATE]" at bounding box center [313, 134] width 399 height 31
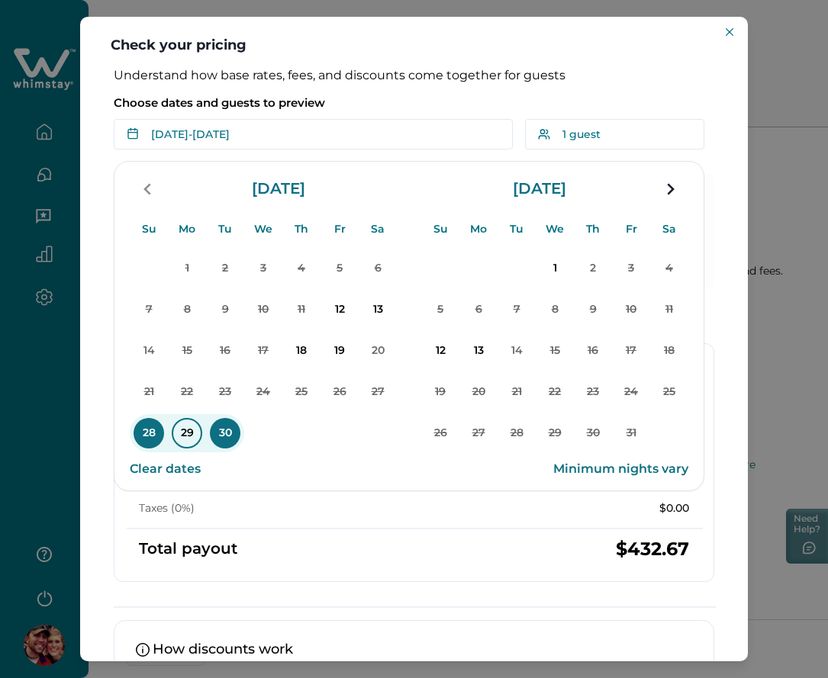
click at [180, 438] on p "29" at bounding box center [187, 433] width 31 height 31
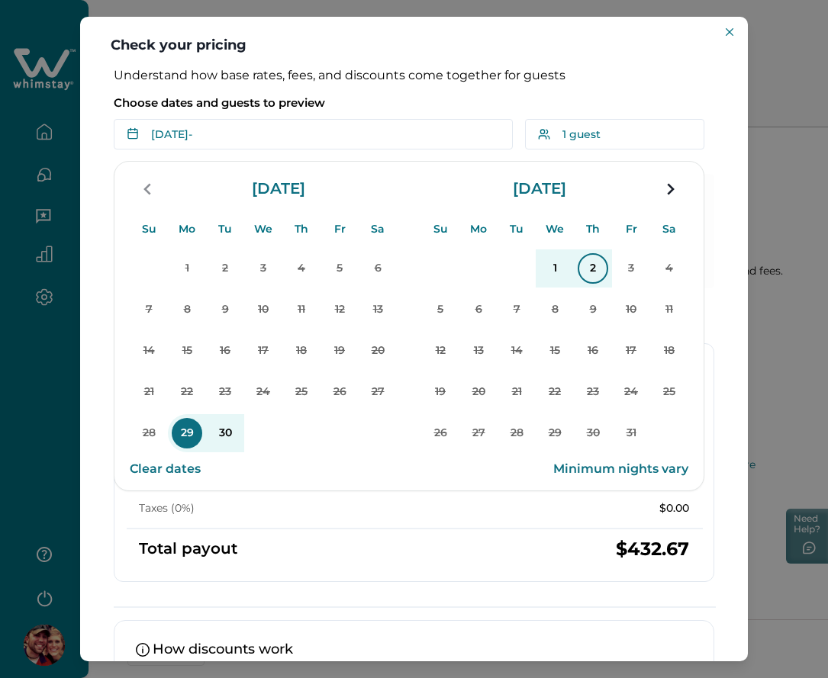
click at [589, 280] on p "2" at bounding box center [593, 268] width 31 height 31
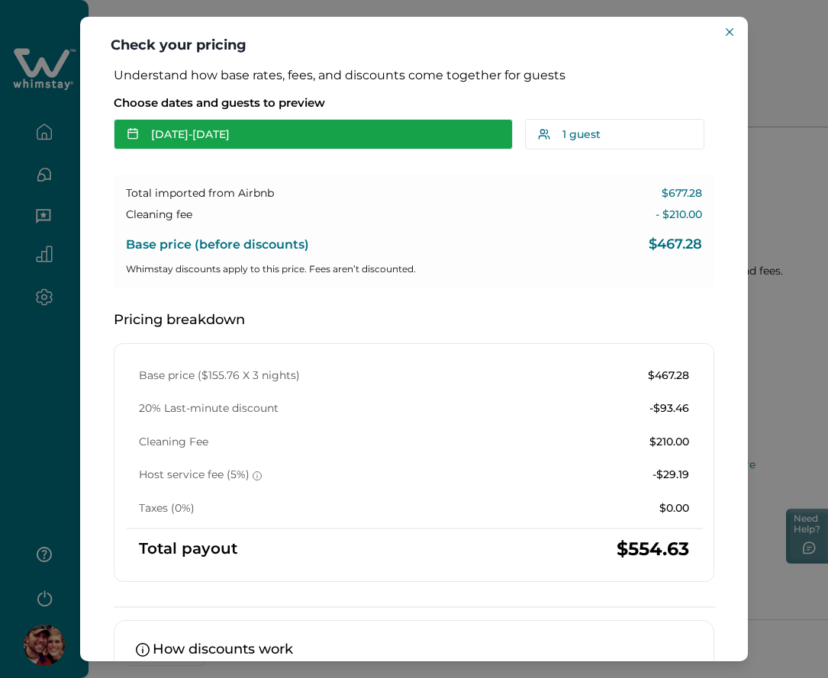
click at [367, 137] on button "Sep 29 - Oct 02" at bounding box center [313, 134] width 399 height 31
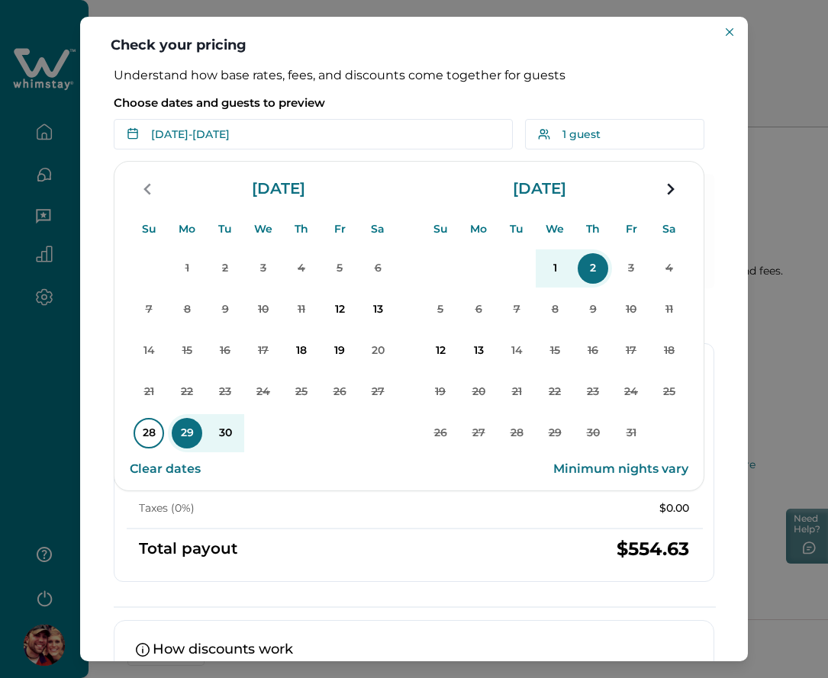
click at [145, 433] on p "28" at bounding box center [149, 433] width 31 height 31
click at [552, 273] on p "1" at bounding box center [554, 268] width 31 height 31
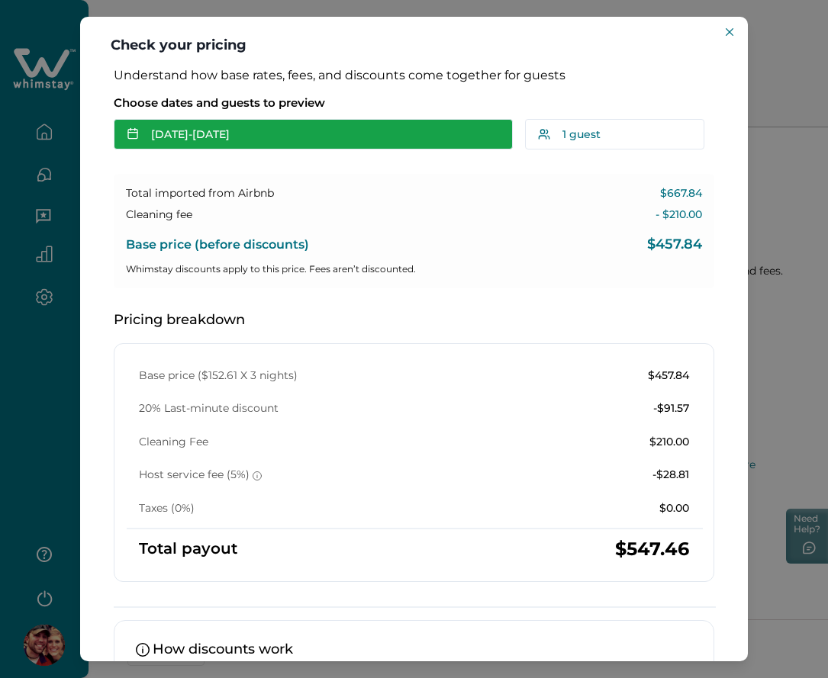
click at [366, 130] on button "Sep 28 - Oct 01" at bounding box center [313, 134] width 399 height 31
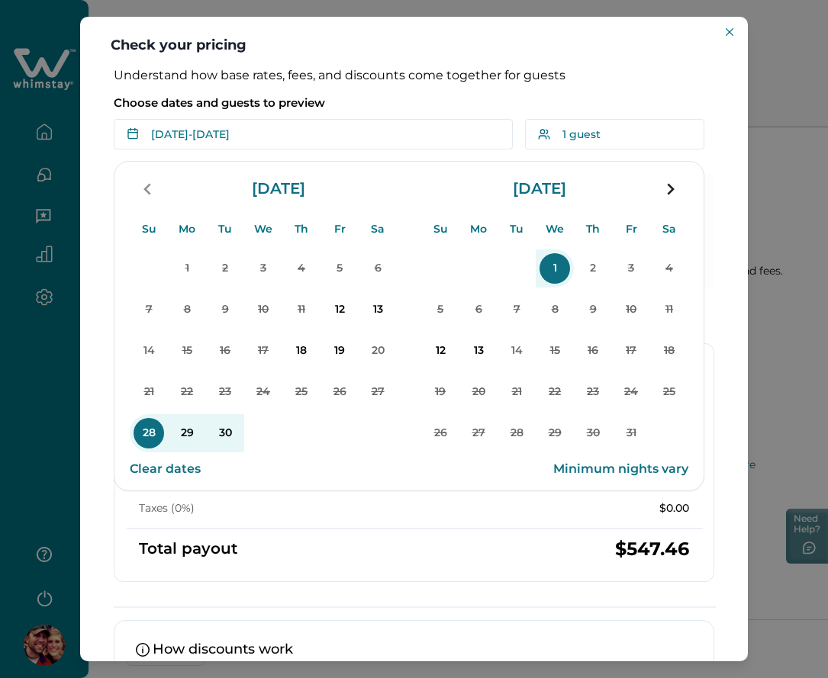
click at [86, 261] on div "Understand how base rates, fees, and discounts come together for guests Choose …" at bounding box center [414, 365] width 668 height 594
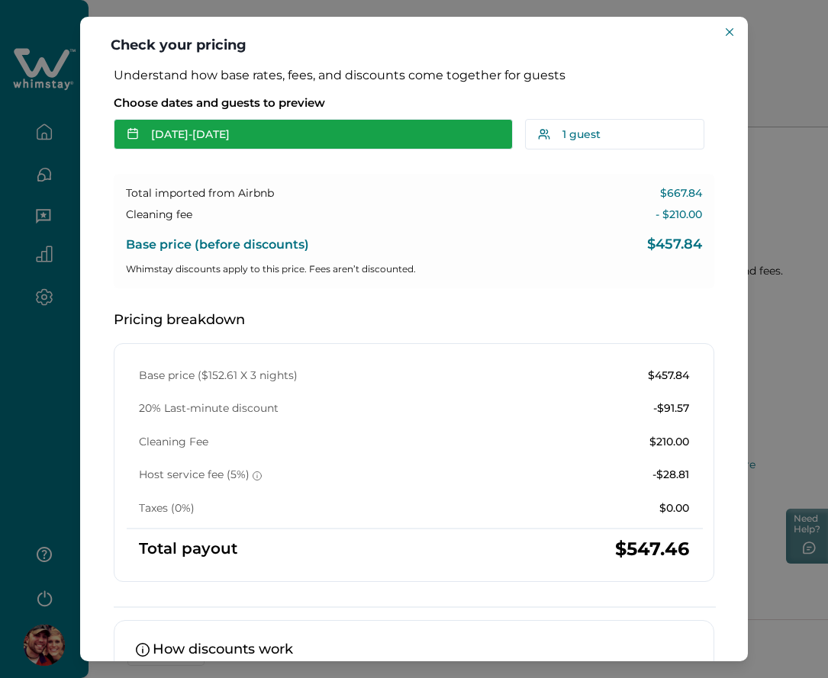
click at [298, 128] on button "Sep 28 - Oct 01" at bounding box center [313, 134] width 399 height 31
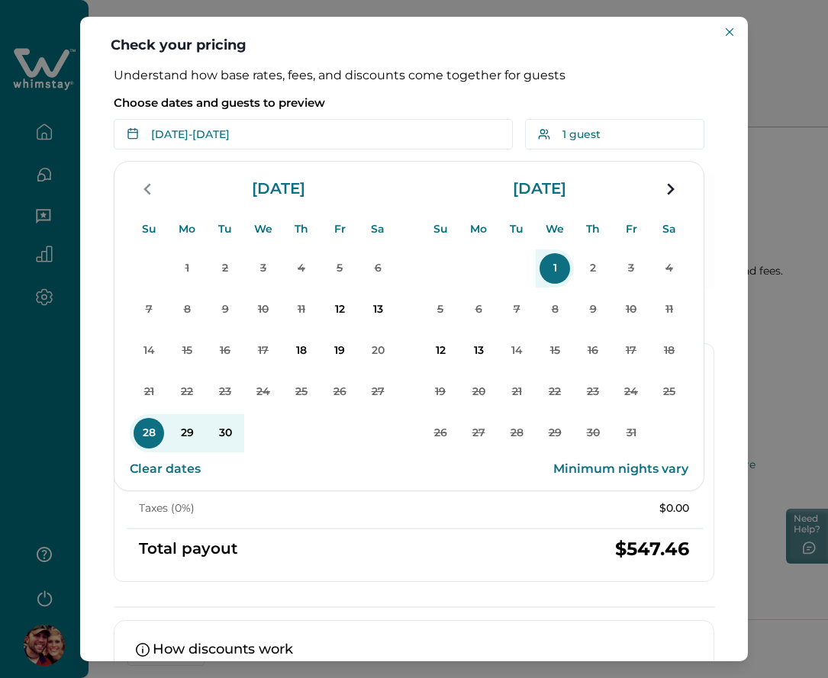
click at [717, 283] on div "Understand how base rates, fees, and discounts come together for guests Choose …" at bounding box center [414, 365] width 668 height 594
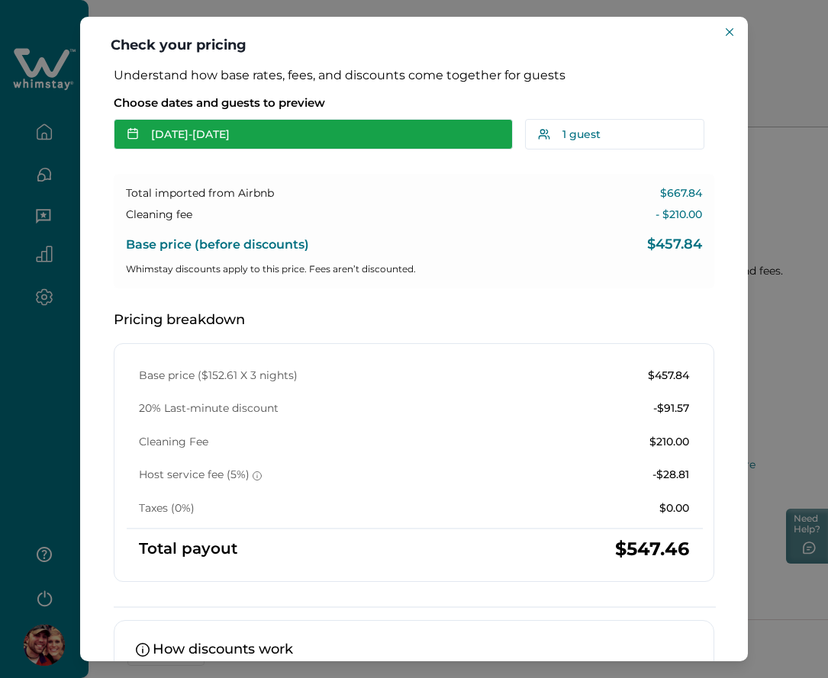
click at [413, 134] on button "Sep 28 - Oct 01" at bounding box center [313, 134] width 399 height 31
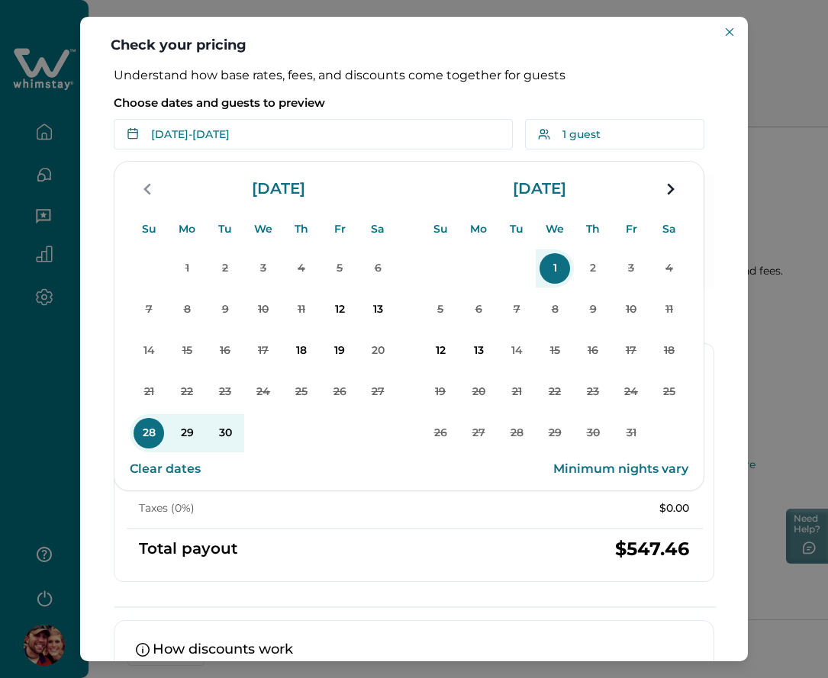
click at [314, 594] on div "Total imported from Airbnb $667.84 Cleaning fee - $210.00 Base price (before di…" at bounding box center [414, 493] width 600 height 639
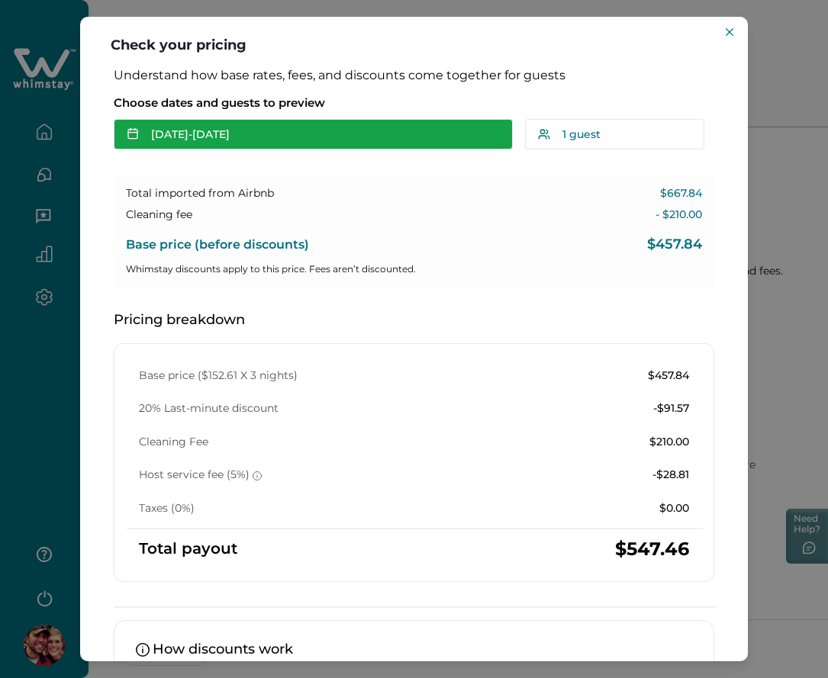
click at [252, 134] on button "Sep 28 - Oct 01" at bounding box center [313, 134] width 399 height 31
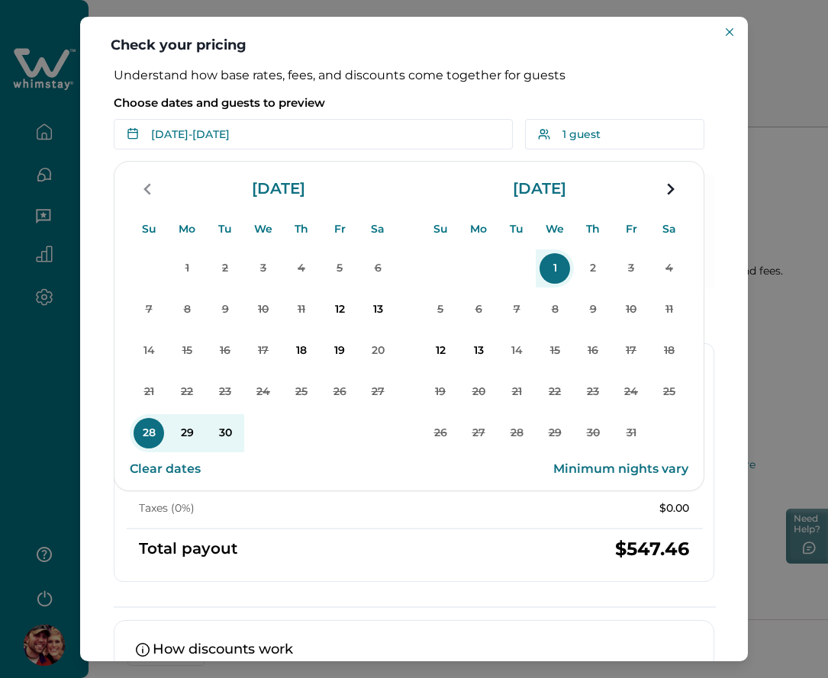
click at [173, 469] on button "Clear dates" at bounding box center [165, 469] width 71 height 31
click at [395, 95] on div "Choose dates and guests to preview Add Date - Add Date Su Mo Tu We Th Fr Sa Su …" at bounding box center [414, 119] width 600 height 61
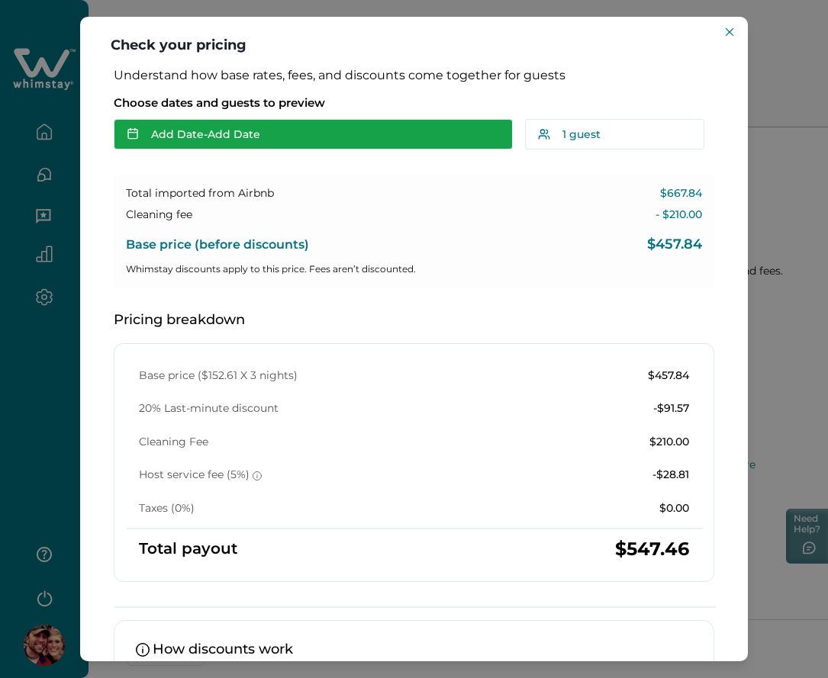
click at [391, 124] on button "Add Date - Add Date" at bounding box center [313, 134] width 399 height 31
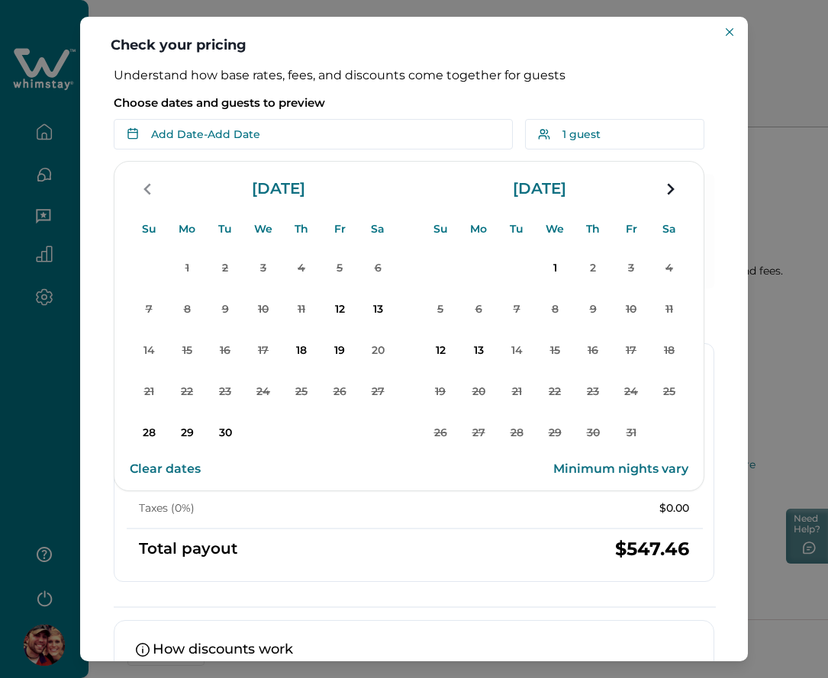
click at [151, 433] on p "28" at bounding box center [149, 433] width 31 height 31
click at [394, 102] on p "Choose dates and guests to preview" at bounding box center [414, 102] width 600 height 15
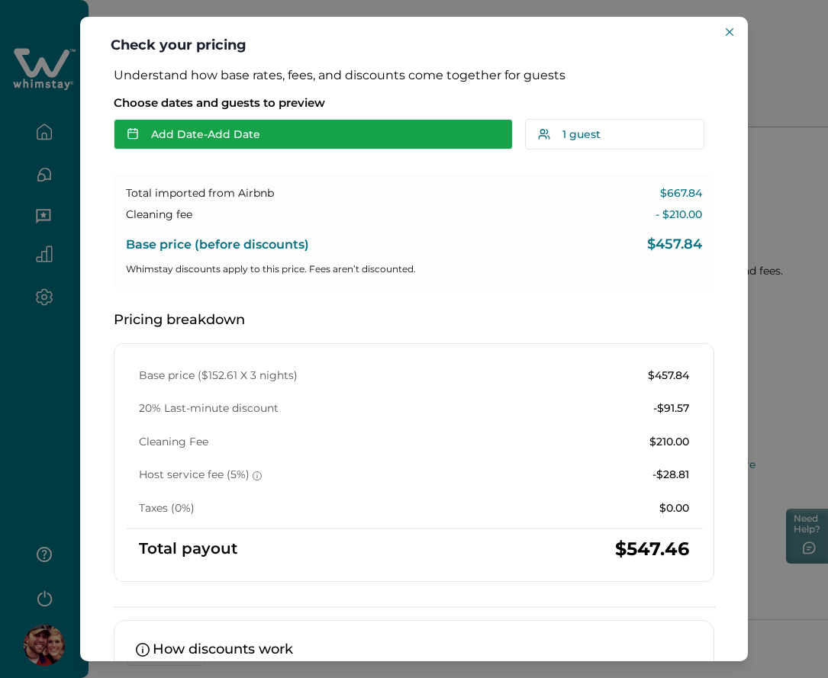
click at [337, 130] on button "Add Date - Add Date" at bounding box center [313, 134] width 399 height 31
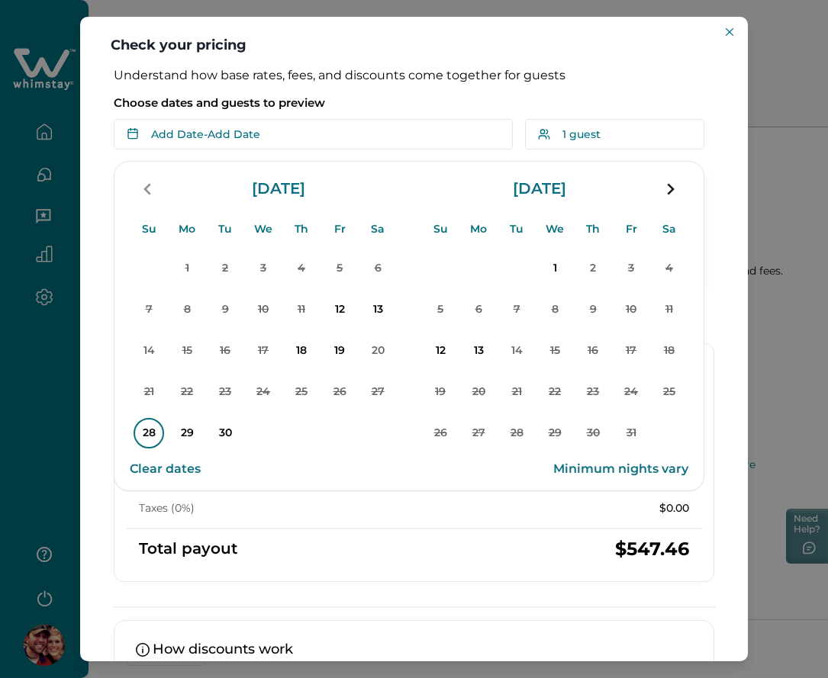
click at [152, 429] on p "28" at bounding box center [149, 433] width 31 height 31
click at [220, 434] on p "30" at bounding box center [225, 433] width 31 height 31
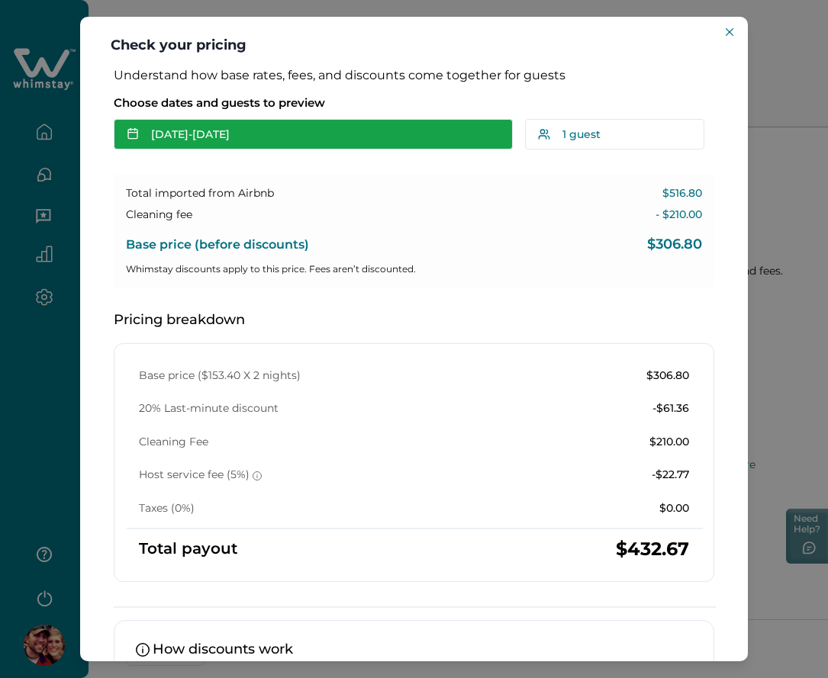
click at [301, 144] on button "Sep 28 - Sep 30" at bounding box center [313, 134] width 399 height 31
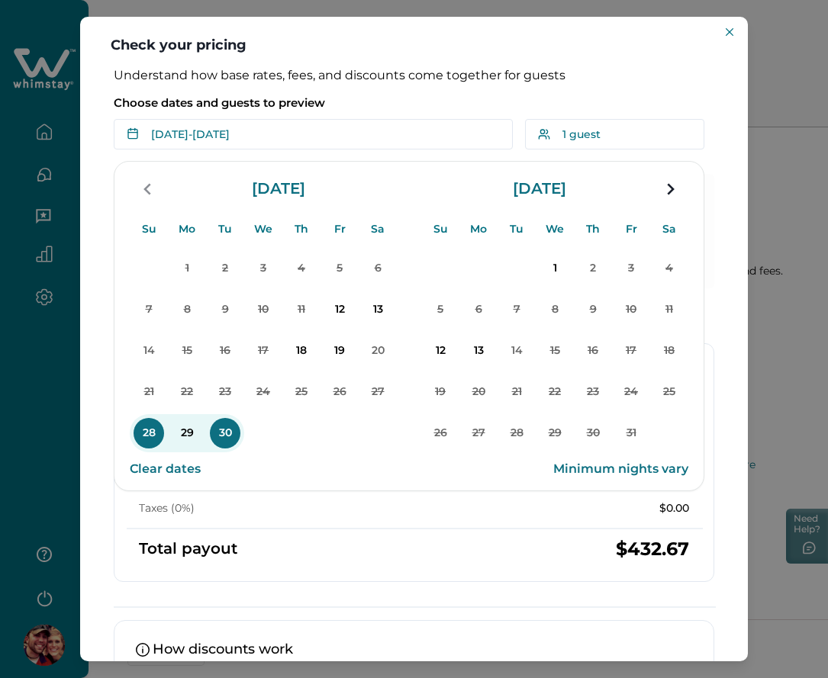
click at [421, 114] on div "Choose dates and guests to preview Sep 28 - Sep 30 Su Mo Tu We Th Fr Sa Su Mo T…" at bounding box center [414, 119] width 600 height 61
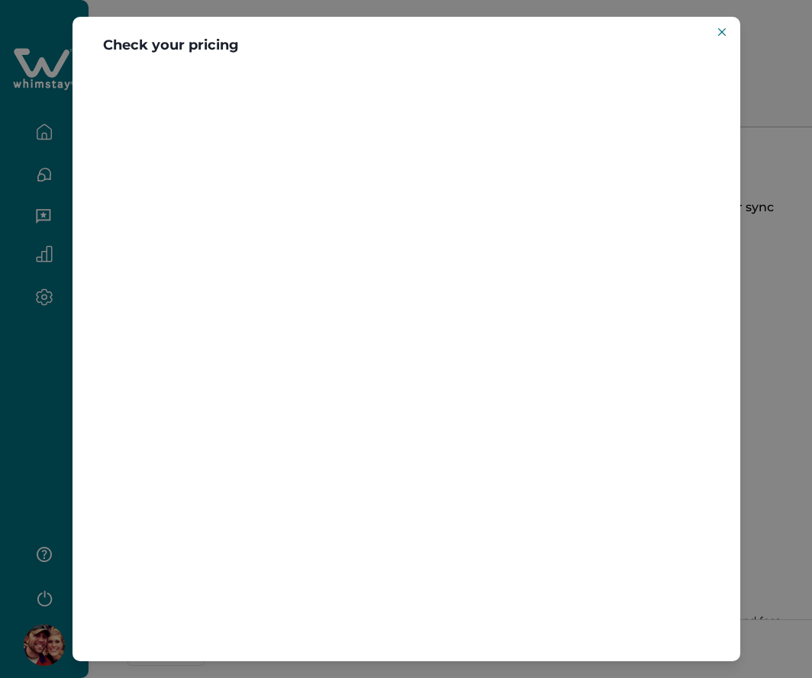
scroll to position [350, 0]
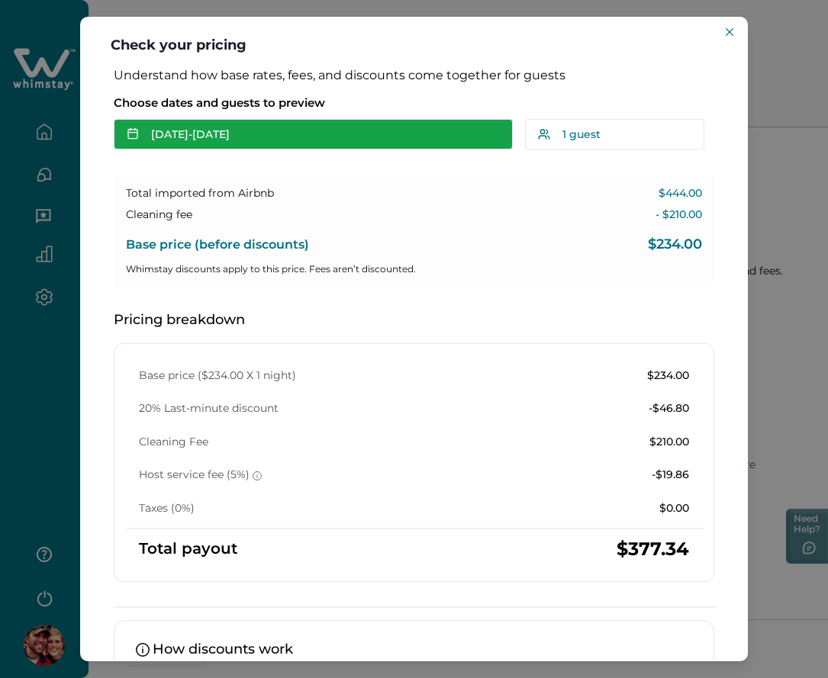
click at [261, 139] on button "[DATE] - [DATE]" at bounding box center [313, 134] width 399 height 31
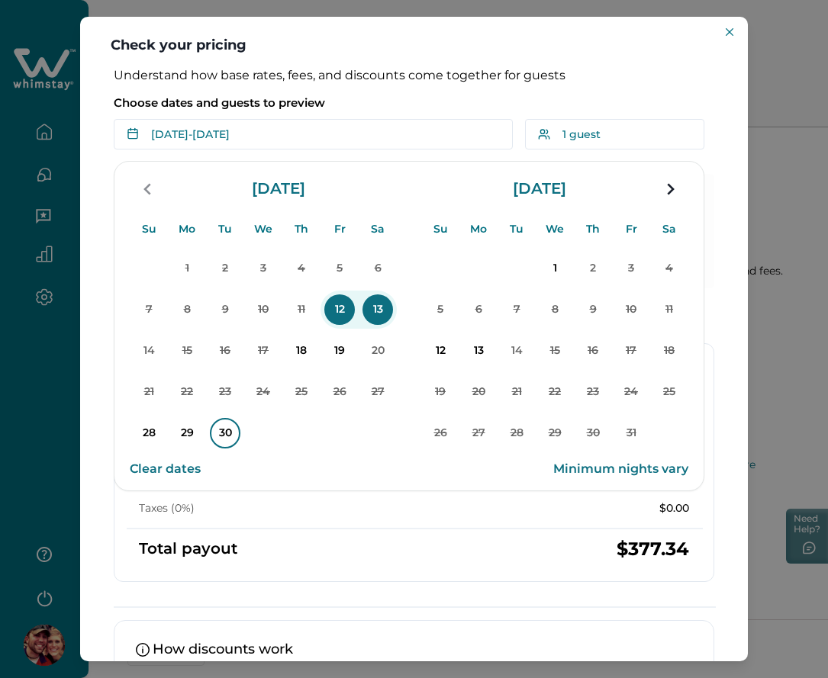
click at [150, 430] on p "28" at bounding box center [149, 433] width 31 height 31
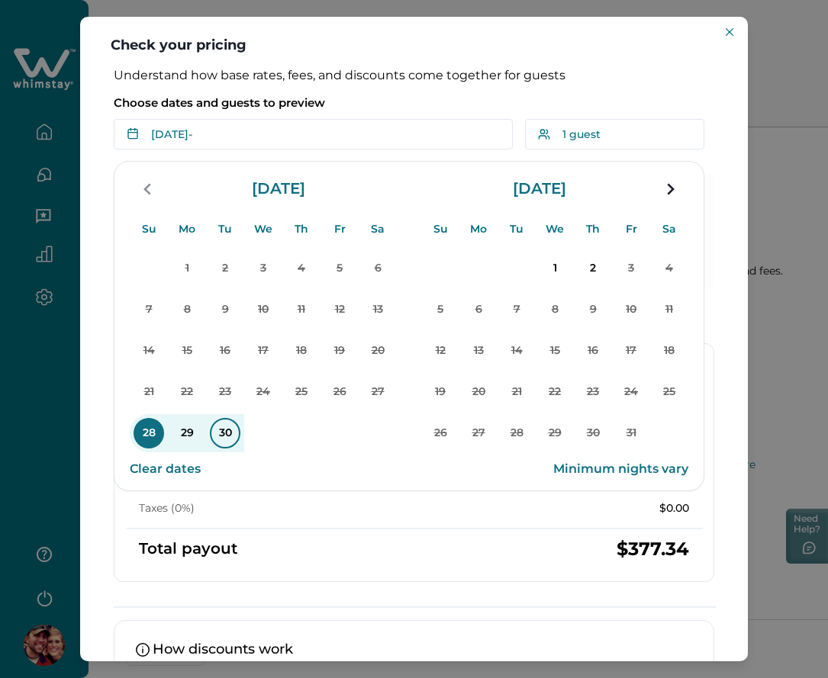
click at [230, 434] on p "30" at bounding box center [225, 433] width 31 height 31
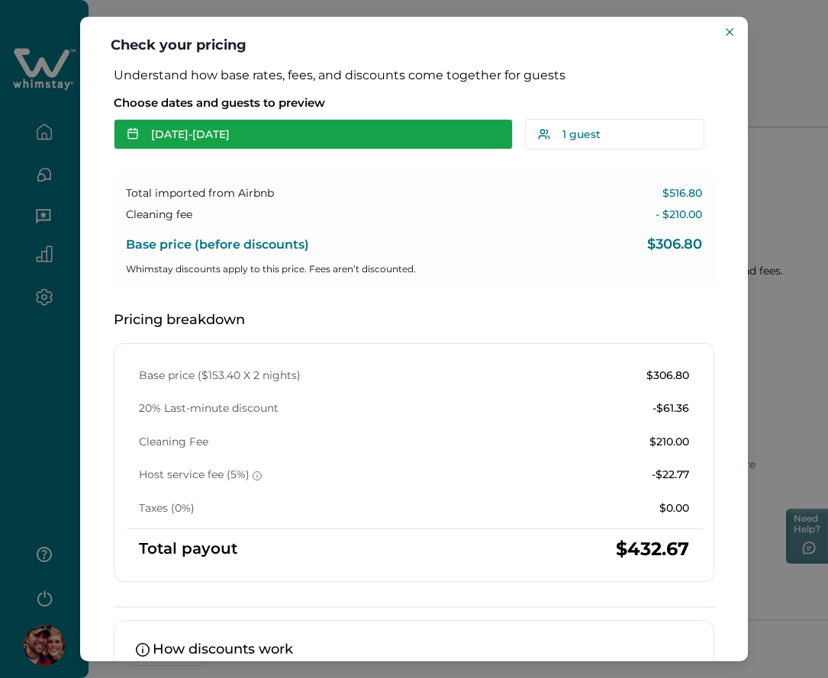
click at [359, 124] on button "[DATE] - [DATE]" at bounding box center [313, 134] width 399 height 31
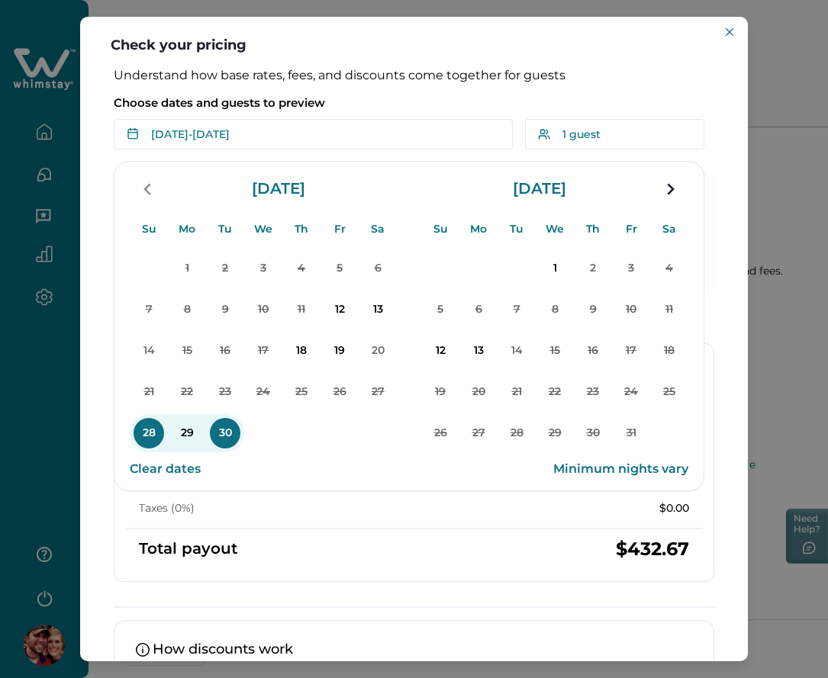
click at [416, 103] on p "Choose dates and guests to preview" at bounding box center [414, 102] width 600 height 15
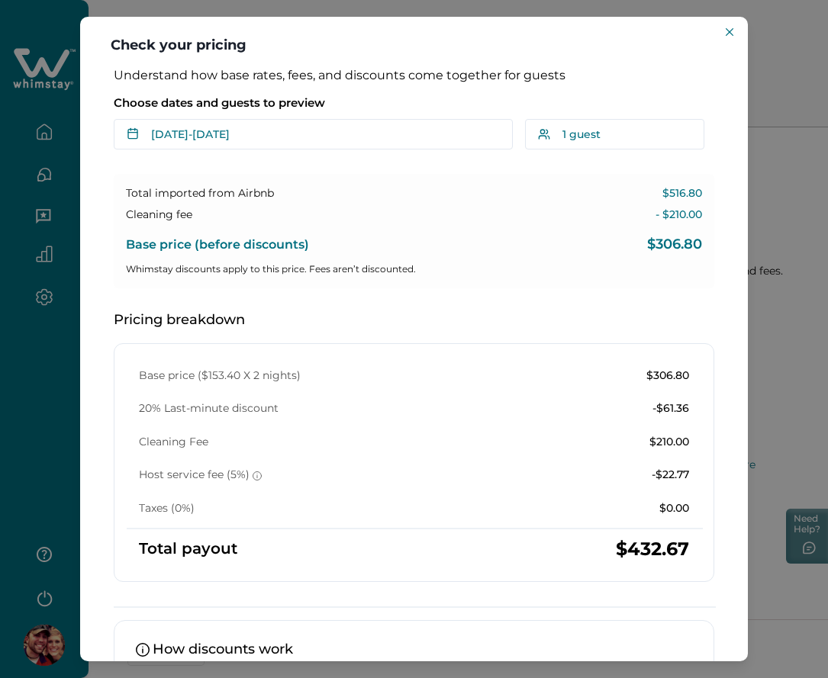
click at [321, 142] on button "[DATE] - [DATE]" at bounding box center [313, 134] width 399 height 31
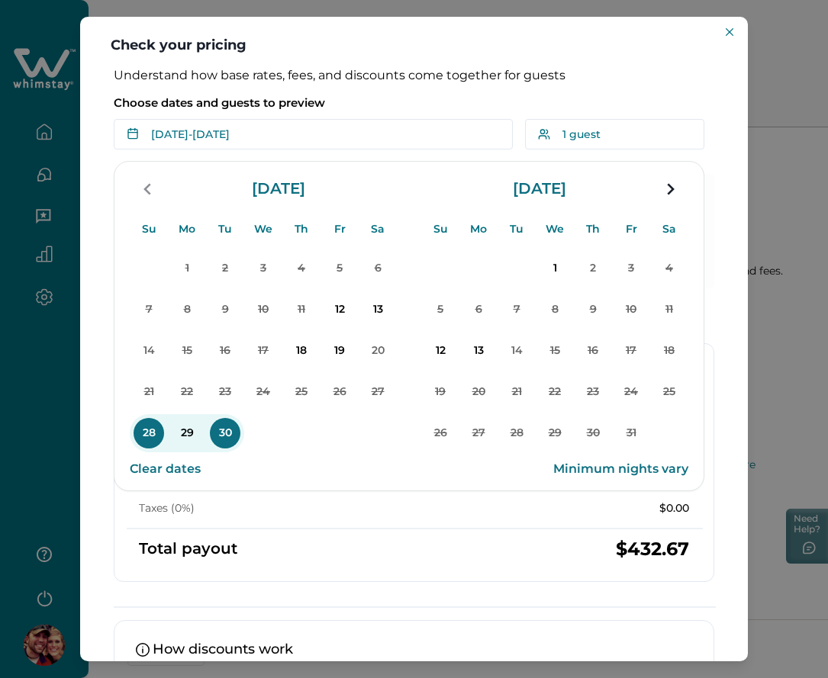
click at [325, 565] on div "Base price ($153.40 X 2 nights) $306.80 20% Last-minute discount -$61.36 Cleani…" at bounding box center [414, 462] width 600 height 239
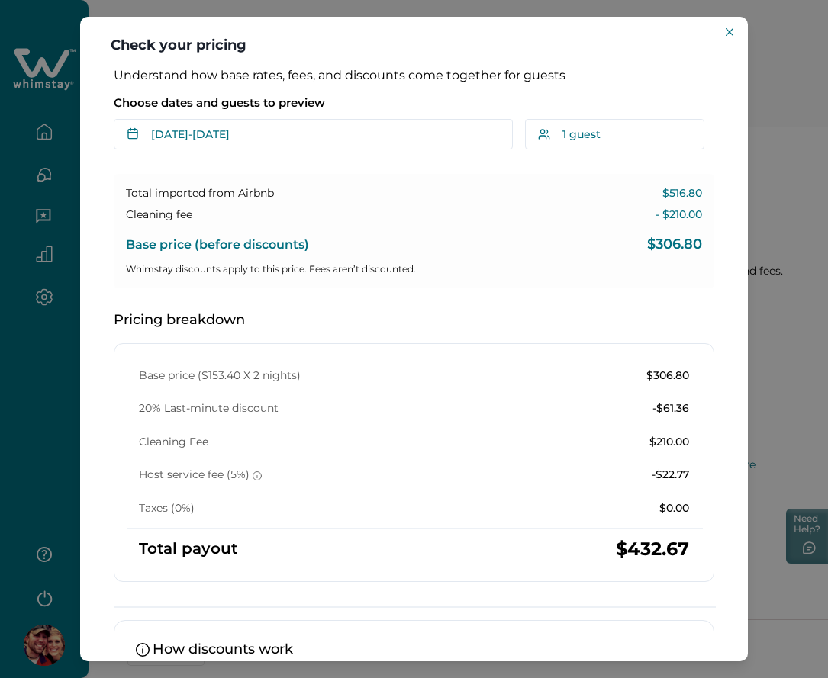
click at [242, 114] on div "Choose dates and guests to preview Sep 28 - Sep 30 Su Mo Tu We Th Fr Sa Su Mo T…" at bounding box center [414, 119] width 600 height 61
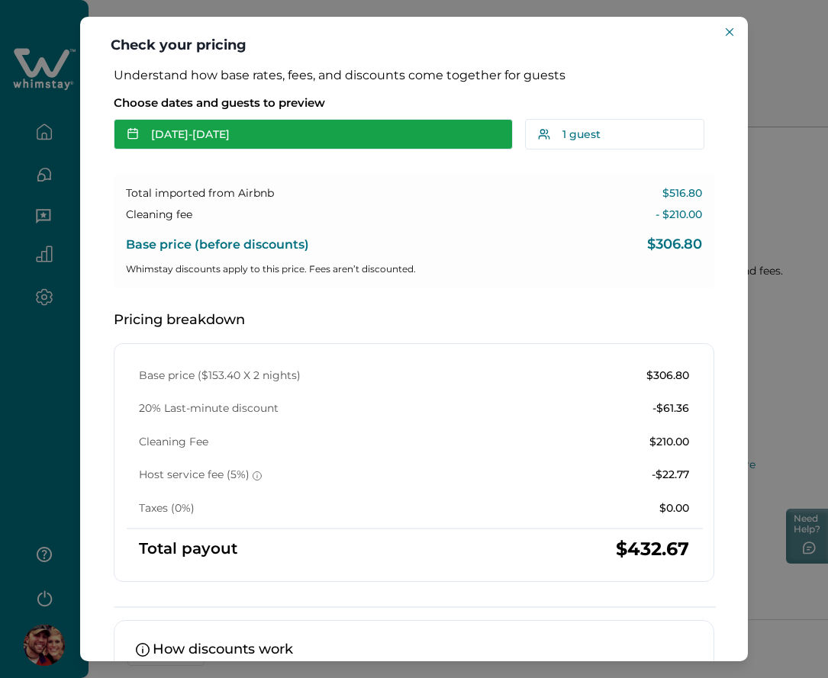
click at [238, 127] on button "Sep 28 - Sep 30" at bounding box center [313, 134] width 399 height 31
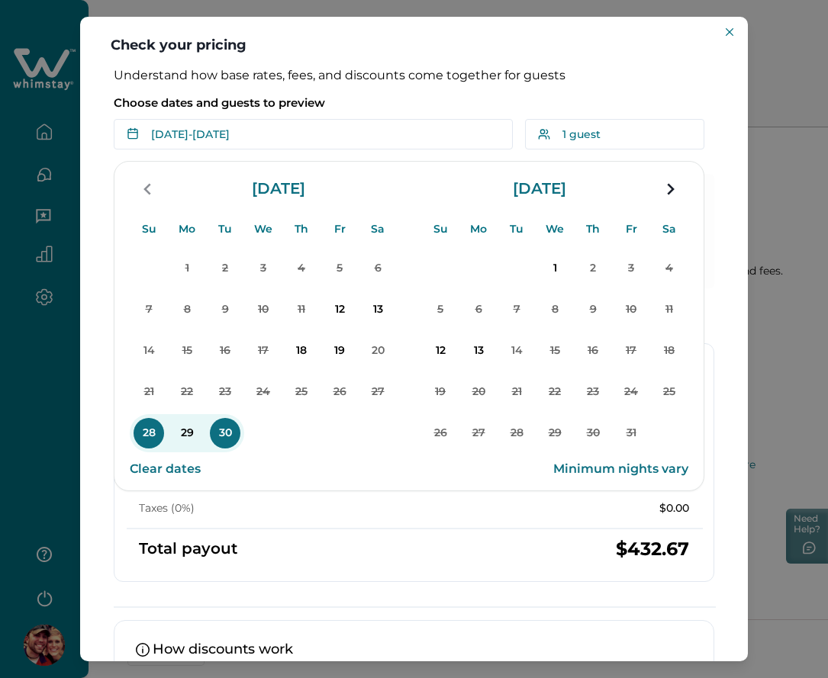
click at [133, 430] on button "28" at bounding box center [149, 433] width 38 height 38
click at [479, 111] on div "Choose dates and guests to preview Sep 28 - Su Mo Tu We Th Fr Sa Su Mo Tu We Th…" at bounding box center [414, 119] width 600 height 61
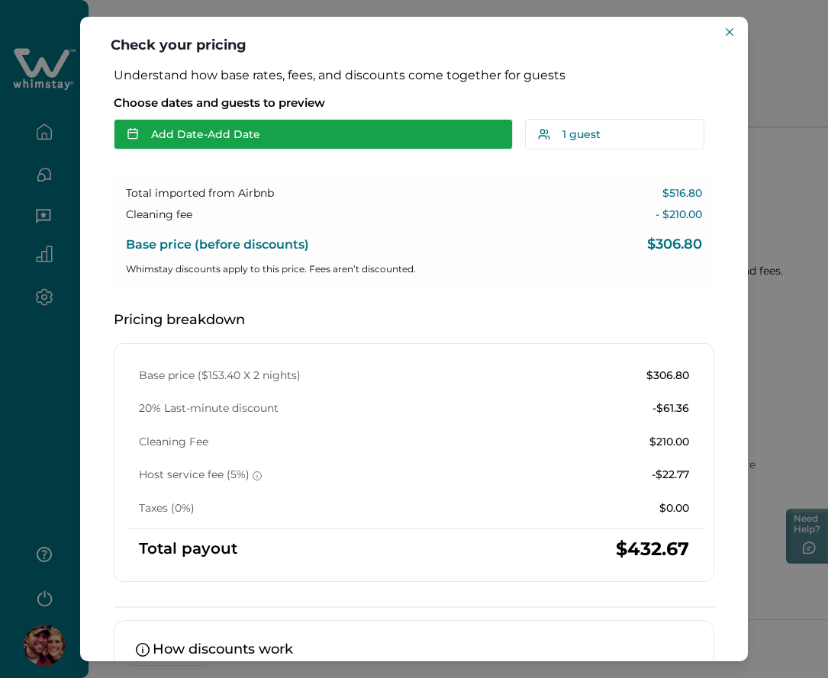
click at [340, 140] on button "Add Date - Add Date" at bounding box center [313, 134] width 399 height 31
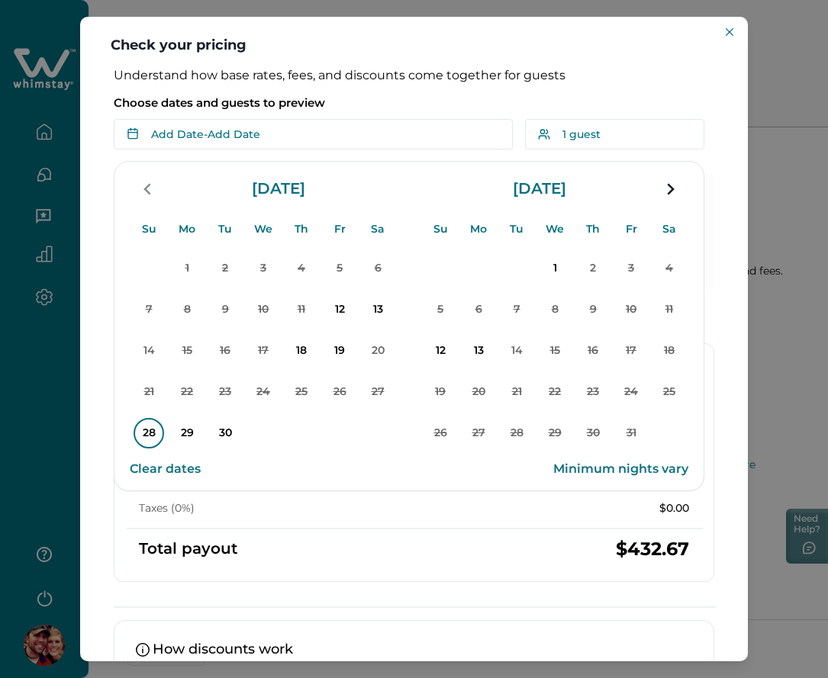
click at [142, 430] on p "28" at bounding box center [149, 433] width 31 height 31
click at [395, 95] on div "Choose dates and guests to preview Sep 28 - Su Mo Tu We Th Fr Sa Su Mo Tu We Th…" at bounding box center [414, 119] width 600 height 61
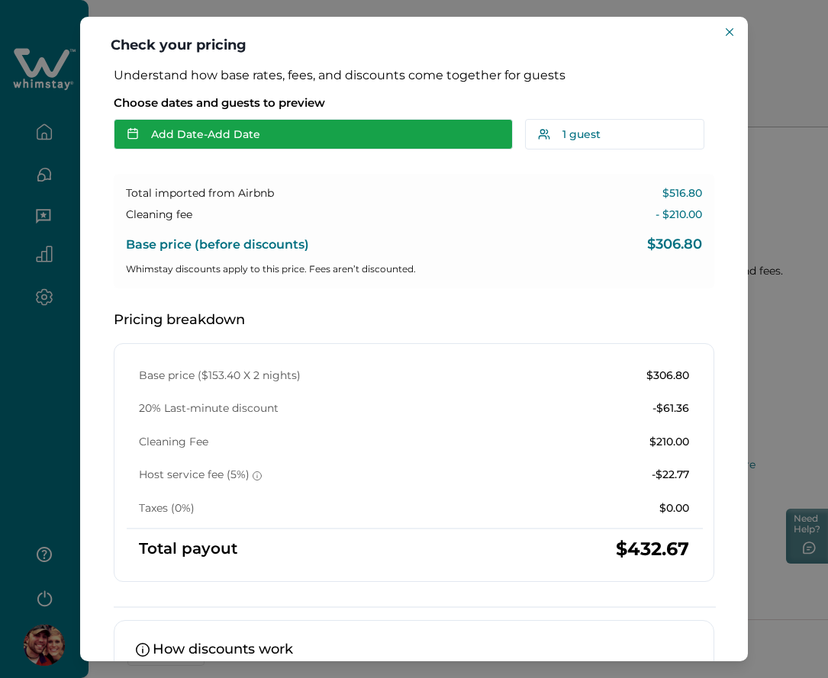
click at [268, 149] on button "Add Date - Add Date" at bounding box center [313, 134] width 399 height 31
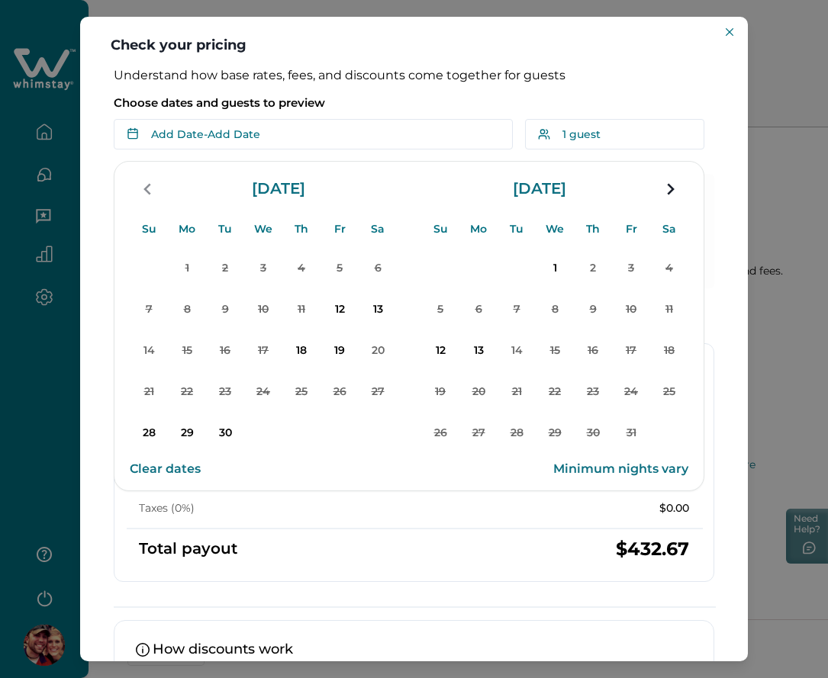
click at [92, 322] on div "Understand how base rates, fees, and discounts come together for guests Choose …" at bounding box center [414, 365] width 668 height 594
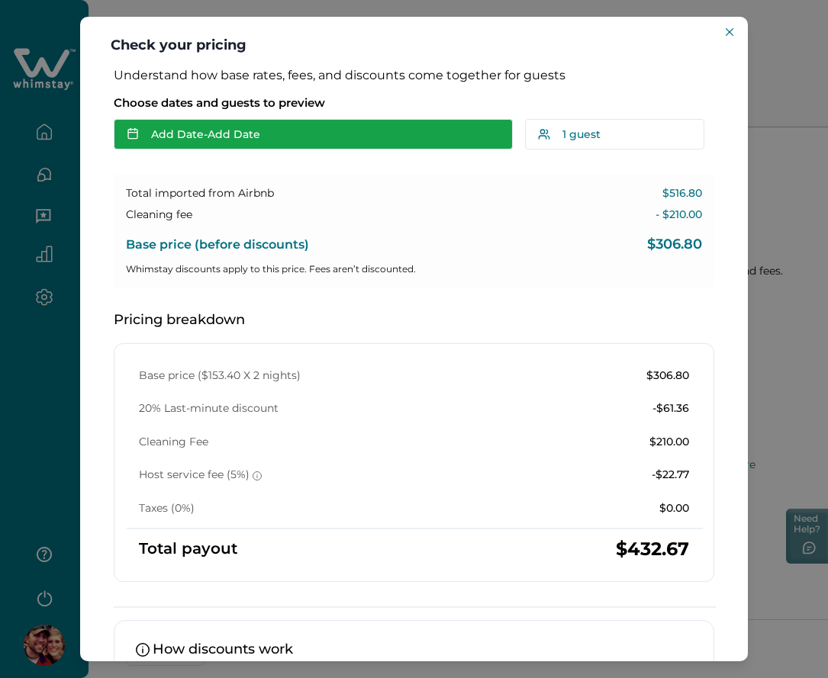
click at [326, 143] on button "Add Date - Add Date" at bounding box center [313, 134] width 399 height 31
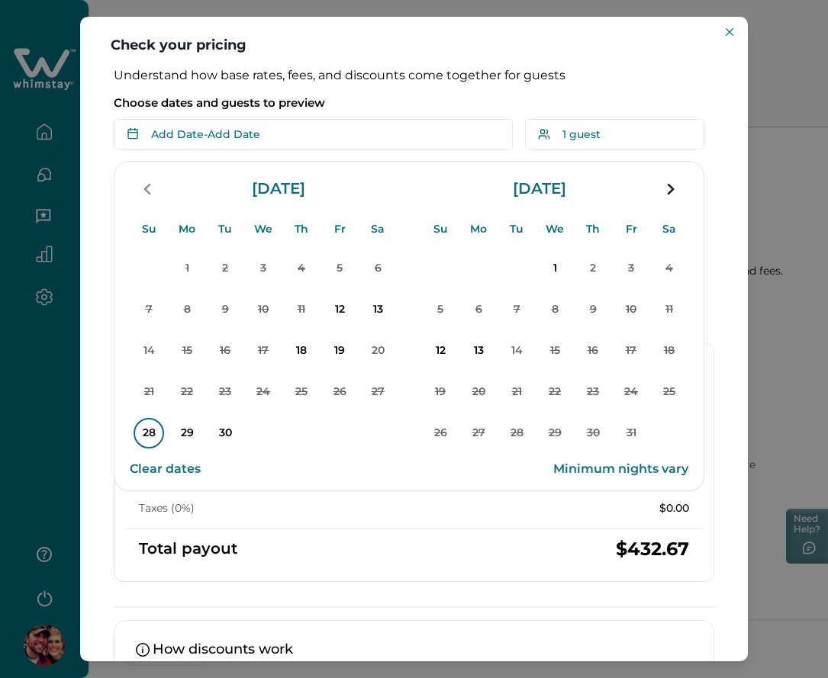
click at [144, 429] on p "28" at bounding box center [149, 433] width 31 height 31
click at [415, 108] on p "Choose dates and guests to preview" at bounding box center [414, 102] width 600 height 15
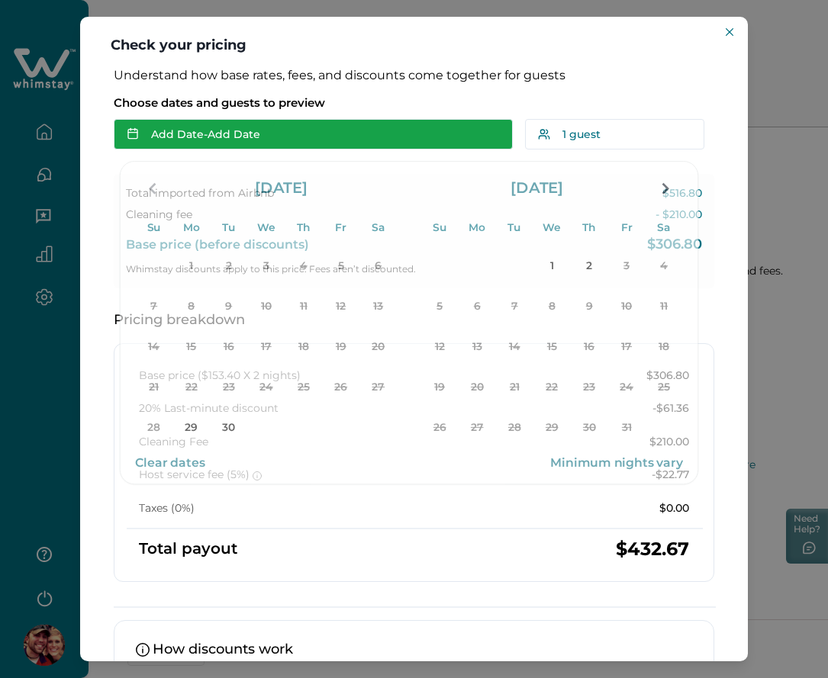
click at [370, 136] on button "Add Date - Add Date" at bounding box center [313, 134] width 399 height 31
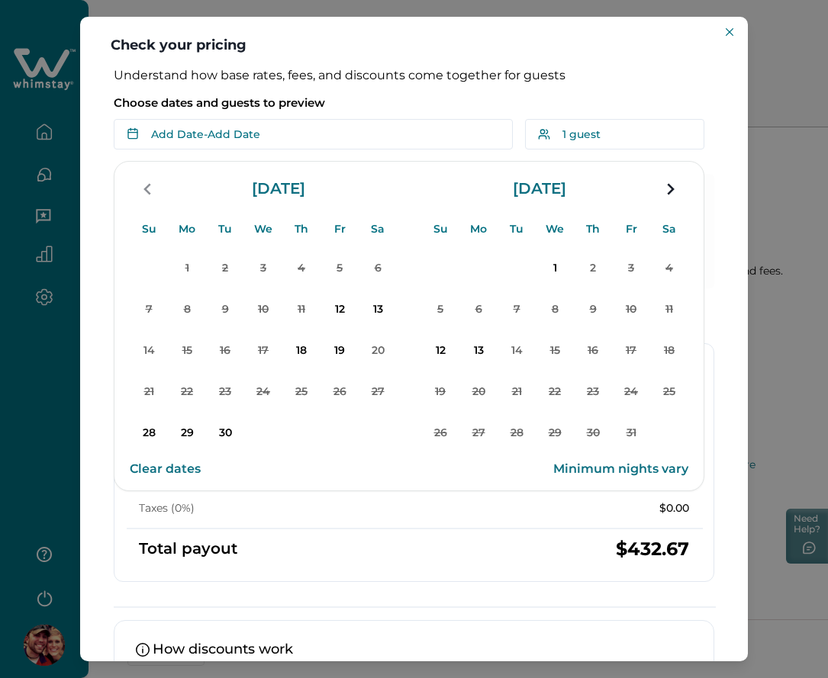
click at [720, 321] on div "Understand how base rates, fees, and discounts come together for guests Choose …" at bounding box center [414, 365] width 668 height 594
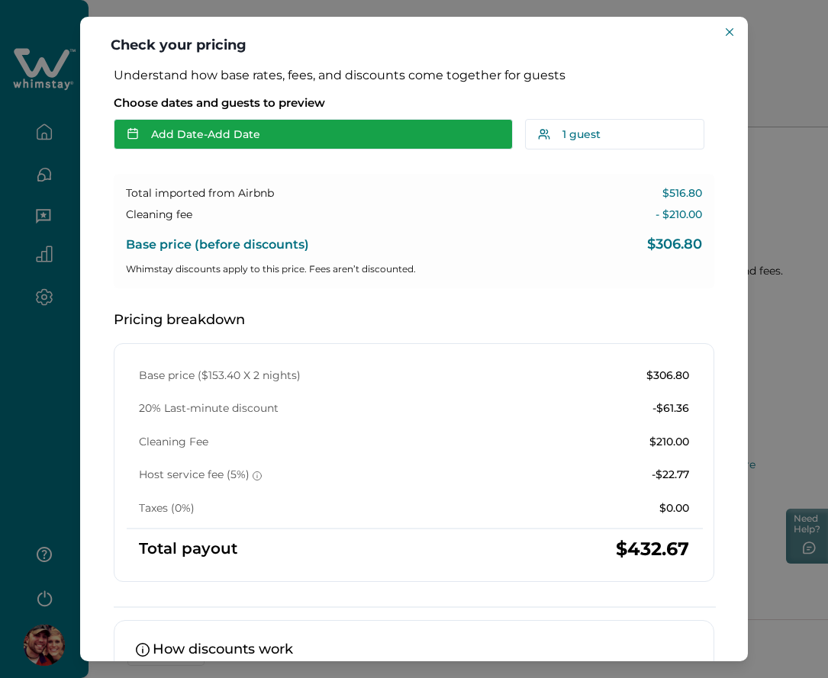
click at [352, 138] on button "Add Date - Add Date" at bounding box center [313, 134] width 399 height 31
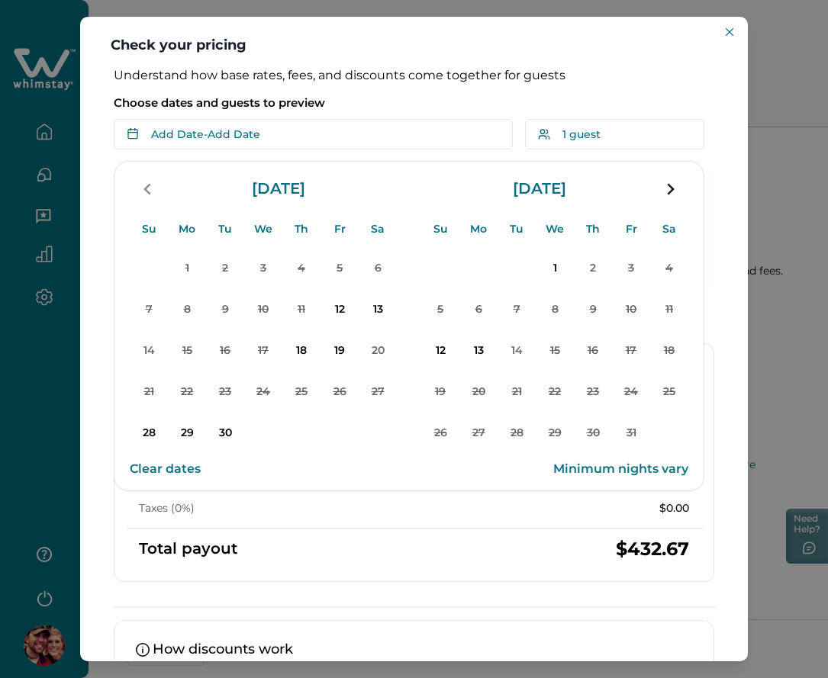
click at [169, 472] on button "Clear dates" at bounding box center [165, 469] width 71 height 31
click at [398, 91] on div "Choose dates and guests to preview Add Date - Add Date Su Mo Tu We Th Fr Sa Su …" at bounding box center [414, 119] width 600 height 61
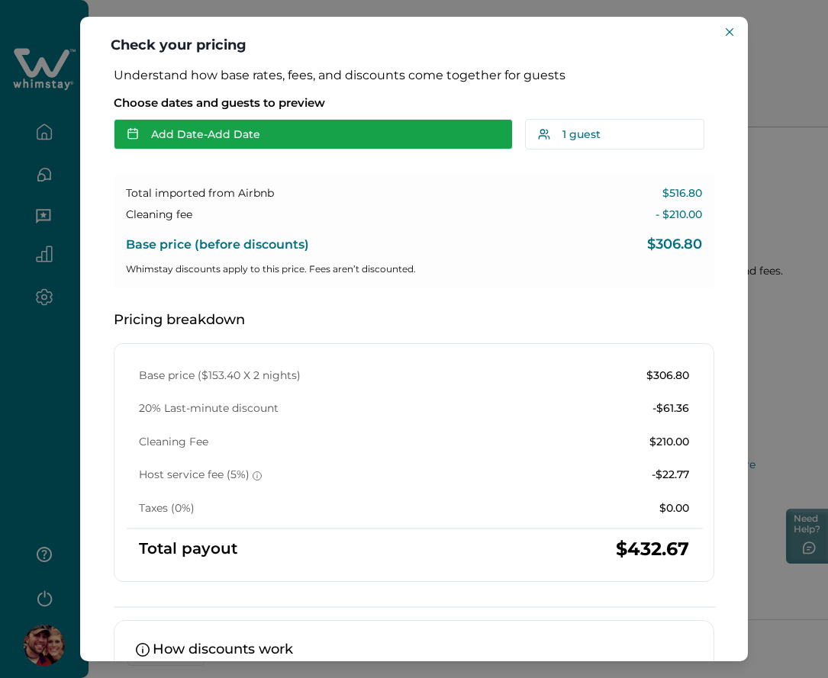
click at [342, 125] on button "Add Date - Add Date" at bounding box center [313, 134] width 399 height 31
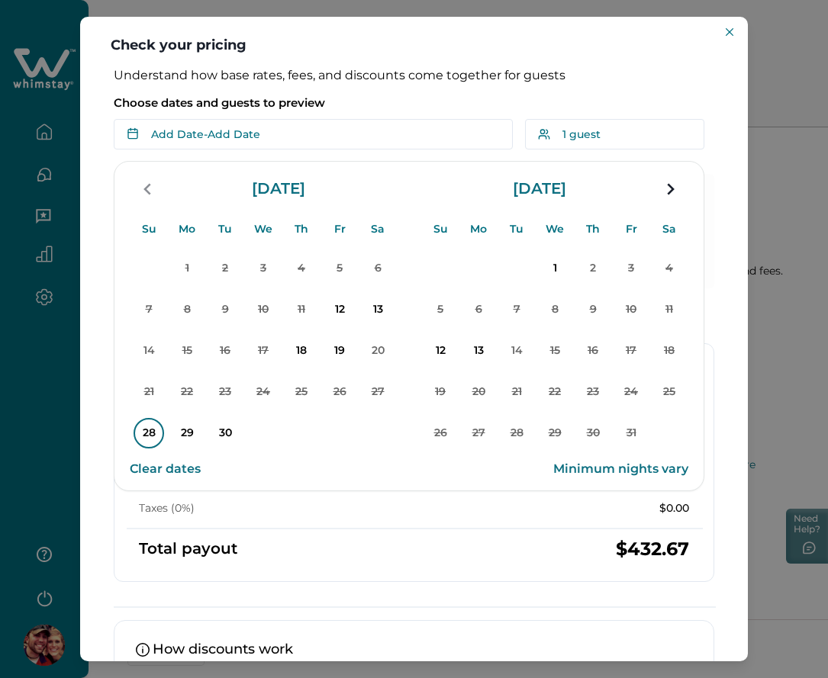
click at [150, 423] on p "28" at bounding box center [149, 433] width 31 height 31
click at [235, 435] on p "30" at bounding box center [225, 433] width 31 height 31
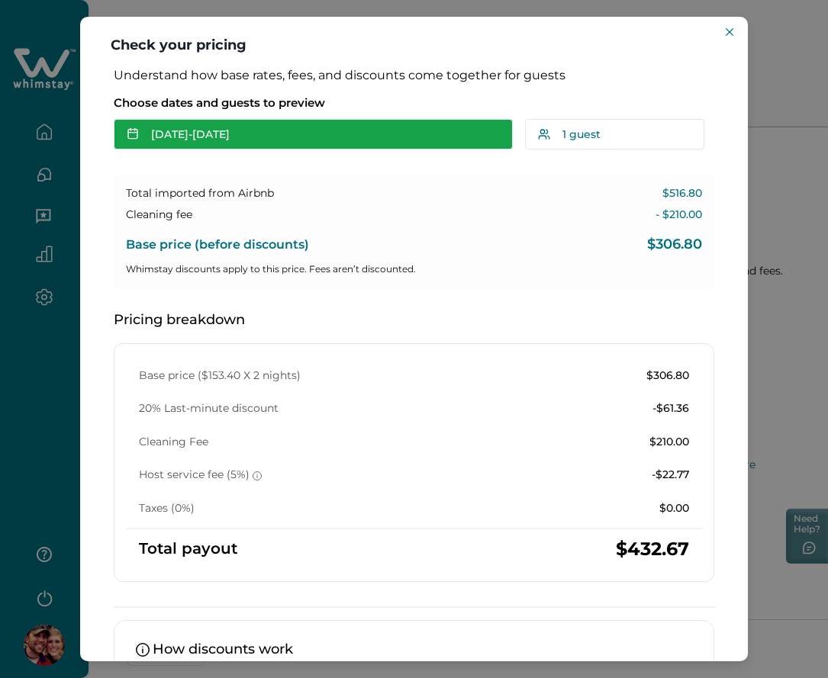
click at [291, 135] on button "Sep 28 - Sep 30" at bounding box center [313, 134] width 399 height 31
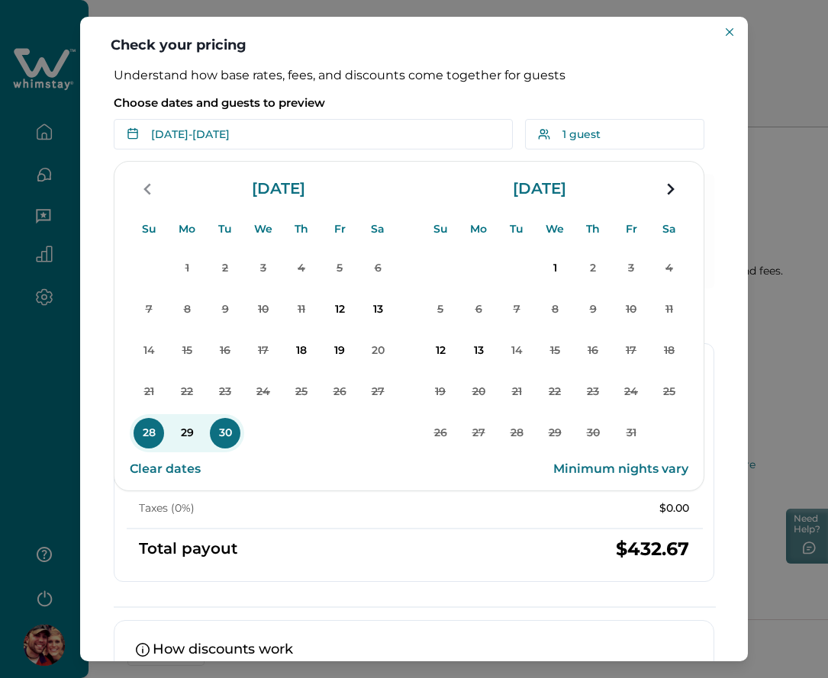
click at [394, 100] on p "Choose dates and guests to preview" at bounding box center [414, 102] width 600 height 15
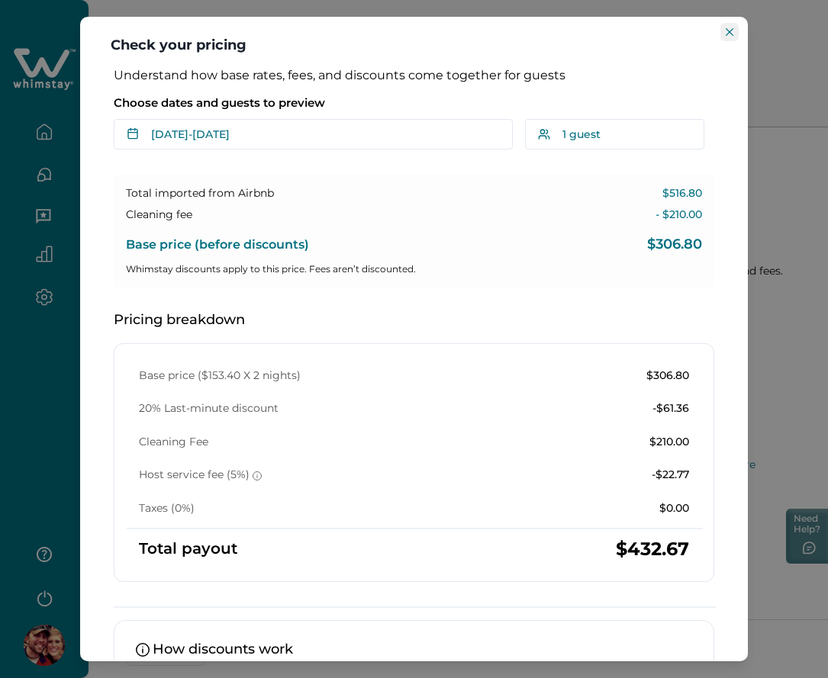
click at [729, 32] on icon "Close" at bounding box center [730, 32] width 8 height 8
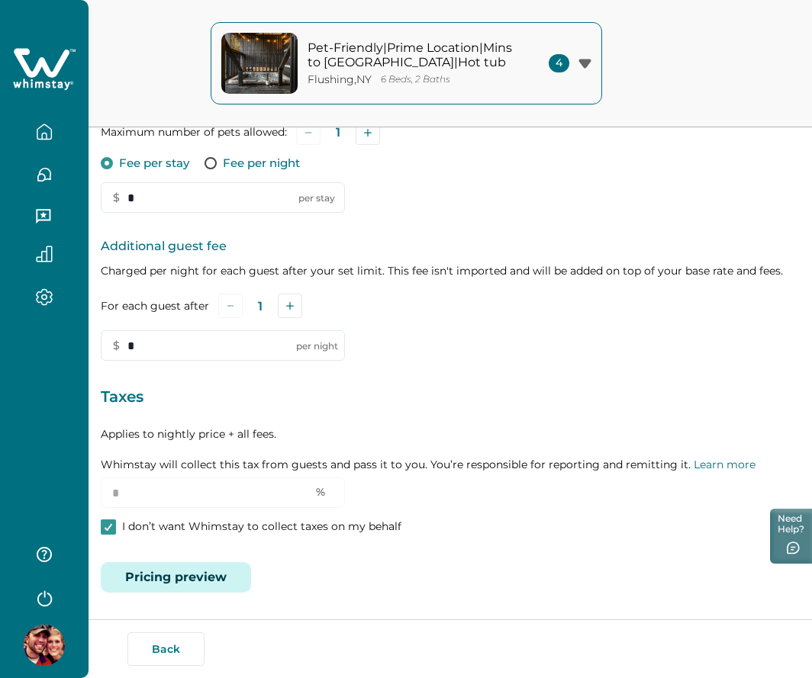
click at [39, 72] on icon at bounding box center [42, 62] width 56 height 29
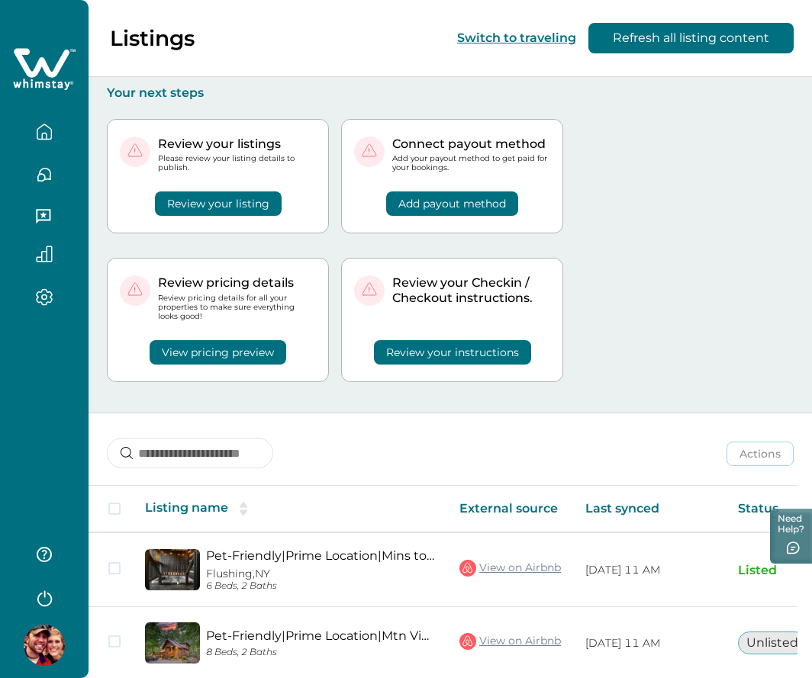
click at [438, 219] on div "Connect payout method Add your payout method to get paid for your bookings. Add…" at bounding box center [452, 176] width 222 height 115
click at [216, 354] on button "View pricing preview" at bounding box center [218, 352] width 137 height 24
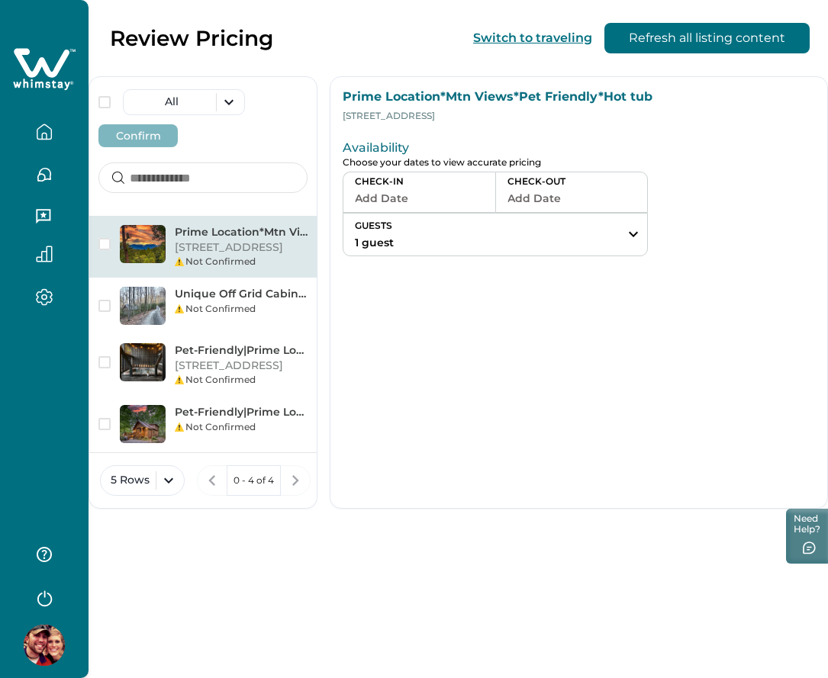
click at [432, 169] on div "Availability Choose your dates to view accurate pricing CHECK-IN Add Date CHECK…" at bounding box center [579, 195] width 472 height 122
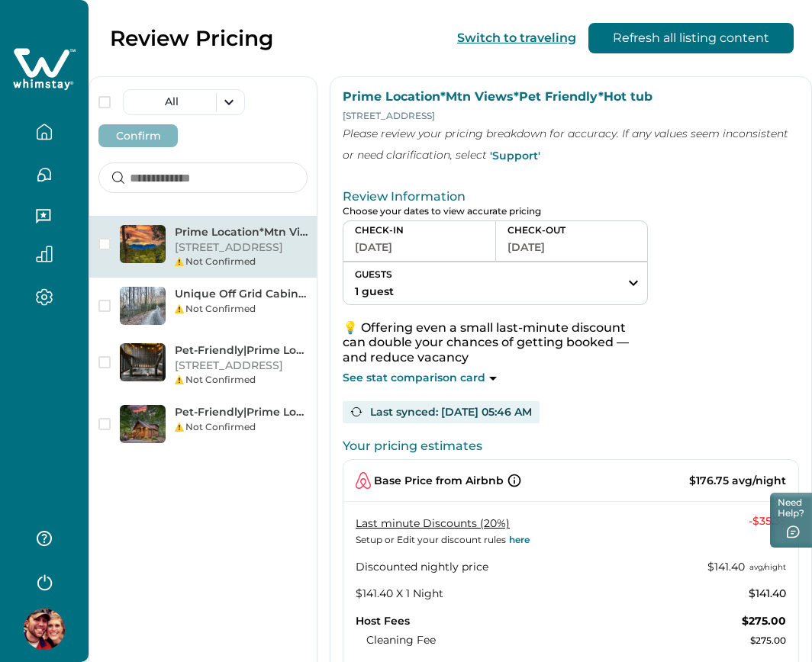
click at [414, 253] on button "09-03-2025" at bounding box center [419, 247] width 129 height 21
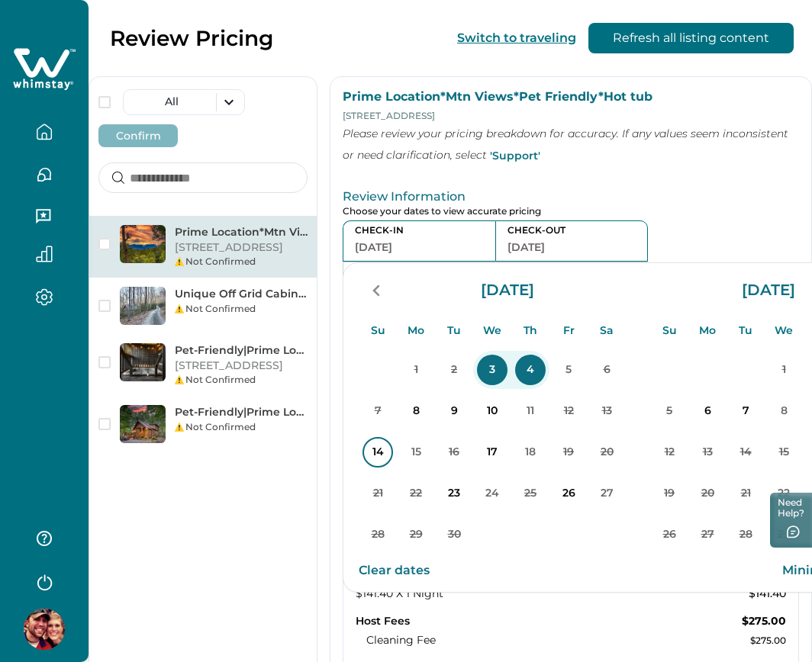
click at [377, 459] on p "14" at bounding box center [377, 452] width 31 height 31
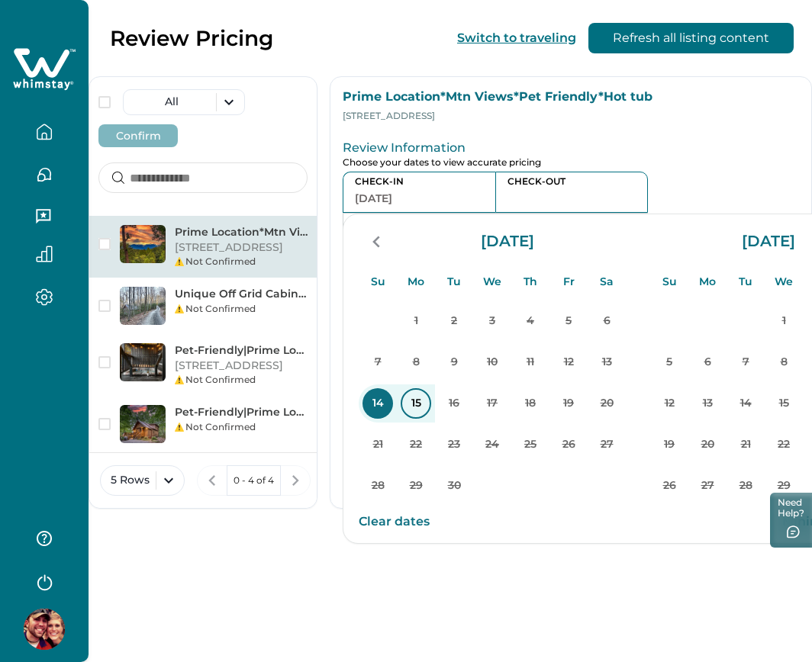
click at [414, 406] on p "15" at bounding box center [416, 403] width 31 height 31
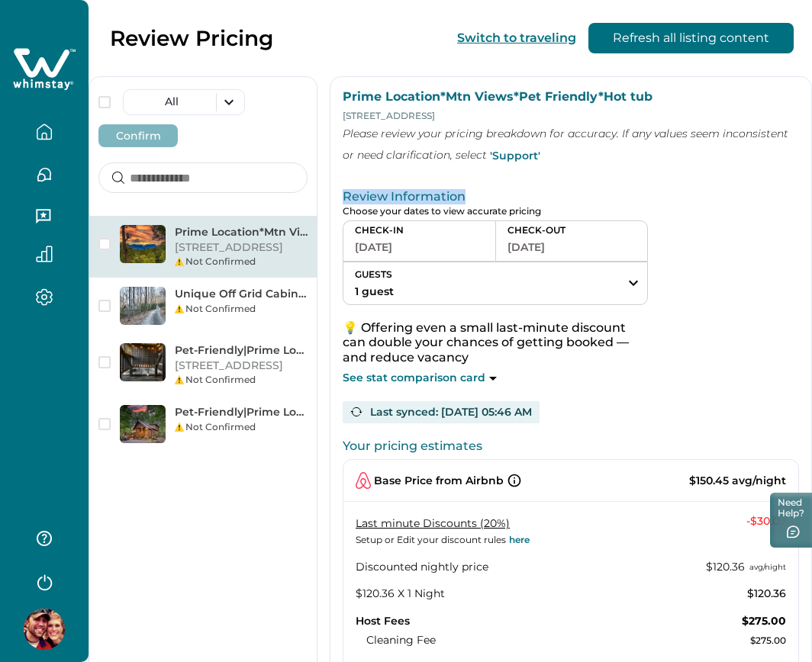
drag, startPoint x: 469, startPoint y: 198, endPoint x: 343, endPoint y: 202, distance: 126.0
click at [343, 202] on p "Review Information" at bounding box center [571, 196] width 456 height 15
copy p "Review Information"
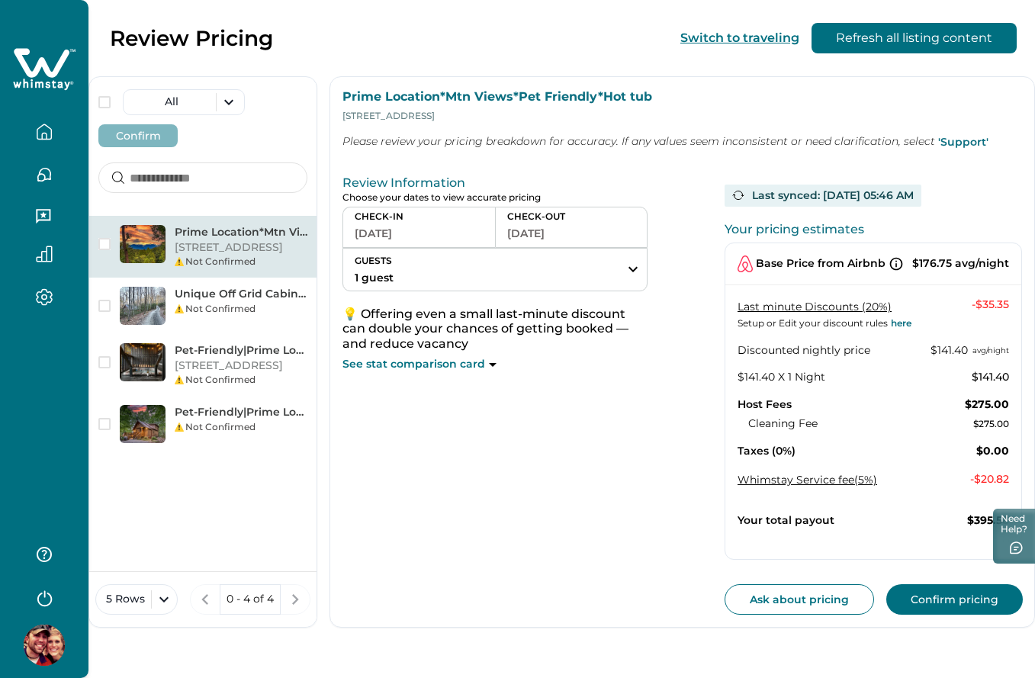
click at [423, 253] on button "GUESTS 1 guest" at bounding box center [495, 270] width 304 height 42
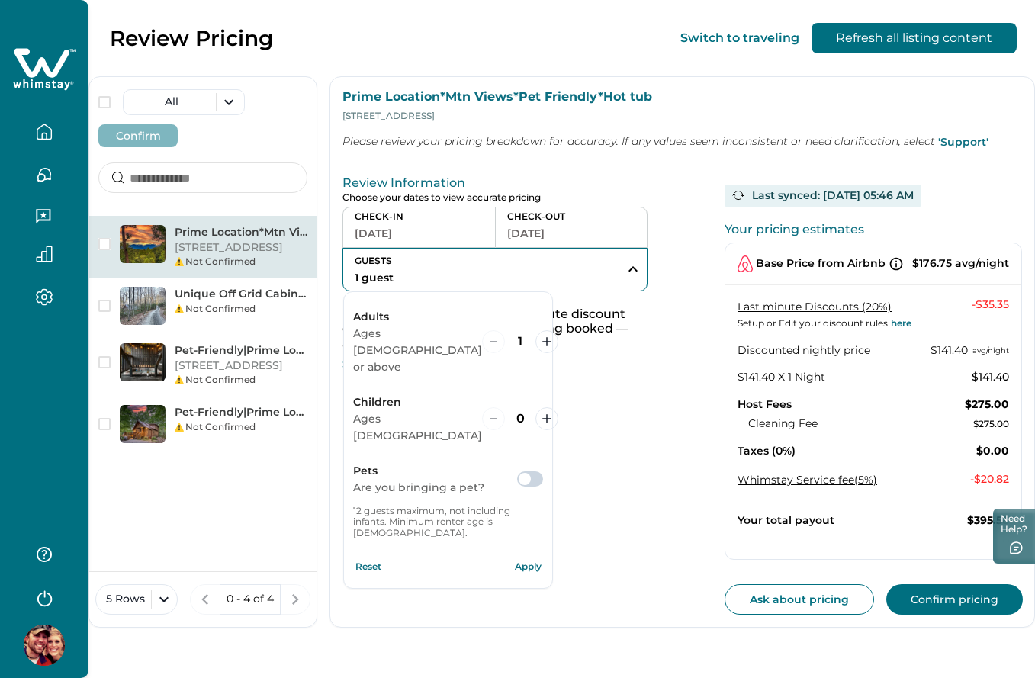
click at [418, 228] on button "[DATE]" at bounding box center [419, 233] width 129 height 21
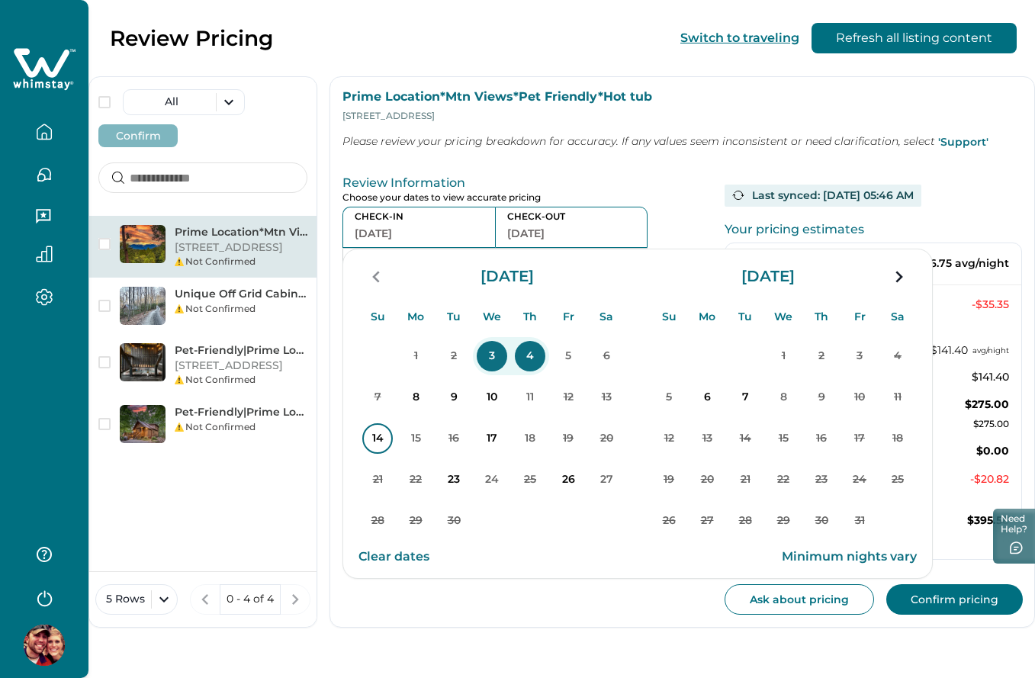
click at [388, 446] on p "14" at bounding box center [377, 438] width 31 height 31
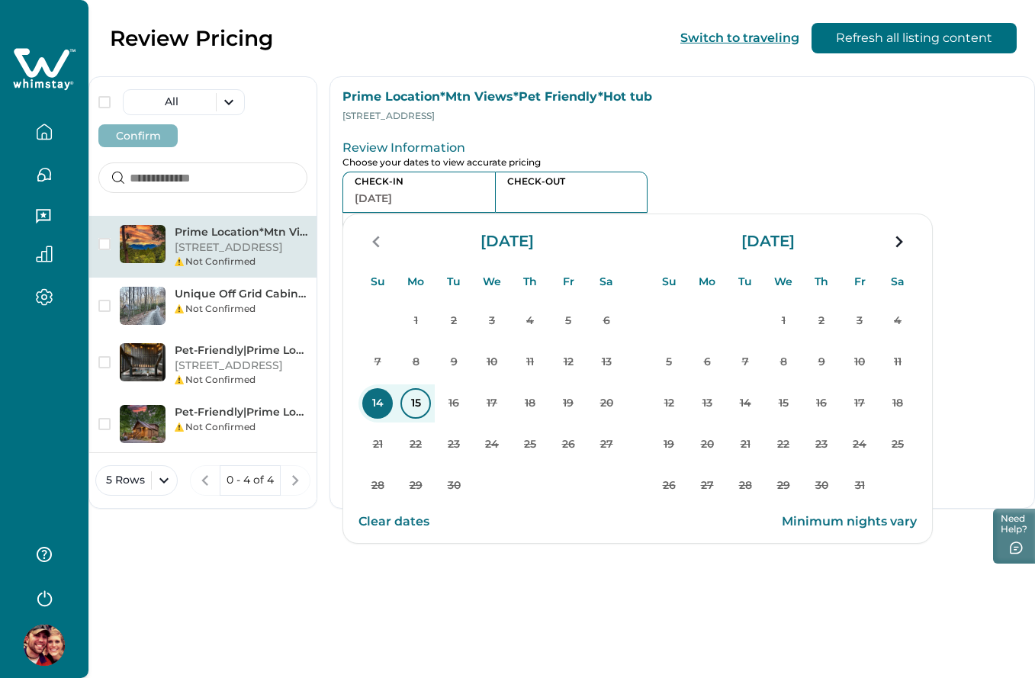
click at [404, 406] on p "15" at bounding box center [416, 403] width 31 height 31
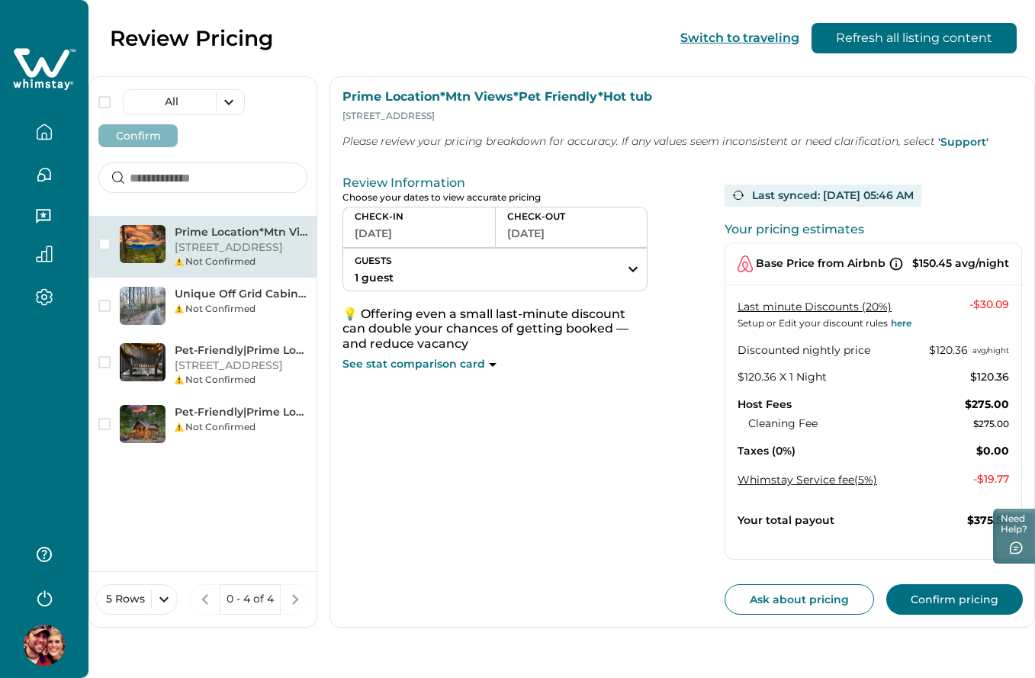
click at [419, 240] on button "[DATE]" at bounding box center [419, 233] width 129 height 21
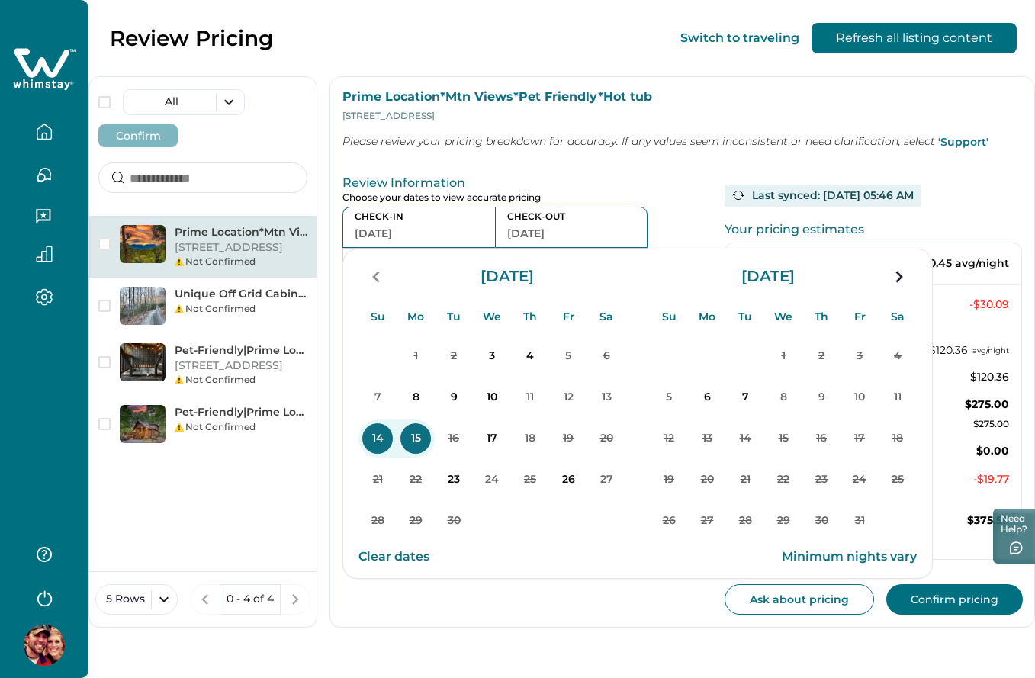
click at [596, 177] on p "Review Information" at bounding box center [528, 182] width 370 height 15
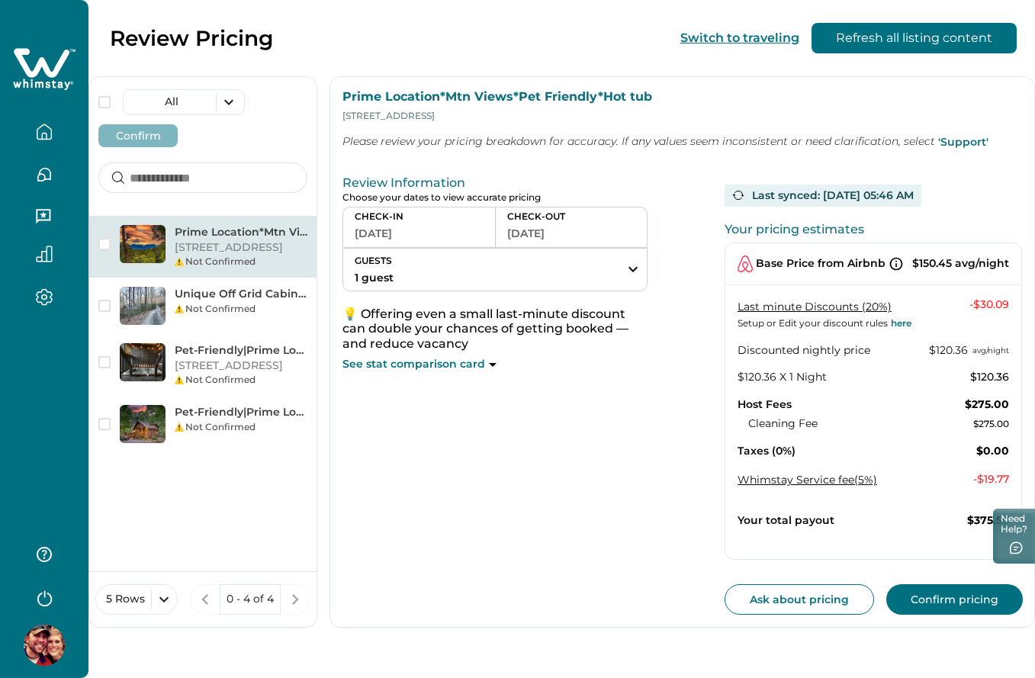
click at [453, 227] on button "[DATE]" at bounding box center [419, 233] width 129 height 21
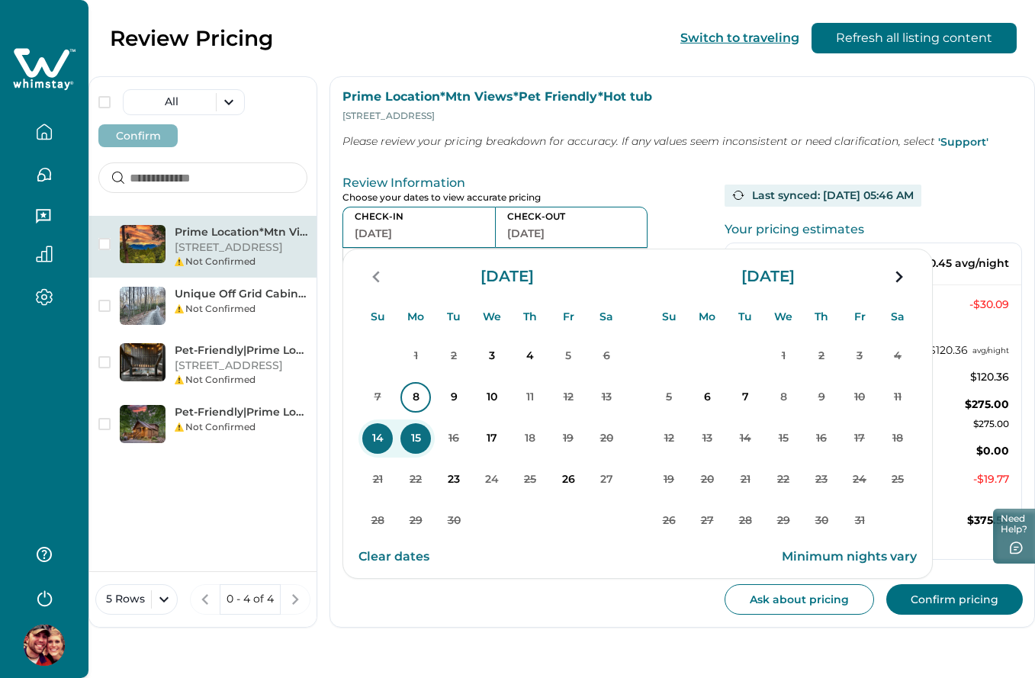
click at [412, 399] on p "8" at bounding box center [416, 397] width 31 height 31
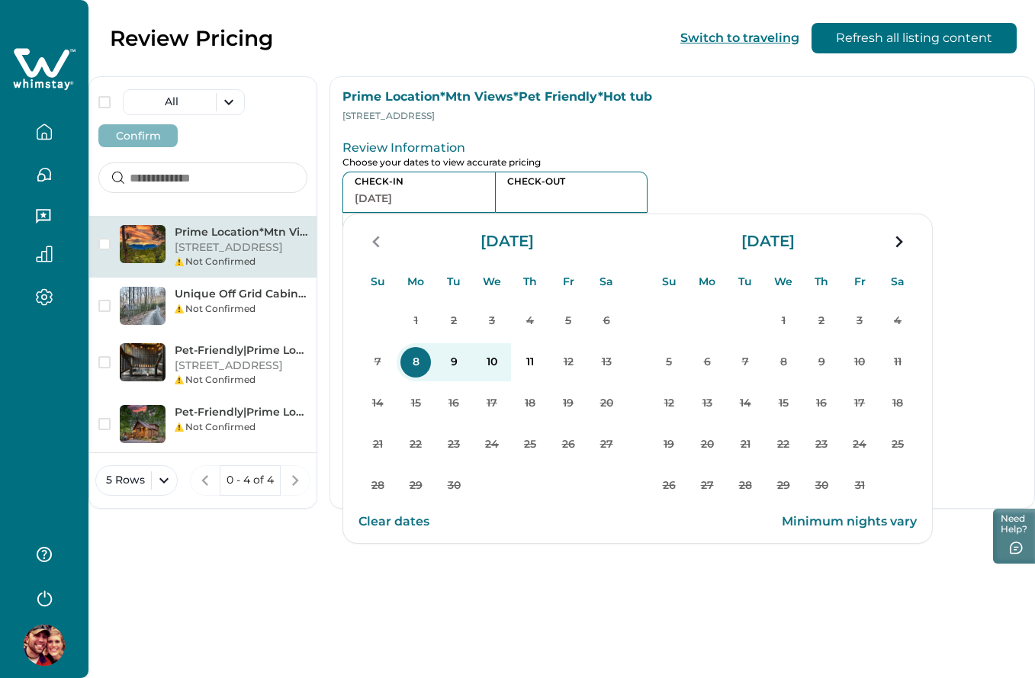
click at [589, 172] on div "CHECK-OUT" at bounding box center [571, 192] width 153 height 41
click at [433, 212] on div "CHECK-IN Add Date" at bounding box center [419, 192] width 153 height 41
click at [423, 367] on p "8" at bounding box center [416, 362] width 31 height 31
click at [642, 134] on div "Review Information Choose your dates to view accurate pricing CHECK-IN [DATE] C…" at bounding box center [682, 195] width 704 height 146
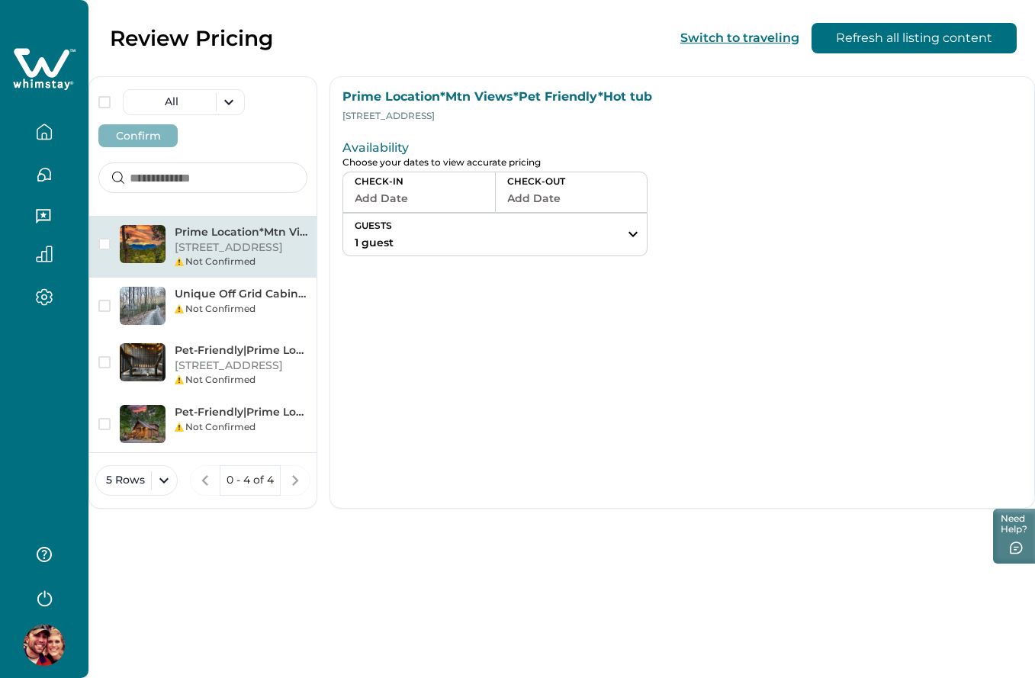
click at [431, 199] on button "Add Date" at bounding box center [419, 198] width 129 height 21
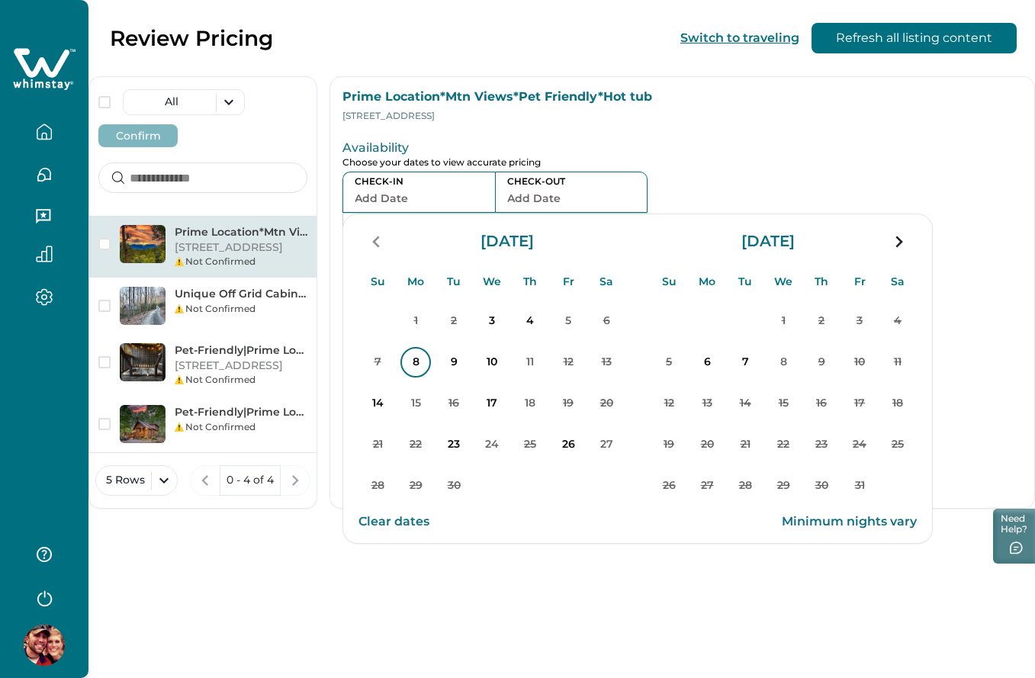
click at [412, 364] on p "8" at bounding box center [416, 362] width 31 height 31
click at [679, 198] on div "CHECK-IN [DATE] CHECK-OUT GUESTS 1 guest Adults Ages [DEMOGRAPHIC_DATA] or abov…" at bounding box center [528, 214] width 370 height 85
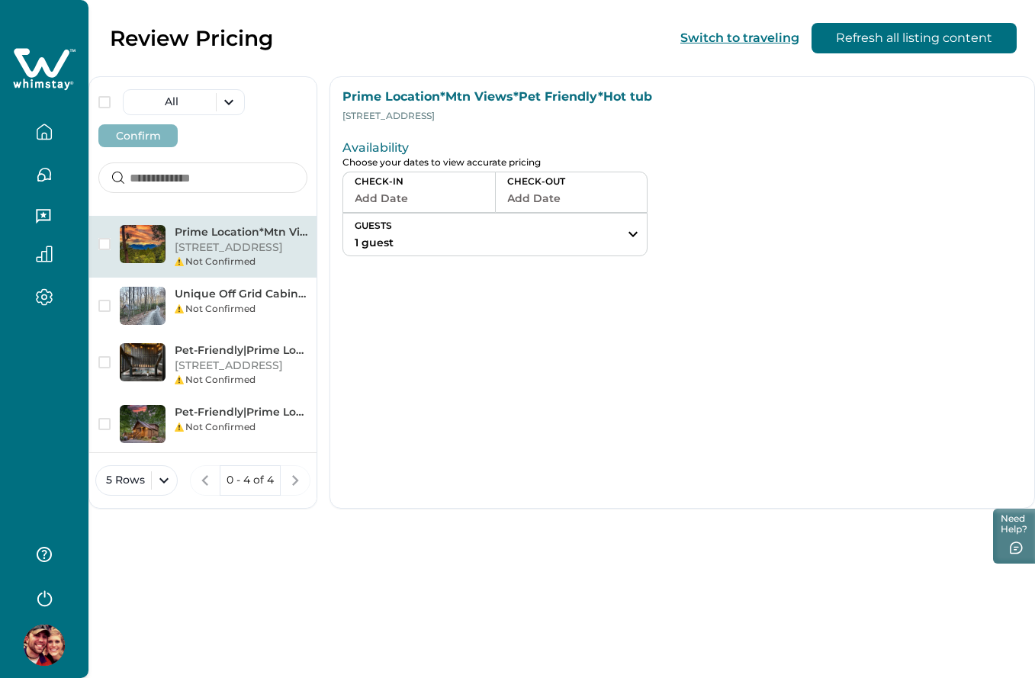
click at [422, 195] on button "Add Date" at bounding box center [419, 198] width 129 height 21
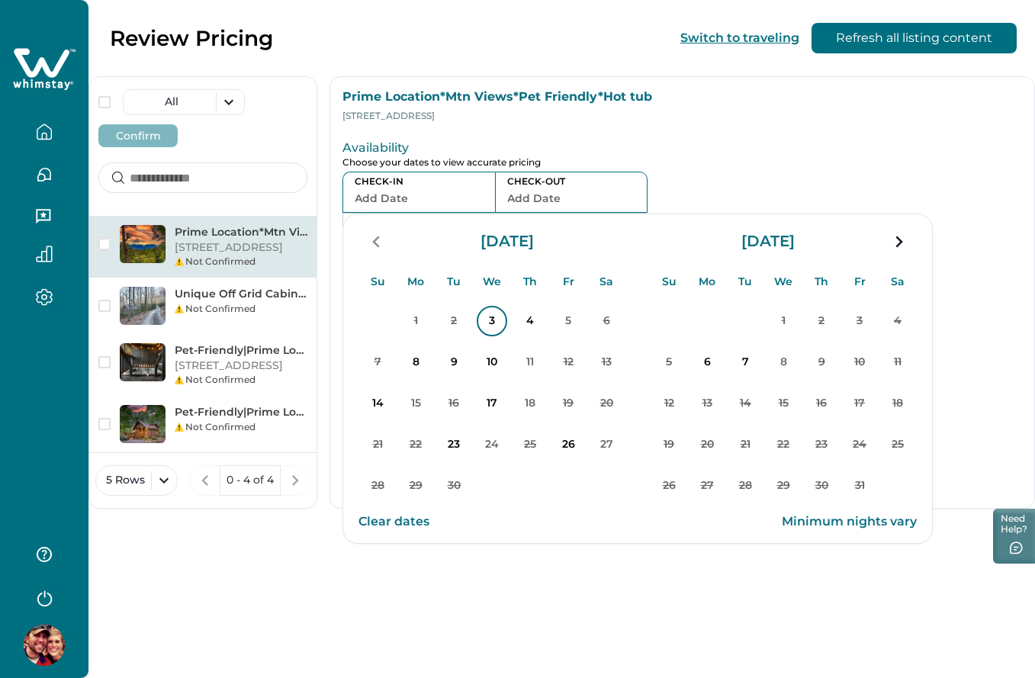
click at [492, 317] on p "3" at bounding box center [492, 321] width 31 height 31
click at [739, 180] on div at bounding box center [874, 195] width 298 height 122
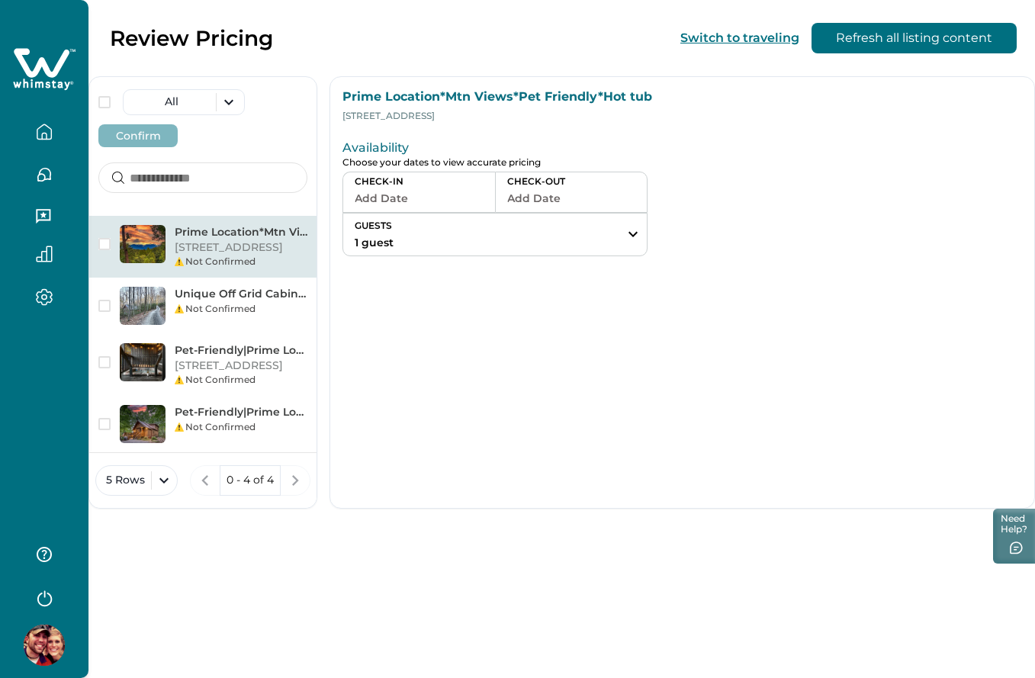
click at [445, 201] on button "Add Date" at bounding box center [419, 198] width 129 height 21
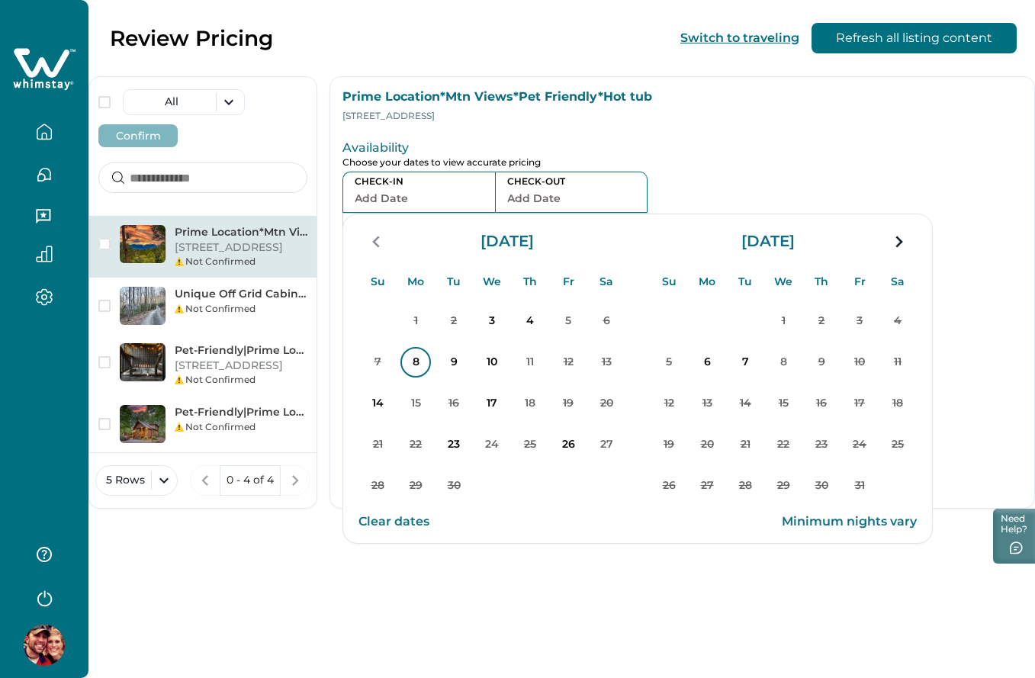
click at [417, 368] on p "8" at bounding box center [416, 362] width 31 height 31
click at [494, 363] on p "10" at bounding box center [492, 362] width 31 height 31
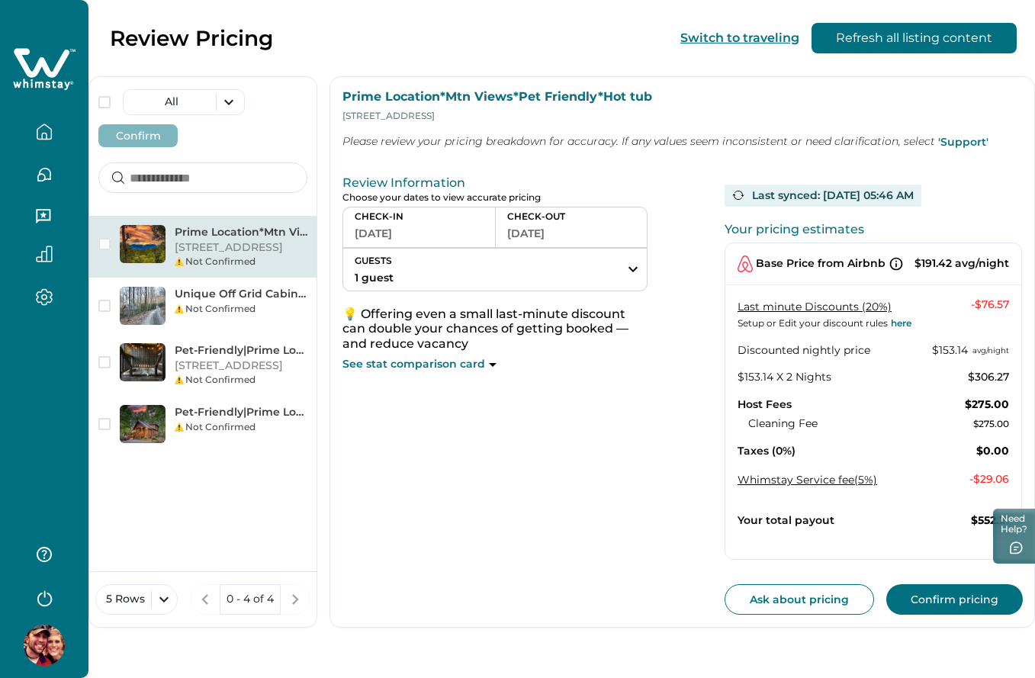
click at [459, 202] on p "Choose your dates to view accurate pricing" at bounding box center [528, 197] width 370 height 11
click at [429, 246] on div "CHECK-IN [DATE]" at bounding box center [419, 227] width 153 height 41
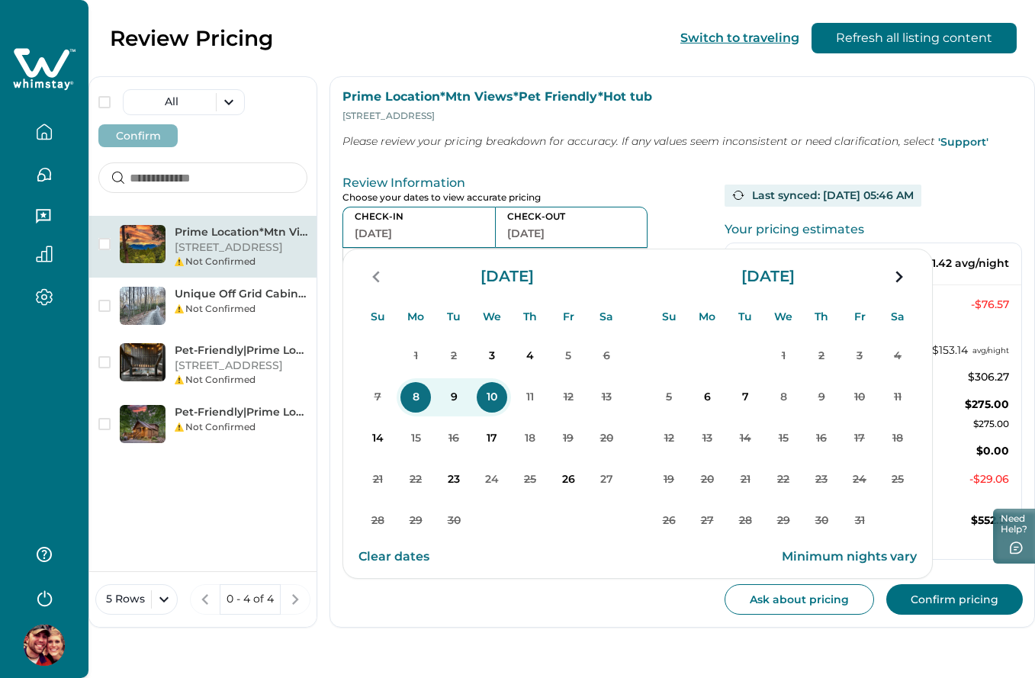
click at [419, 561] on button "Clear dates" at bounding box center [394, 557] width 71 height 31
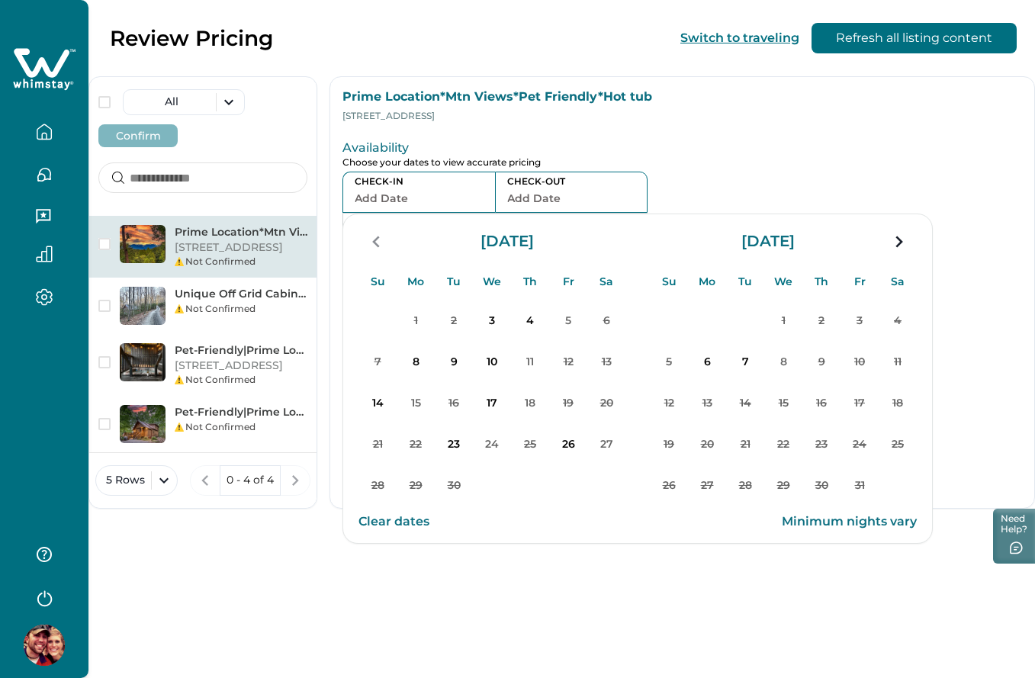
click at [749, 143] on div at bounding box center [874, 195] width 298 height 122
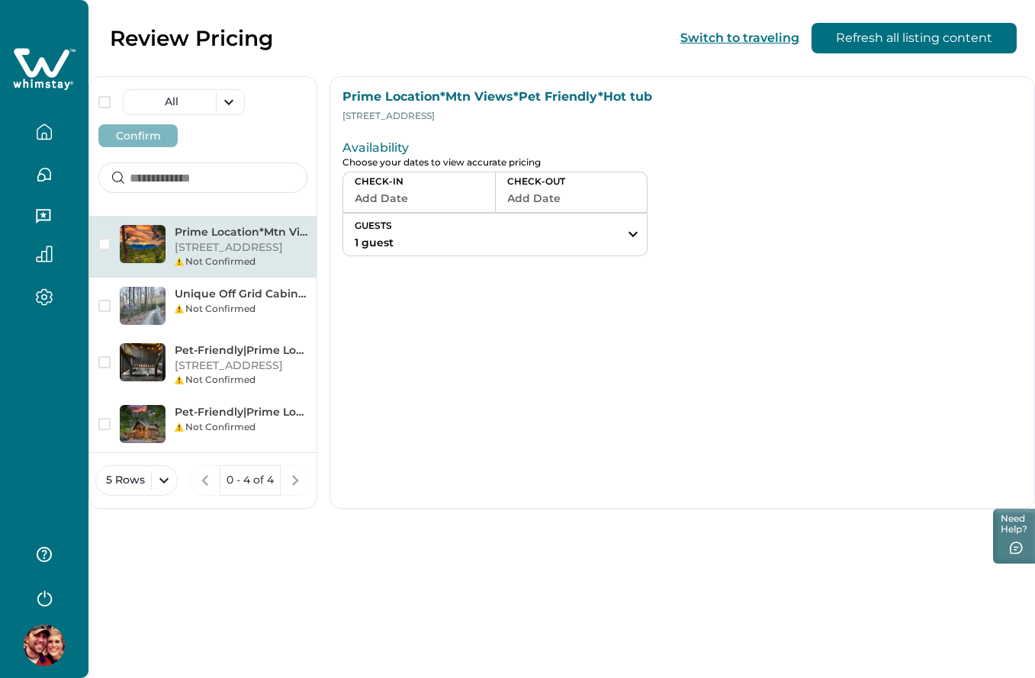
click at [432, 200] on button "Add Date" at bounding box center [419, 198] width 129 height 21
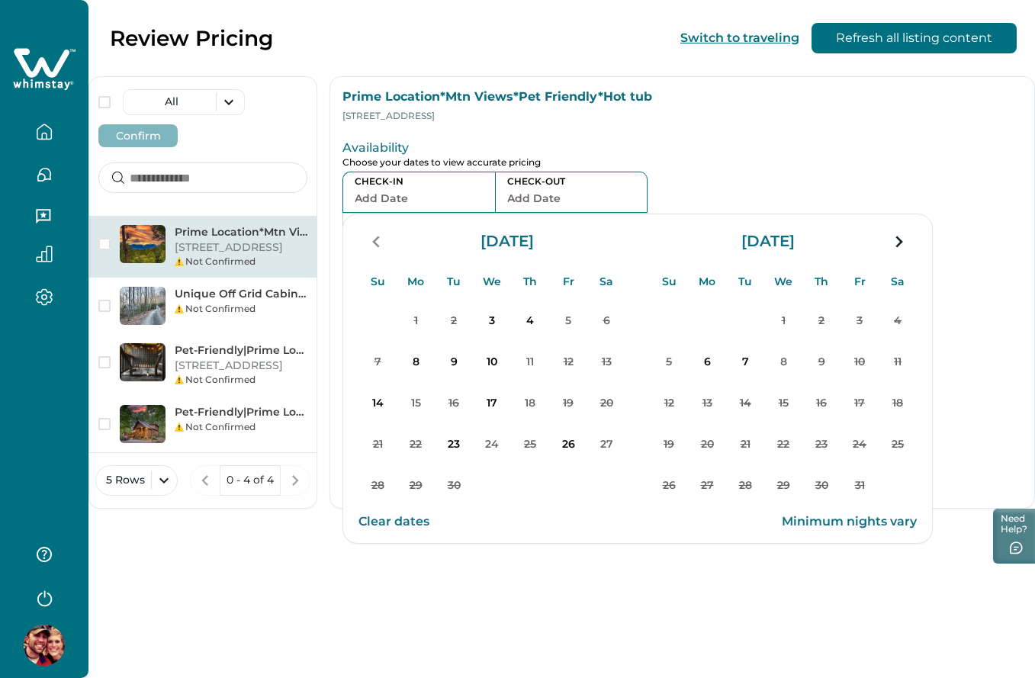
click at [433, 602] on div "Review Pricing Switch to traveling Refresh all listing content All Confirm Prim…" at bounding box center [562, 339] width 947 height 678
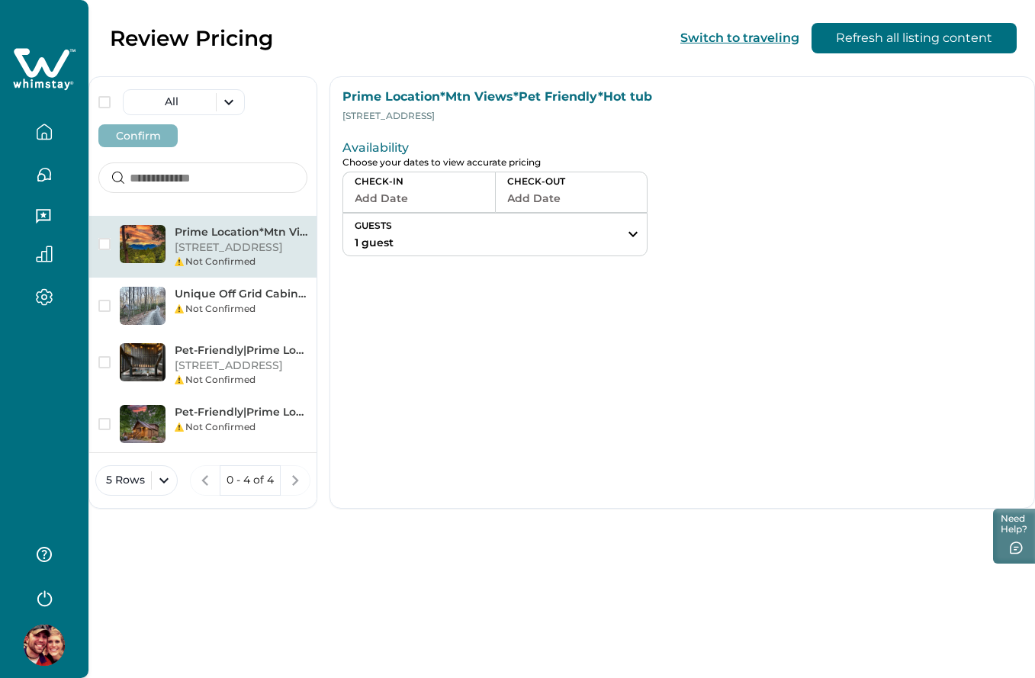
click at [415, 202] on button "Add Date" at bounding box center [419, 198] width 129 height 21
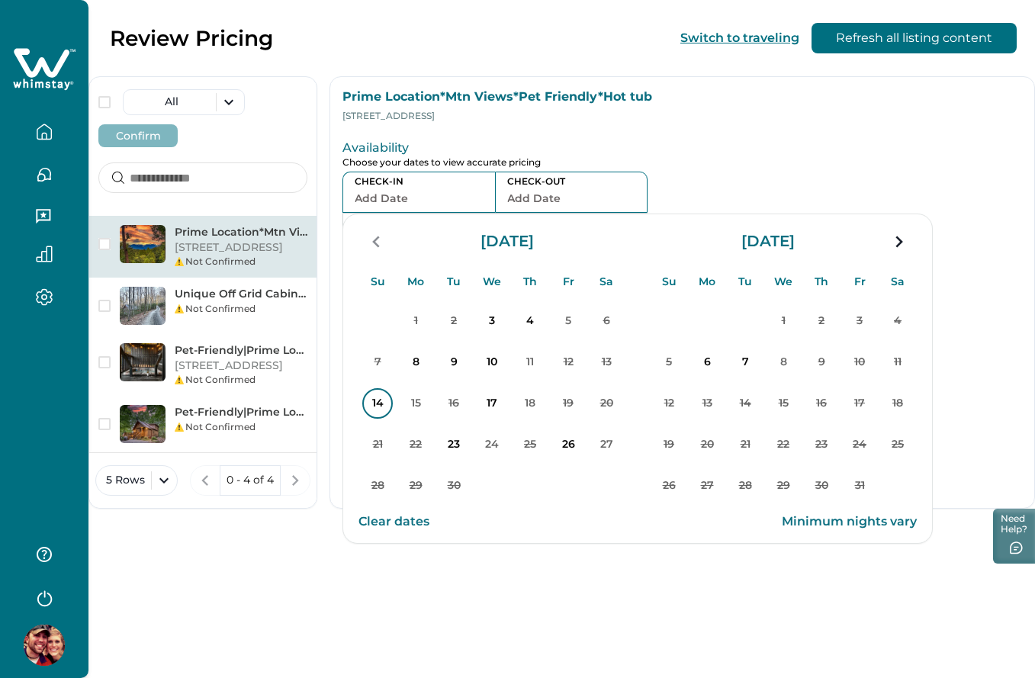
click at [378, 417] on p "14" at bounding box center [377, 403] width 31 height 31
click at [419, 410] on p "15" at bounding box center [416, 403] width 31 height 31
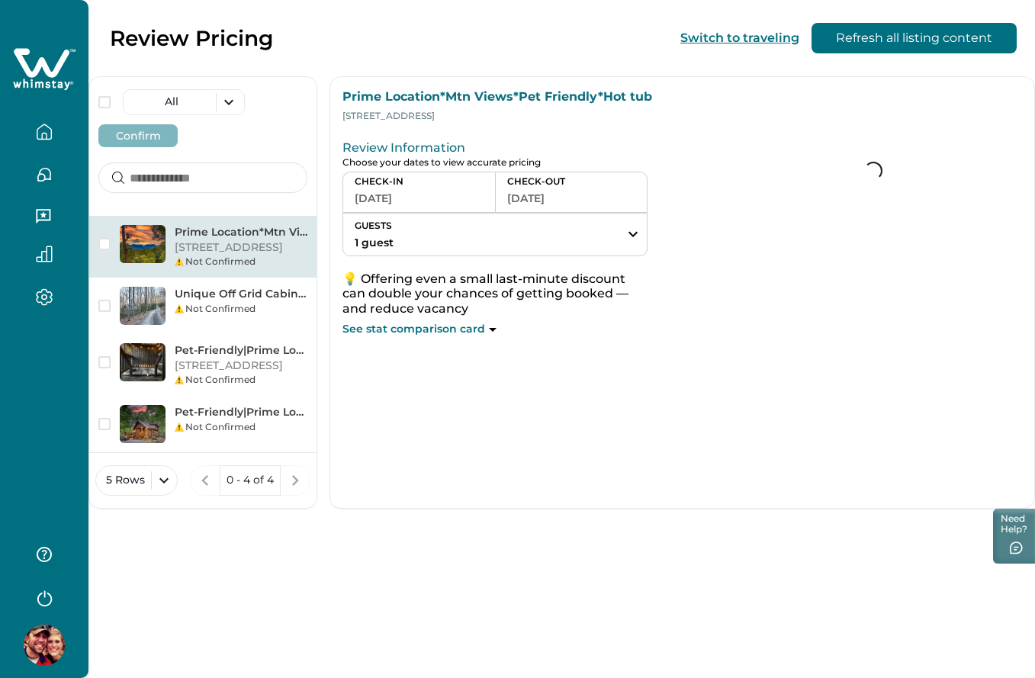
click at [440, 206] on div "Review Information Choose your dates to view accurate pricing CHECK-IN [DATE] C…" at bounding box center [528, 235] width 370 height 203
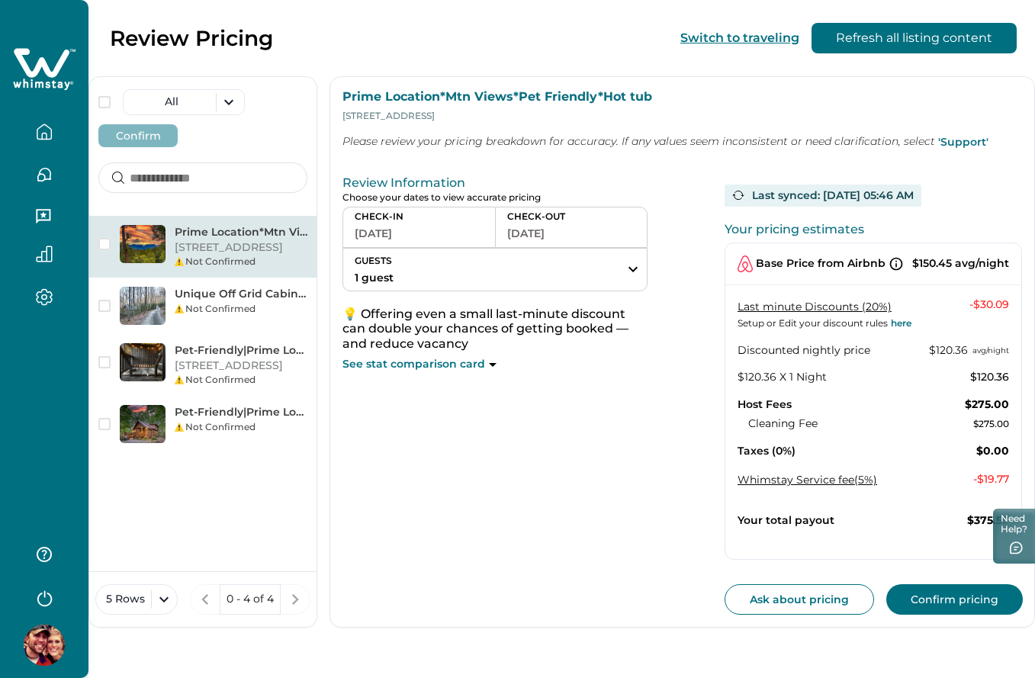
click at [429, 240] on button "[DATE]" at bounding box center [419, 233] width 129 height 21
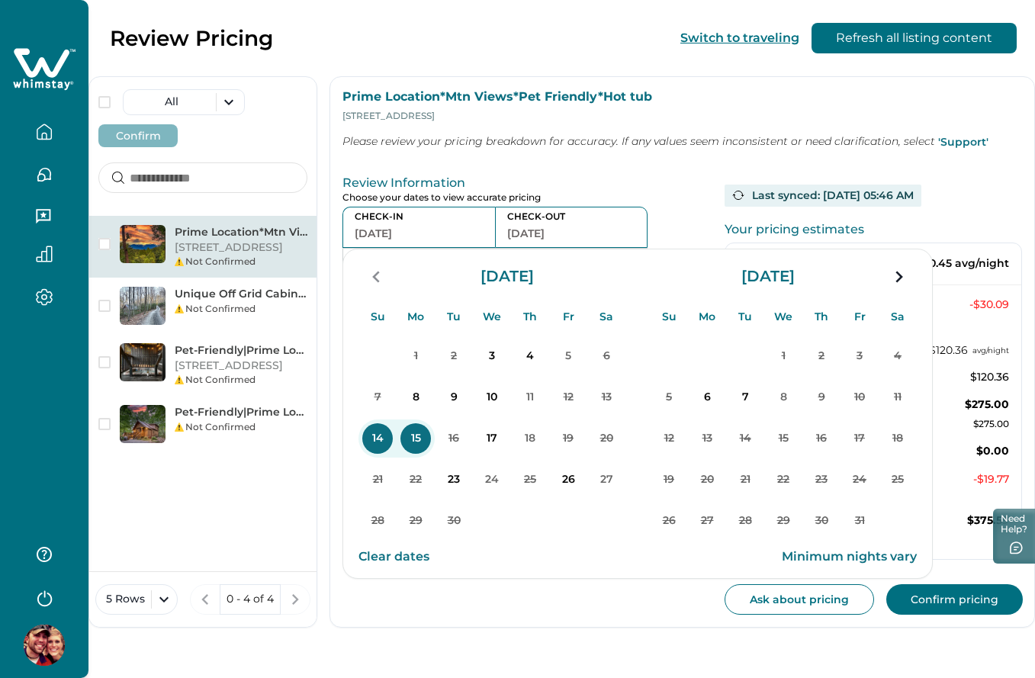
click at [451, 597] on div "Su Mo Tu We Th Fr Sa Su Mo Tu We Th Fr Sa [DATE] Su Mo Tu We Th Fr Sa 1 2 3 4 5…" at bounding box center [638, 460] width 591 height 330
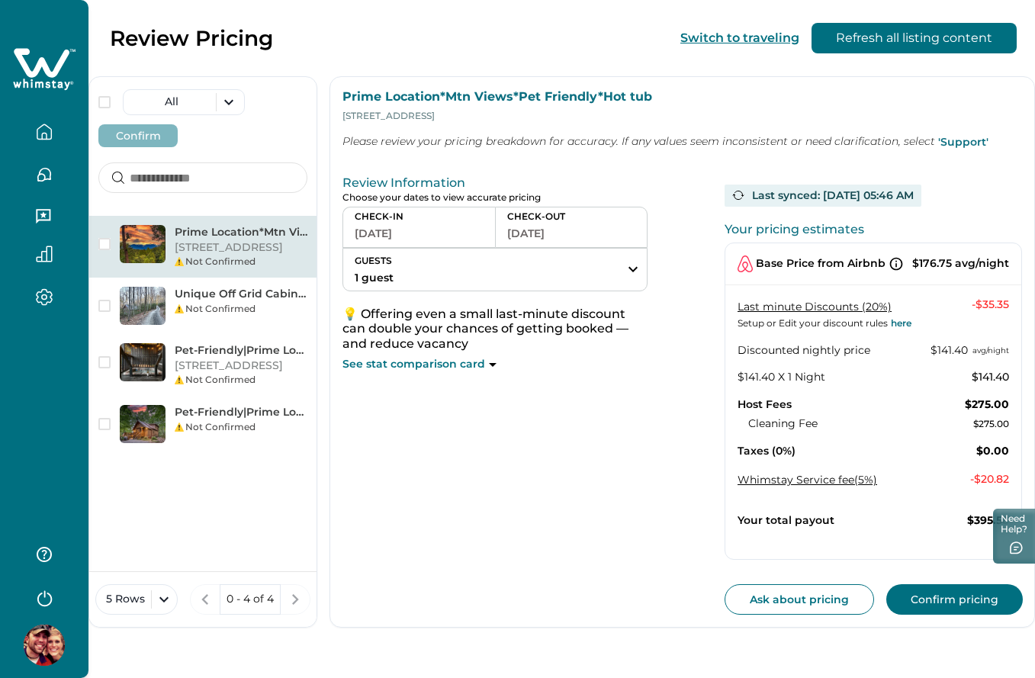
click at [392, 227] on button "[DATE]" at bounding box center [419, 233] width 129 height 21
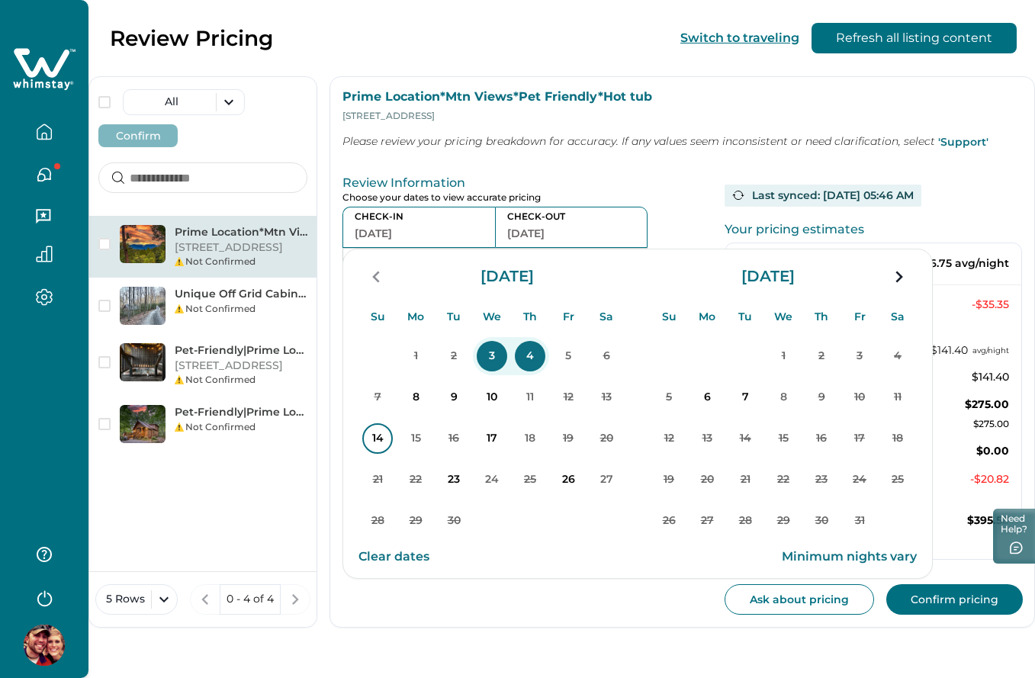
click at [376, 446] on p "14" at bounding box center [377, 438] width 31 height 31
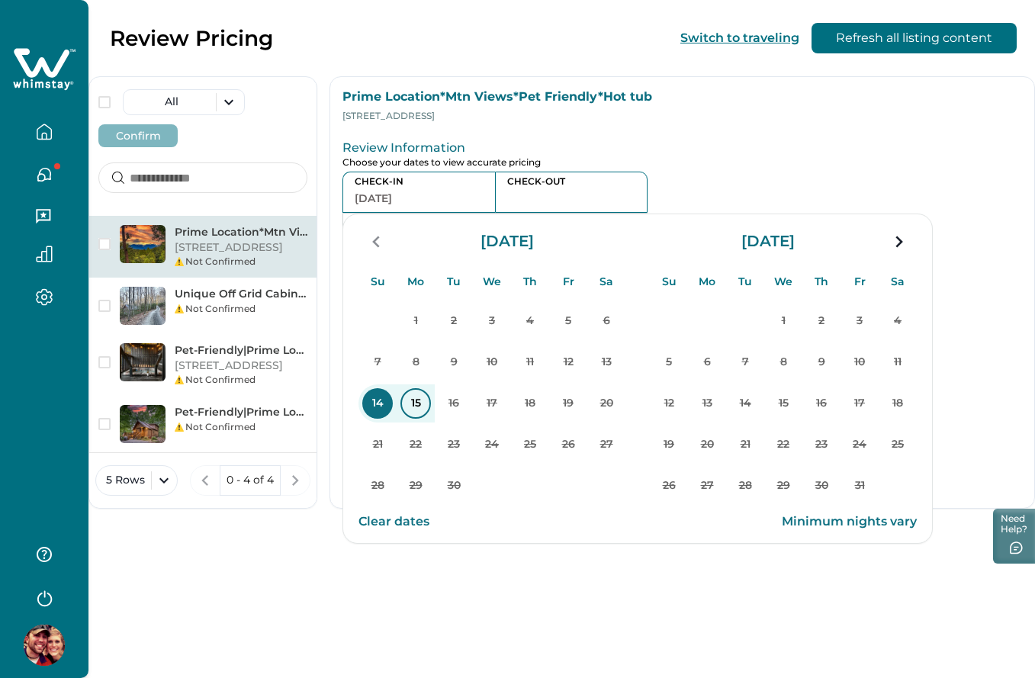
click at [420, 404] on p "15" at bounding box center [416, 403] width 31 height 31
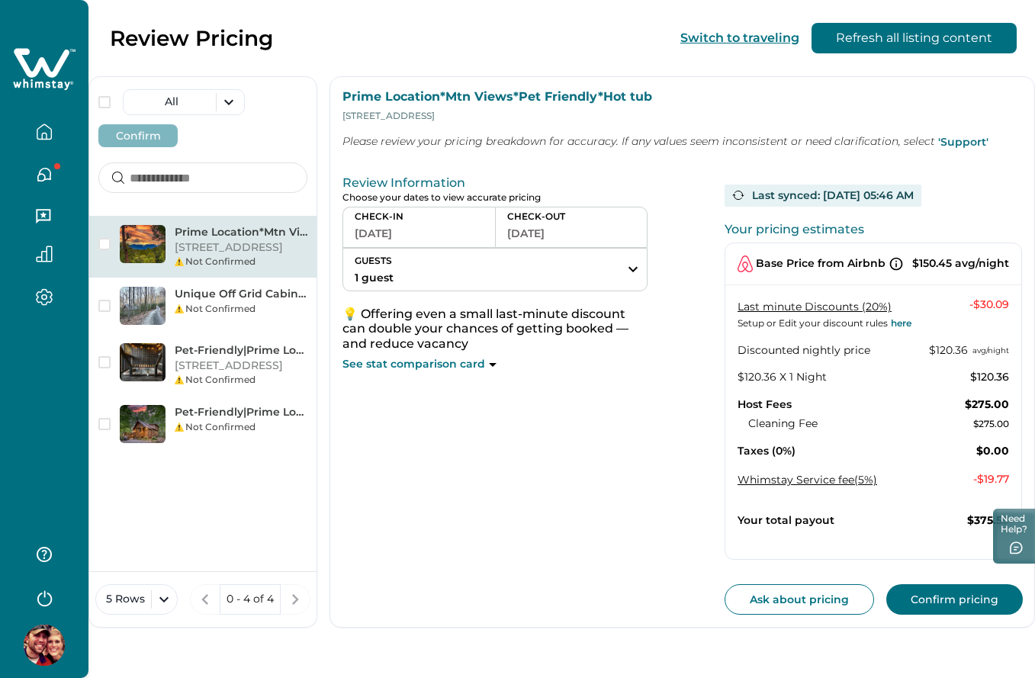
click at [436, 225] on button "09-14-2025" at bounding box center [419, 233] width 129 height 21
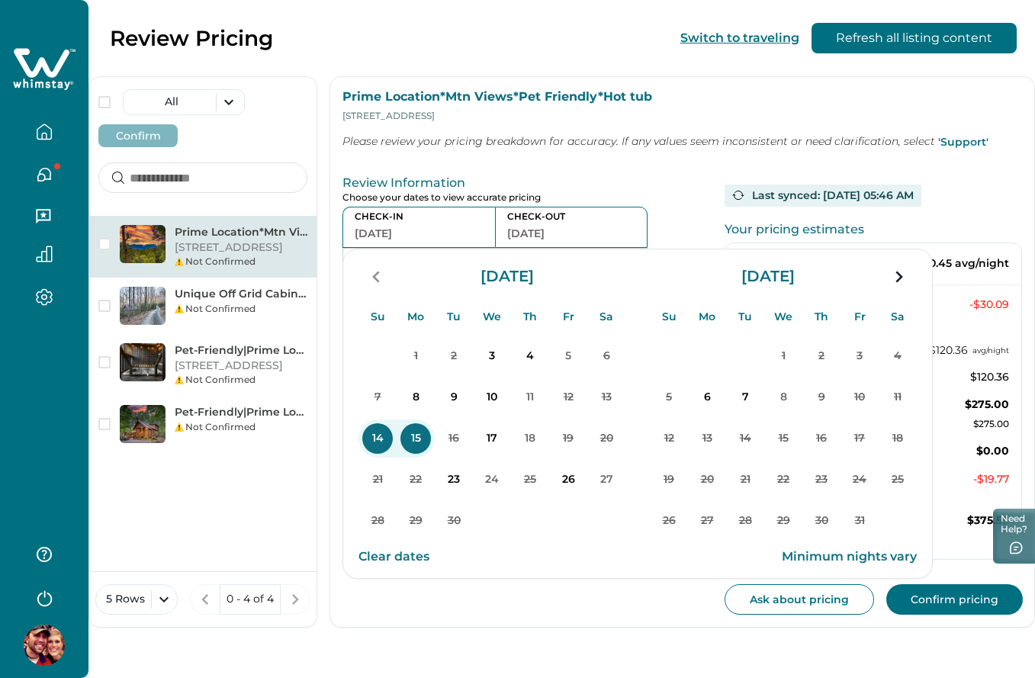
click at [713, 189] on div "Review Information Choose your dates to view accurate pricing CHECK-IN 09-14-20…" at bounding box center [682, 392] width 704 height 470
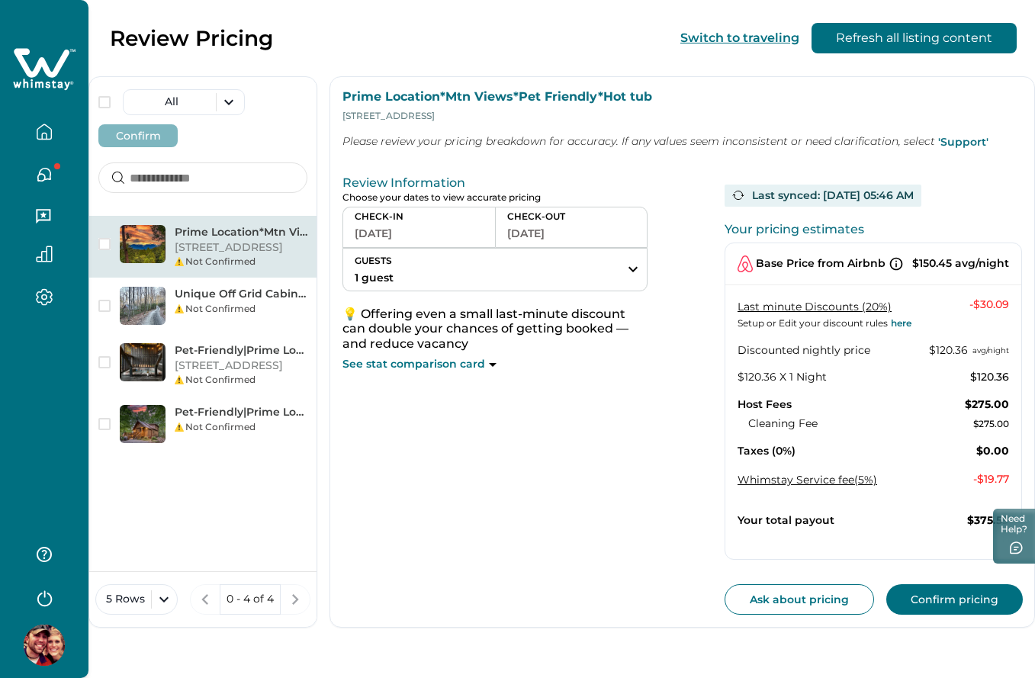
click at [459, 236] on button "09-14-2025" at bounding box center [419, 233] width 129 height 21
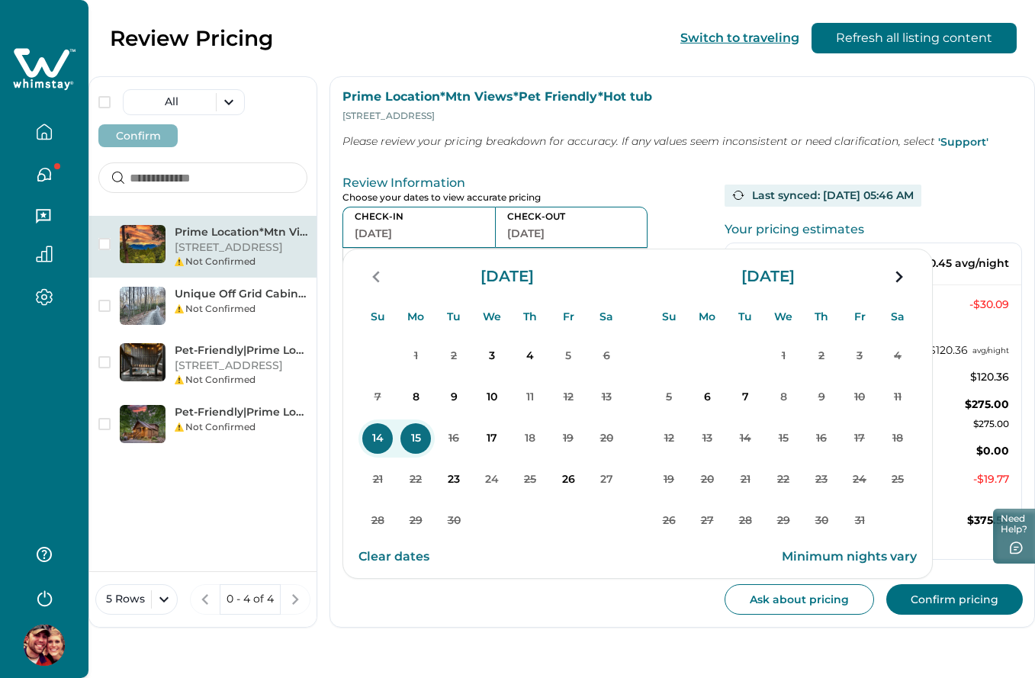
click at [386, 564] on button "Clear dates" at bounding box center [394, 557] width 71 height 31
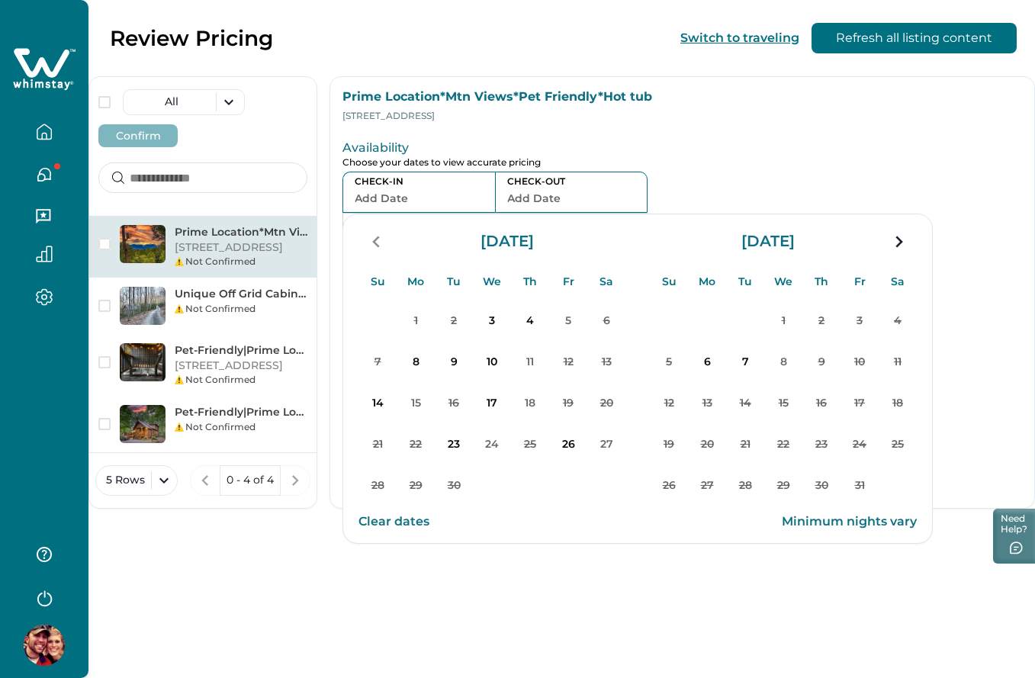
click at [433, 596] on div "Review Pricing Switch to traveling Refresh all listing content All Confirm Prim…" at bounding box center [562, 339] width 947 height 678
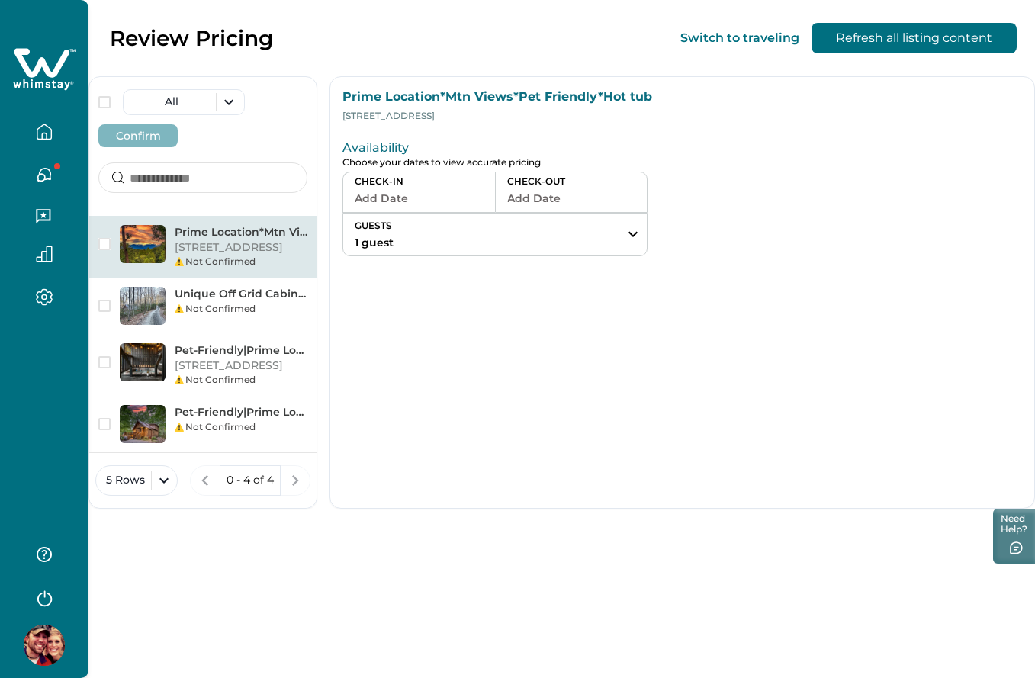
click at [410, 187] on p "CHECK-IN" at bounding box center [419, 181] width 129 height 12
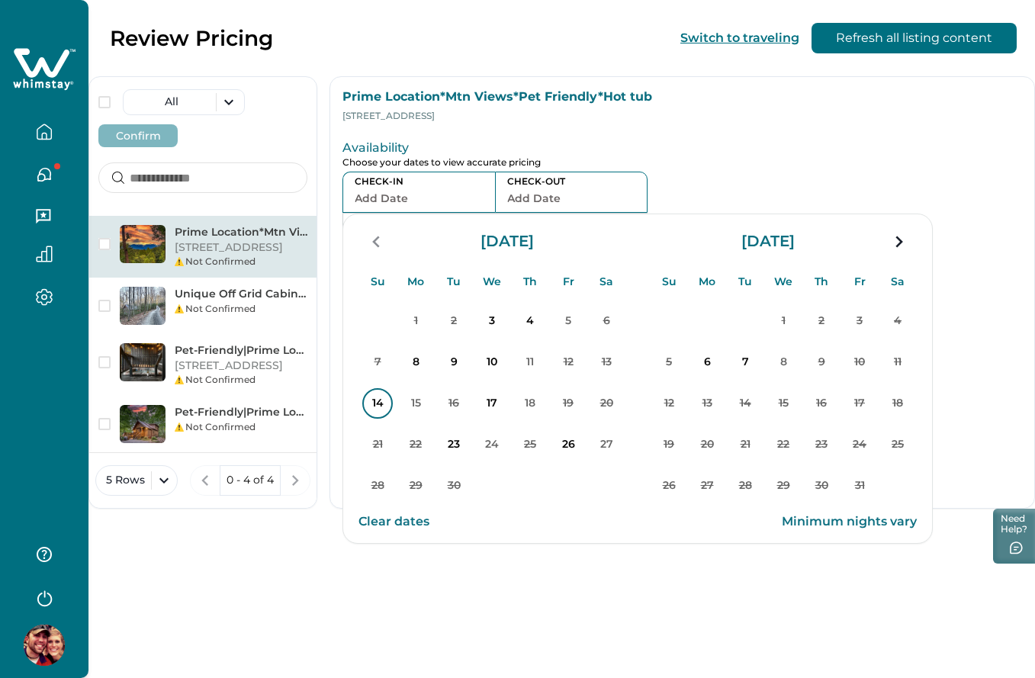
click at [377, 407] on p "14" at bounding box center [377, 403] width 31 height 31
click at [447, 591] on div "Review Pricing Switch to traveling Refresh all listing content All Confirm Prim…" at bounding box center [562, 339] width 947 height 678
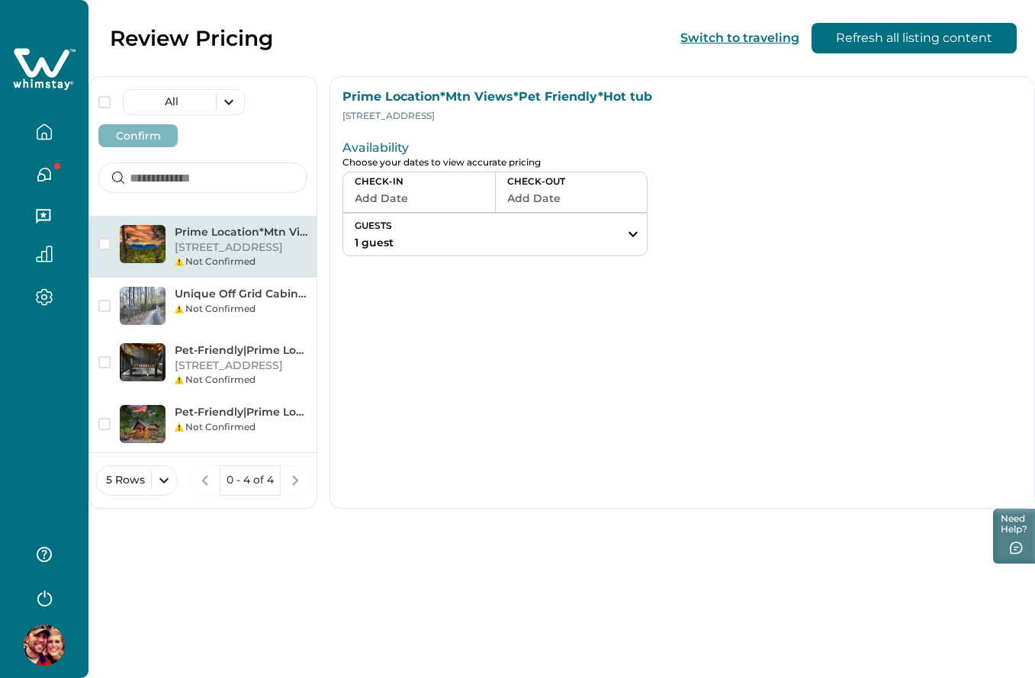
click at [446, 199] on button "Add Date" at bounding box center [419, 198] width 129 height 21
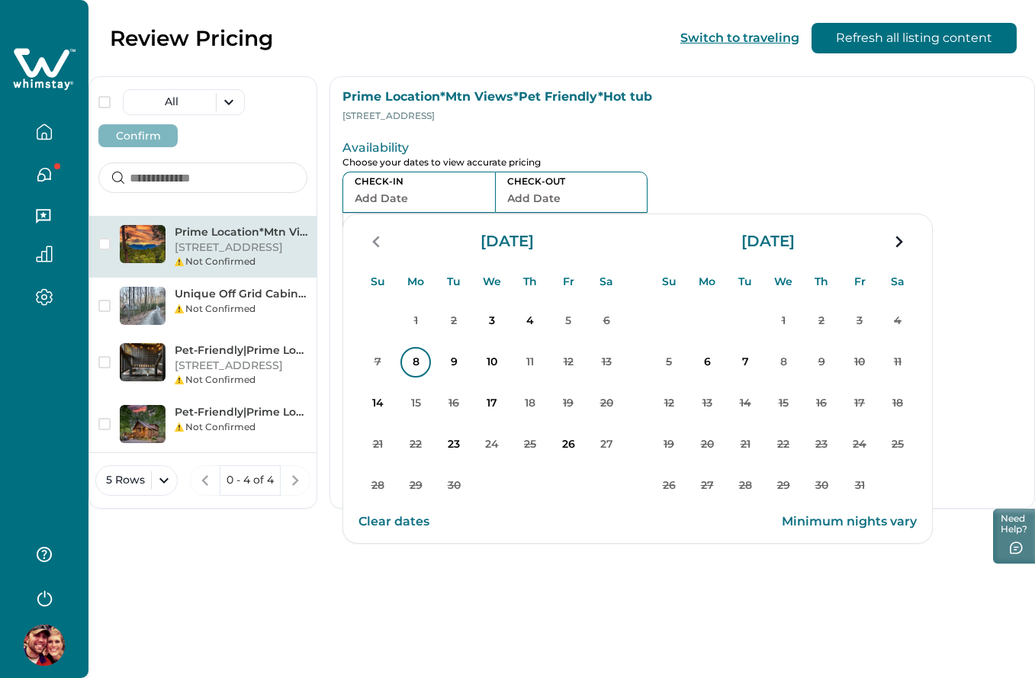
click at [424, 369] on p "8" at bounding box center [416, 362] width 31 height 31
click at [478, 555] on div "Su Mo Tu We Th Fr Sa Su Mo Tu We Th Fr Sa September 2025 Su Mo Tu We Th Fr Sa 1…" at bounding box center [638, 424] width 591 height 330
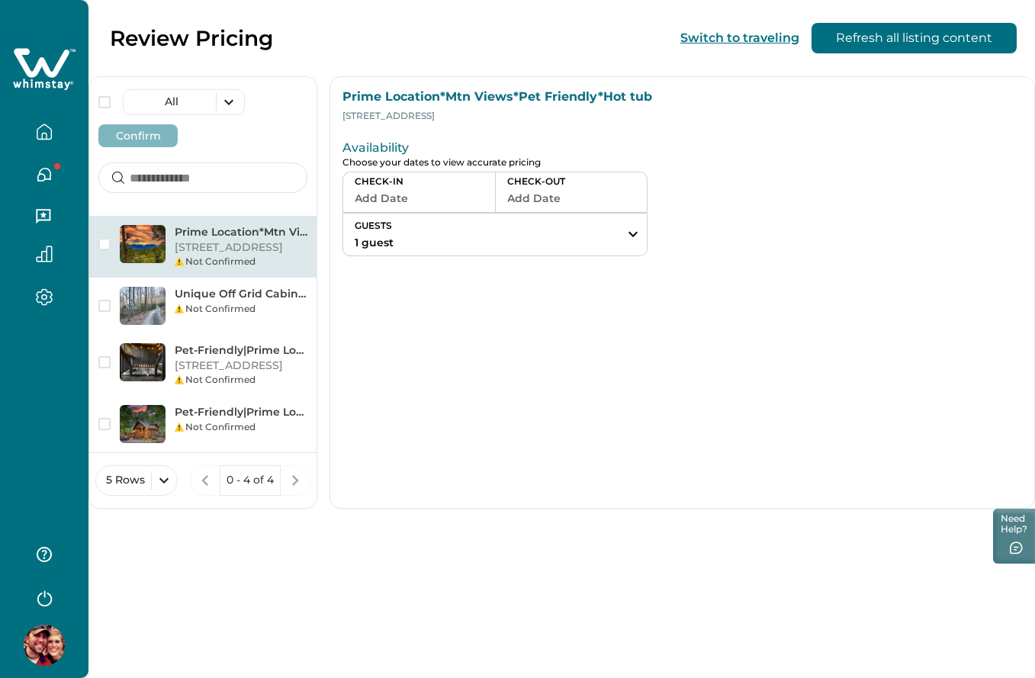
click at [426, 189] on button "Add Date" at bounding box center [419, 198] width 129 height 21
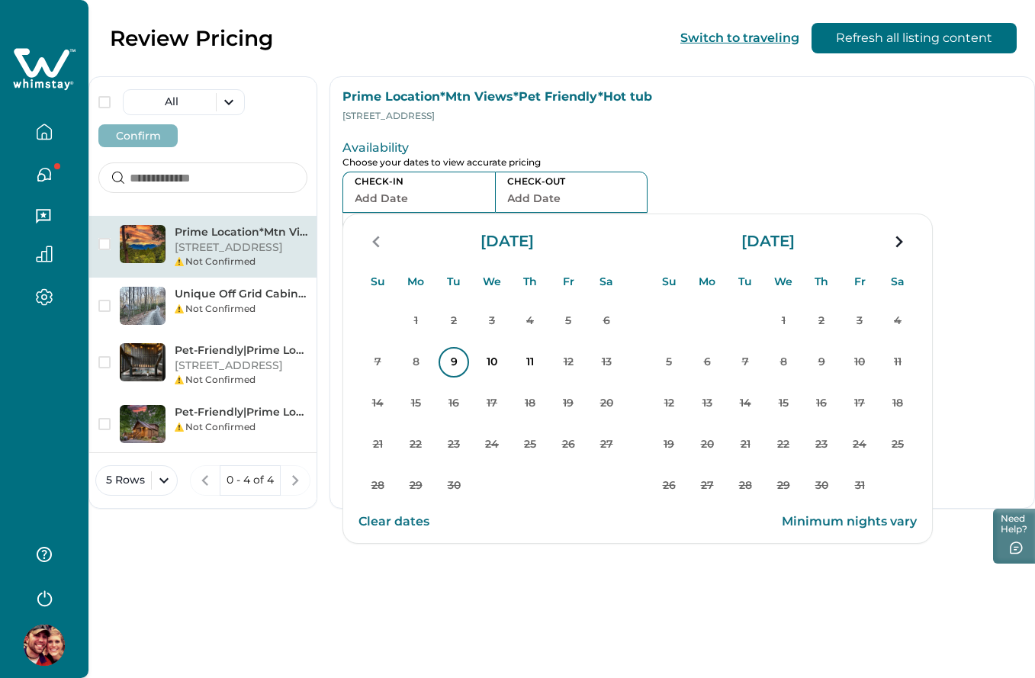
click at [448, 372] on p "9" at bounding box center [454, 362] width 31 height 31
click at [526, 584] on div "Su Mo Tu We Th Fr Sa Su Mo Tu We Th Fr Sa September 2025 Su Mo Tu We Th Fr Sa 1…" at bounding box center [638, 424] width 591 height 330
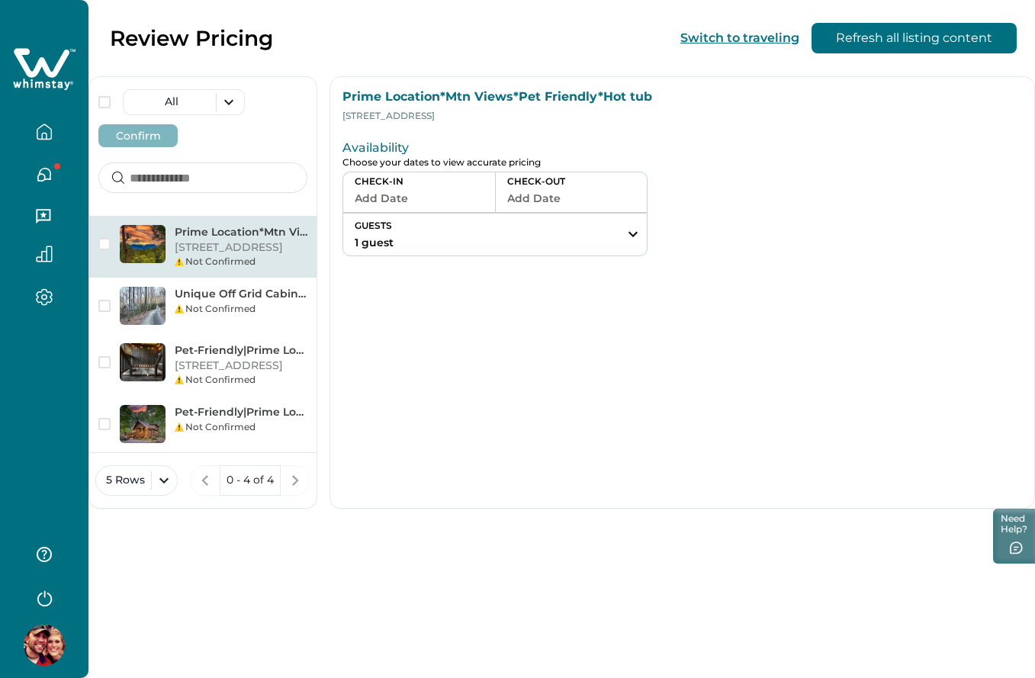
click at [426, 185] on p "CHECK-IN" at bounding box center [419, 181] width 129 height 12
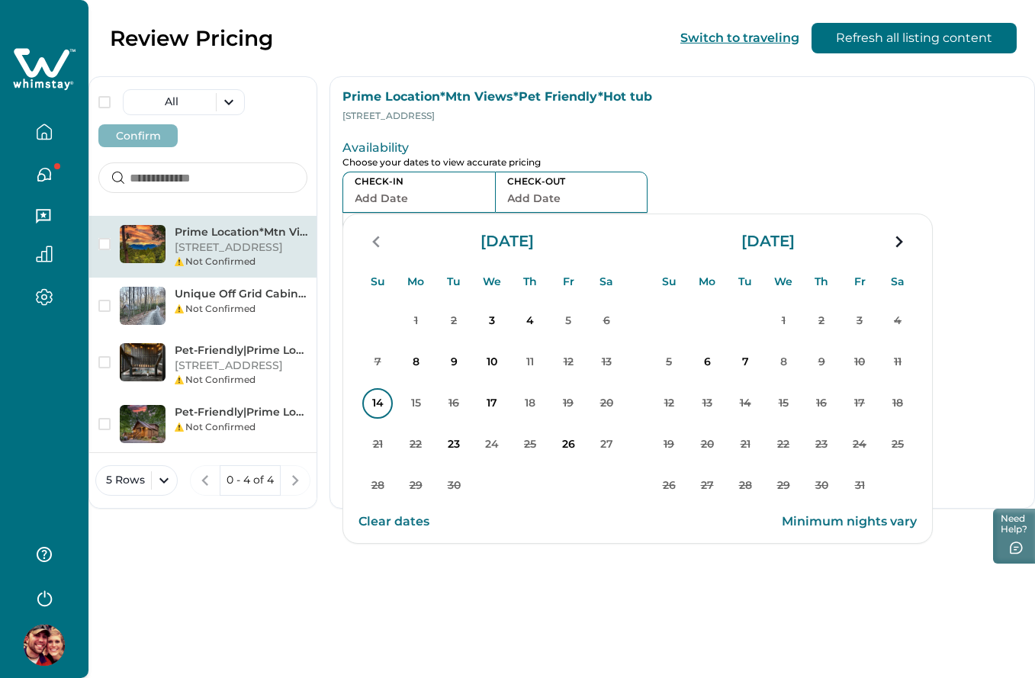
click at [375, 401] on p "14" at bounding box center [377, 403] width 31 height 31
click at [475, 594] on div "Review Pricing Switch to traveling Refresh all listing content All Confirm Prim…" at bounding box center [562, 339] width 947 height 678
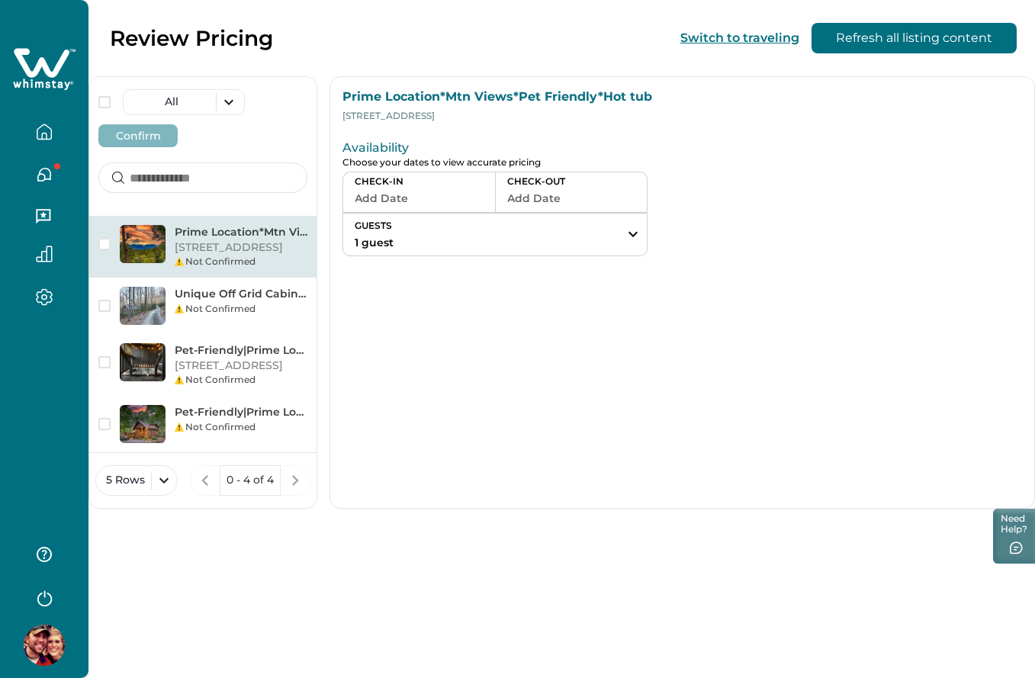
click at [414, 192] on button "Add Date" at bounding box center [419, 198] width 129 height 21
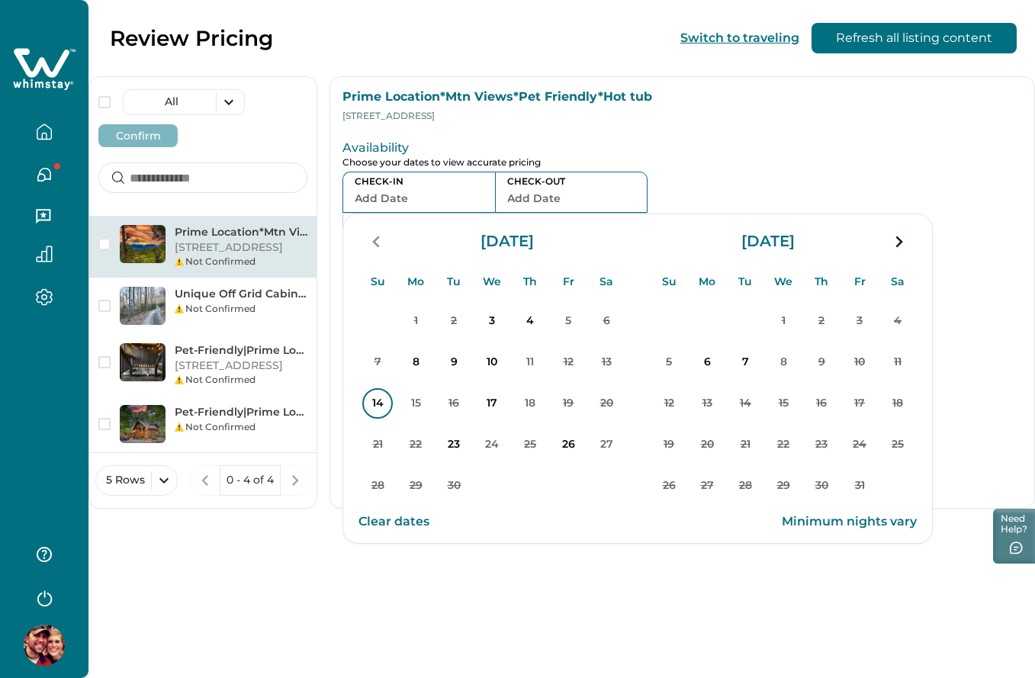
click at [383, 403] on p "14" at bounding box center [377, 403] width 31 height 31
click at [455, 563] on div "Su Mo Tu We Th Fr Sa Su Mo Tu We Th Fr Sa September 2025 Su Mo Tu We Th Fr Sa 1…" at bounding box center [638, 424] width 591 height 330
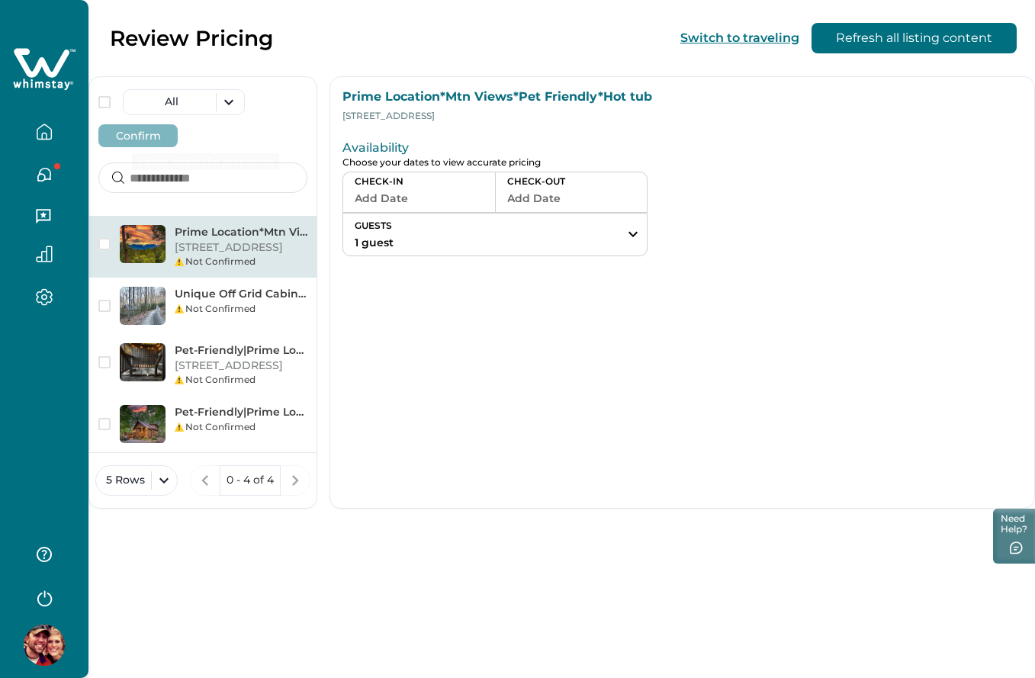
click at [37, 44] on div at bounding box center [44, 165] width 89 height 331
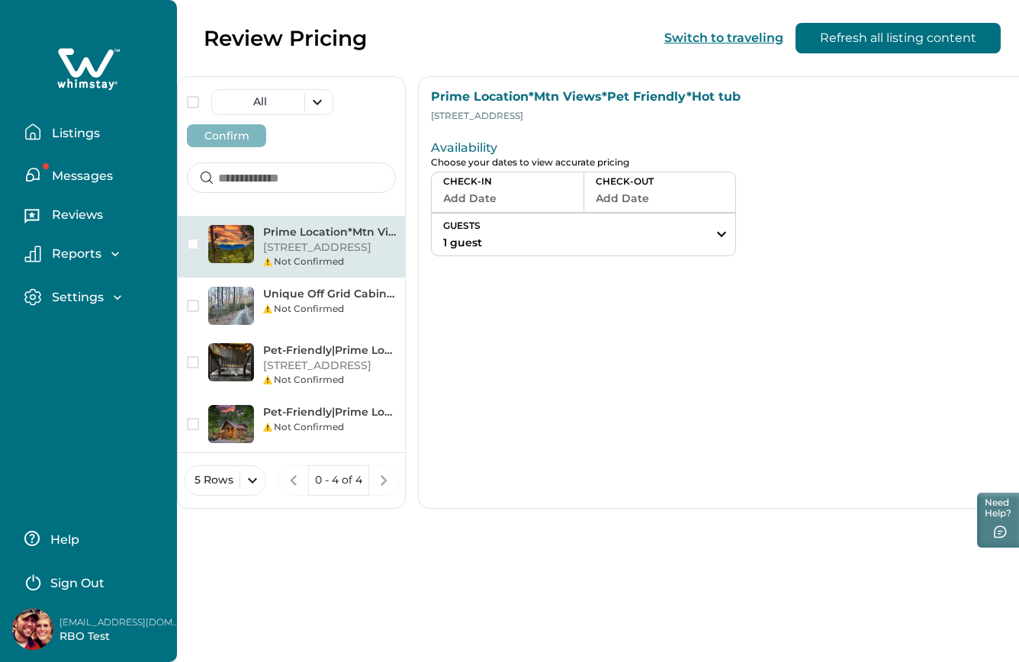
click at [37, 60] on div at bounding box center [88, 70] width 153 height 46
click at [93, 71] on icon at bounding box center [86, 62] width 56 height 29
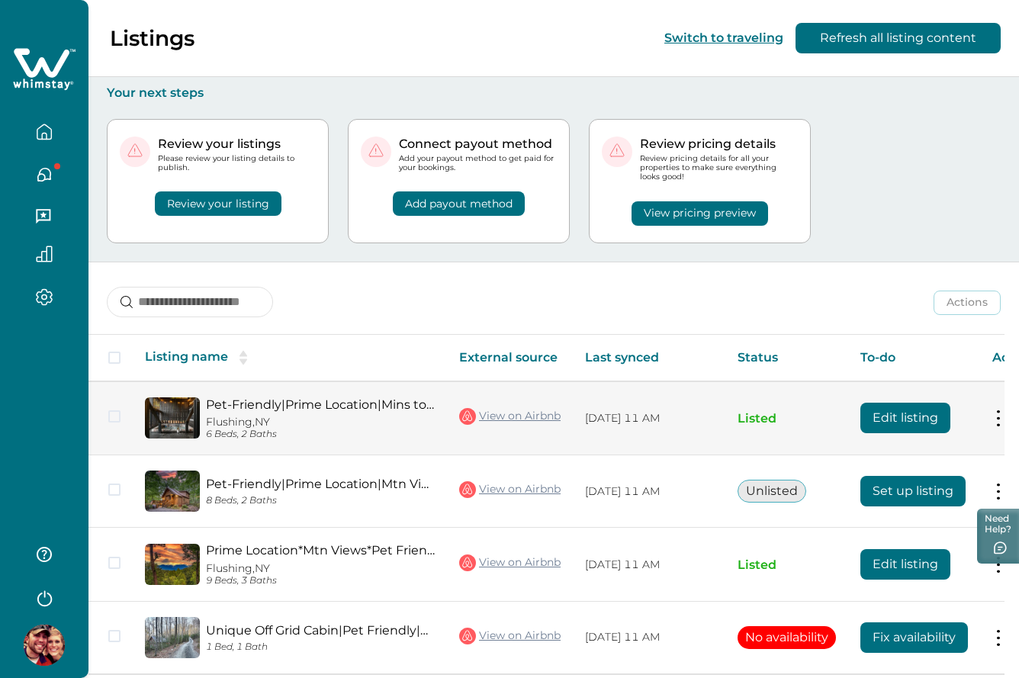
click at [897, 421] on button "Edit listing" at bounding box center [906, 418] width 90 height 31
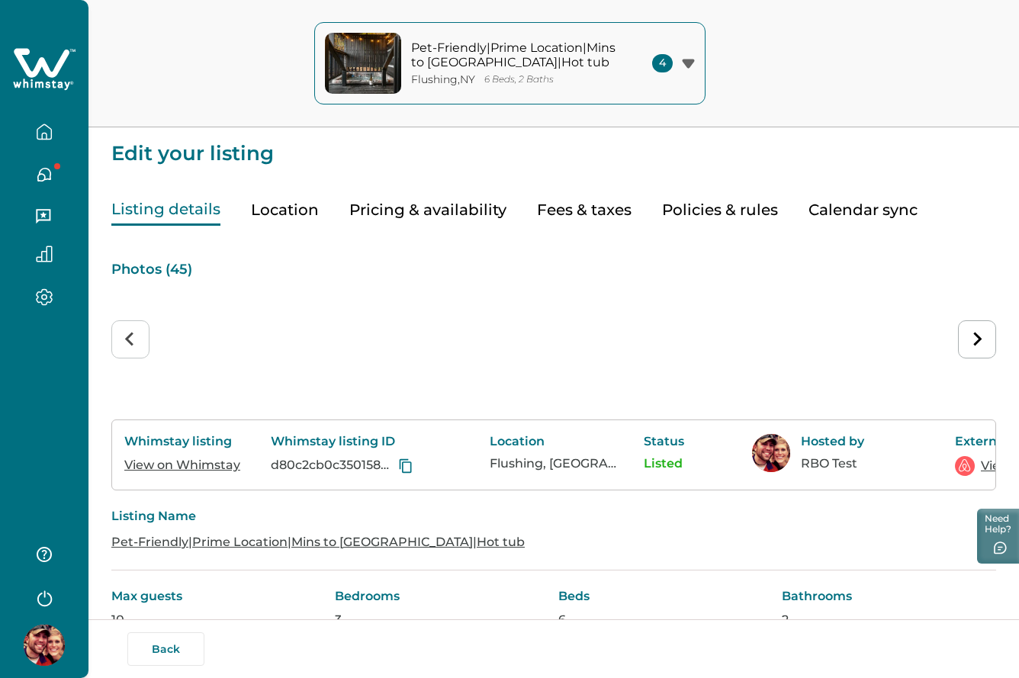
type input "**"
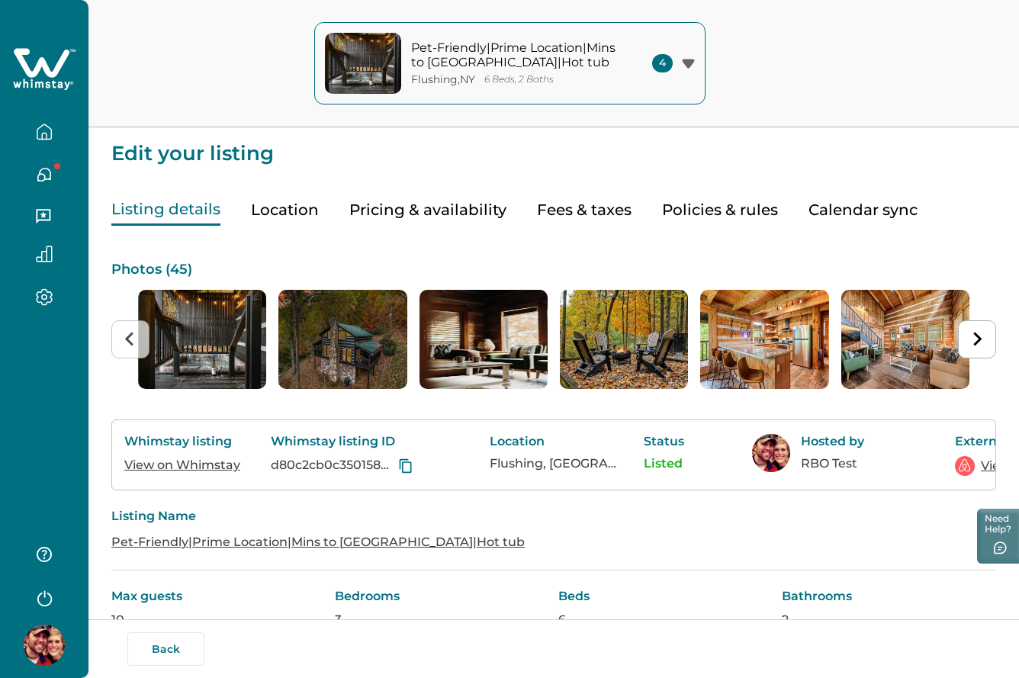
click at [414, 217] on button "Pricing & availability" at bounding box center [427, 210] width 157 height 31
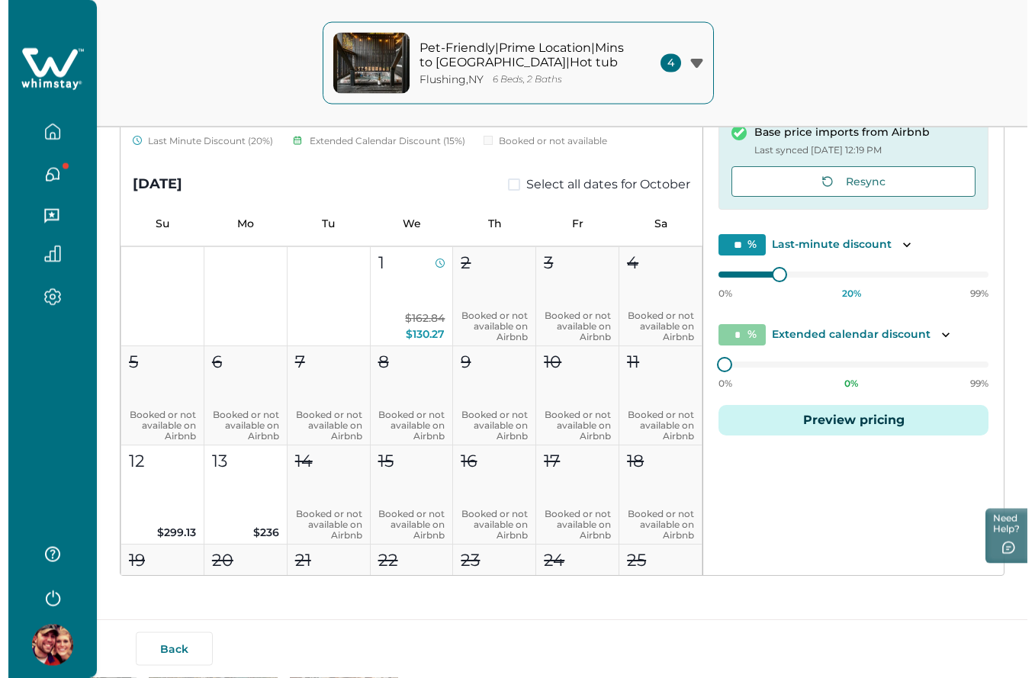
scroll to position [295, 0]
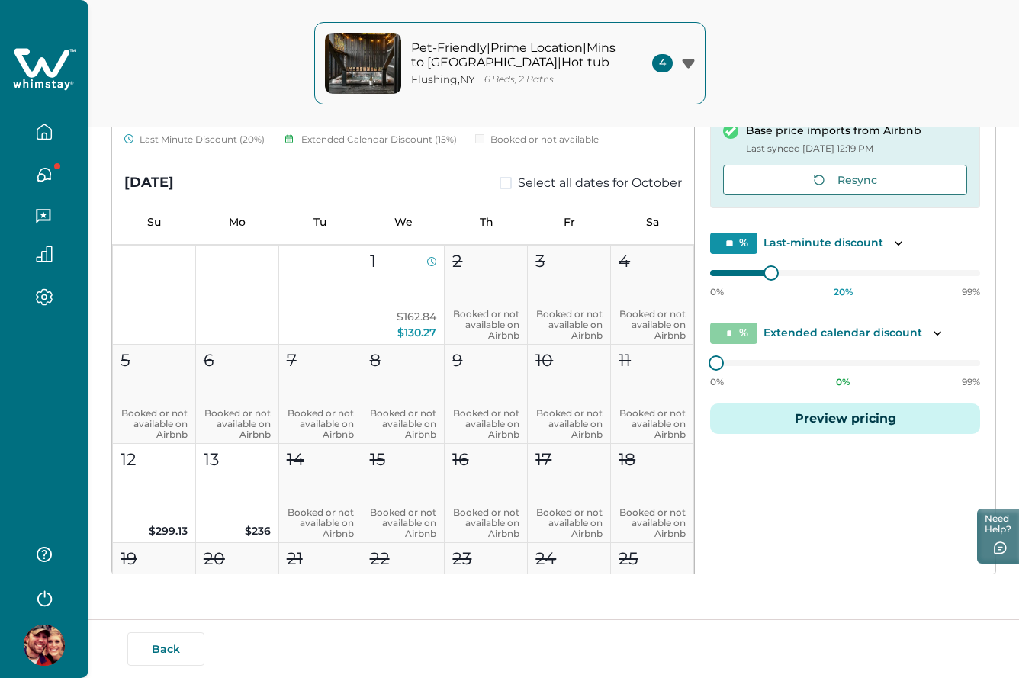
click at [832, 423] on button "Preview pricing" at bounding box center [845, 419] width 270 height 31
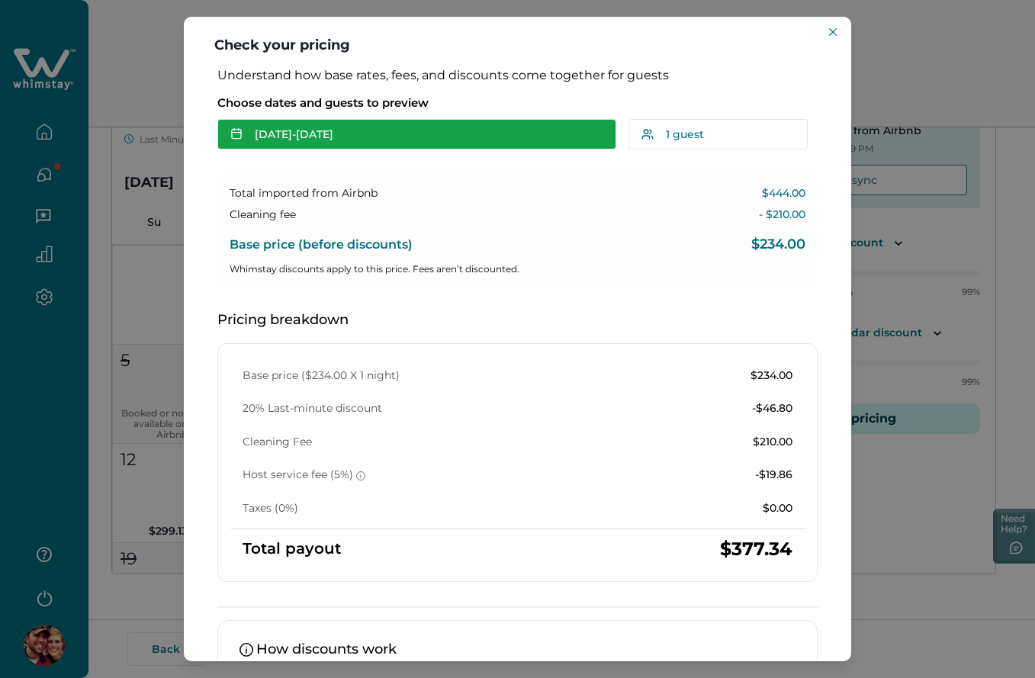
click at [410, 125] on button "Sep 12 - Sep 13" at bounding box center [416, 134] width 399 height 31
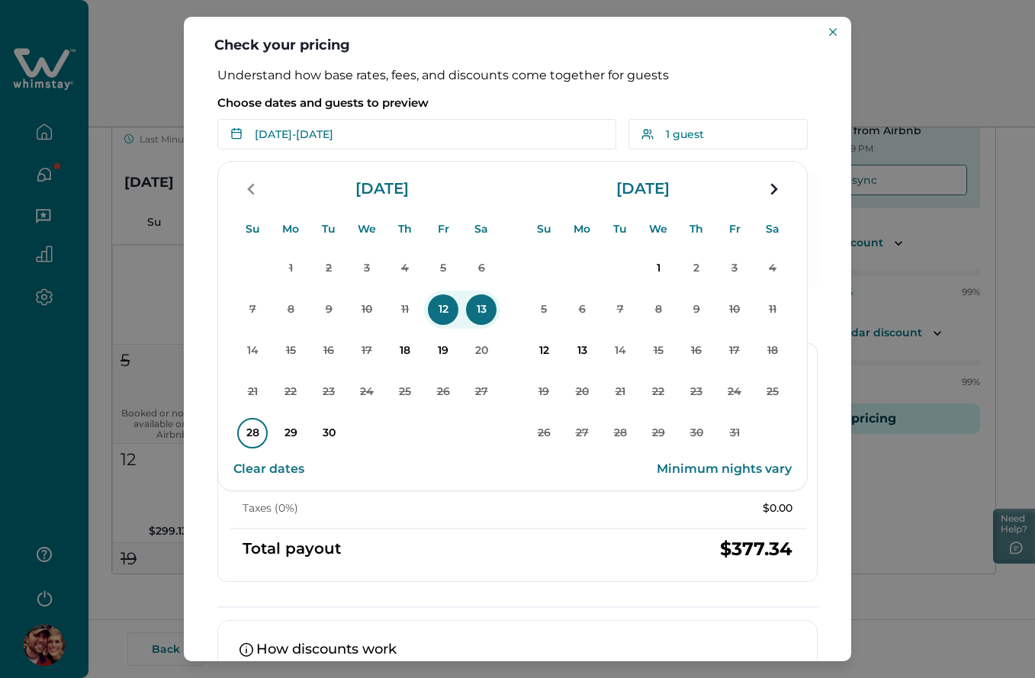
click at [250, 429] on p "28" at bounding box center [252, 433] width 31 height 31
click at [323, 428] on p "30" at bounding box center [329, 433] width 31 height 31
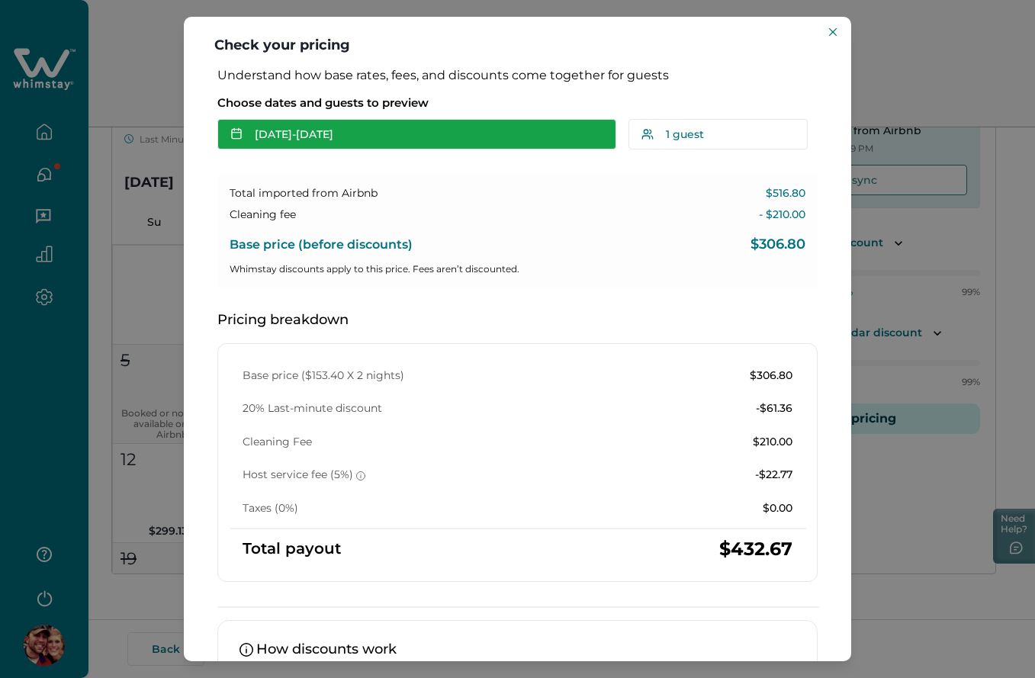
click at [347, 133] on button "Sep 28 - Sep 30" at bounding box center [416, 134] width 399 height 31
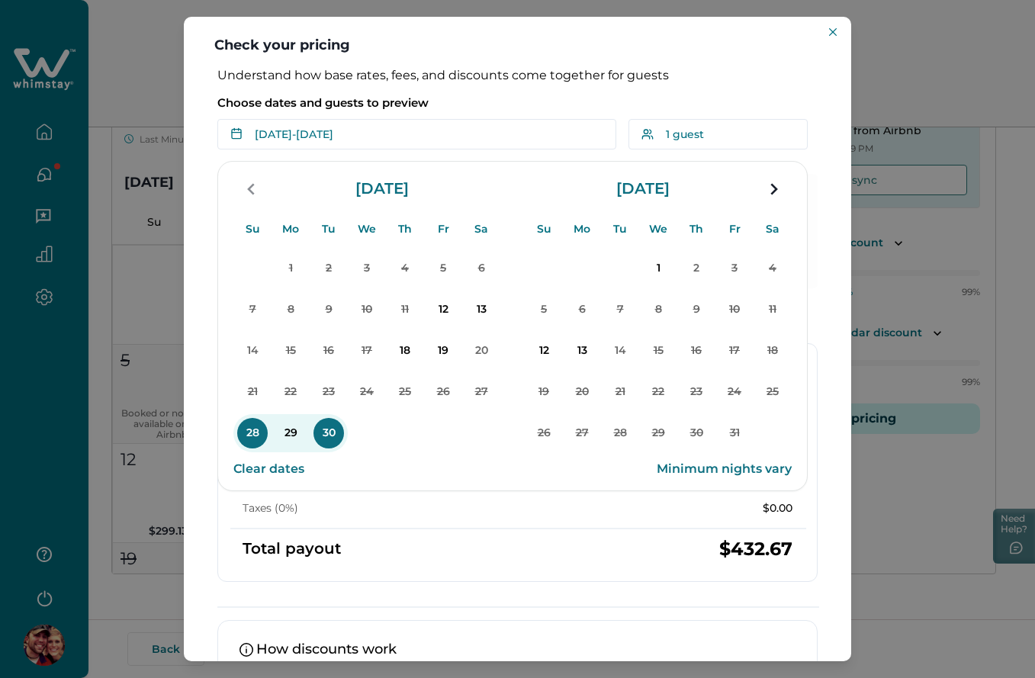
click at [262, 474] on button "Clear dates" at bounding box center [268, 469] width 71 height 31
click at [507, 92] on div "Choose dates and guests to preview Add Date - Add Date Su Mo Tu We Th Fr Sa Su …" at bounding box center [517, 119] width 600 height 61
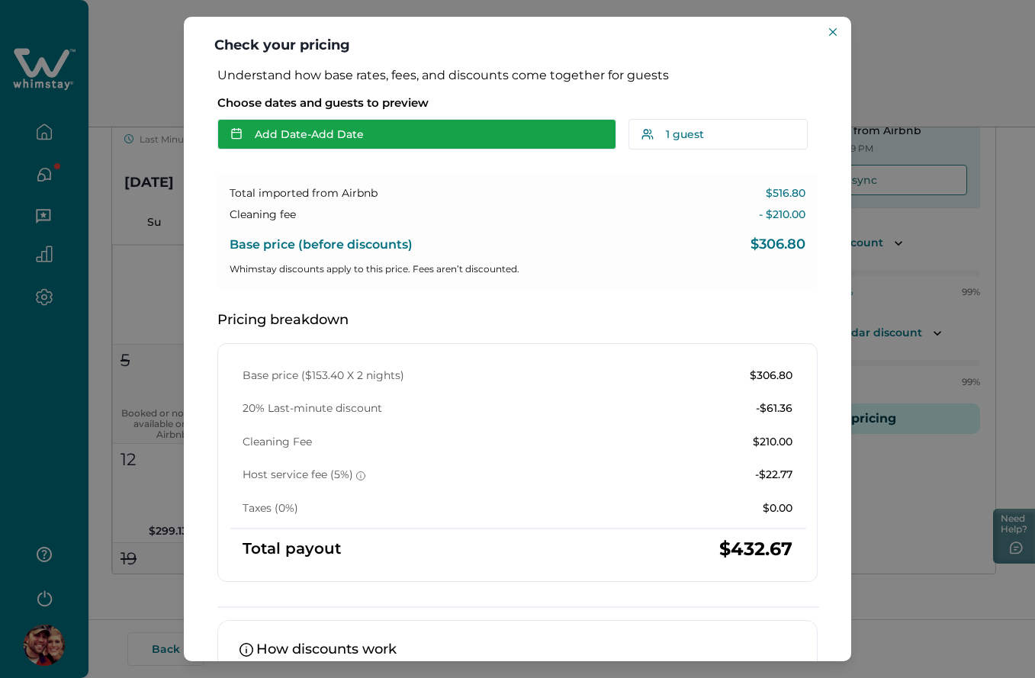
click at [385, 134] on button "Add Date - Add Date" at bounding box center [416, 134] width 399 height 31
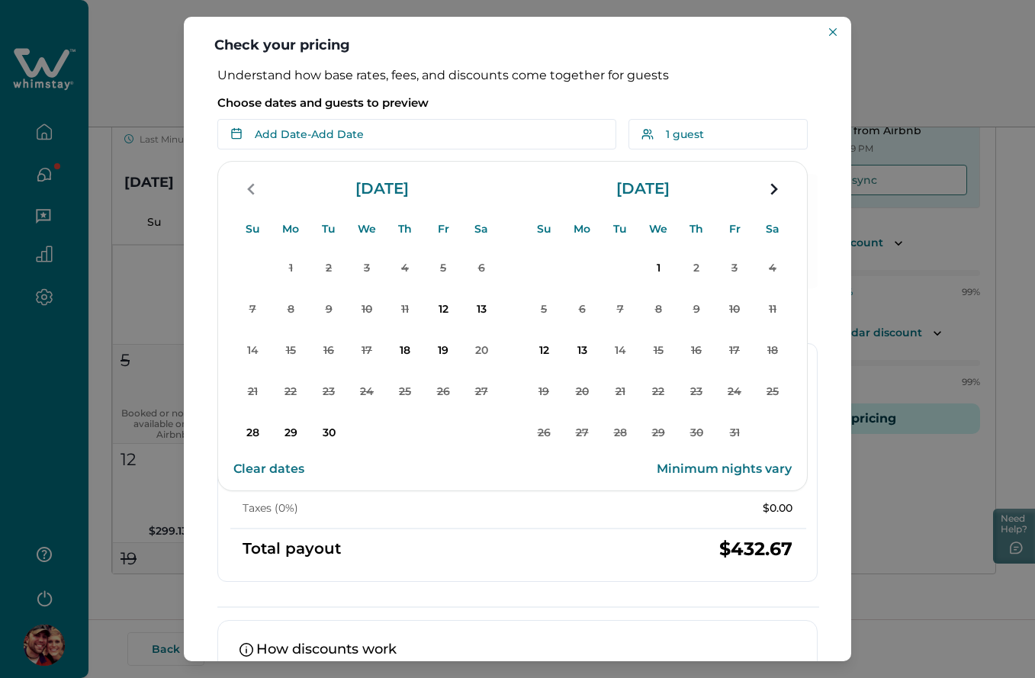
click at [372, 159] on div "Understand how base rates, fees, and discounts come together for guests Choose …" at bounding box center [517, 440] width 631 height 745
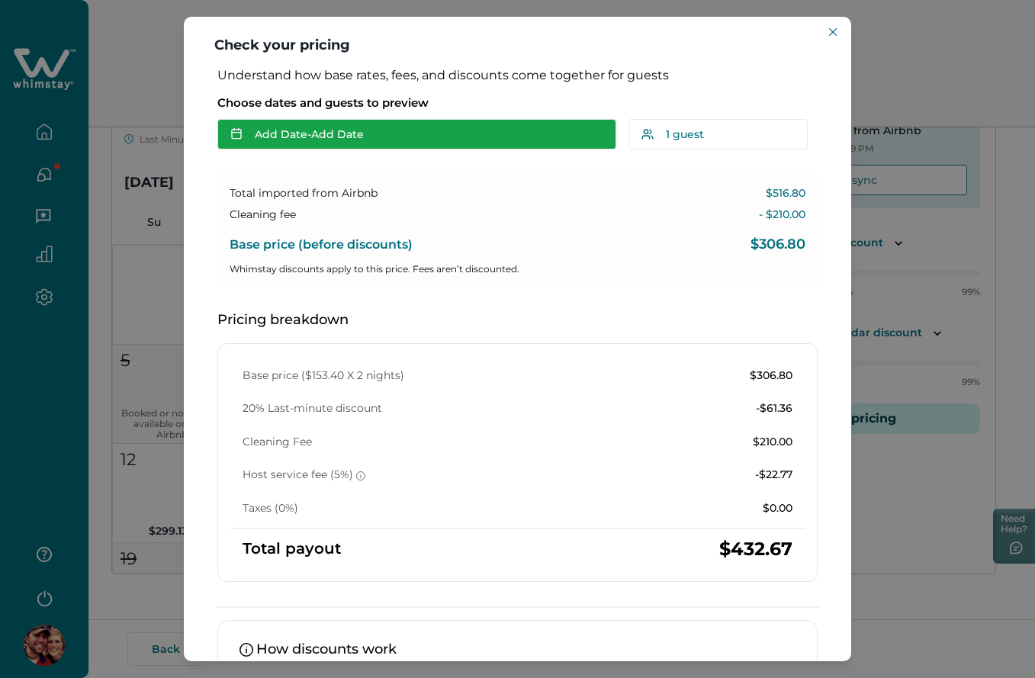
click at [367, 138] on button "Add Date - Add Date" at bounding box center [416, 134] width 399 height 31
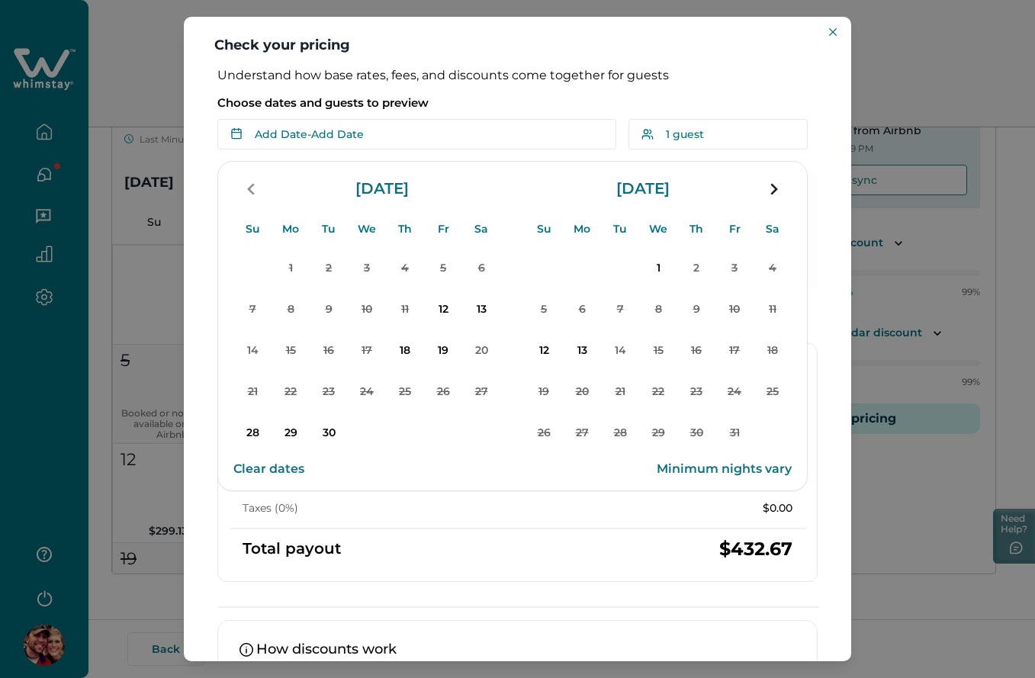
click at [462, 585] on div "Total imported from Airbnb $516.80 Cleaning fee - $210.00 Base price (before di…" at bounding box center [517, 493] width 600 height 639
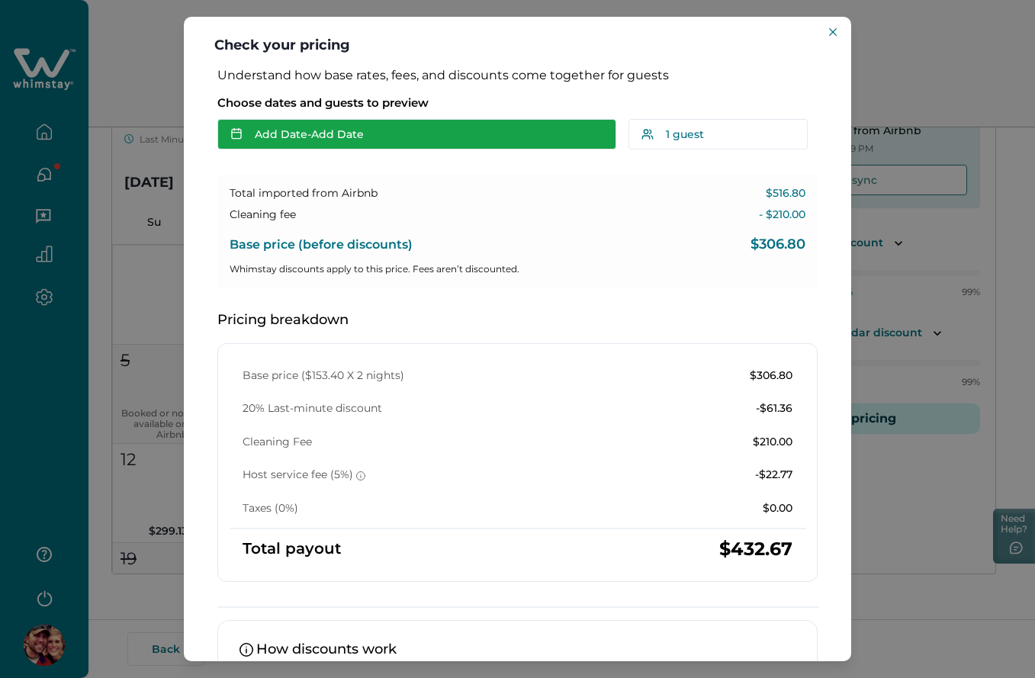
click at [378, 129] on button "Add Date - Add Date" at bounding box center [416, 134] width 399 height 31
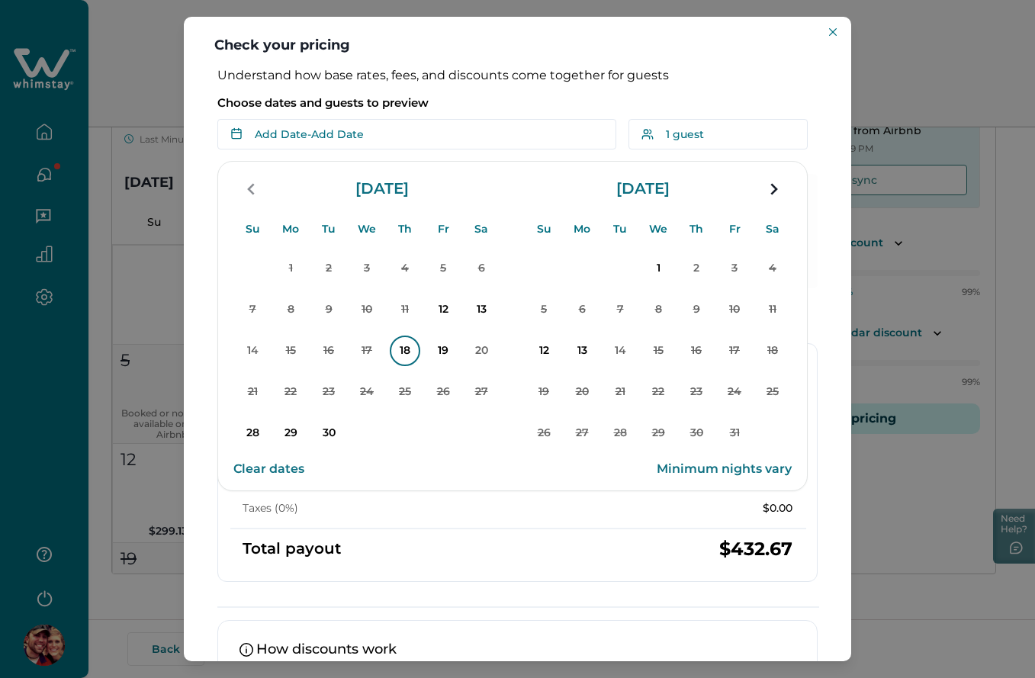
click at [399, 349] on p "18" at bounding box center [405, 351] width 31 height 31
click at [406, 572] on div "Base price ($153.40 X 2 nights) $306.80 20% Last-minute discount -$61.36 Cleani…" at bounding box center [517, 462] width 600 height 239
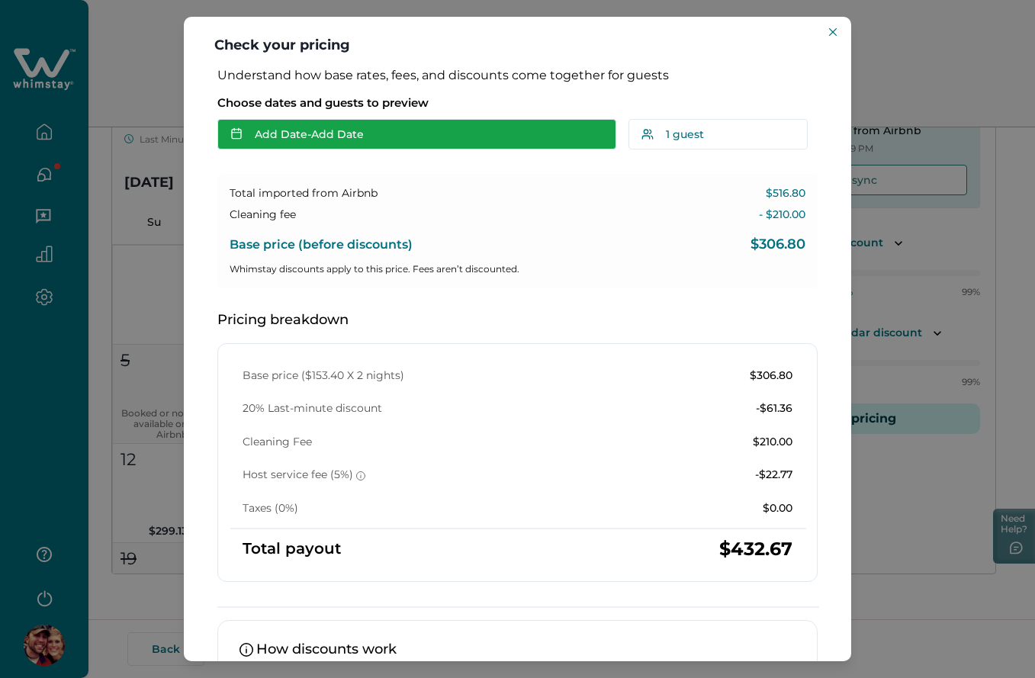
click at [345, 145] on button "Add Date - Add Date" at bounding box center [416, 134] width 399 height 31
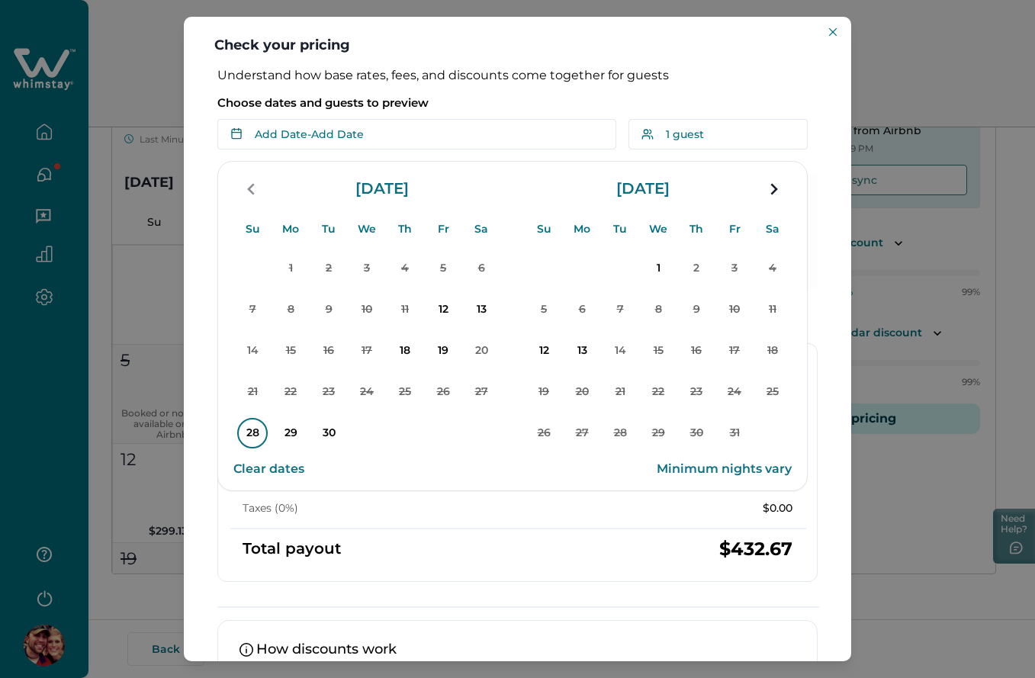
click at [259, 430] on p "28" at bounding box center [252, 433] width 31 height 31
click at [449, 556] on div "Total payout $432.67" at bounding box center [518, 549] width 550 height 15
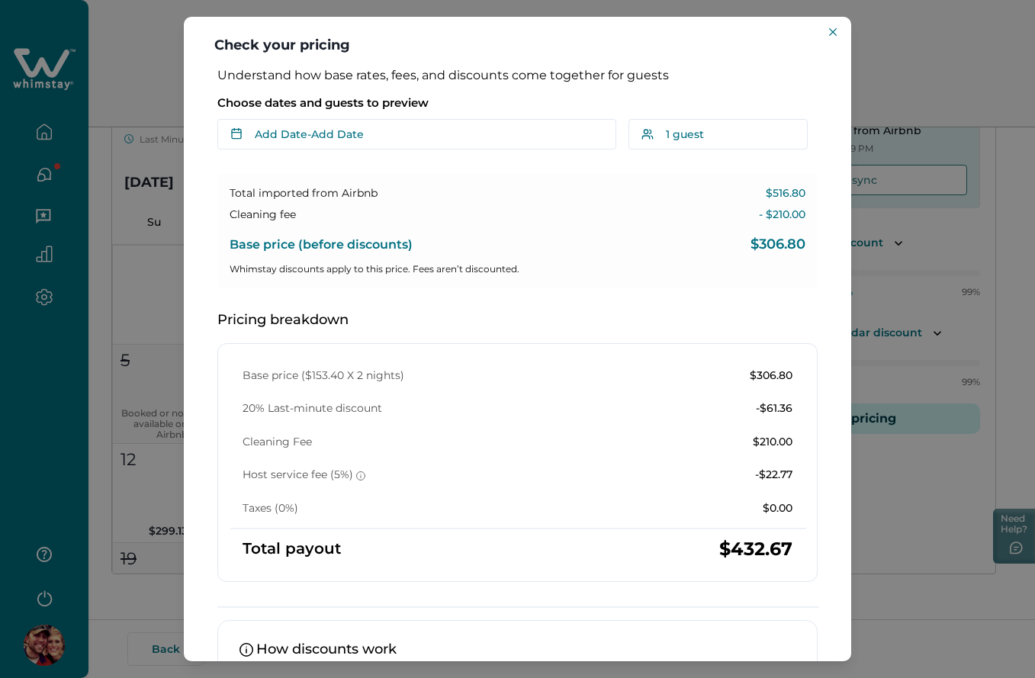
click at [328, 117] on div "Choose dates and guests to preview Add Date - Add Date Su Mo Tu We Th Fr Sa Su …" at bounding box center [517, 119] width 600 height 61
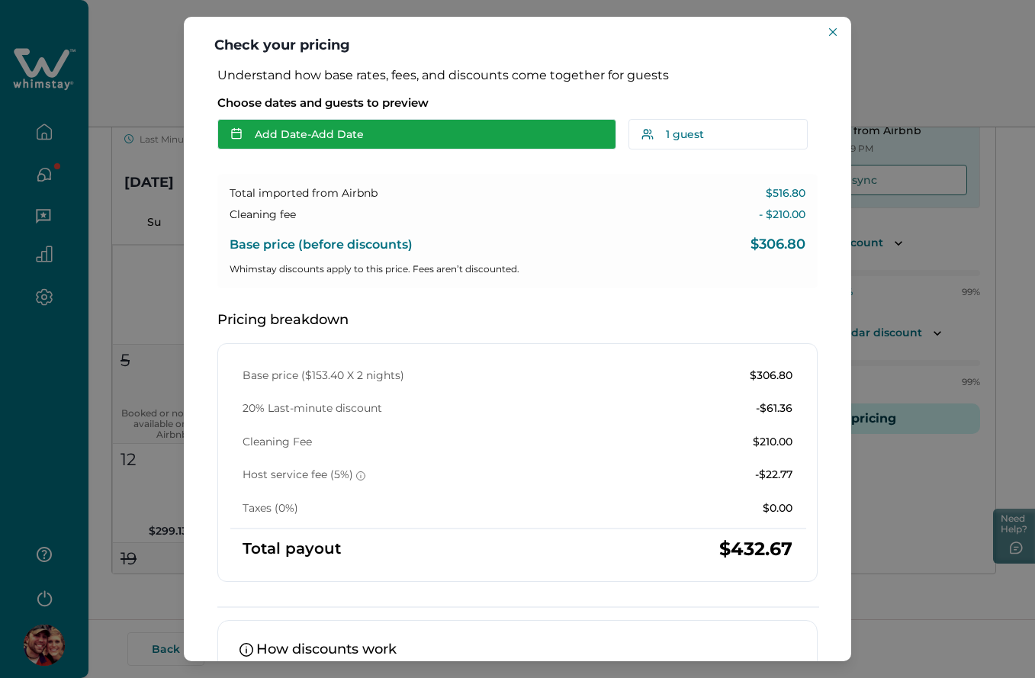
click at [355, 146] on button "Add Date - Add Date" at bounding box center [416, 134] width 399 height 31
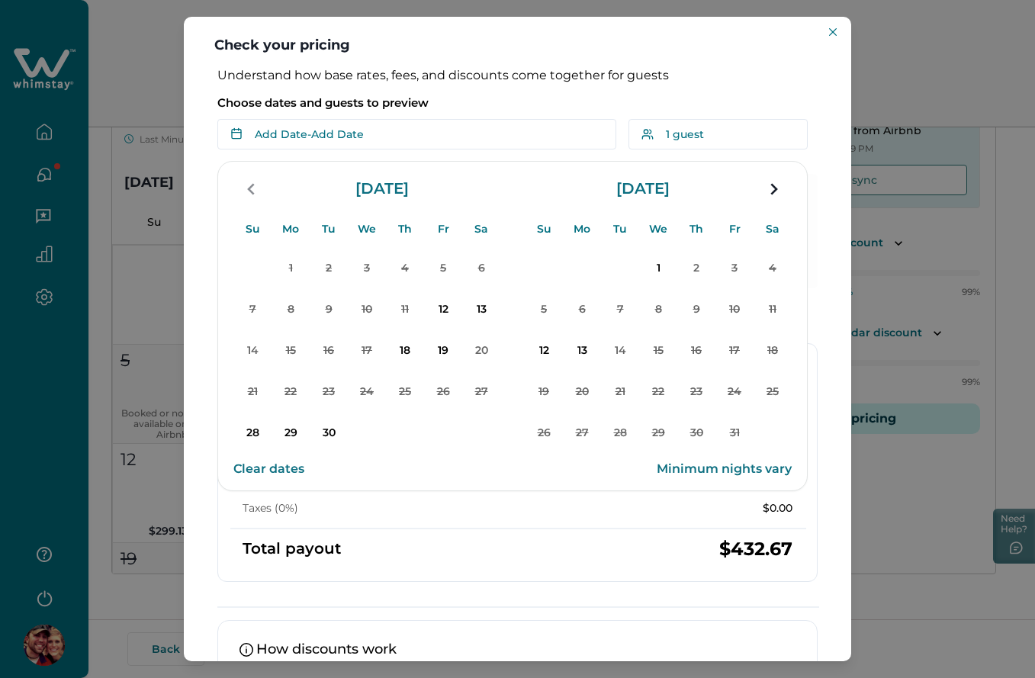
drag, startPoint x: 253, startPoint y: 436, endPoint x: 265, endPoint y: 415, distance: 24.6
click at [253, 436] on p "28" at bounding box center [252, 433] width 31 height 31
click at [468, 98] on p "Choose dates and guests to preview" at bounding box center [517, 102] width 600 height 15
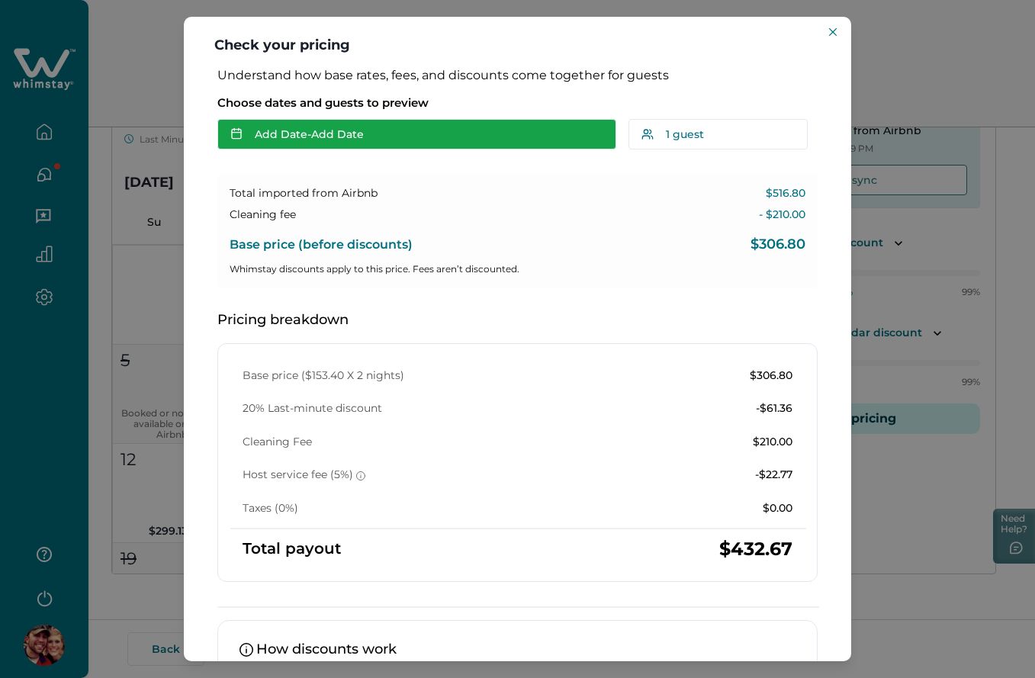
click at [430, 125] on button "Add Date - Add Date" at bounding box center [416, 134] width 399 height 31
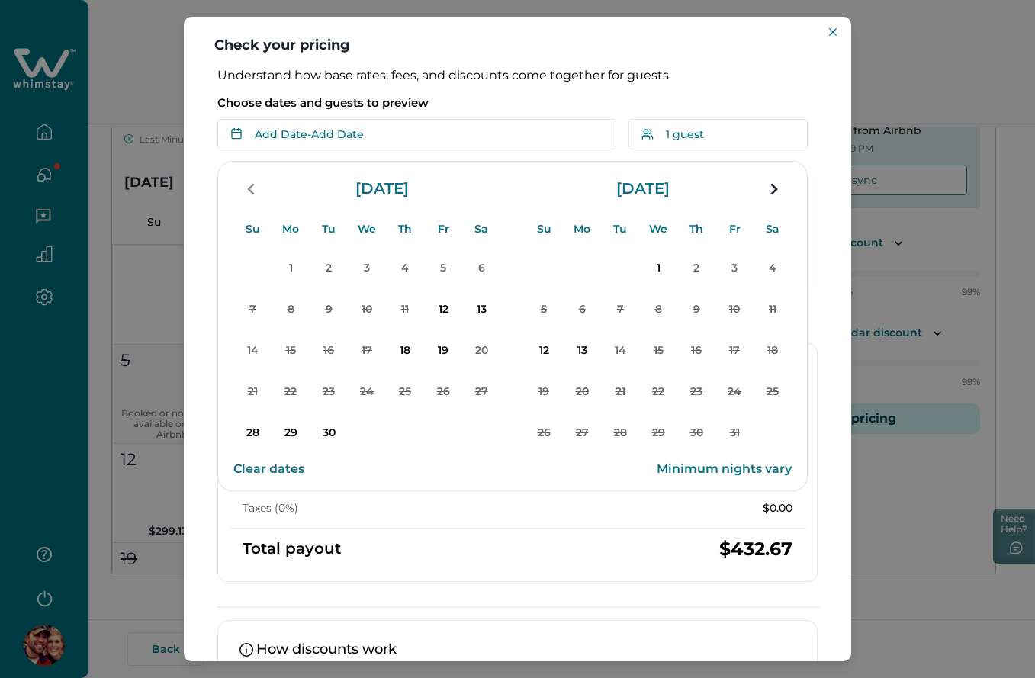
click at [555, 365] on p "12" at bounding box center [544, 351] width 31 height 31
click at [561, 96] on p "Choose dates and guests to preview" at bounding box center [517, 102] width 600 height 15
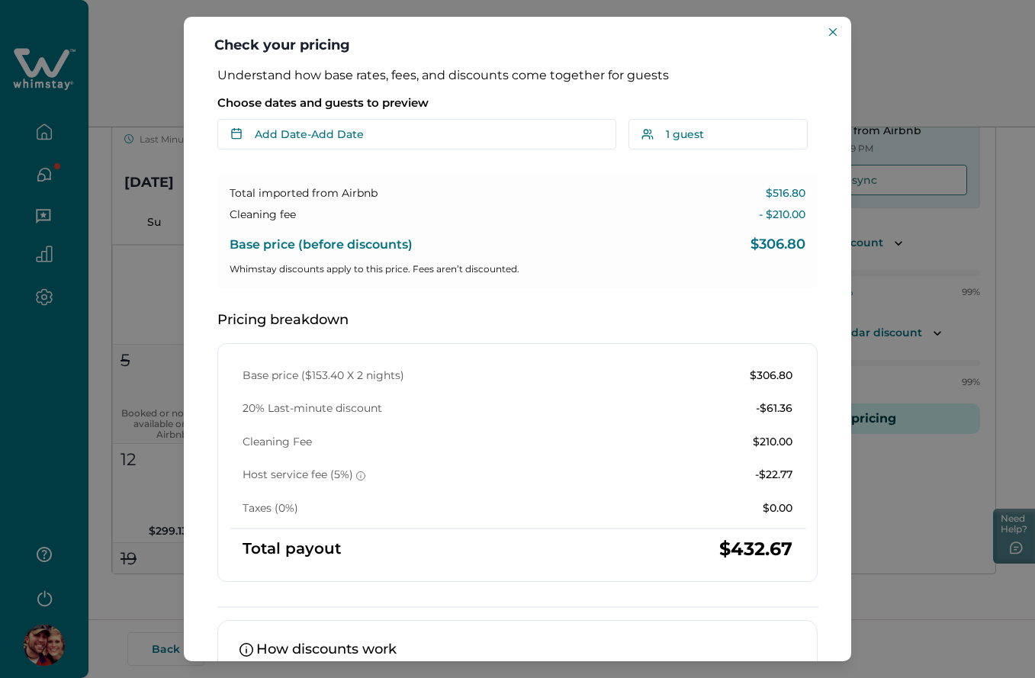
click at [429, 151] on div "Understand how base rates, fees, and discounts come together for guests Choose …" at bounding box center [517, 440] width 631 height 745
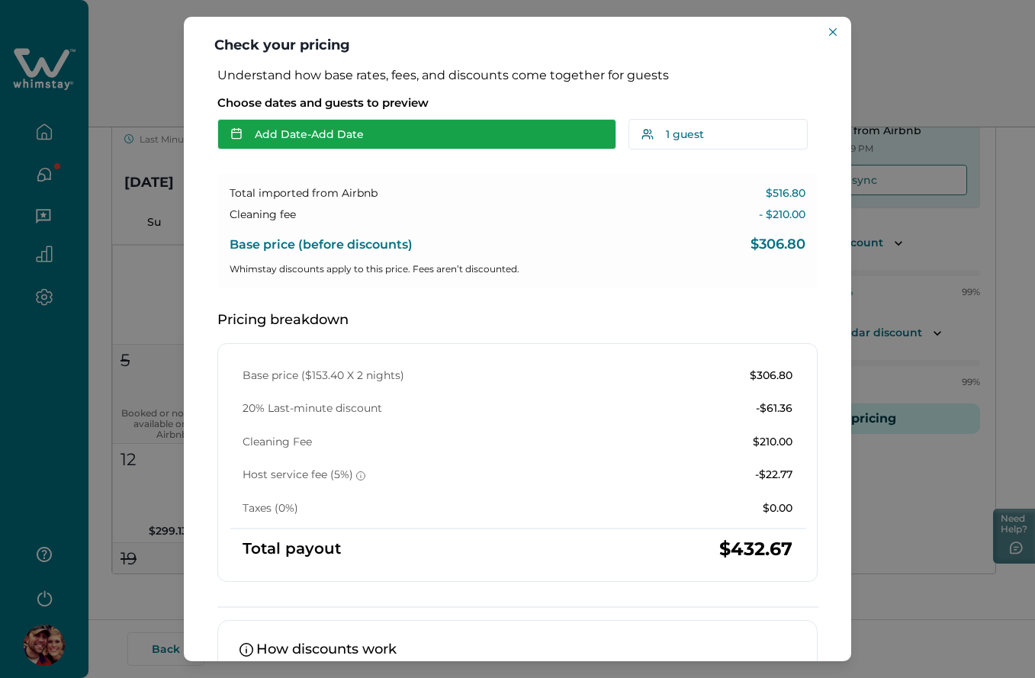
click at [420, 141] on button "Add Date - Add Date" at bounding box center [416, 134] width 399 height 31
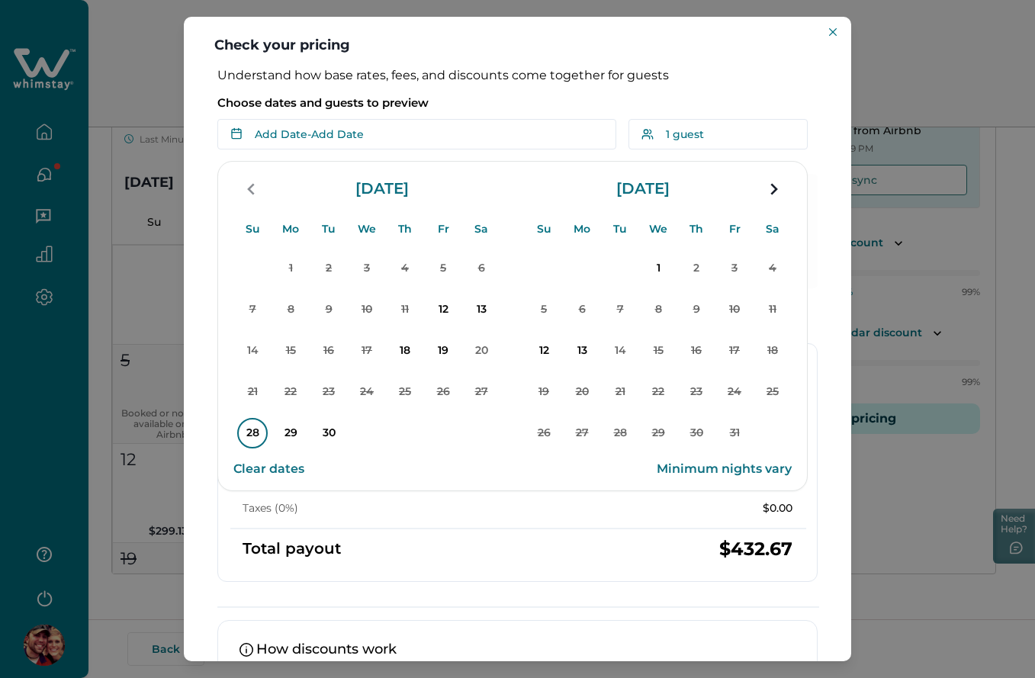
click at [243, 424] on p "28" at bounding box center [252, 433] width 31 height 31
click at [330, 432] on p "30" at bounding box center [329, 433] width 31 height 31
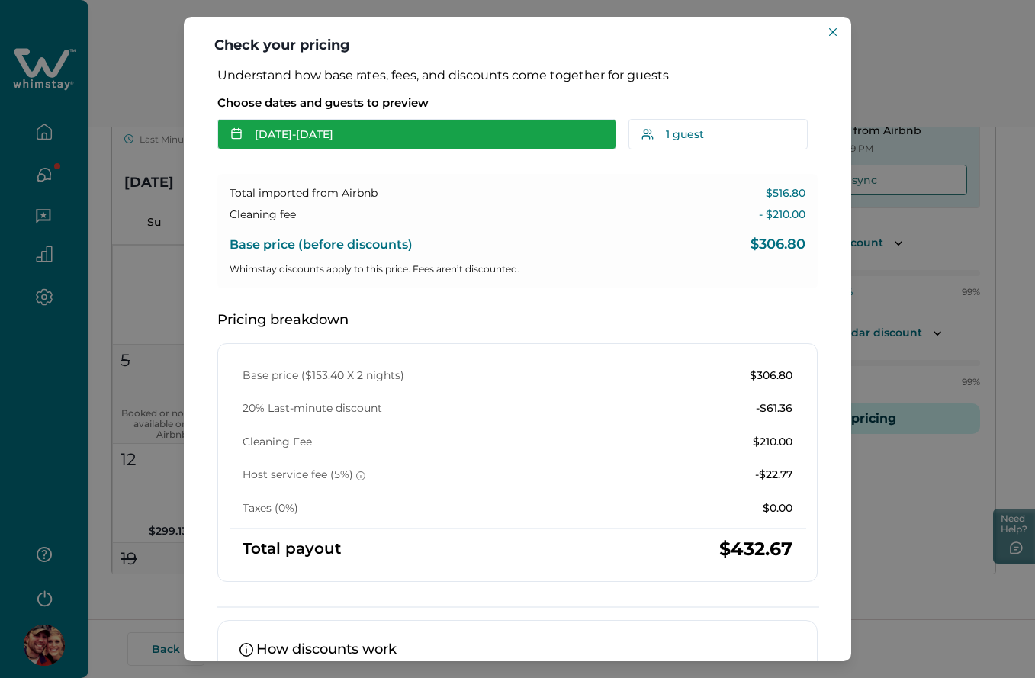
click at [369, 122] on button "Sep 28 - Sep 30" at bounding box center [416, 134] width 399 height 31
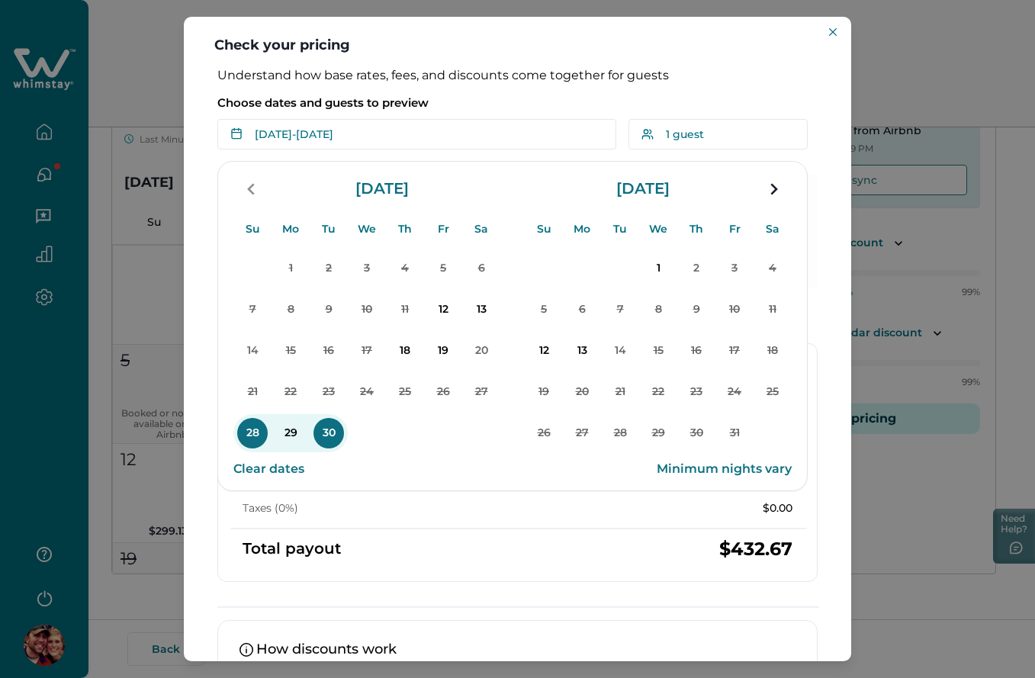
click at [275, 466] on button "Clear dates" at bounding box center [268, 469] width 71 height 31
click at [484, 109] on p "Choose dates and guests to preview" at bounding box center [517, 102] width 600 height 15
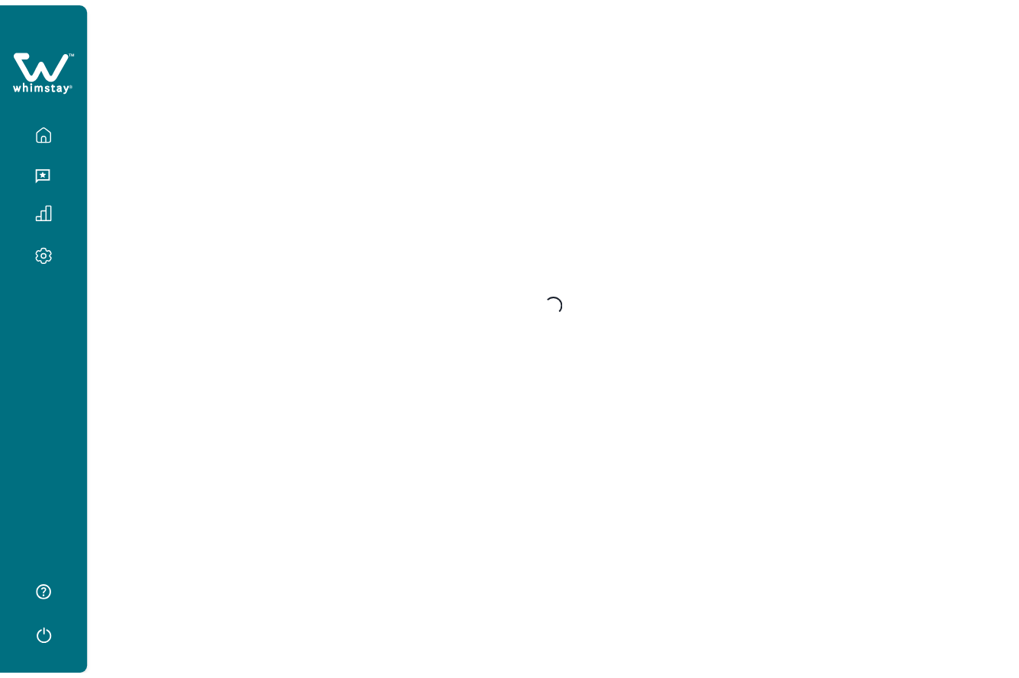
scroll to position [0, 0]
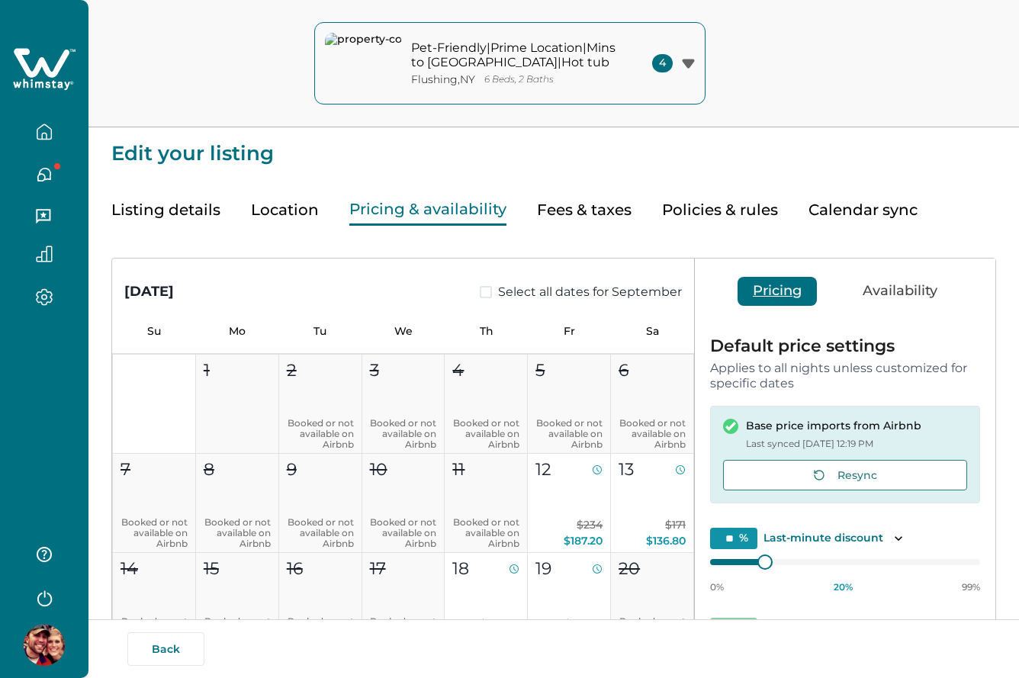
type input "**"
